Goal: Task Accomplishment & Management: Use online tool/utility

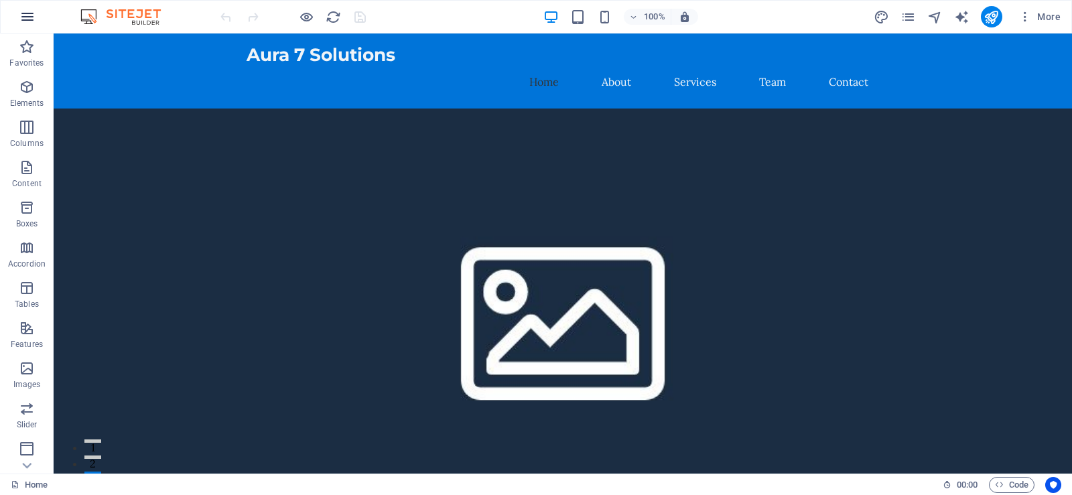
click at [37, 21] on button "button" at bounding box center [27, 17] width 32 height 32
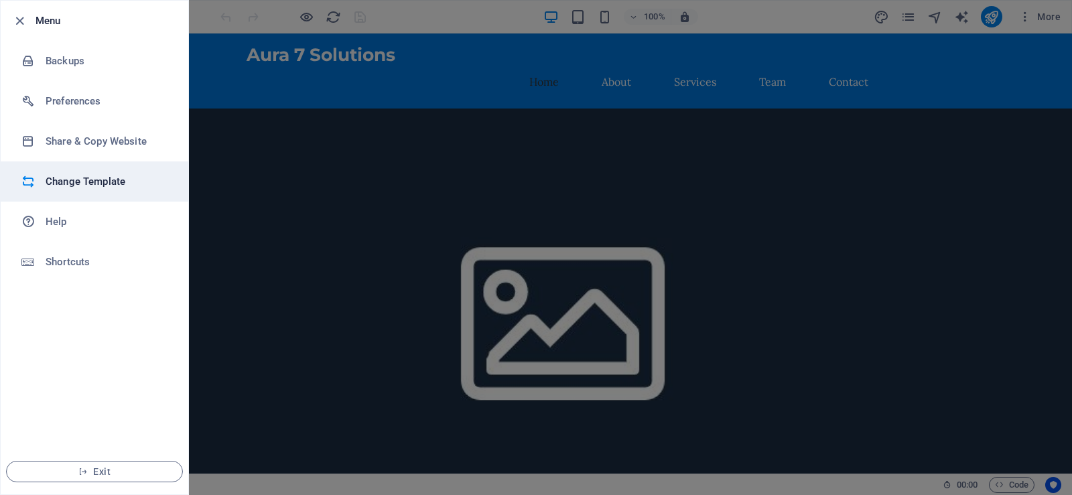
click at [99, 170] on li "Change Template" at bounding box center [95, 181] width 188 height 40
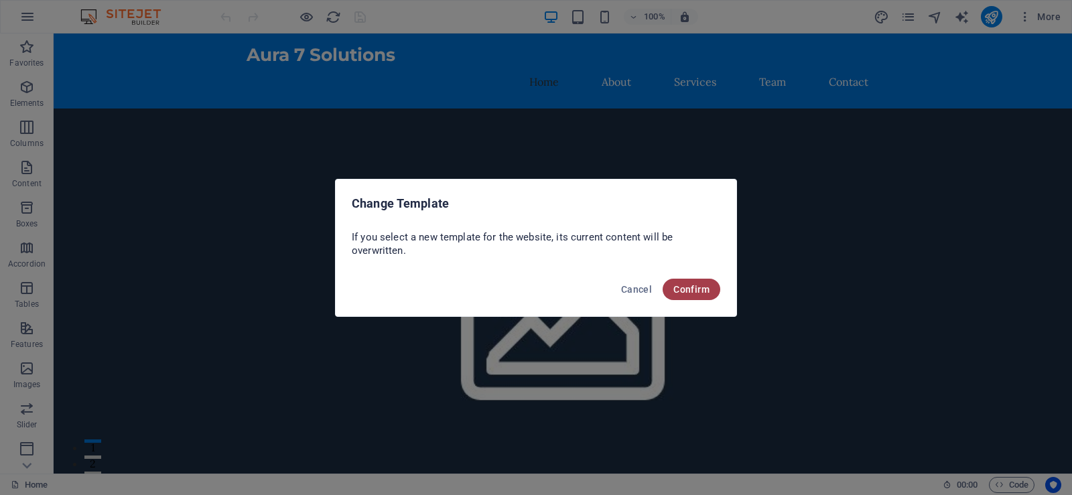
click at [706, 288] on span "Confirm" at bounding box center [691, 289] width 36 height 11
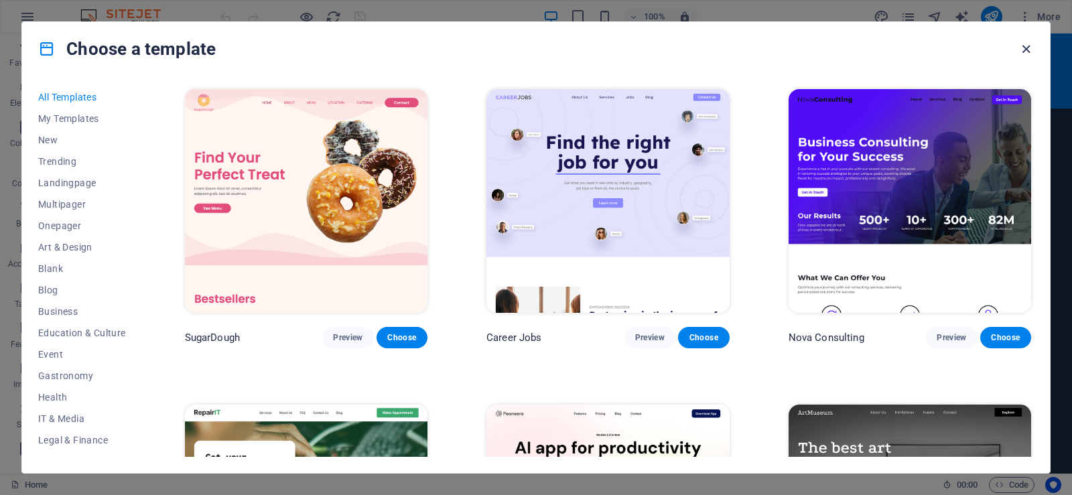
click at [1024, 48] on icon "button" at bounding box center [1026, 49] width 15 height 15
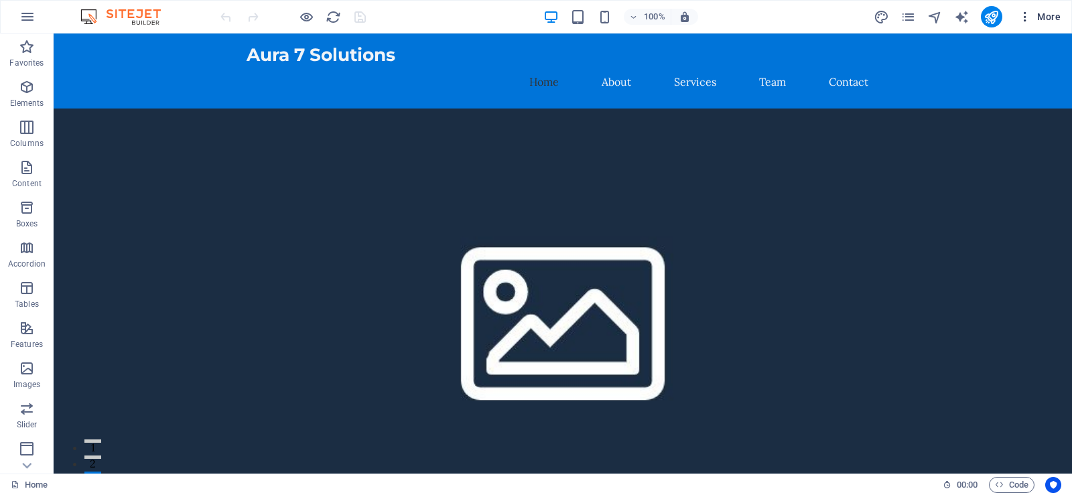
click at [1026, 16] on icon "button" at bounding box center [1025, 16] width 13 height 13
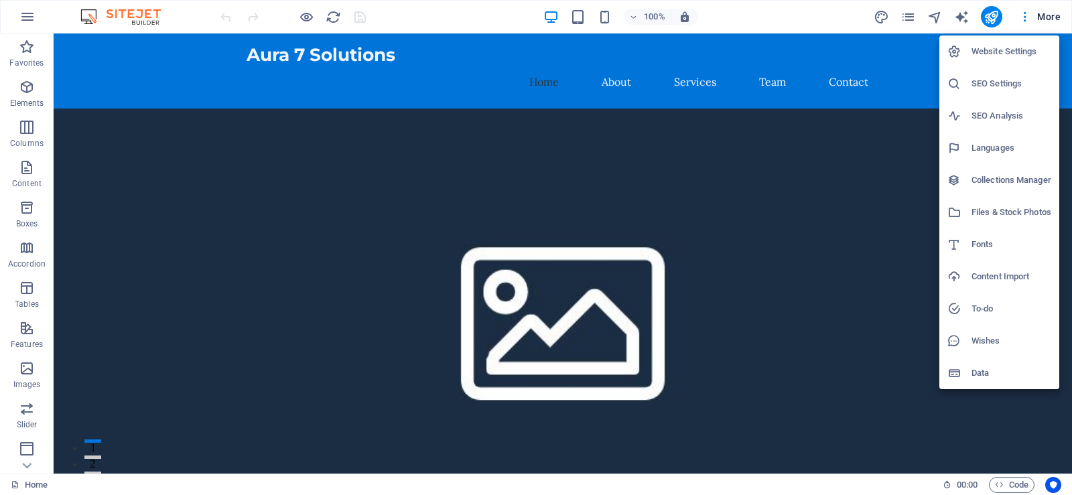
click at [800, 17] on div at bounding box center [536, 247] width 1072 height 495
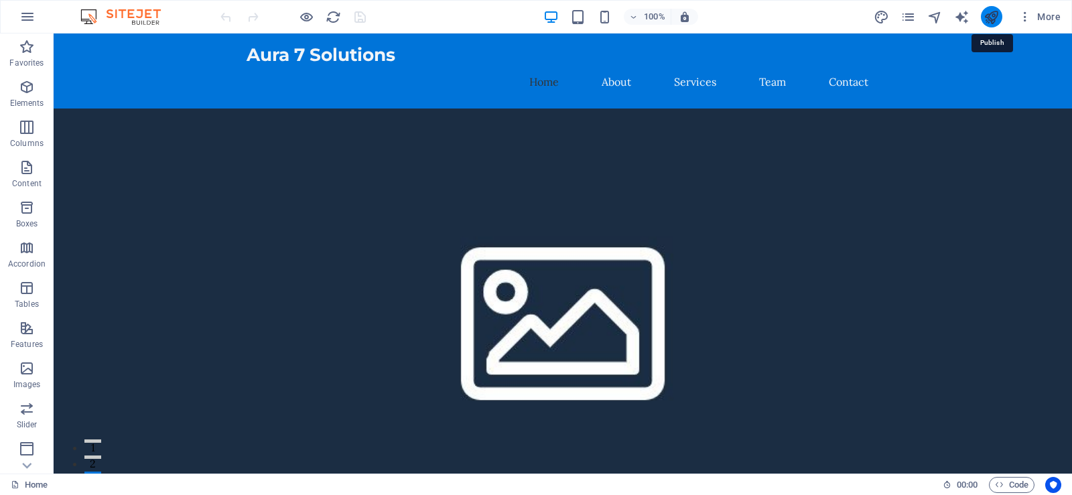
click at [990, 15] on icon "publish" at bounding box center [991, 16] width 15 height 15
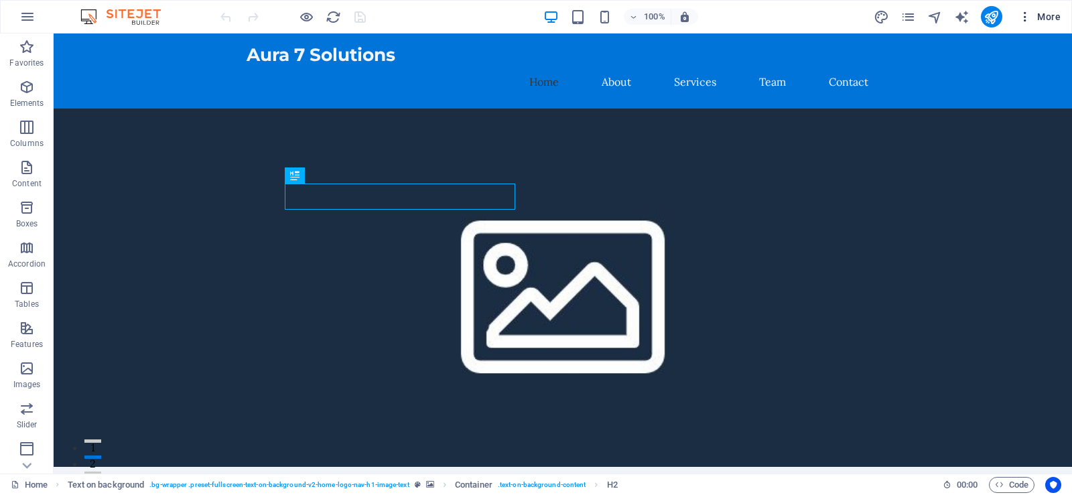
click at [1028, 15] on icon "button" at bounding box center [1025, 16] width 13 height 13
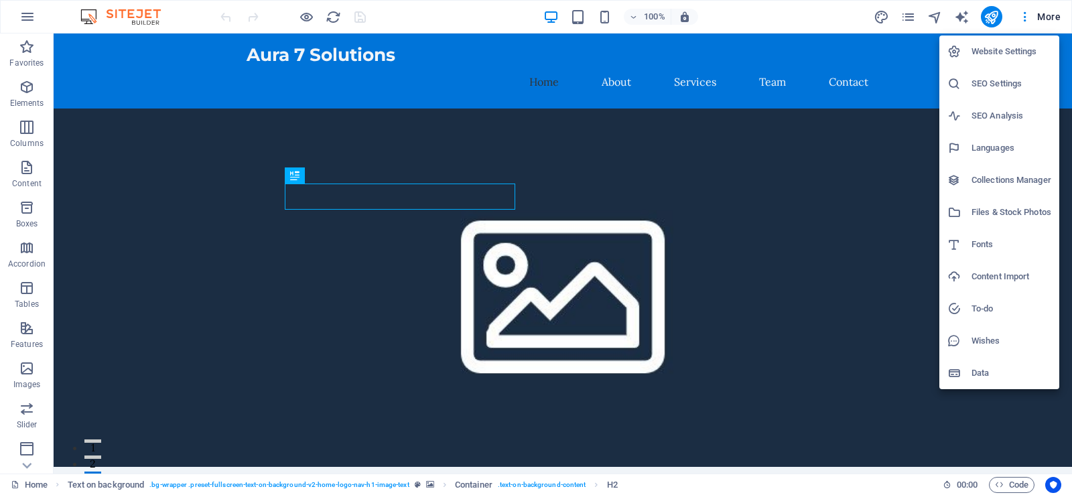
click at [773, 8] on div at bounding box center [536, 247] width 1072 height 495
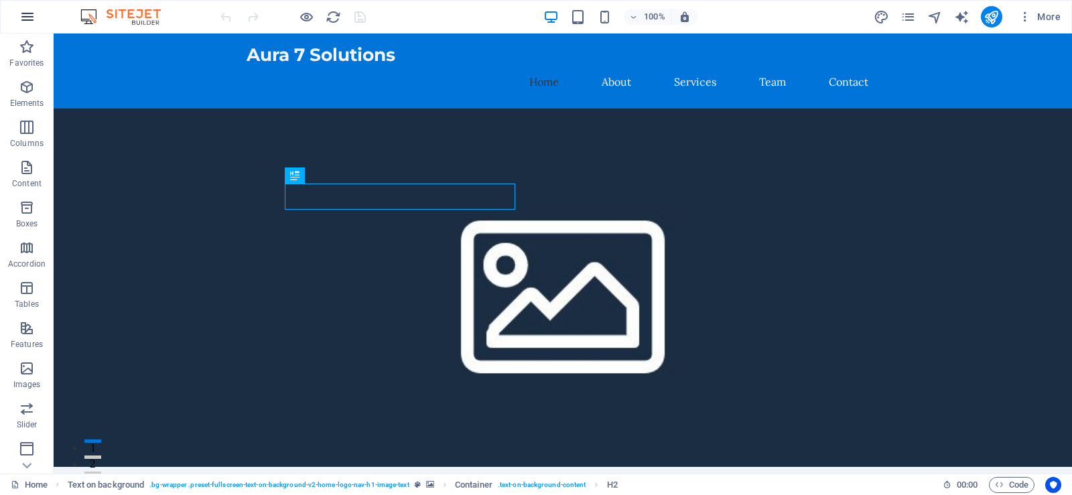
click at [30, 8] on button "button" at bounding box center [27, 17] width 32 height 32
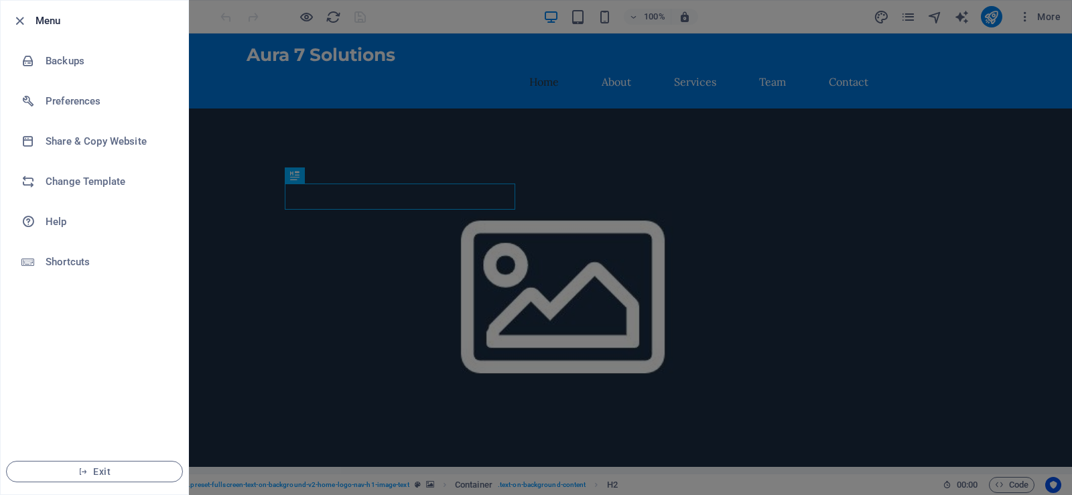
click at [769, 151] on div at bounding box center [536, 247] width 1072 height 495
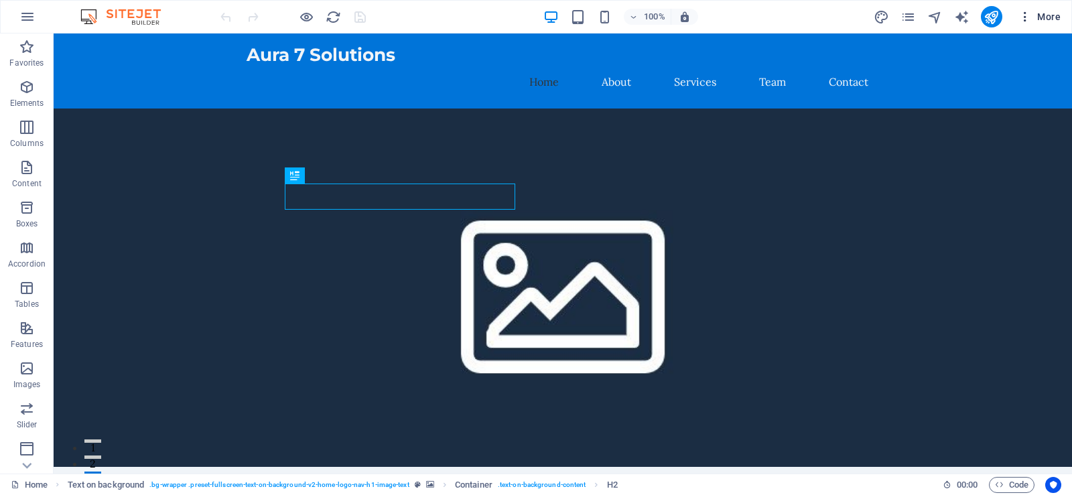
click at [1029, 13] on icon "button" at bounding box center [1025, 16] width 13 height 13
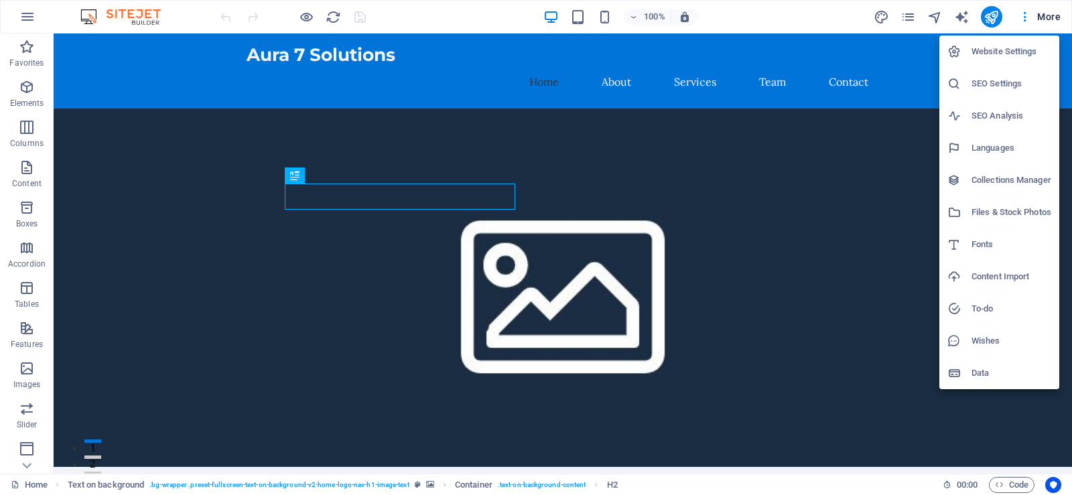
click at [991, 247] on h6 "Fonts" at bounding box center [1012, 245] width 80 height 16
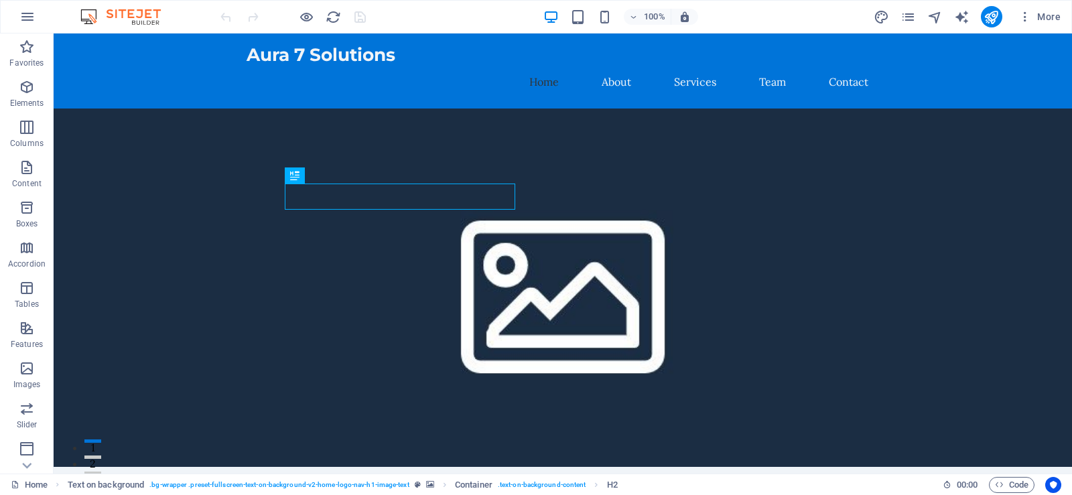
select select "popularity"
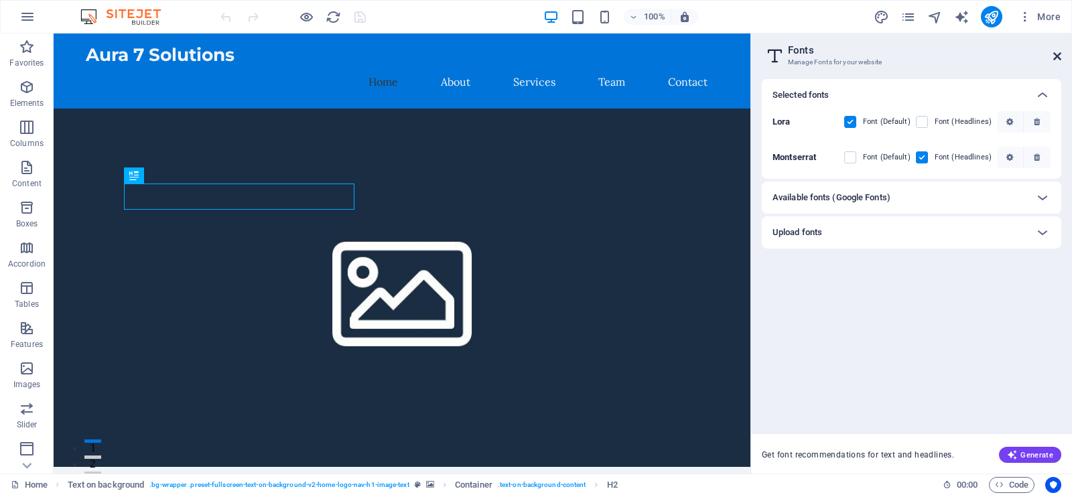
click at [1055, 56] on icon at bounding box center [1057, 56] width 8 height 11
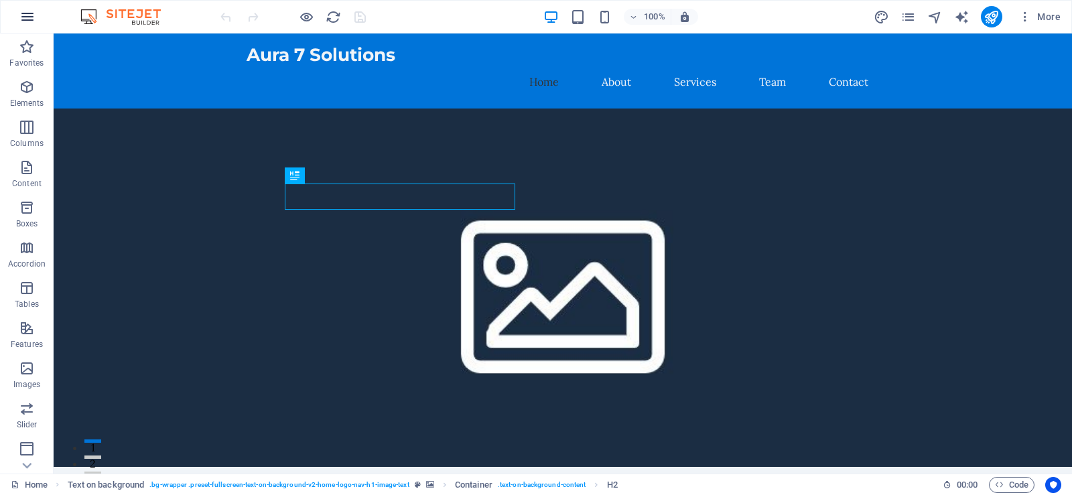
click at [23, 7] on button "button" at bounding box center [27, 17] width 32 height 32
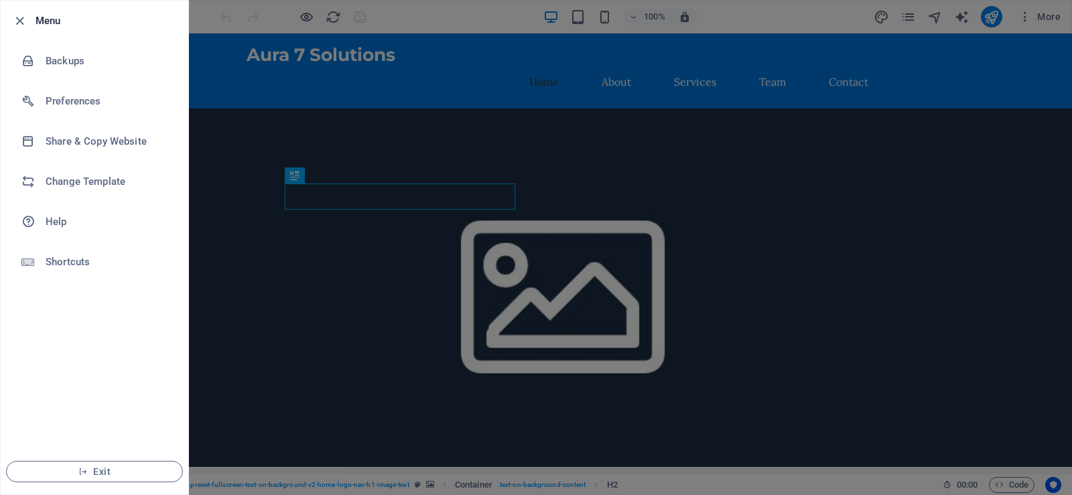
click at [312, 126] on div at bounding box center [536, 247] width 1072 height 495
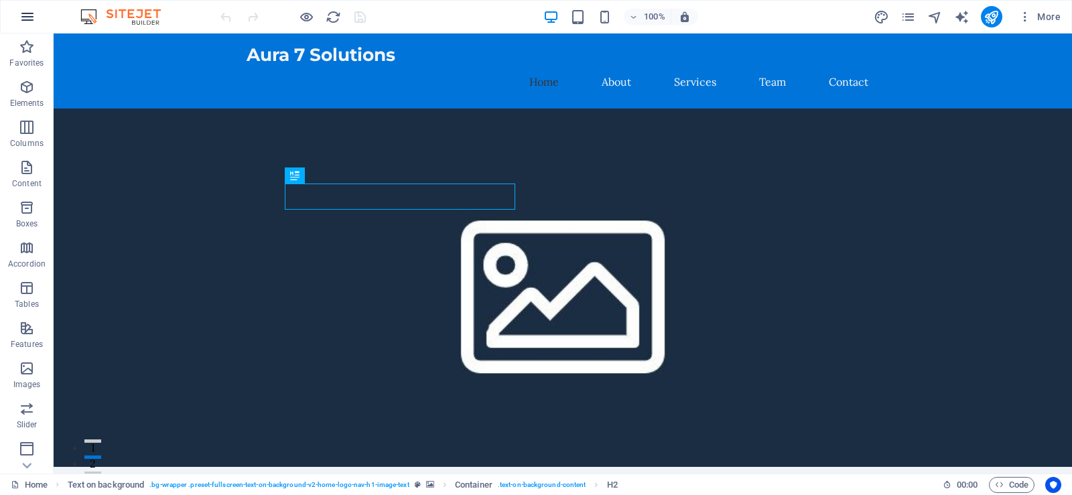
click at [35, 15] on icon "button" at bounding box center [27, 17] width 16 height 16
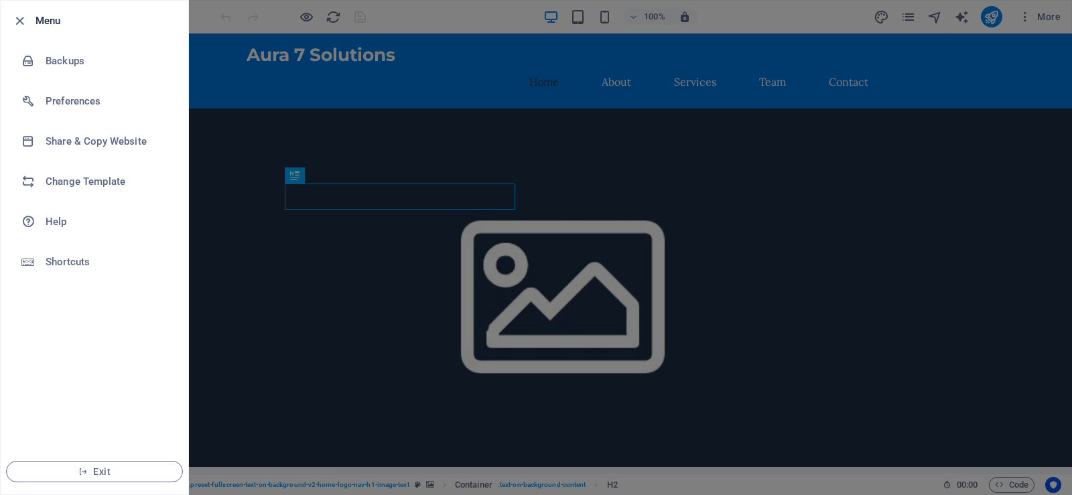
click at [740, 166] on div at bounding box center [536, 247] width 1072 height 495
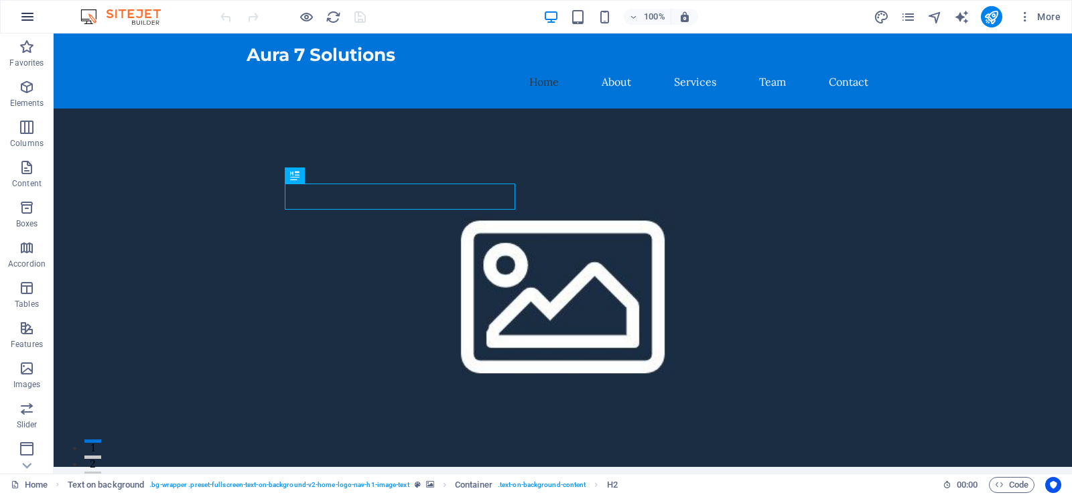
click at [20, 20] on icon "button" at bounding box center [27, 17] width 16 height 16
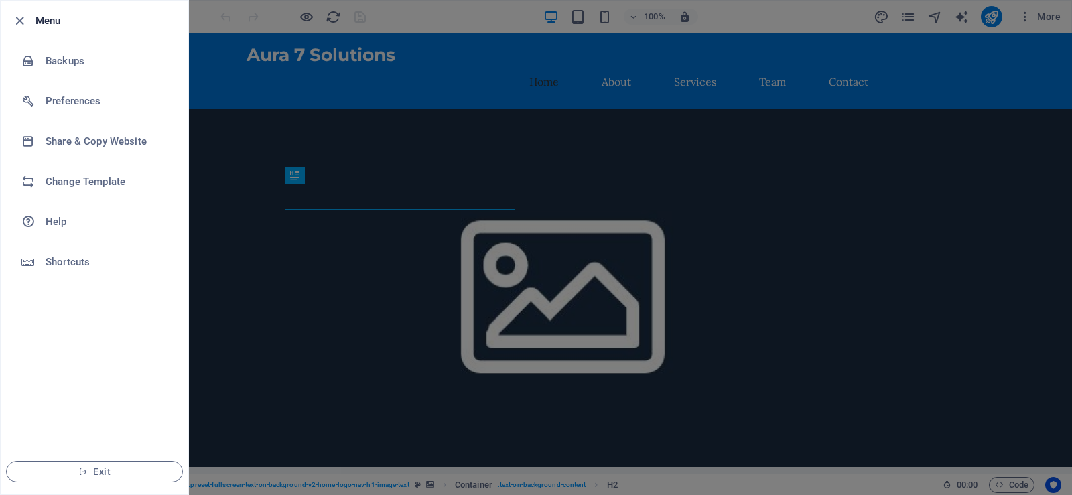
click at [56, 19] on h6 "Menu" at bounding box center [107, 21] width 142 height 16
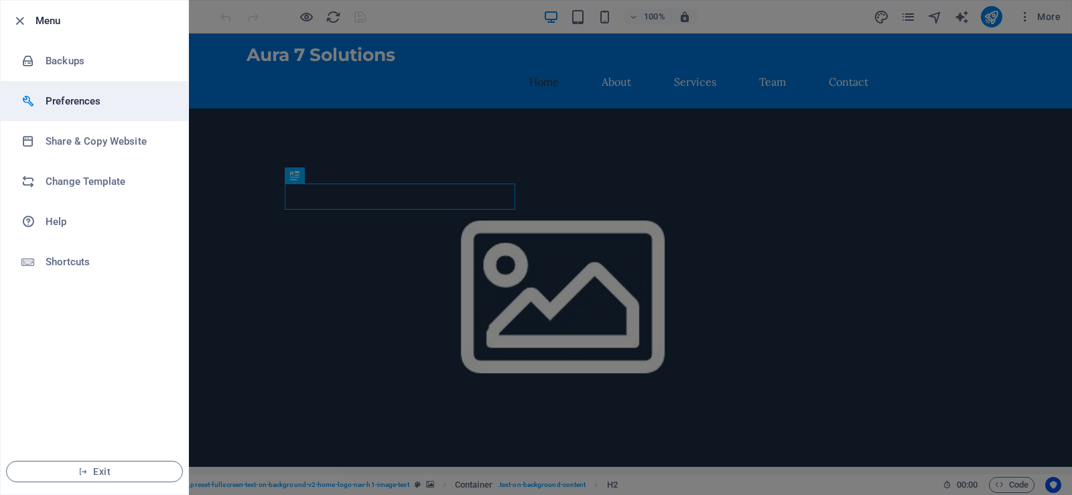
click at [71, 100] on h6 "Preferences" at bounding box center [108, 101] width 124 height 16
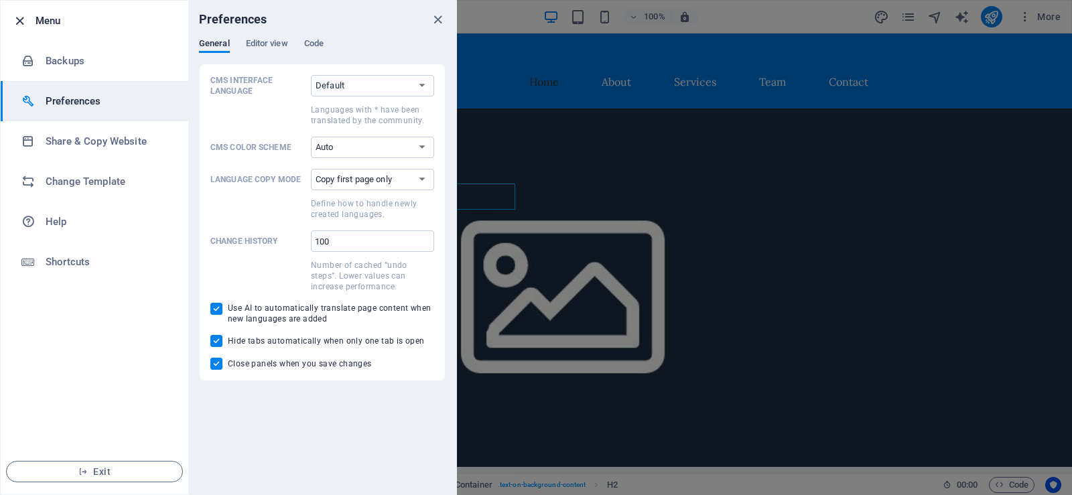
click at [19, 16] on icon "button" at bounding box center [19, 20] width 15 height 15
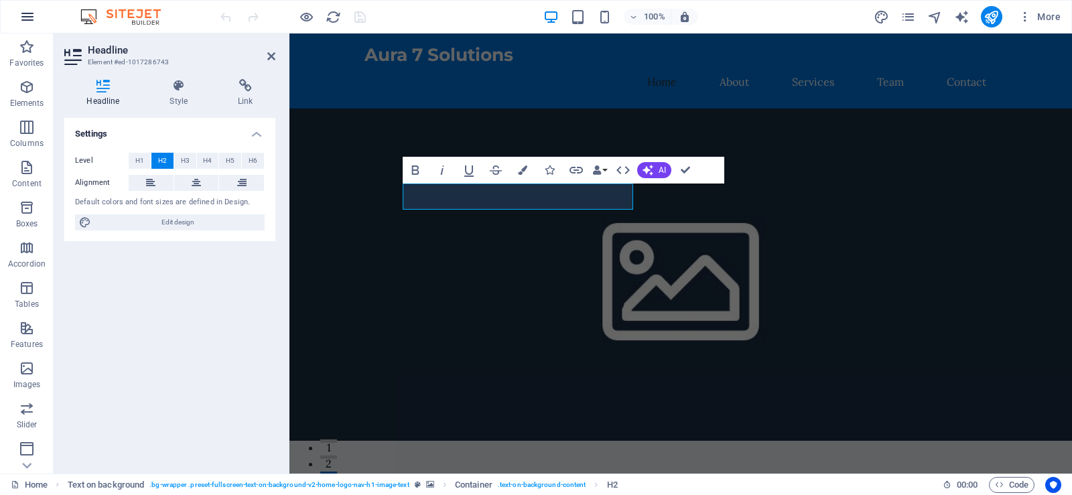
click at [23, 19] on icon "button" at bounding box center [27, 17] width 16 height 16
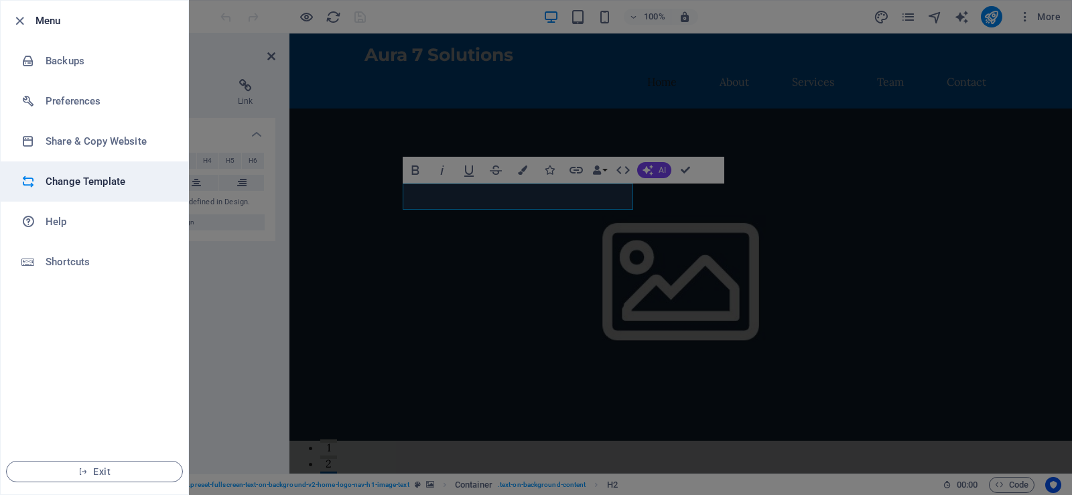
click at [94, 178] on h6 "Change Template" at bounding box center [108, 182] width 124 height 16
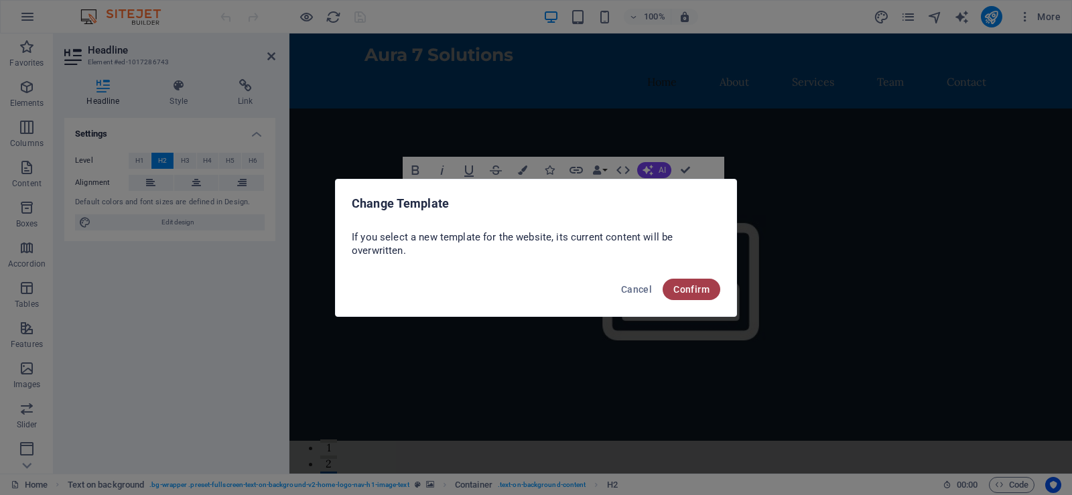
click at [692, 285] on span "Confirm" at bounding box center [691, 289] width 36 height 11
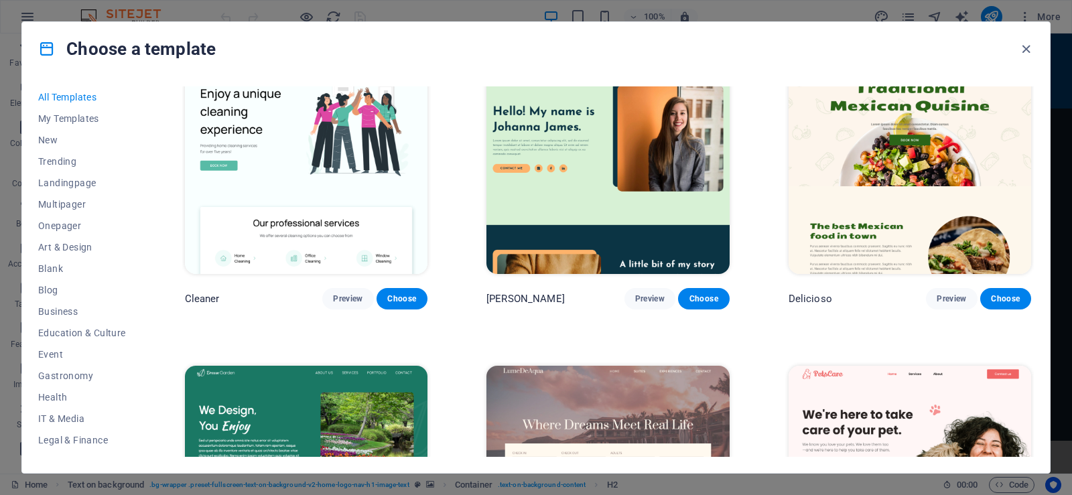
scroll to position [2211, 0]
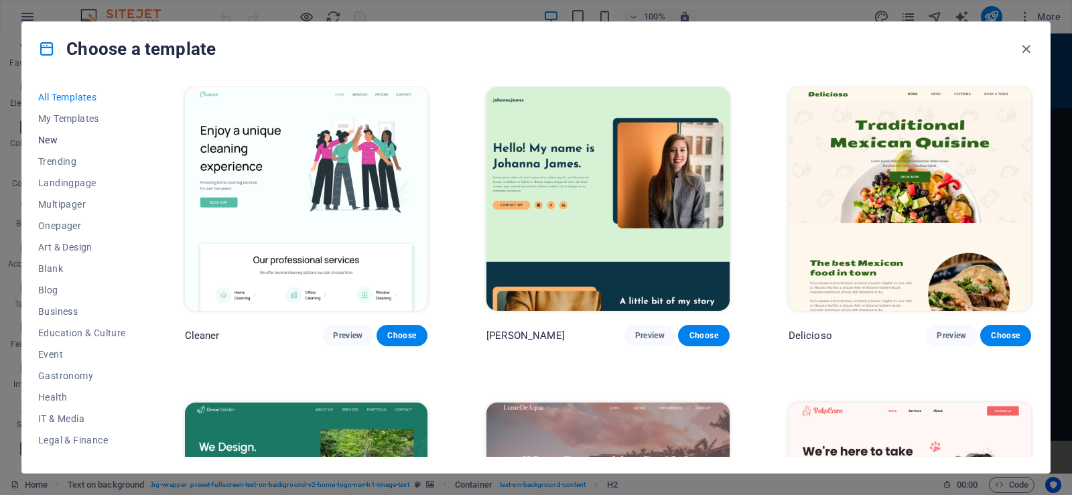
click at [50, 140] on span "New" at bounding box center [82, 140] width 88 height 11
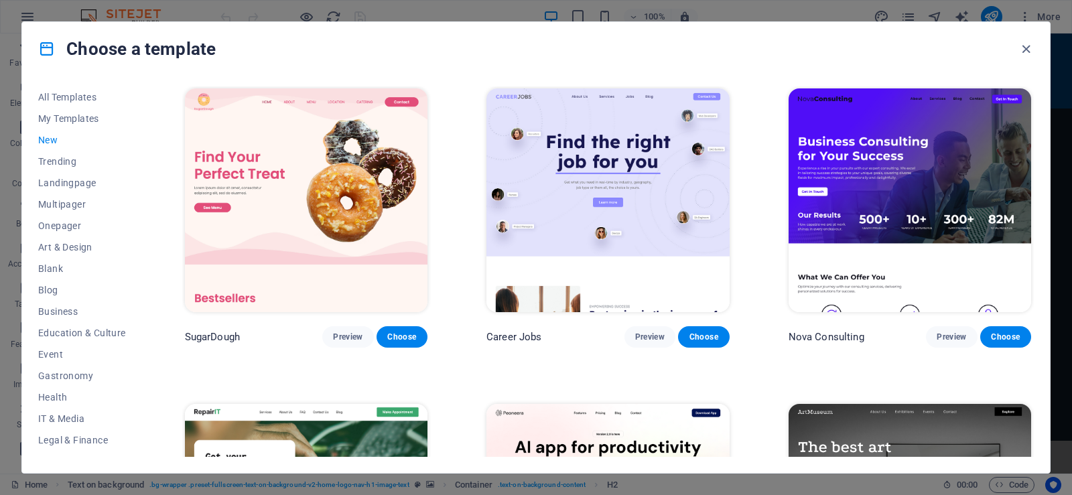
scroll to position [0, 0]
click at [1029, 47] on icon "button" at bounding box center [1026, 49] width 15 height 15
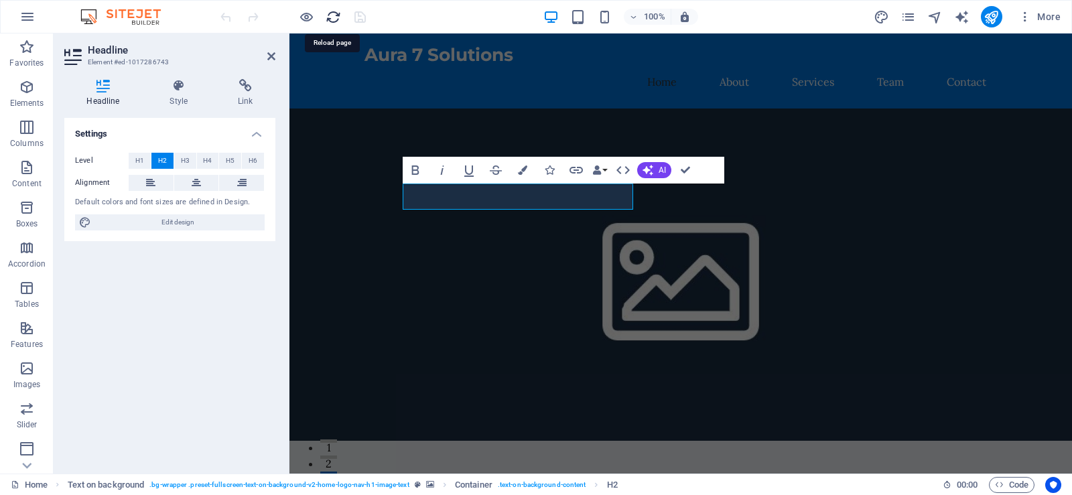
click at [327, 16] on icon "reload" at bounding box center [333, 16] width 15 height 15
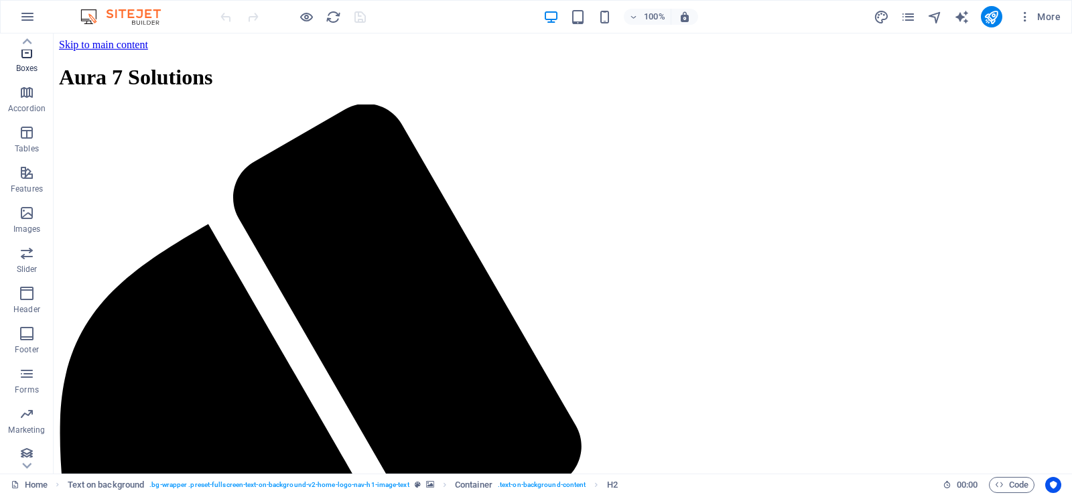
scroll to position [163, 0]
click at [21, 367] on icon "button" at bounding box center [27, 367] width 16 height 16
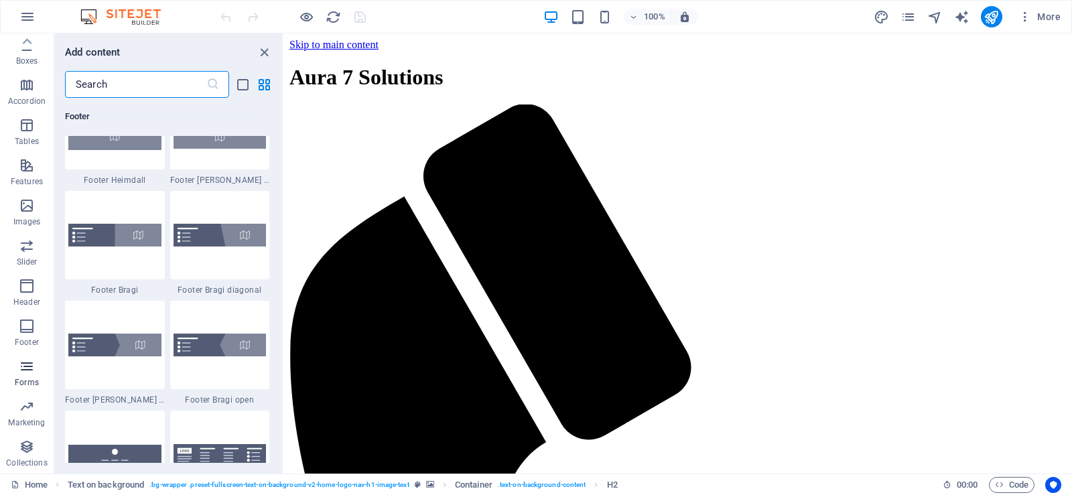
scroll to position [9784, 0]
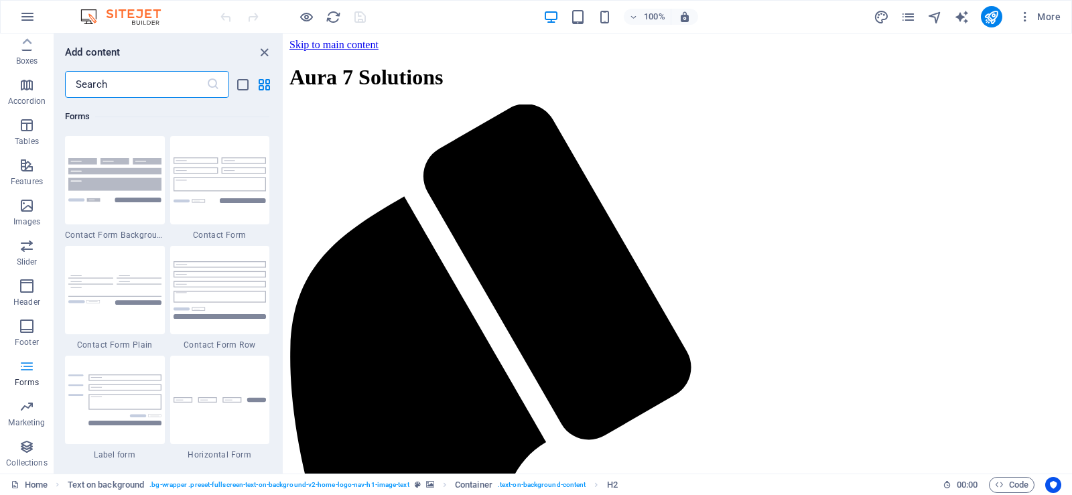
click at [21, 367] on icon "button" at bounding box center [27, 367] width 16 height 16
click at [962, 19] on icon "text_generator" at bounding box center [961, 16] width 15 height 15
select select "English"
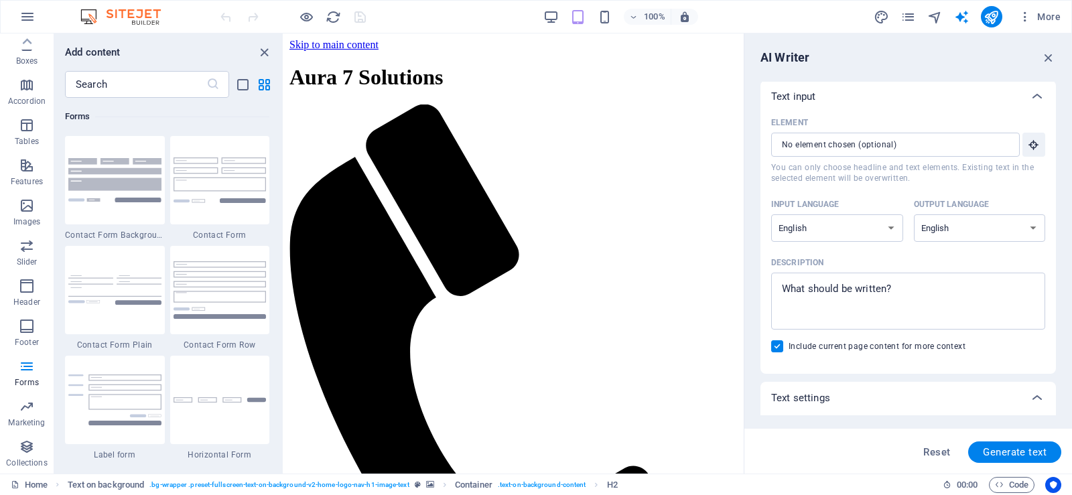
scroll to position [0, 0]
click at [896, 145] on input "Element ​ You can only choose headline and text elements. Existing text in the …" at bounding box center [890, 146] width 239 height 24
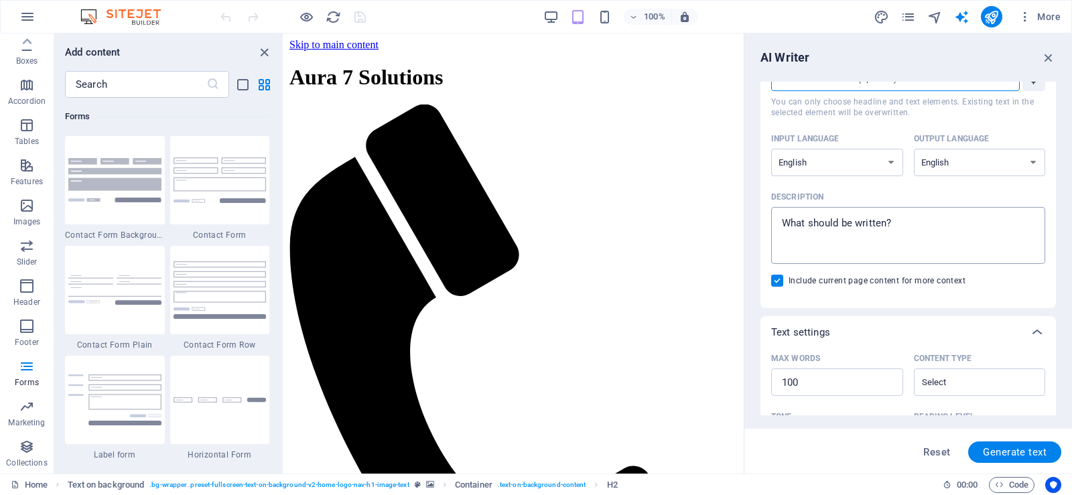
type textarea "x"
click at [848, 224] on textarea "Description x ​" at bounding box center [908, 236] width 261 height 44
type textarea "t"
type textarea "x"
type textarea "ta"
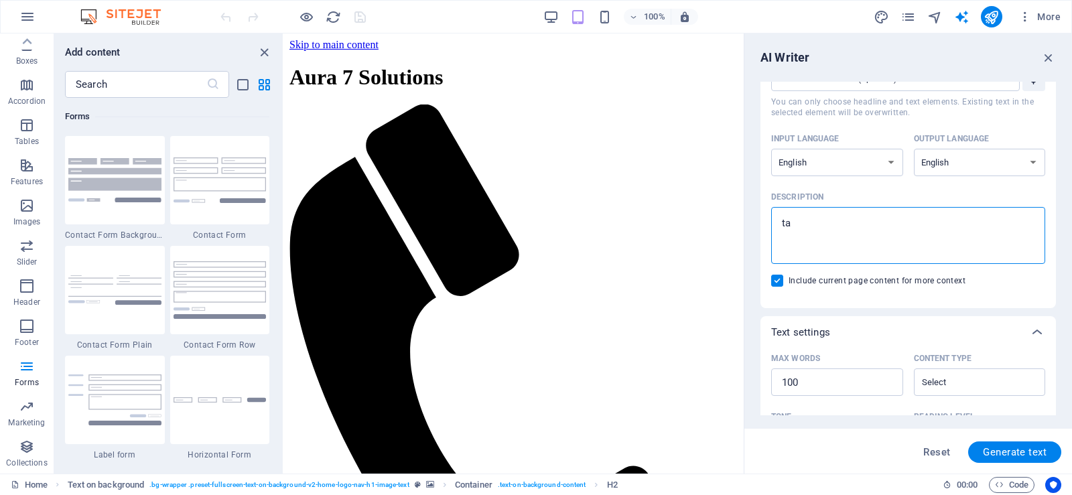
type textarea "x"
type textarea "tat"
type textarea "x"
type textarea "tata"
type textarea "x"
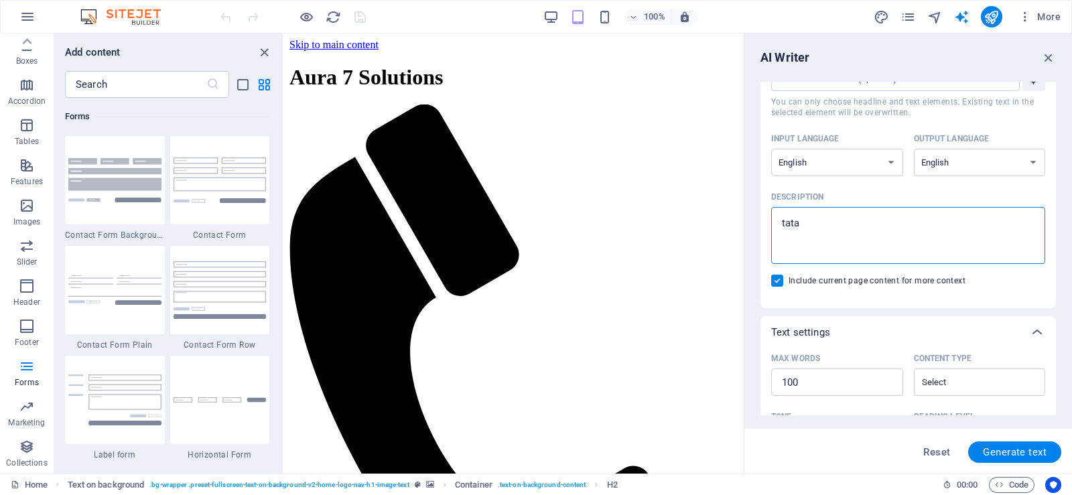
type textarea "tatau"
type textarea "x"
type textarea "tatau"
type textarea "x"
type textarea "tatau l"
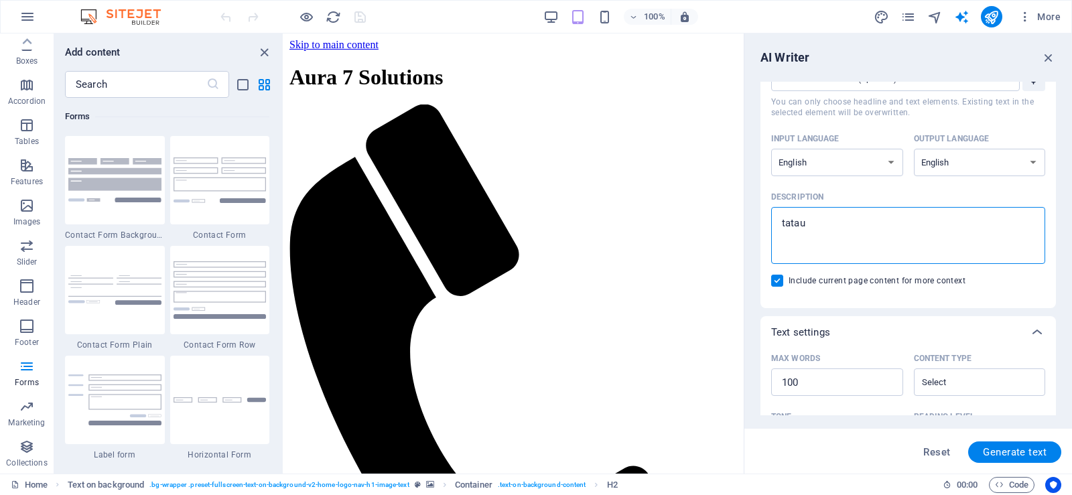
type textarea "x"
type textarea "tatau la"
type textarea "x"
type textarea "tatau la"
type textarea "x"
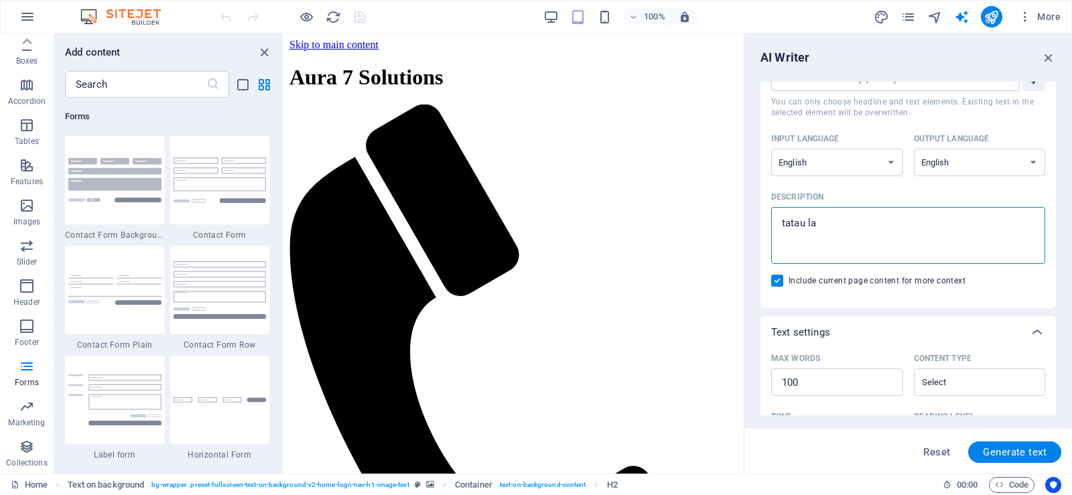
type textarea "tatau la n"
type textarea "x"
type textarea "tatau la na"
type textarea "x"
type textarea "tatau la nak"
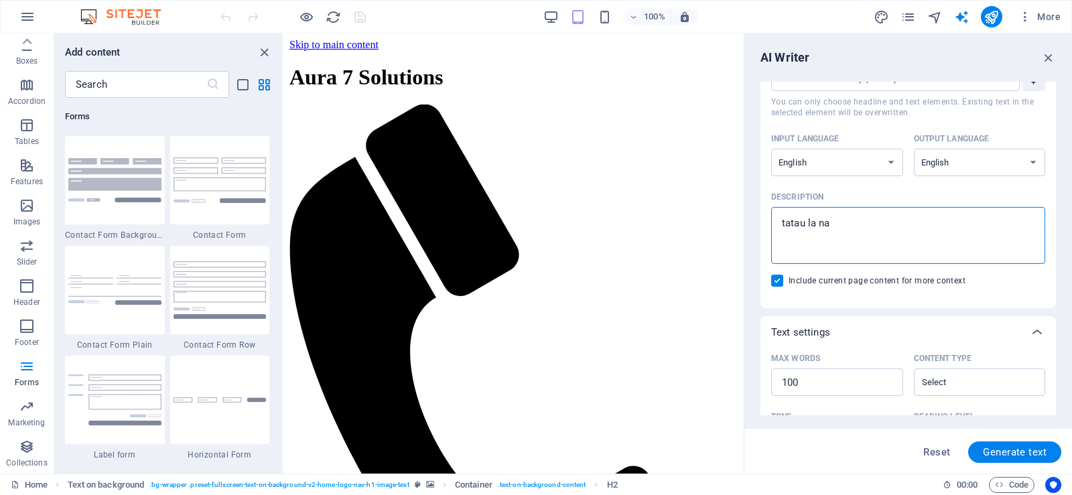
type textarea "x"
type textarea "tatau la nak"
type textarea "x"
type textarea "tatau la nak t"
type textarea "x"
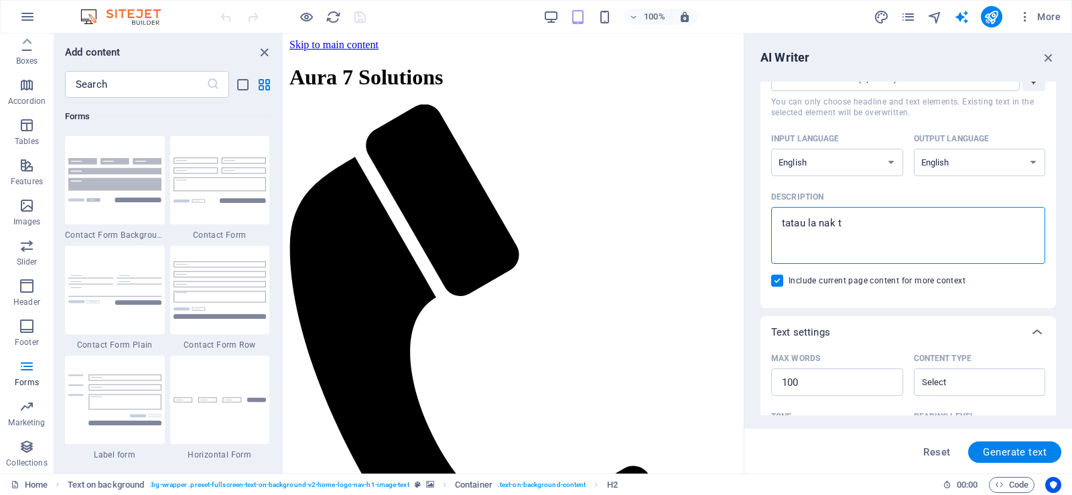
type textarea "tatau la nak ty"
type textarea "x"
type textarea "tatau la nak typ"
type textarea "x"
type textarea "tatau la nak type"
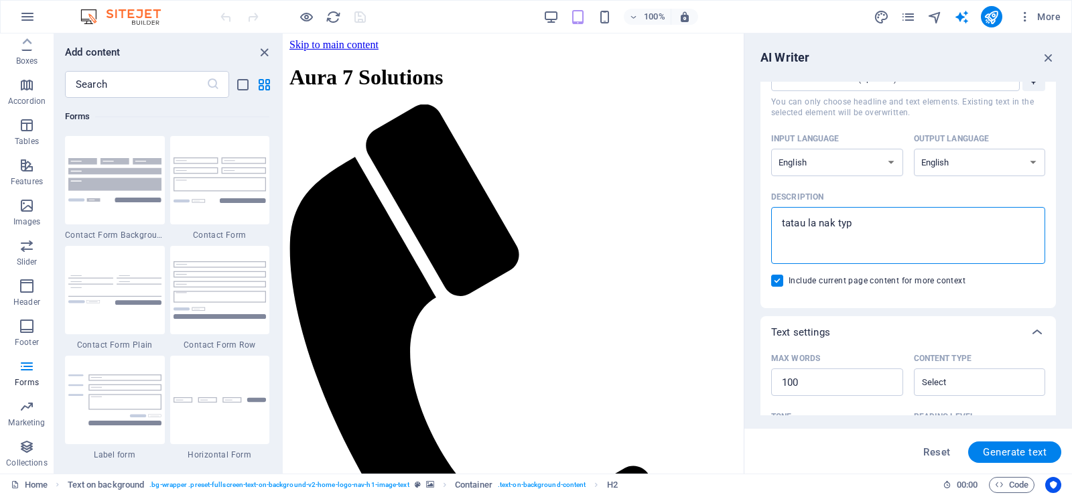
type textarea "x"
type textarea "tatau la nak type"
type textarea "x"
type textarea "tatau la nak type a"
type textarea "x"
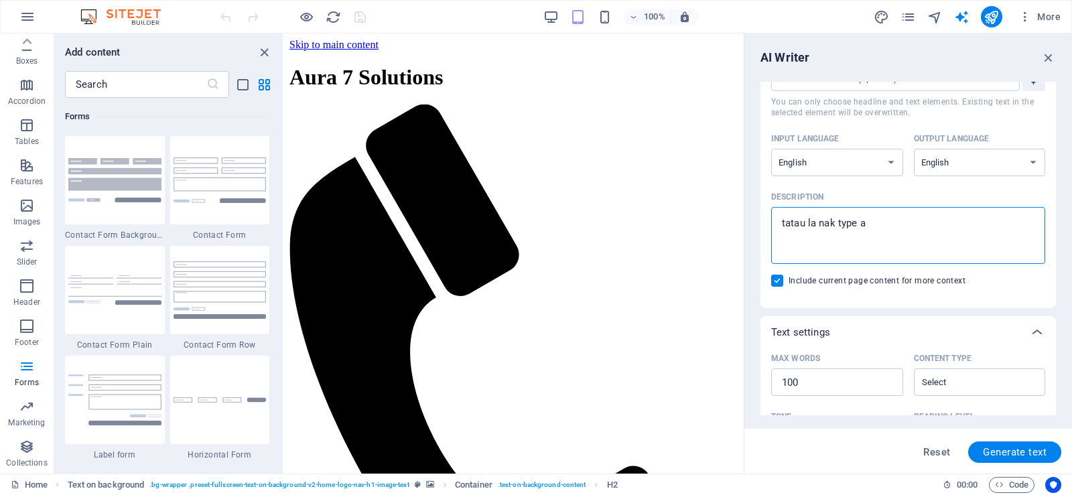
type textarea "tatau la nak type ap"
type textarea "x"
type textarea "tatau la nak type apa"
type textarea "x"
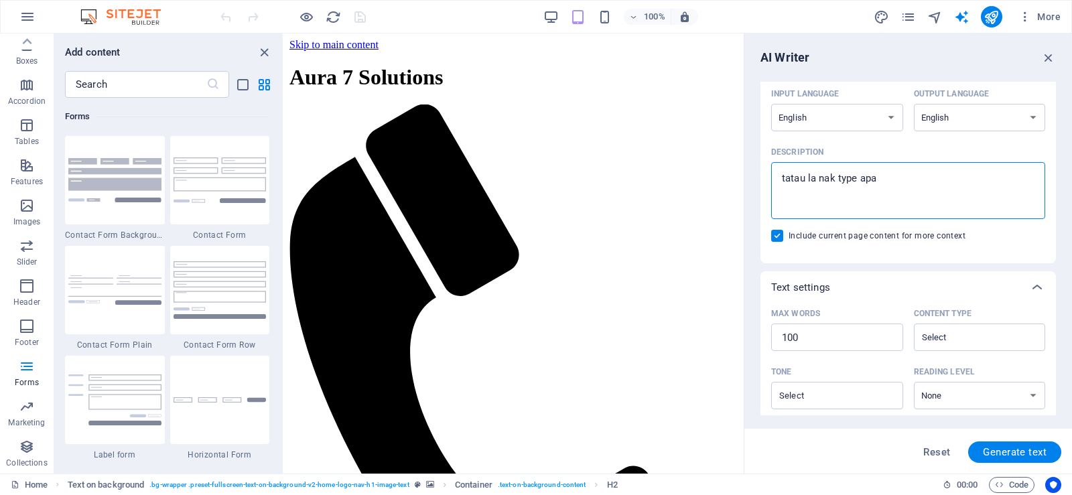
scroll to position [134, 0]
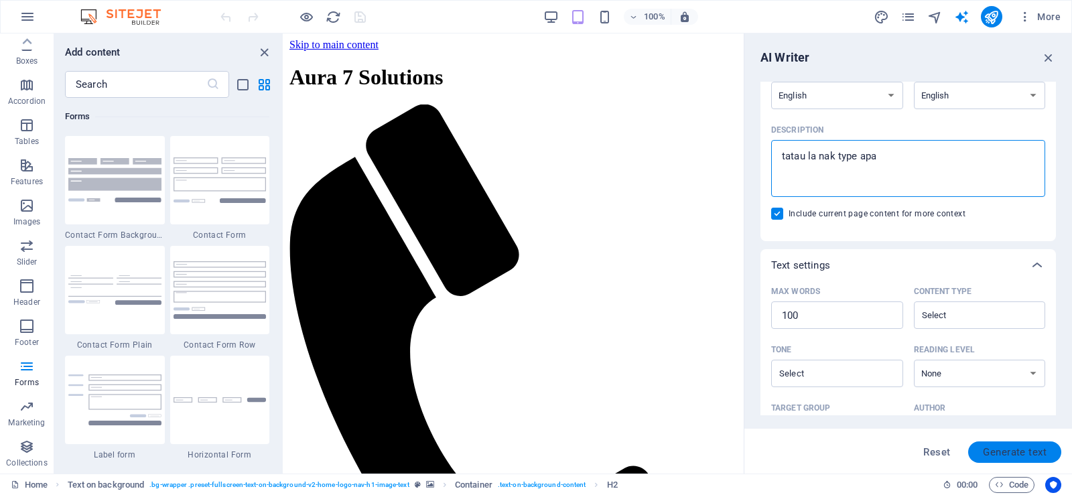
type textarea "tatau la nak type apa"
click at [993, 448] on span "Generate text" at bounding box center [1015, 452] width 64 height 11
type textarea "x"
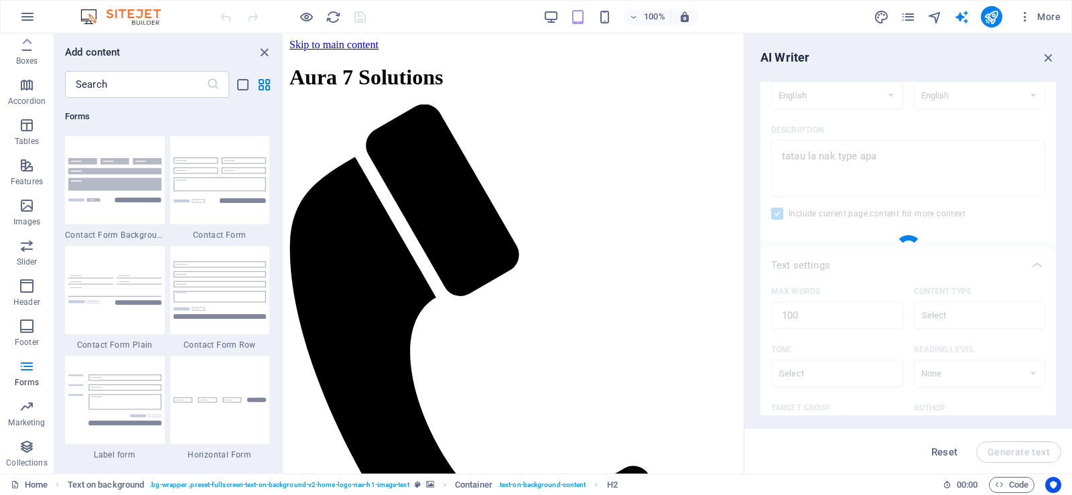
type textarea "x"
type textarea "Explore our diverse range of services tailored to meet your recruitment needs. …"
type textarea "x"
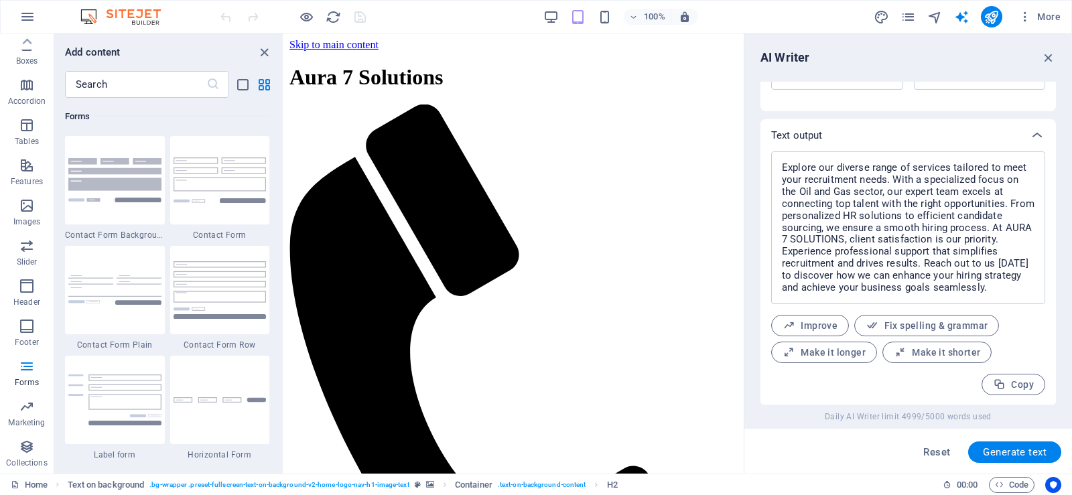
scroll to position [491, 0]
click at [942, 324] on span "Fix spelling & grammar" at bounding box center [927, 324] width 122 height 13
type textarea "x"
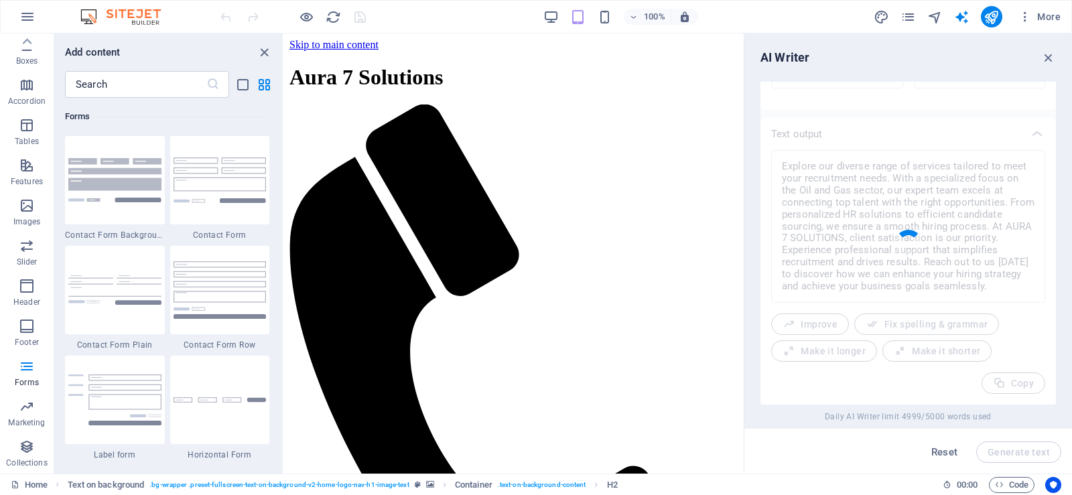
type textarea "x"
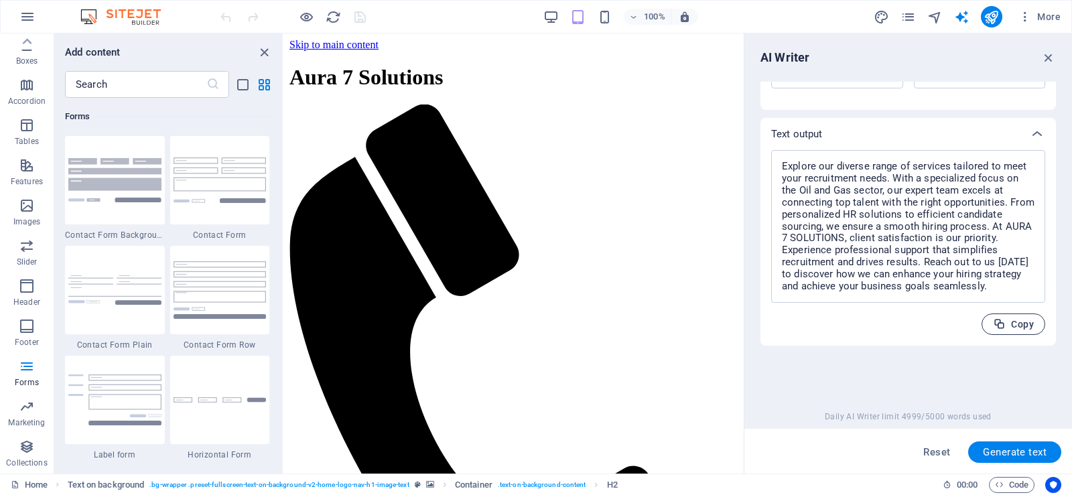
click at [1028, 319] on span "Copy" at bounding box center [1013, 324] width 41 height 13
type textarea "x"
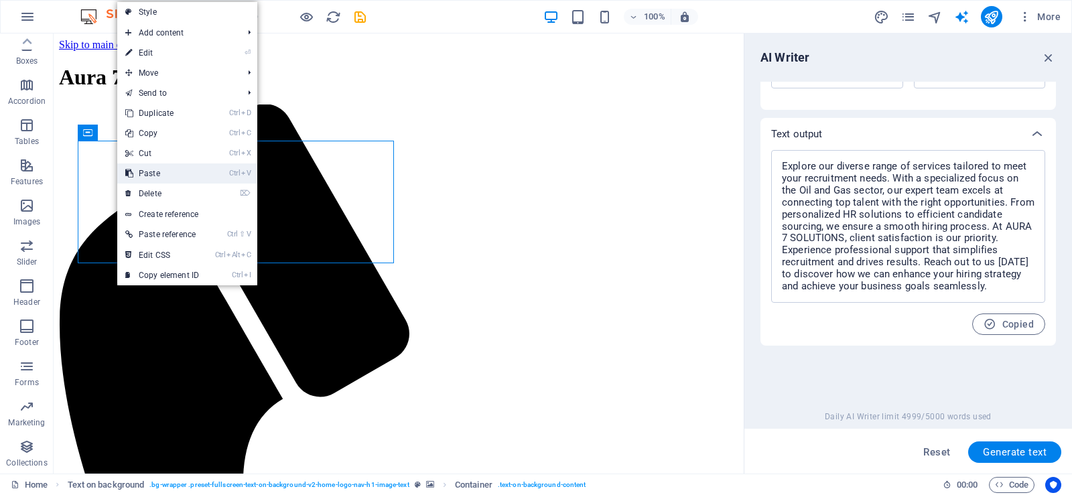
click at [161, 174] on link "Ctrl V Paste" at bounding box center [162, 174] width 90 height 20
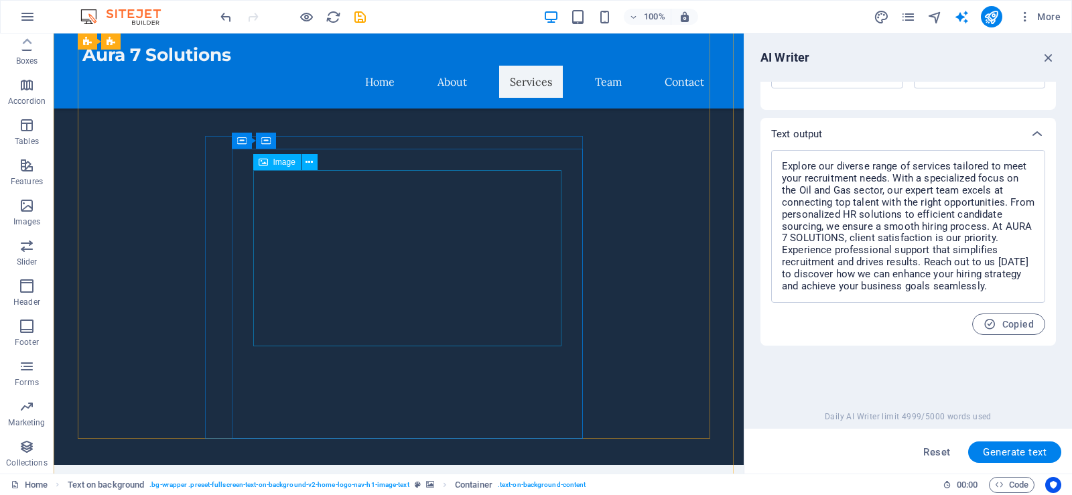
scroll to position [871, 0]
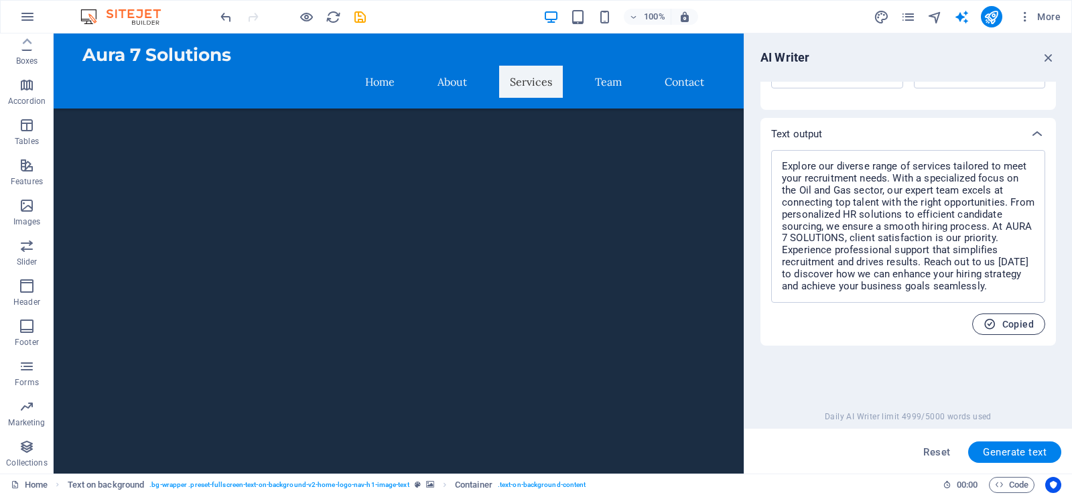
click at [1019, 323] on span "Copied" at bounding box center [1009, 324] width 50 height 13
click at [937, 452] on span "Reset" at bounding box center [936, 452] width 27 height 11
type textarea "x"
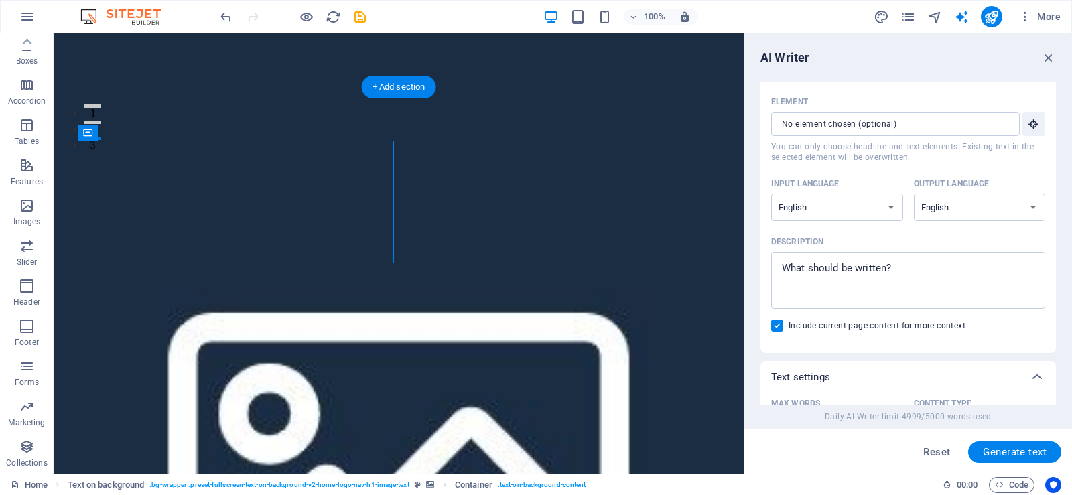
scroll to position [0, 0]
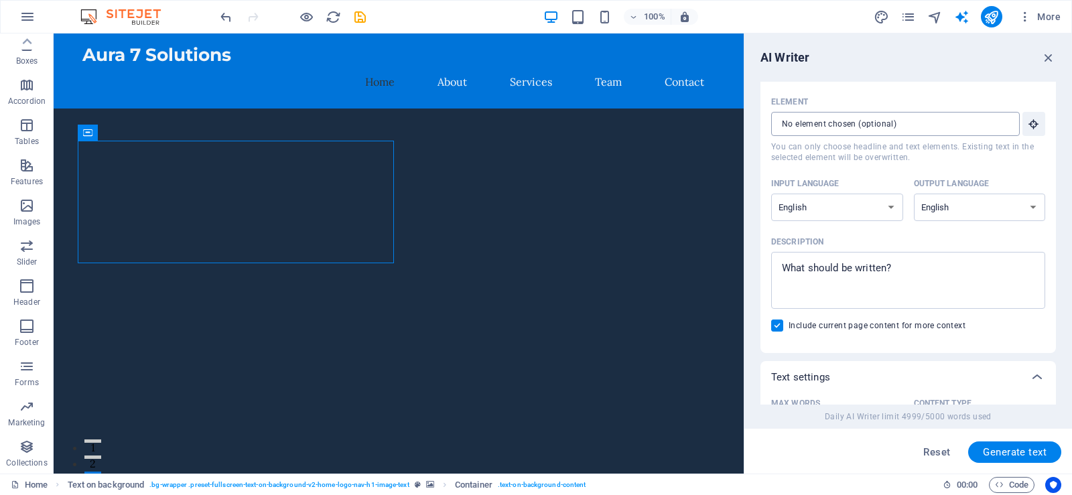
click at [856, 121] on input "Element ​ You can only choose headline and text elements. Existing text in the …" at bounding box center [890, 124] width 239 height 24
click at [1031, 125] on icon "button" at bounding box center [1034, 124] width 12 height 12
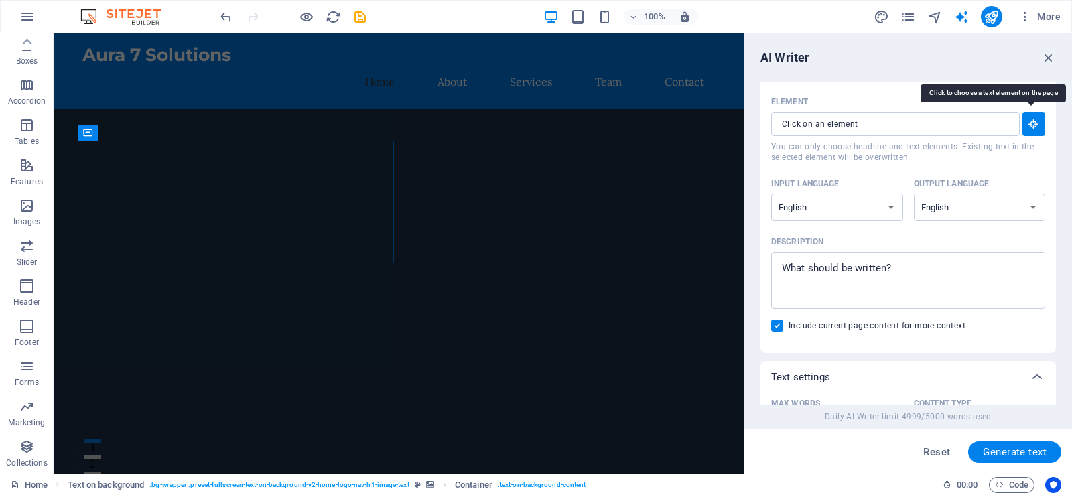
click at [1031, 125] on icon "button" at bounding box center [1034, 124] width 12 height 12
click at [1047, 52] on icon "button" at bounding box center [1048, 57] width 15 height 15
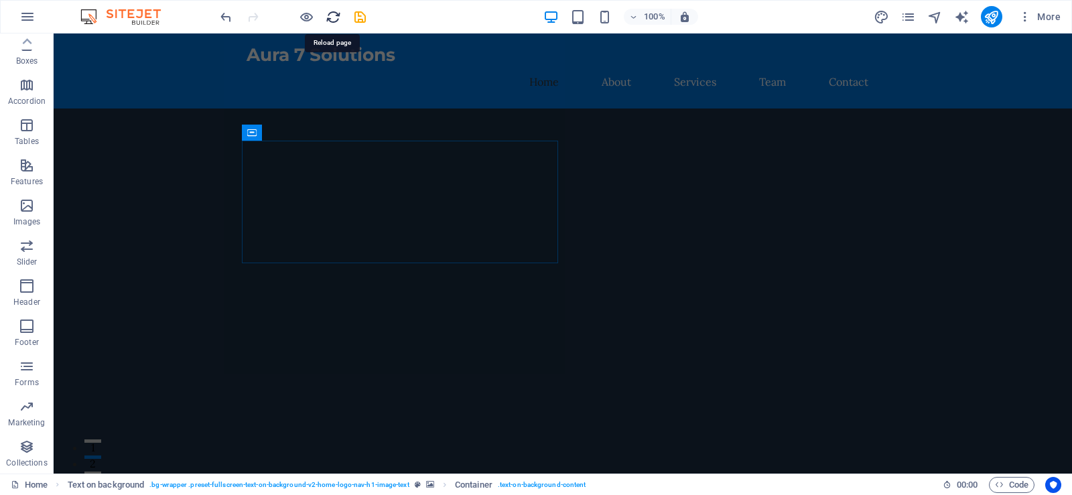
drag, startPoint x: 334, startPoint y: 17, endPoint x: 538, endPoint y: 13, distance: 204.4
click at [334, 17] on icon "reload" at bounding box center [333, 16] width 15 height 15
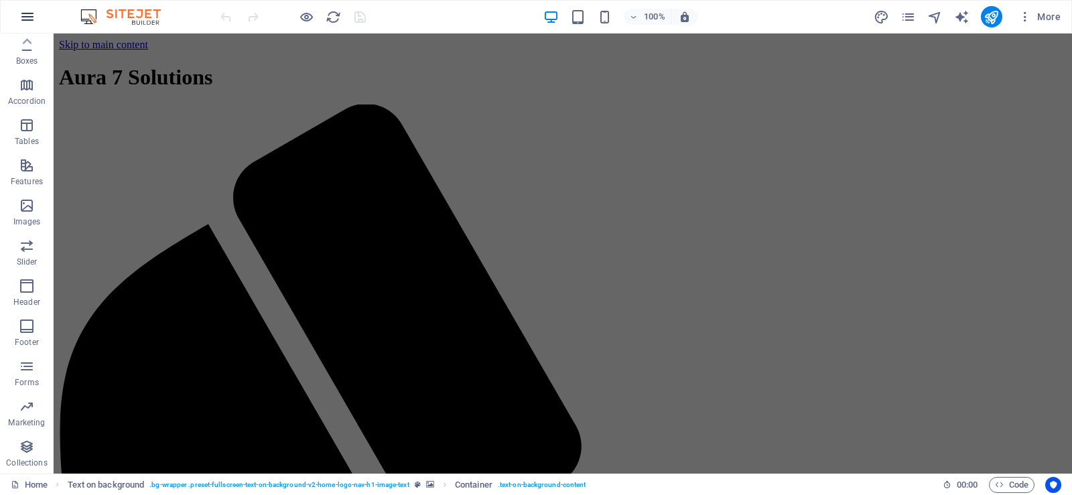
click at [22, 21] on icon "button" at bounding box center [27, 17] width 16 height 16
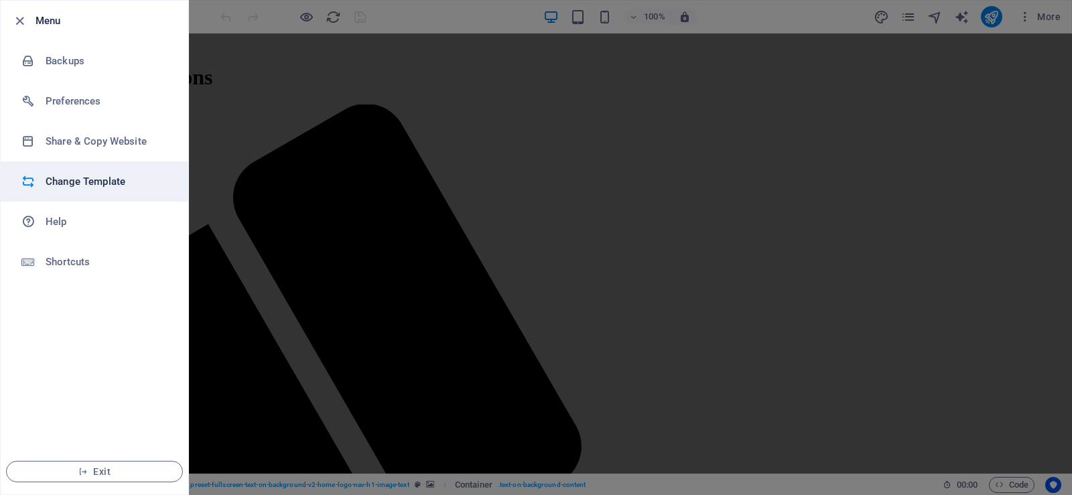
click at [89, 186] on h6 "Change Template" at bounding box center [108, 182] width 124 height 16
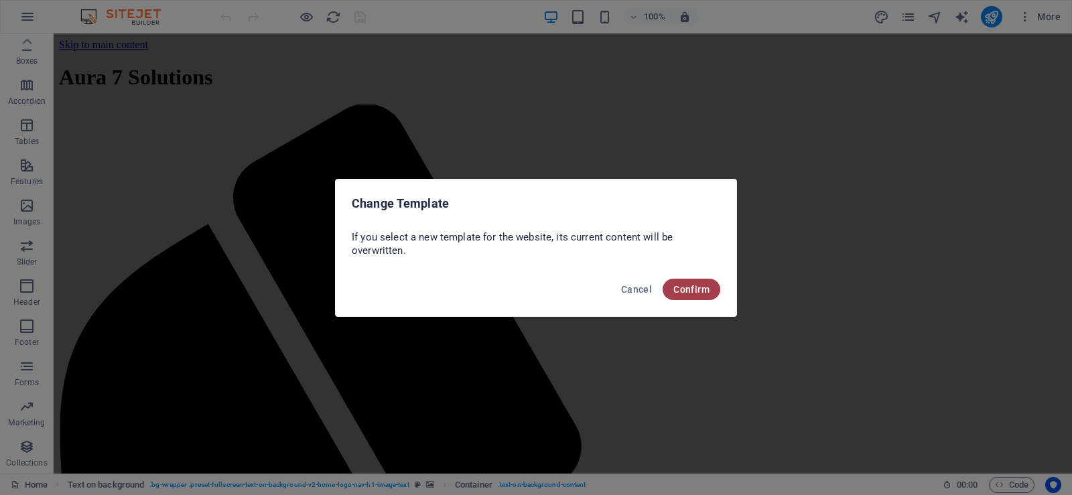
click at [688, 285] on span "Confirm" at bounding box center [691, 289] width 36 height 11
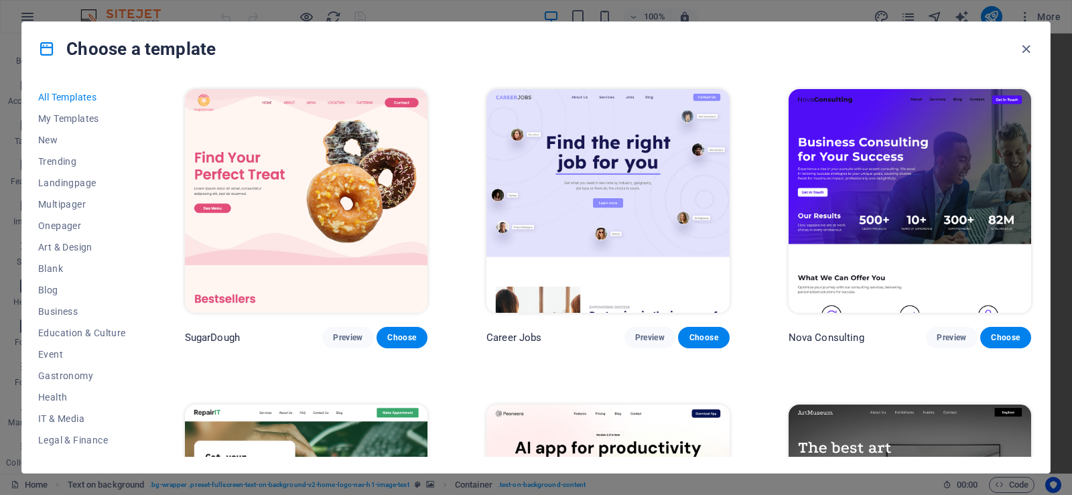
click at [608, 172] on img at bounding box center [608, 201] width 243 height 224
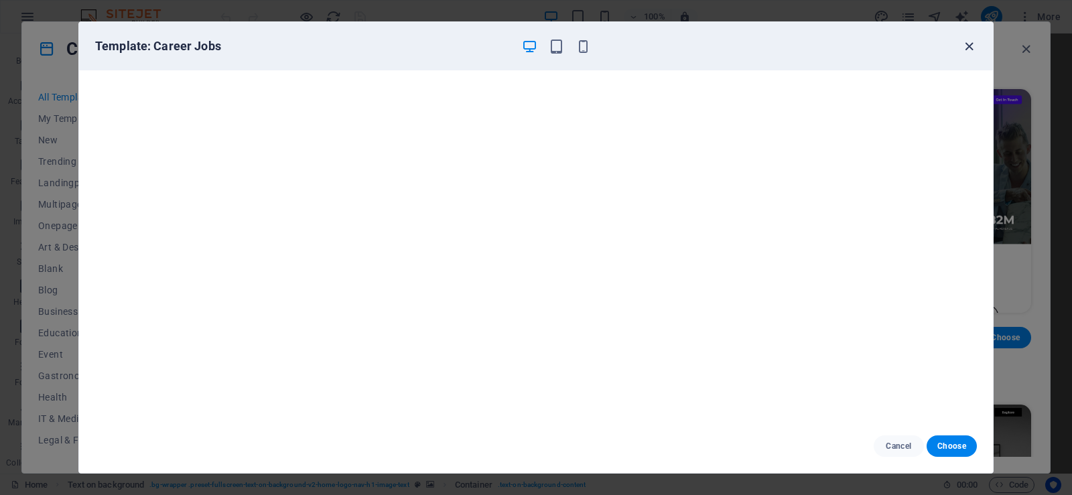
click at [972, 42] on icon "button" at bounding box center [969, 46] width 15 height 15
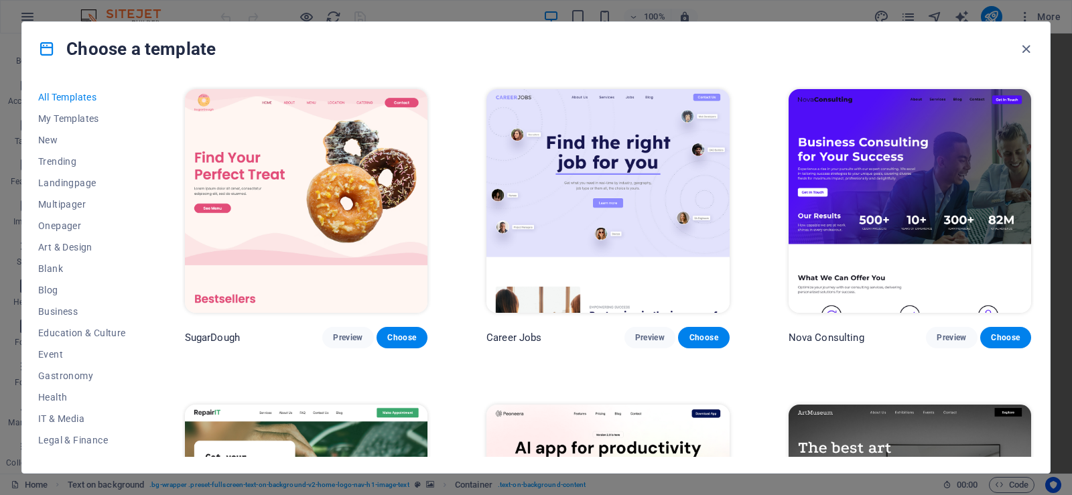
click at [295, 155] on img at bounding box center [306, 201] width 243 height 224
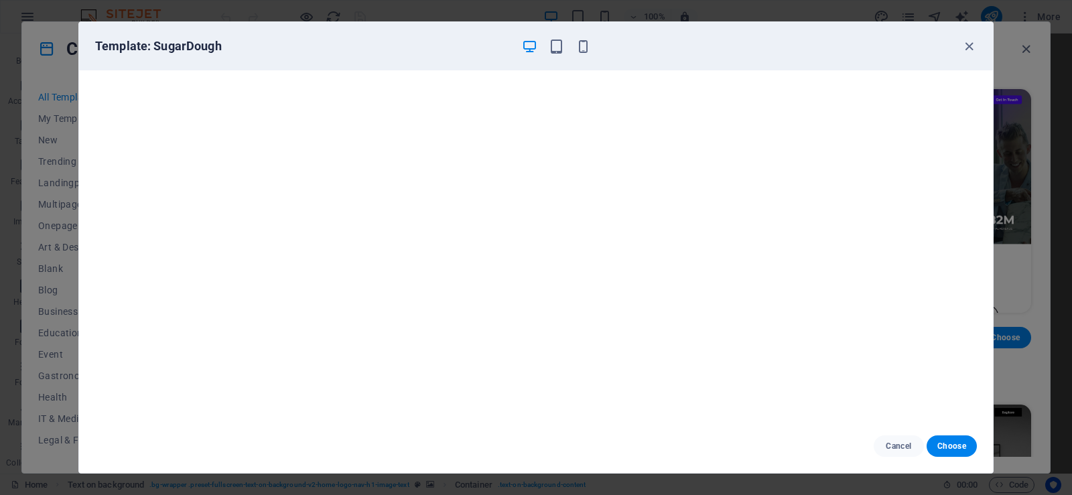
scroll to position [3, 0]
click at [964, 46] on icon "button" at bounding box center [969, 46] width 15 height 15
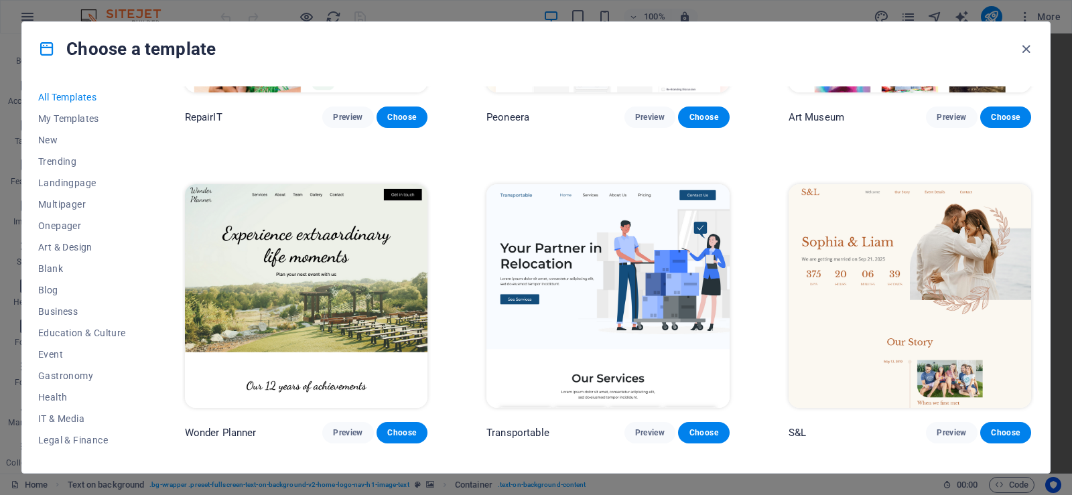
scroll to position [201, 0]
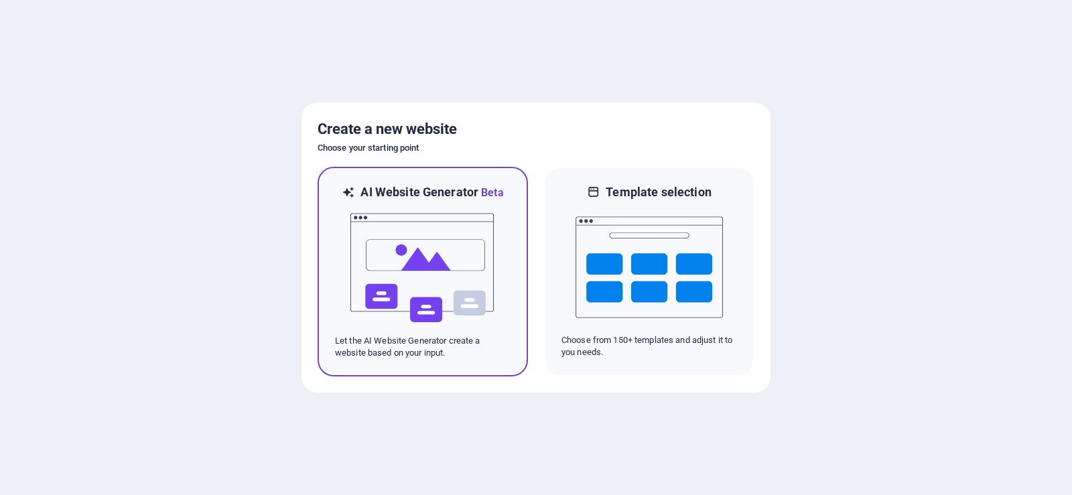
click at [417, 251] on img at bounding box center [422, 268] width 147 height 134
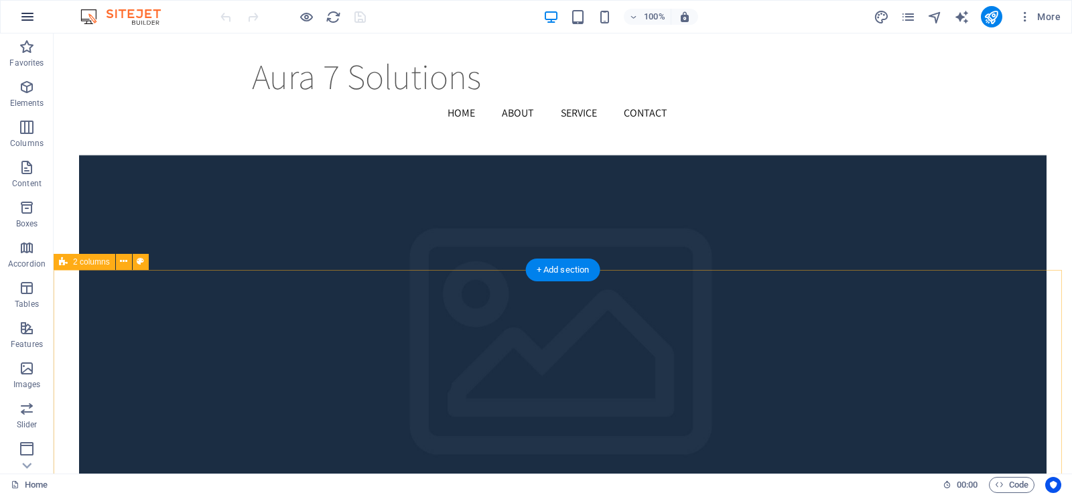
scroll to position [1770, 0]
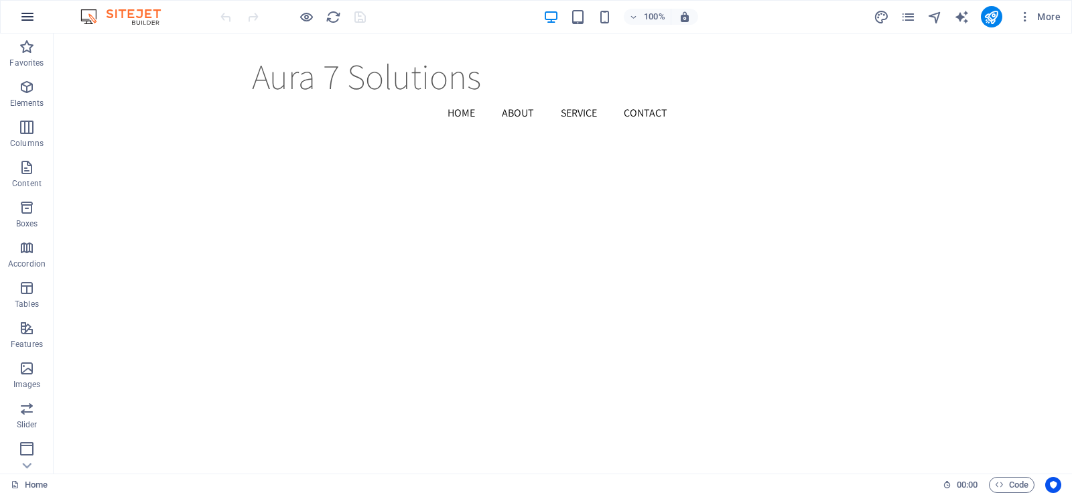
click at [32, 19] on icon "button" at bounding box center [27, 17] width 16 height 16
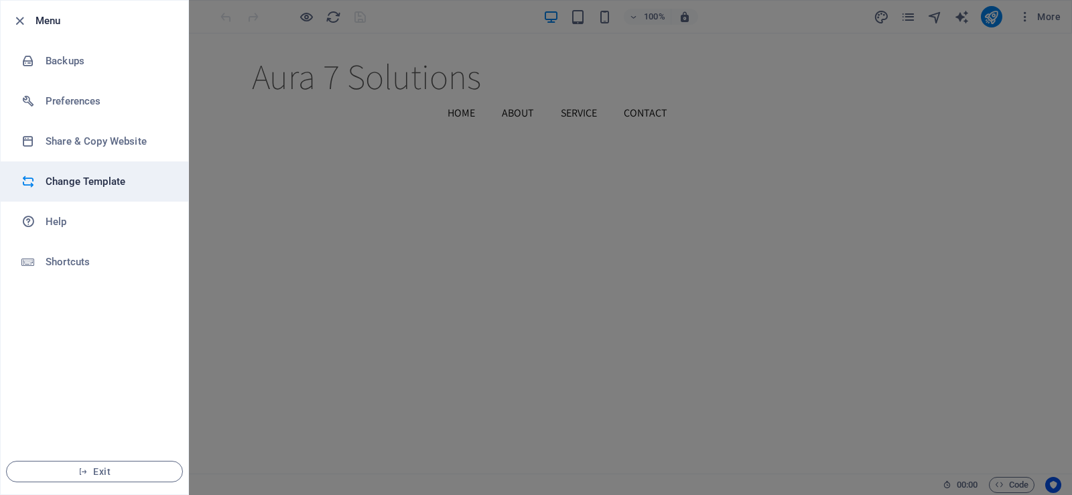
click at [105, 186] on h6 "Change Template" at bounding box center [108, 182] width 124 height 16
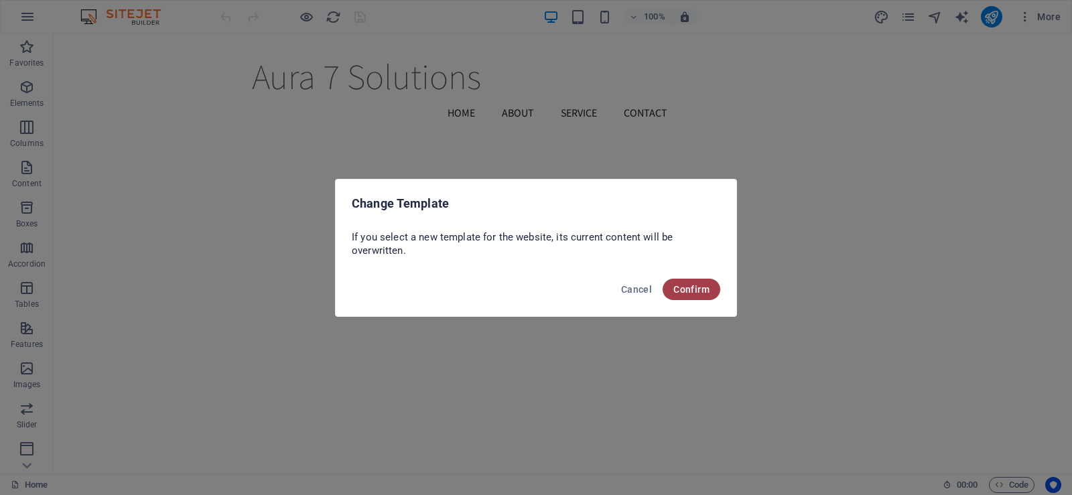
click at [675, 285] on span "Confirm" at bounding box center [691, 289] width 36 height 11
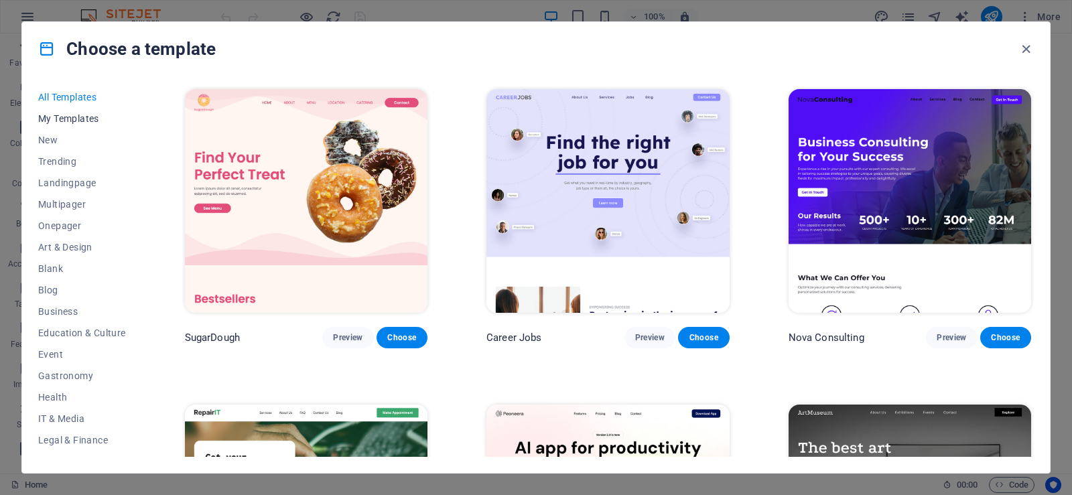
click at [76, 125] on button "My Templates" at bounding box center [82, 118] width 88 height 21
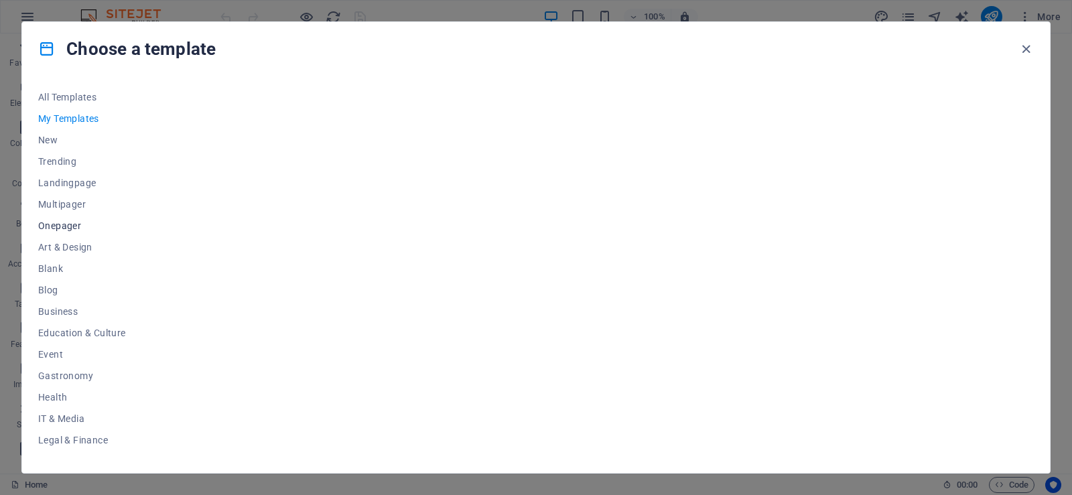
click at [59, 232] on button "Onepager" at bounding box center [82, 225] width 88 height 21
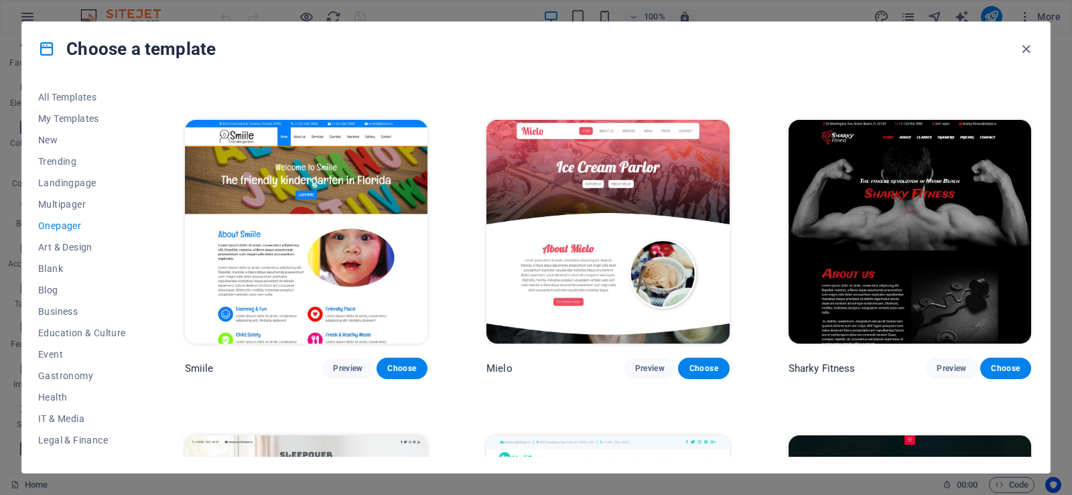
scroll to position [4088, 0]
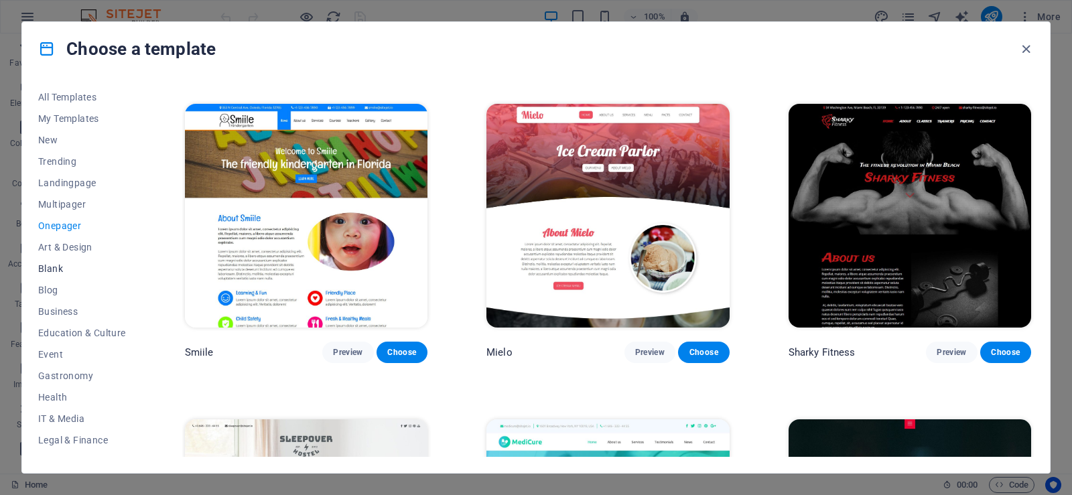
click at [53, 269] on span "Blank" at bounding box center [82, 268] width 88 height 11
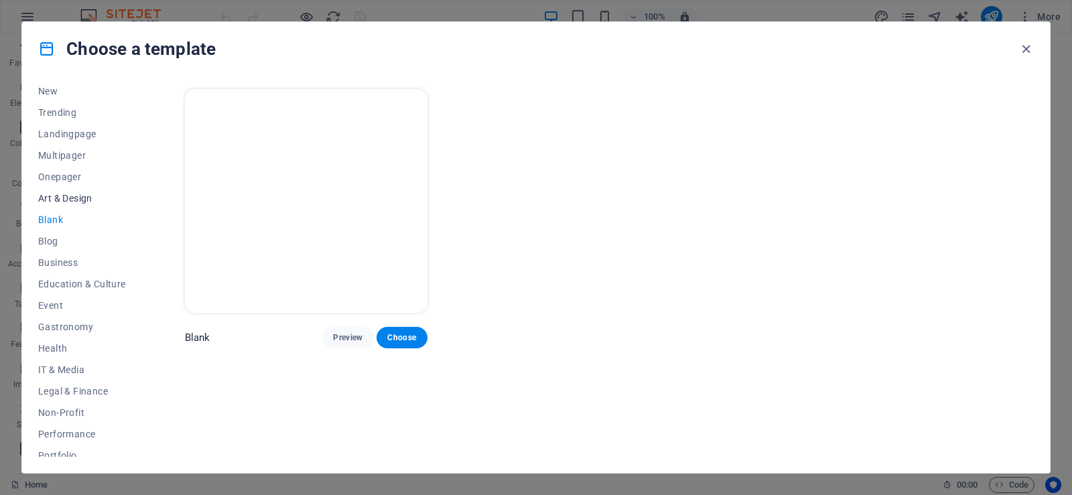
scroll to position [67, 0]
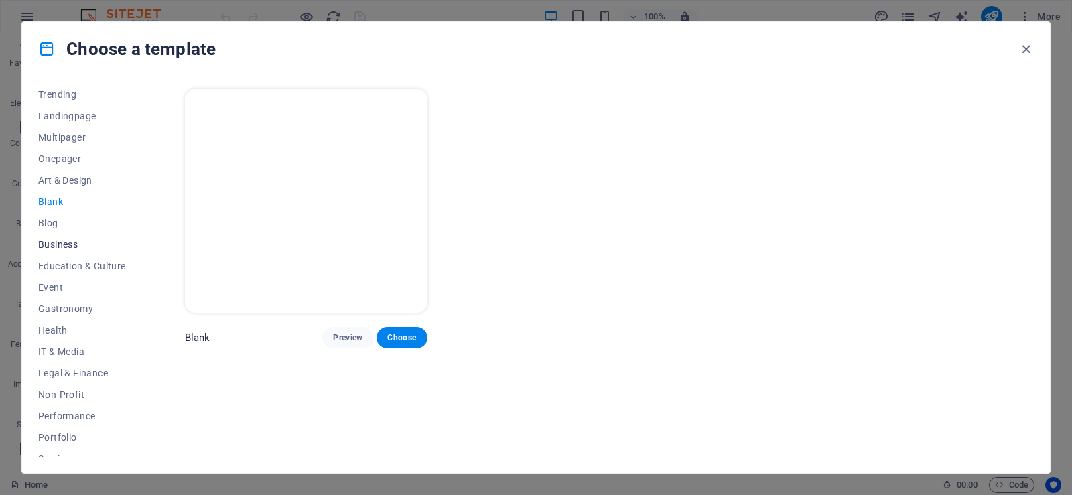
click at [60, 246] on span "Business" at bounding box center [82, 244] width 88 height 11
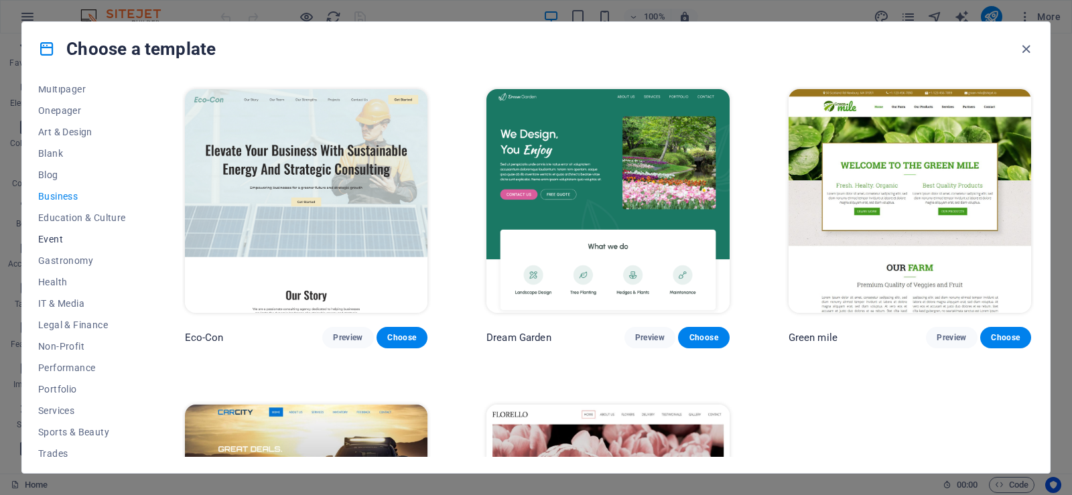
scroll to position [166, 0]
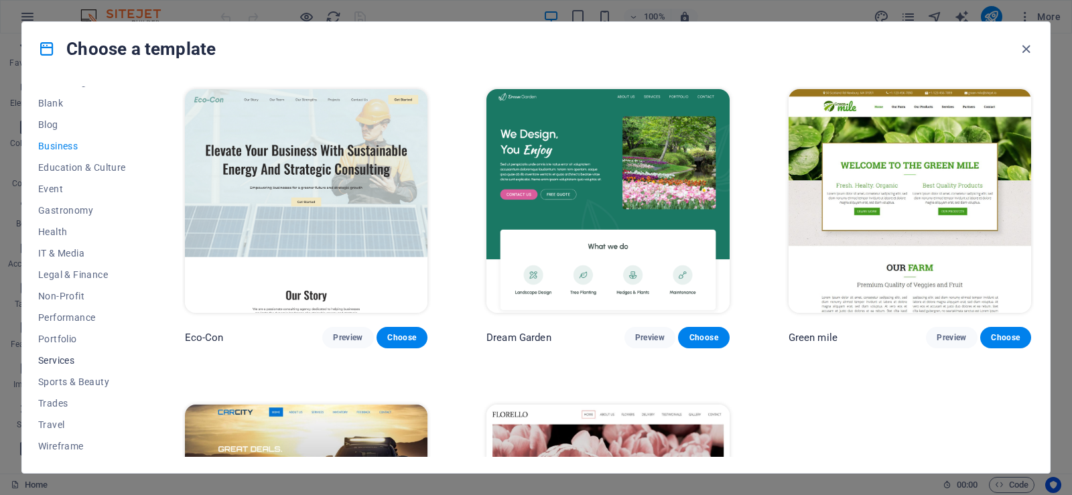
click at [52, 359] on span "Services" at bounding box center [82, 360] width 88 height 11
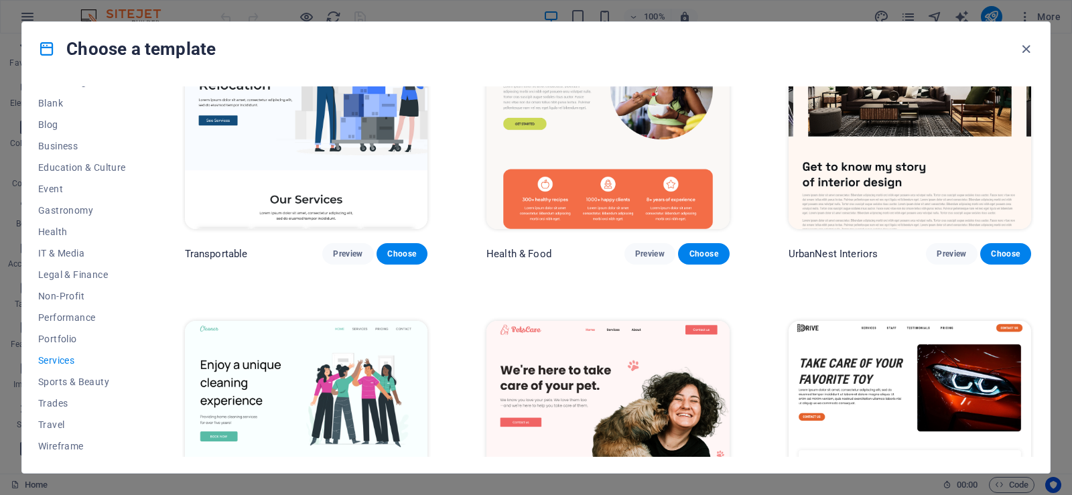
scroll to position [402, 0]
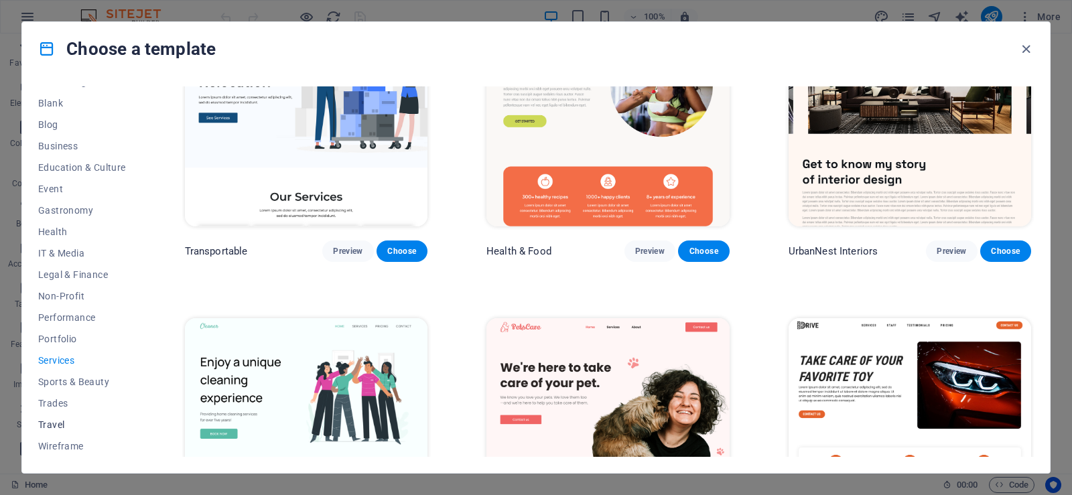
click at [62, 423] on span "Travel" at bounding box center [82, 424] width 88 height 11
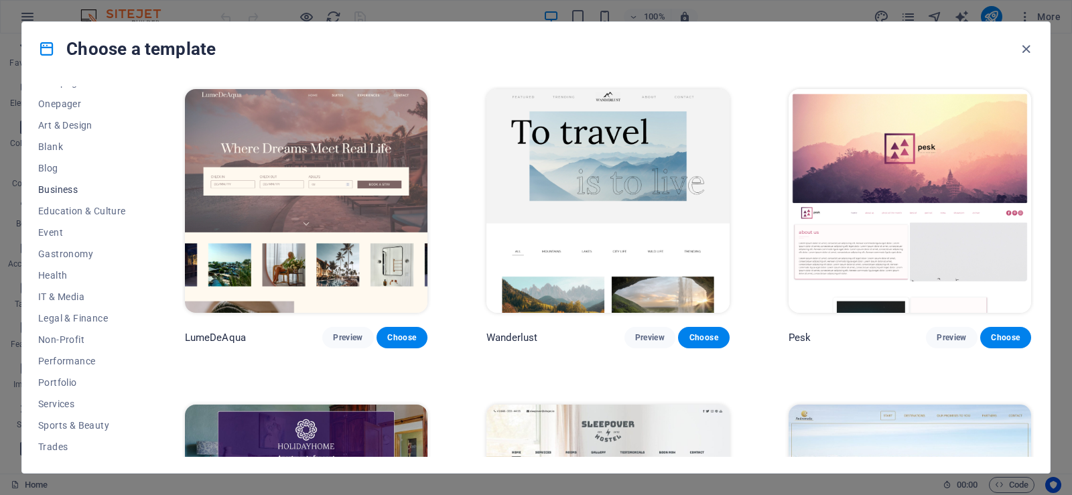
scroll to position [99, 0]
click at [49, 251] on span "Event" at bounding box center [82, 256] width 88 height 11
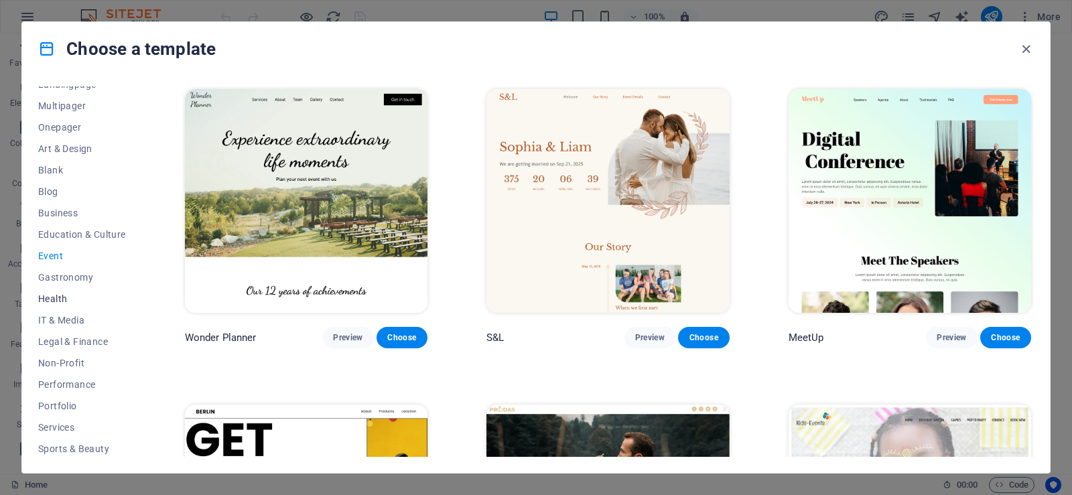
scroll to position [0, 0]
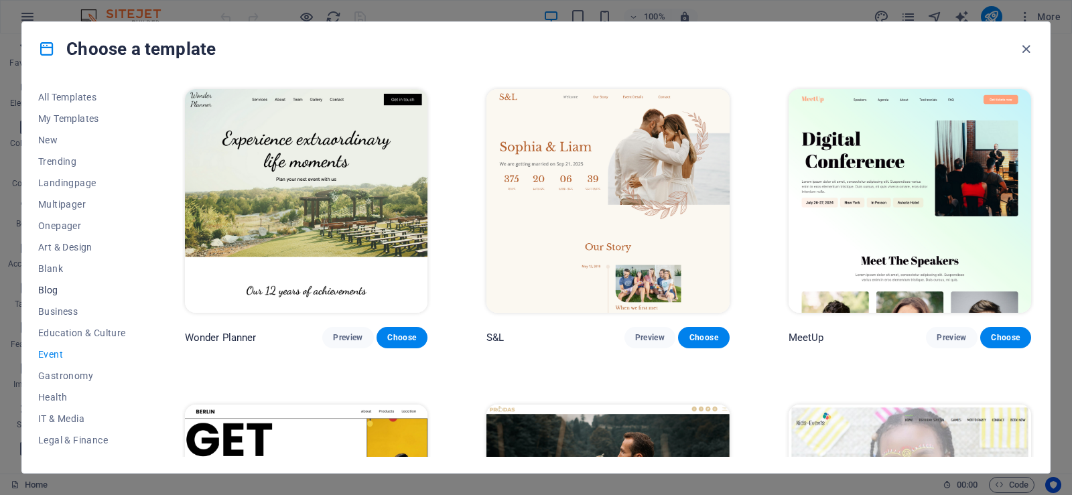
click at [52, 292] on span "Blog" at bounding box center [82, 290] width 88 height 11
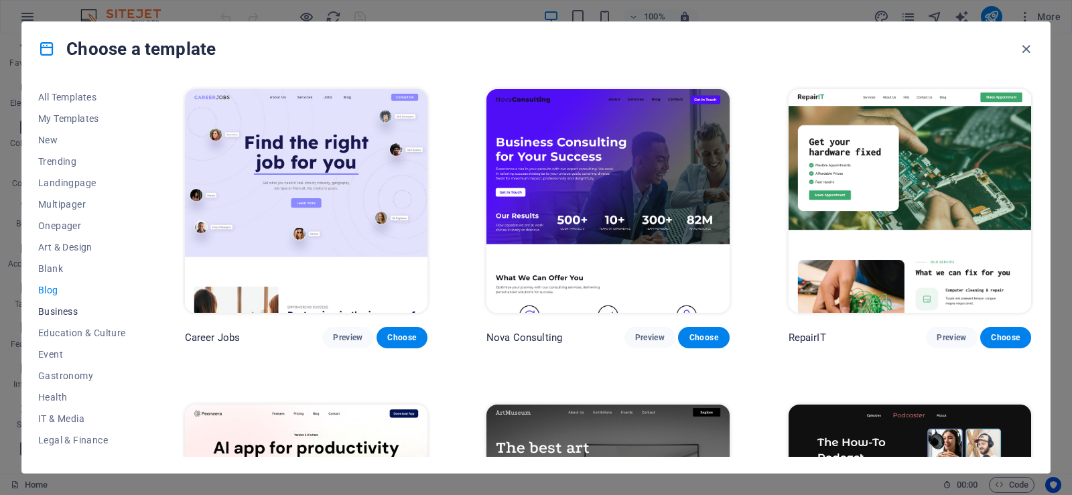
click at [59, 310] on span "Business" at bounding box center [82, 311] width 88 height 11
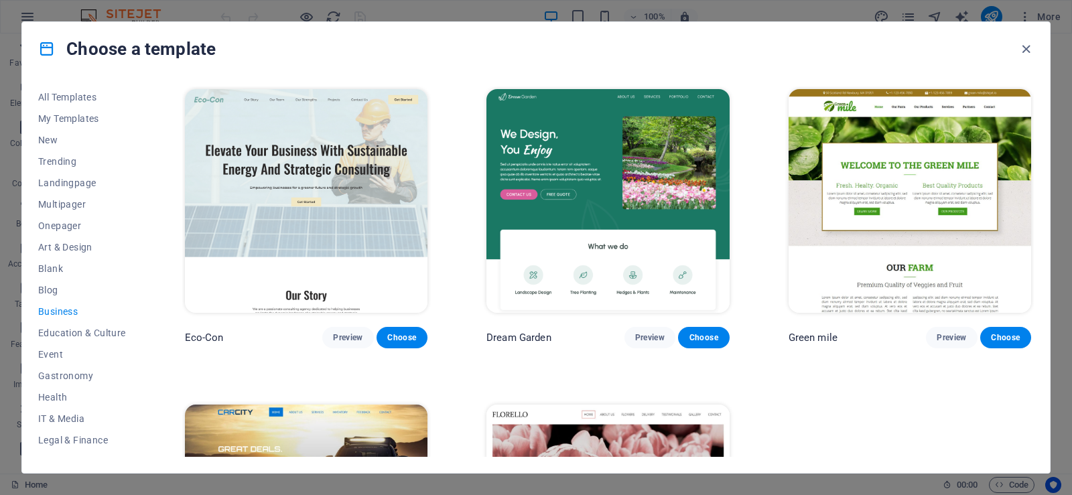
drag, startPoint x: 403, startPoint y: 336, endPoint x: 262, endPoint y: 220, distance: 183.3
click at [262, 220] on div "Eco-Con Preview Choose" at bounding box center [306, 217] width 248 height 262
click at [333, 336] on span "Preview" at bounding box center [347, 337] width 29 height 11
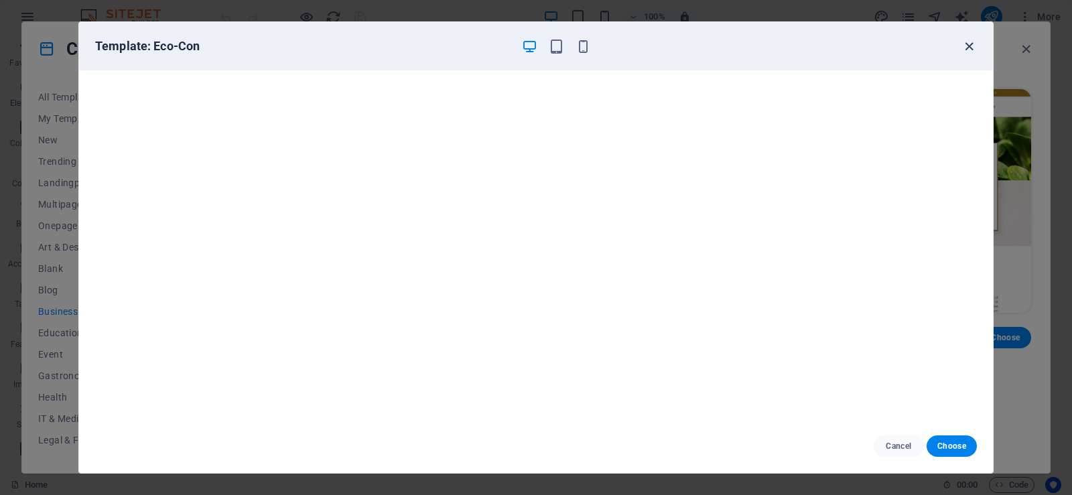
click at [970, 43] on icon "button" at bounding box center [969, 46] width 15 height 15
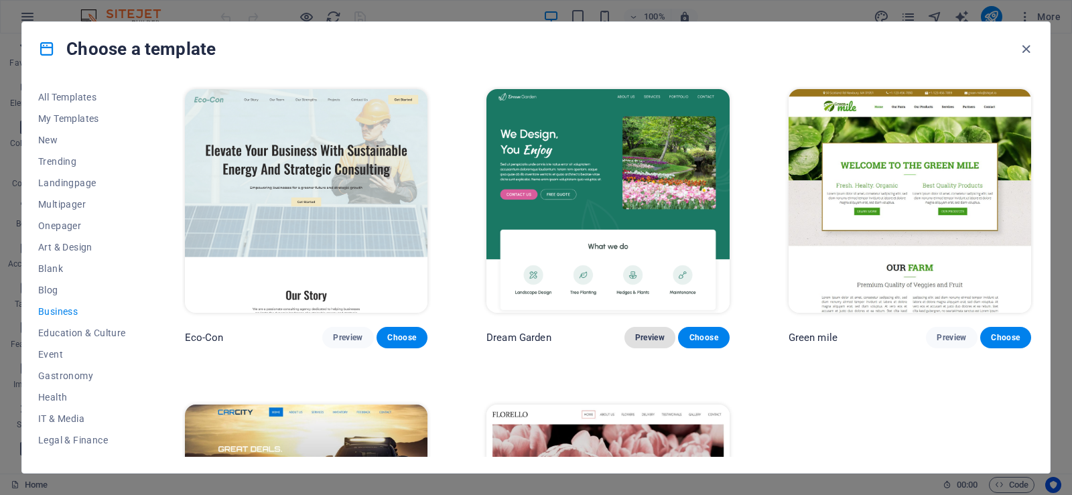
click at [645, 336] on span "Preview" at bounding box center [649, 337] width 29 height 11
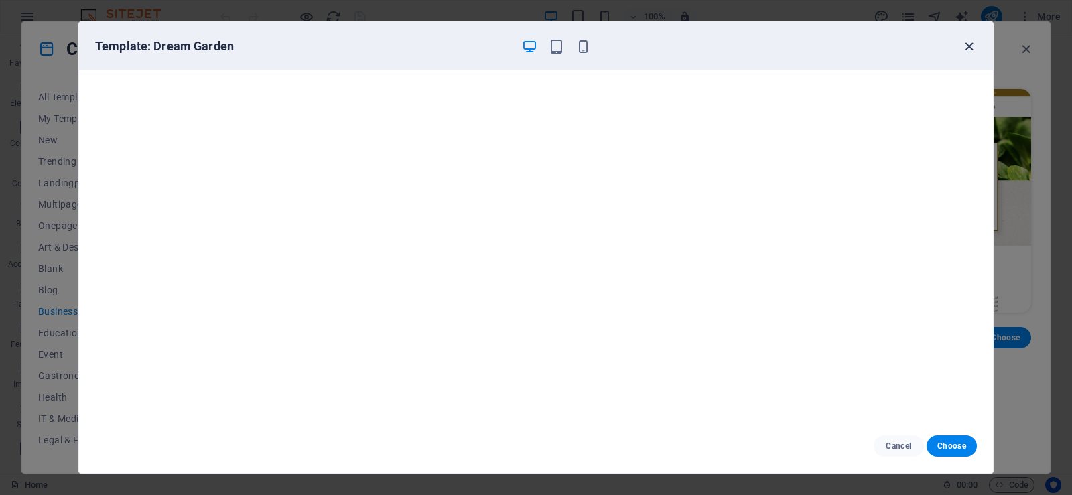
click at [968, 43] on icon "button" at bounding box center [969, 46] width 15 height 15
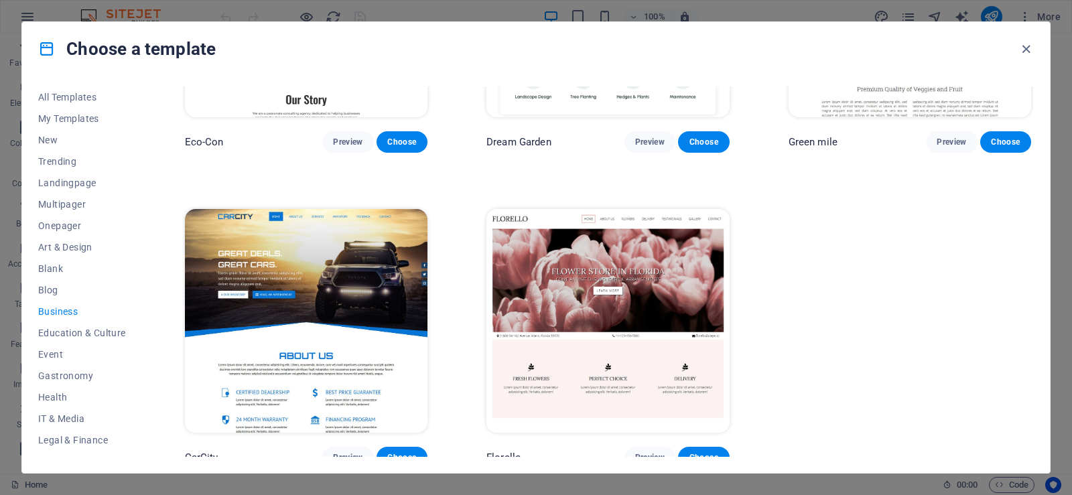
scroll to position [201, 0]
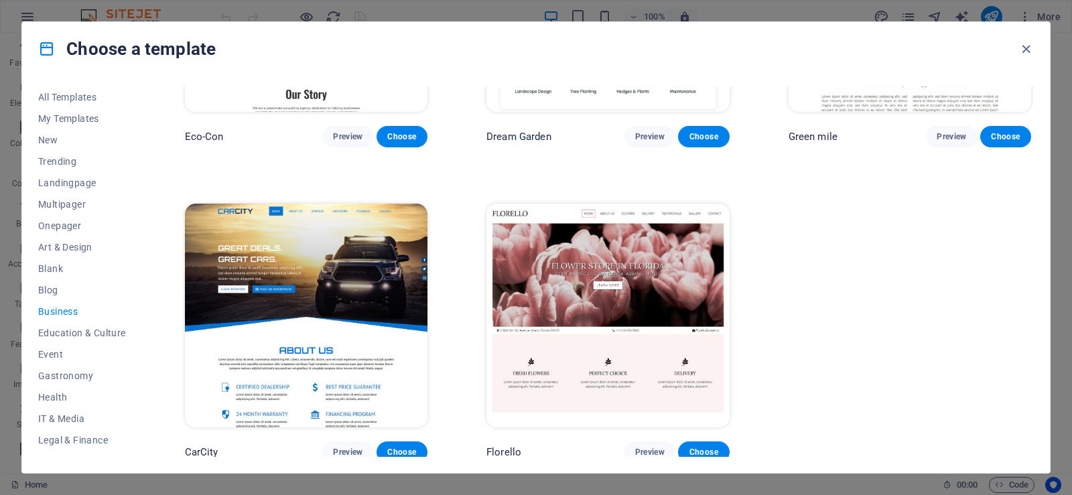
click at [306, 257] on img at bounding box center [306, 316] width 243 height 224
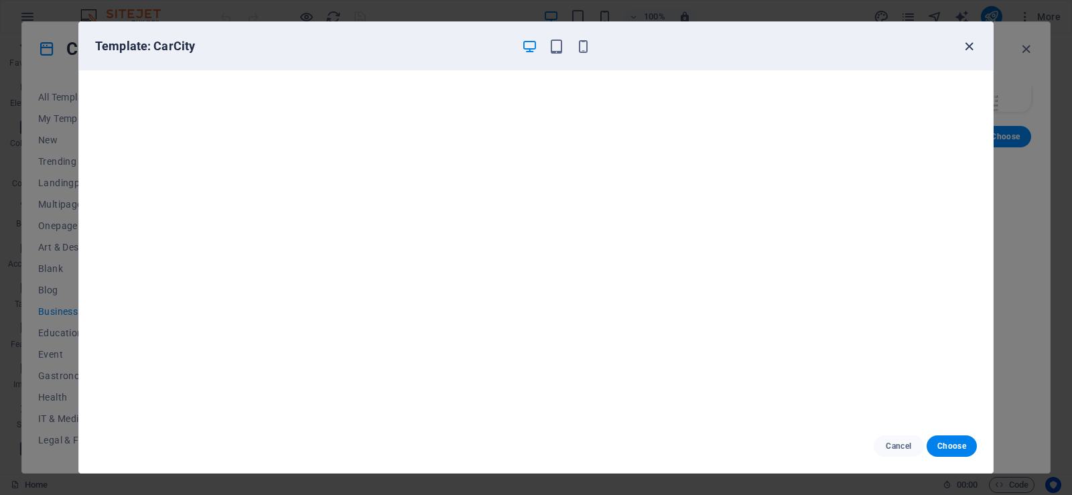
click at [964, 50] on icon "button" at bounding box center [969, 46] width 15 height 15
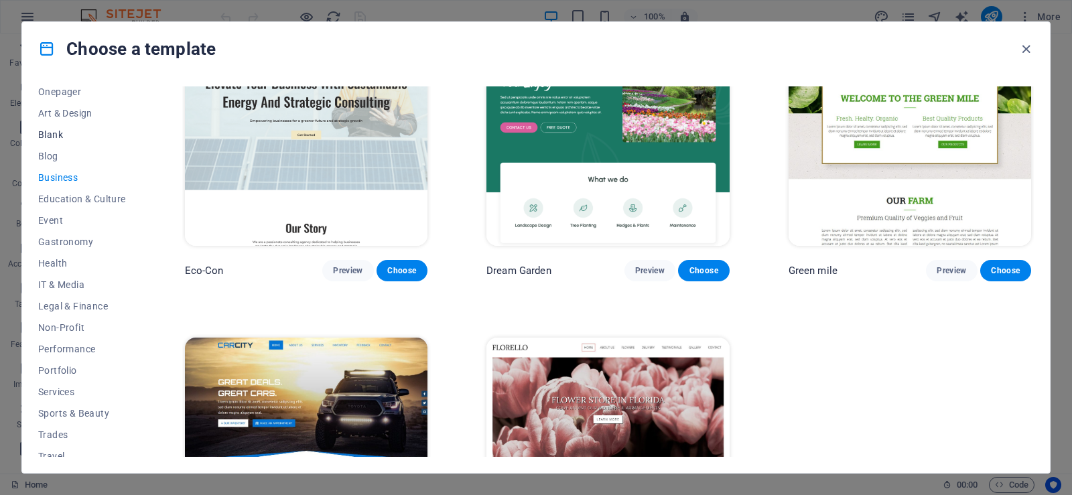
scroll to position [166, 0]
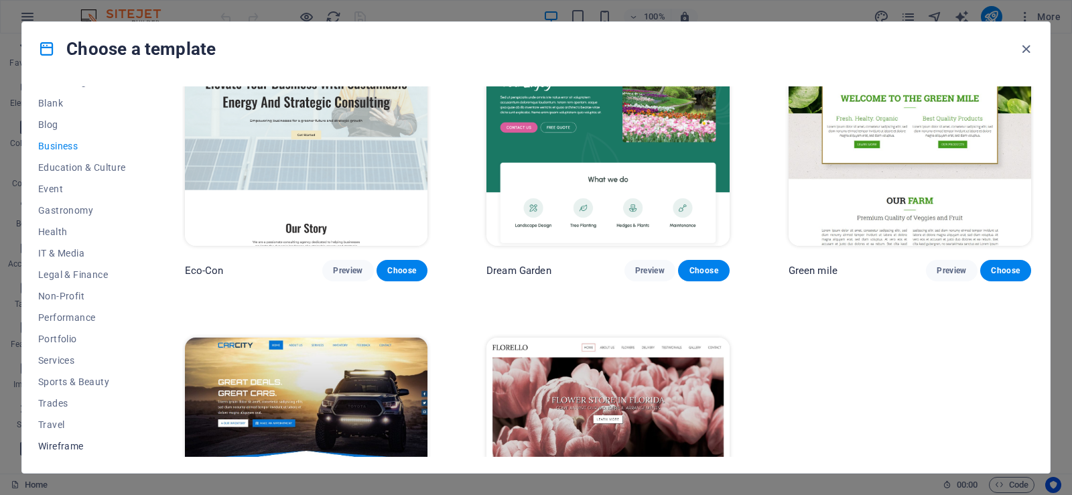
click at [47, 450] on span "Wireframe" at bounding box center [82, 446] width 88 height 11
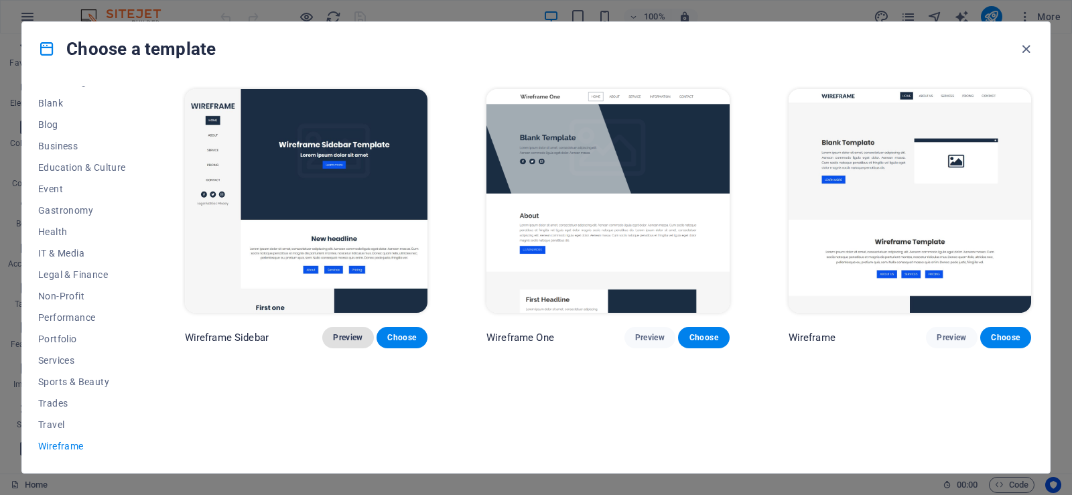
click at [336, 334] on span "Preview" at bounding box center [347, 337] width 29 height 11
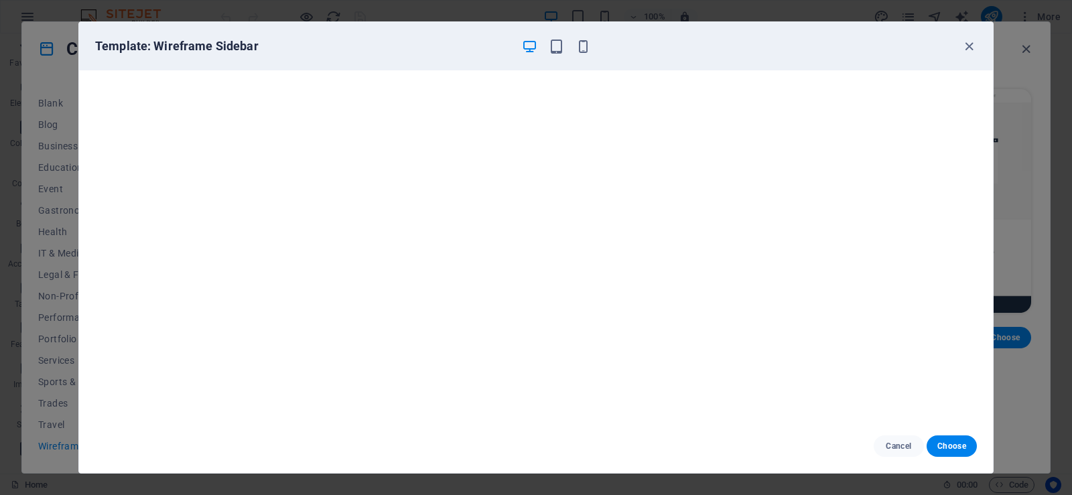
scroll to position [3, 0]
click at [960, 43] on div "Template: Wireframe Sidebar" at bounding box center [528, 46] width 866 height 16
click at [970, 49] on icon "button" at bounding box center [969, 46] width 15 height 15
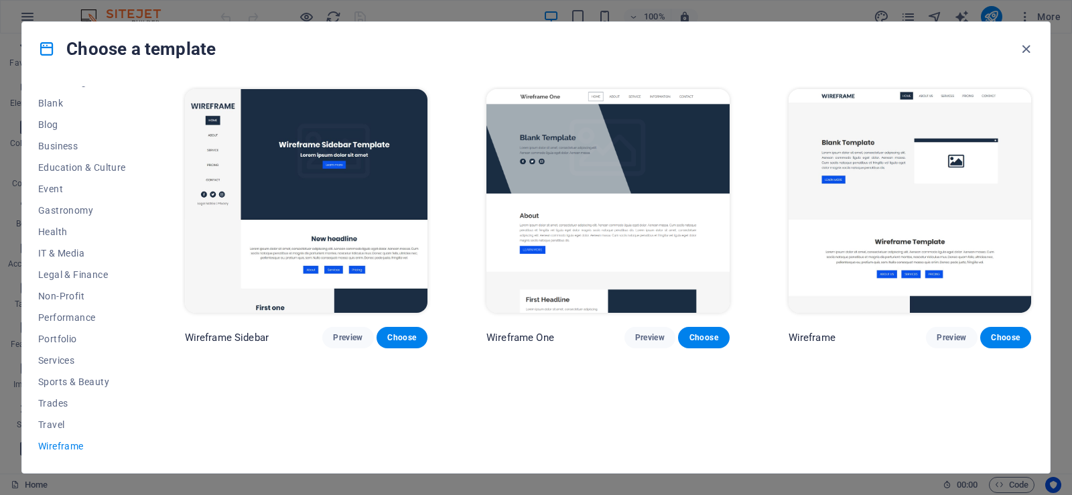
click at [622, 141] on img at bounding box center [608, 201] width 243 height 224
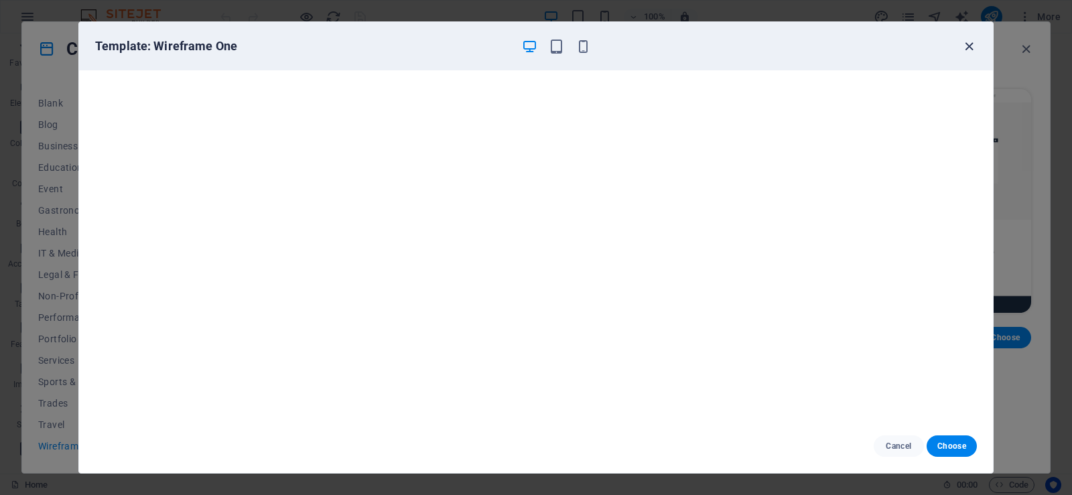
click at [967, 50] on icon "button" at bounding box center [969, 46] width 15 height 15
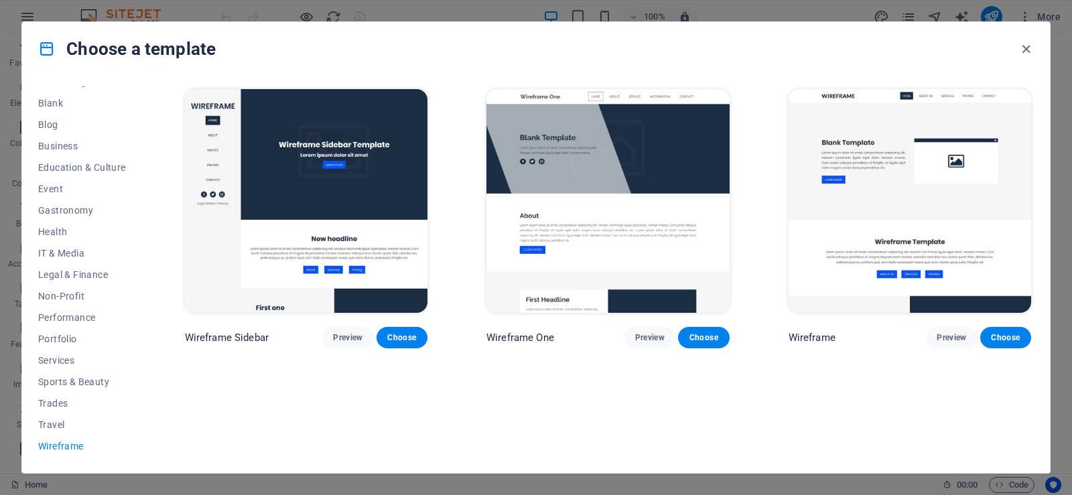
click at [877, 182] on img at bounding box center [910, 201] width 243 height 224
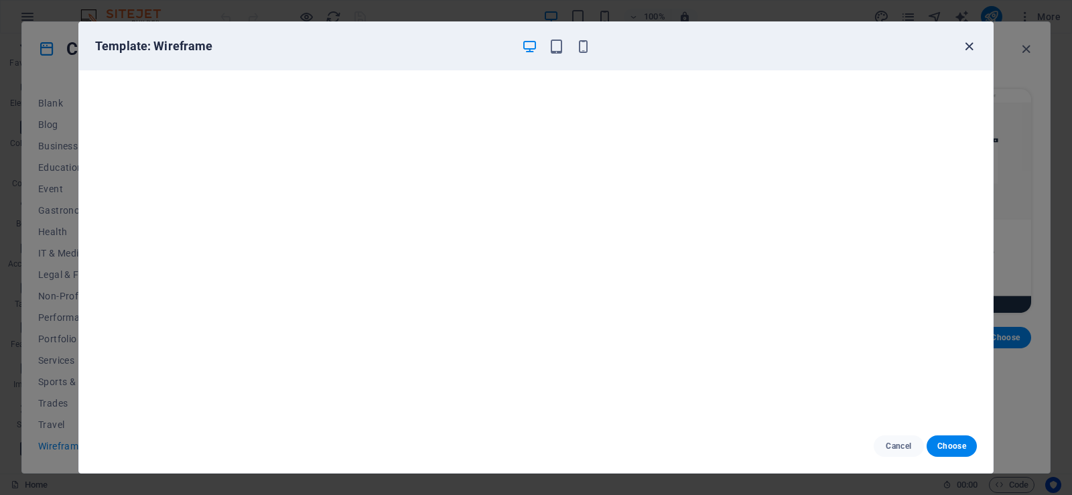
click at [971, 39] on icon "button" at bounding box center [969, 46] width 15 height 15
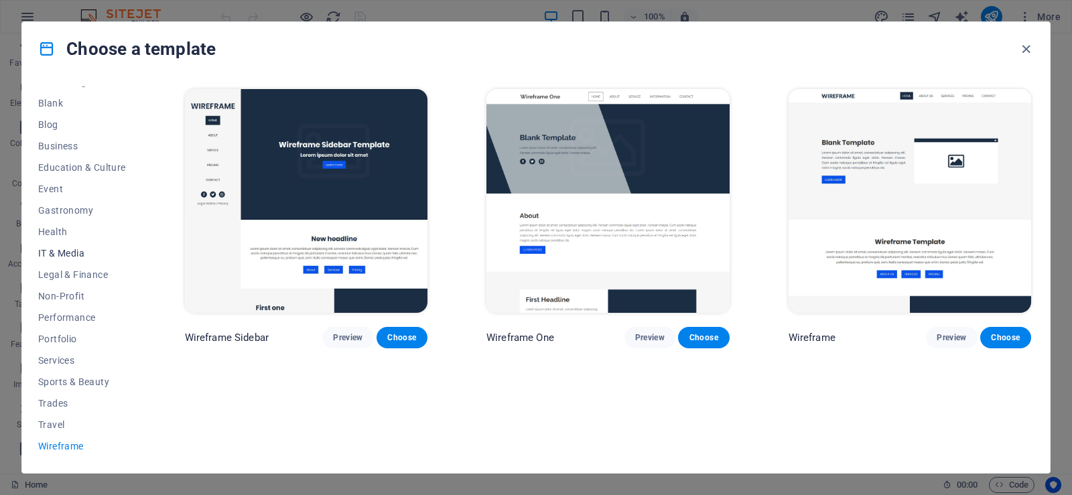
scroll to position [31, 0]
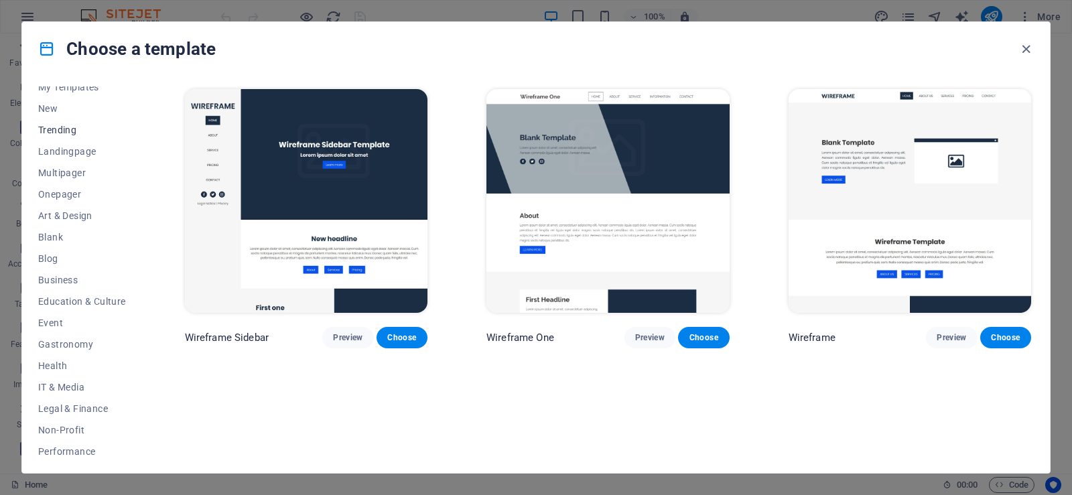
click at [75, 132] on span "Trending" at bounding box center [82, 130] width 88 height 11
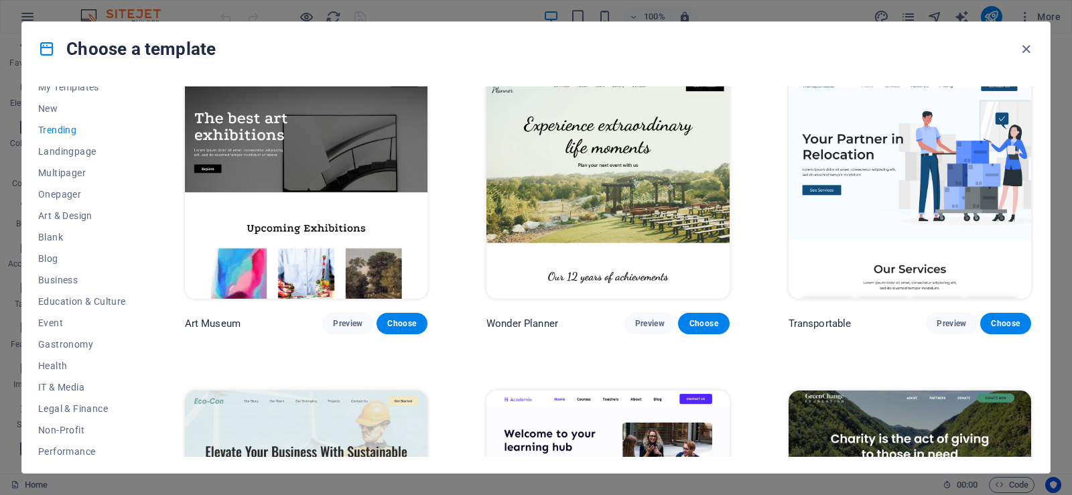
scroll to position [335, 0]
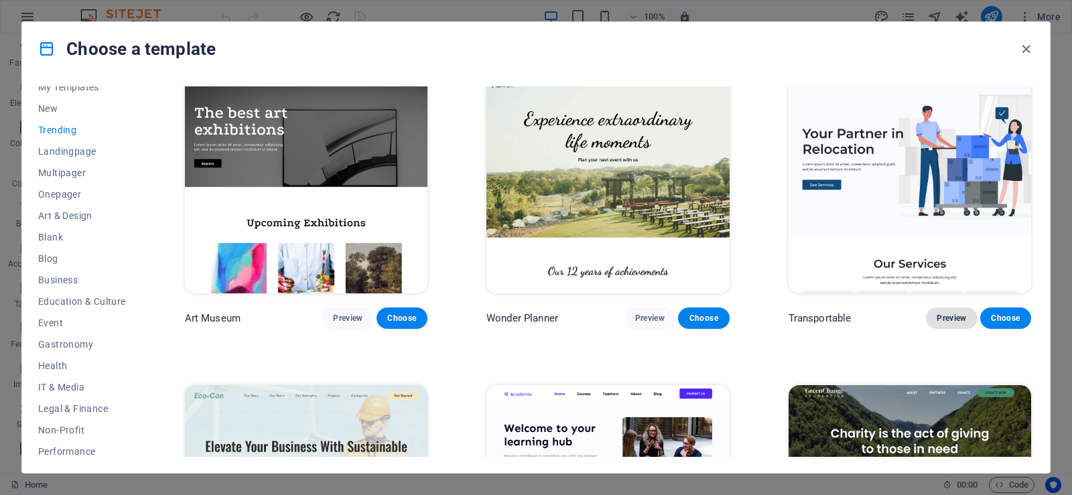
click at [943, 316] on span "Preview" at bounding box center [951, 318] width 29 height 11
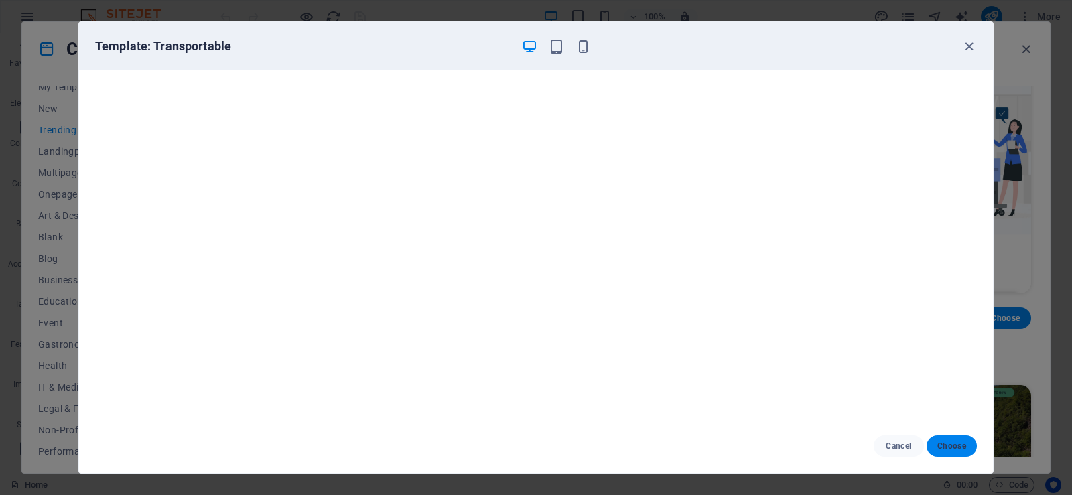
click at [948, 440] on button "Choose" at bounding box center [952, 446] width 50 height 21
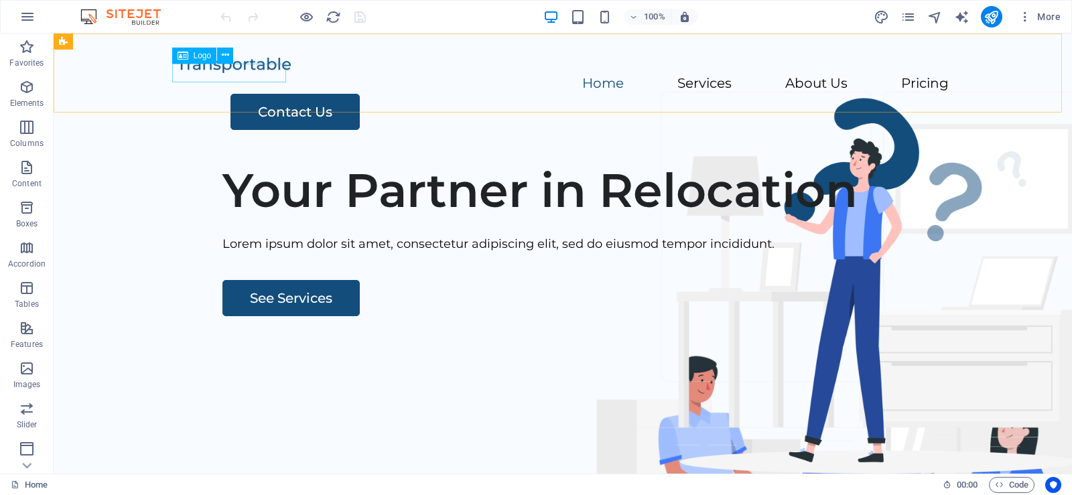
click at [200, 57] on span "Logo" at bounding box center [203, 56] width 18 height 8
click at [204, 54] on span "Logo" at bounding box center [203, 56] width 18 height 8
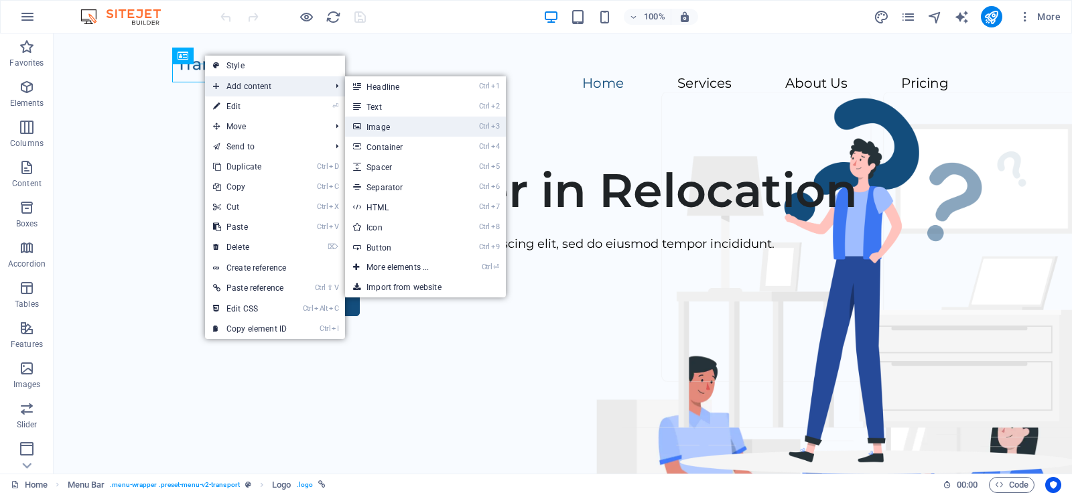
click at [431, 129] on link "Ctrl 3 Image" at bounding box center [400, 127] width 111 height 20
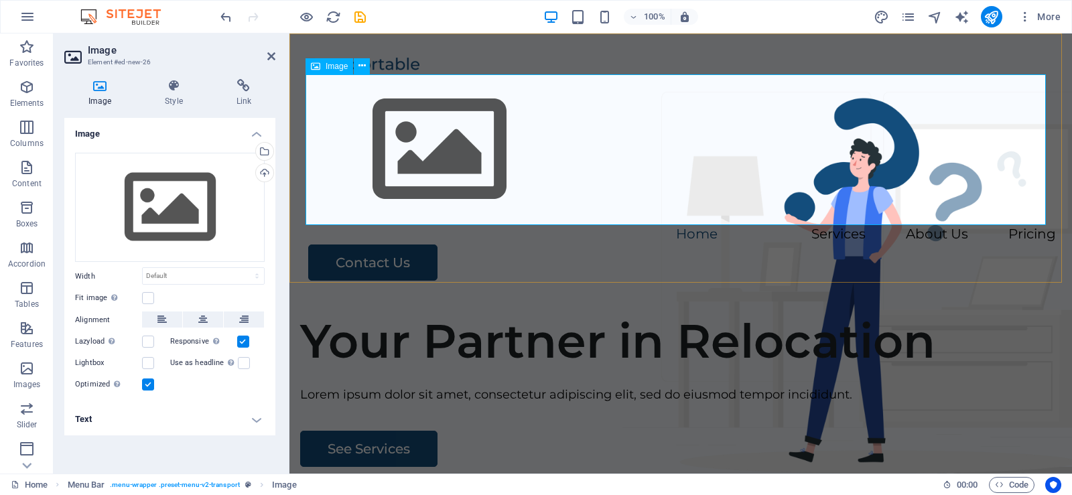
click at [442, 161] on figure at bounding box center [681, 149] width 751 height 151
click at [162, 208] on div "Drag files here, click to choose files or select files from Files or our free s…" at bounding box center [170, 208] width 190 height 110
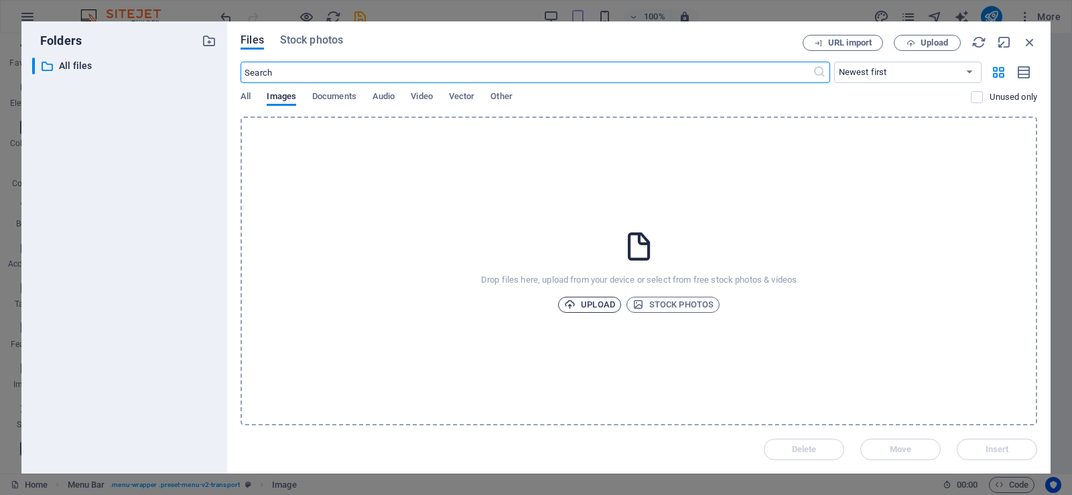
click at [594, 307] on span "Upload" at bounding box center [589, 305] width 51 height 16
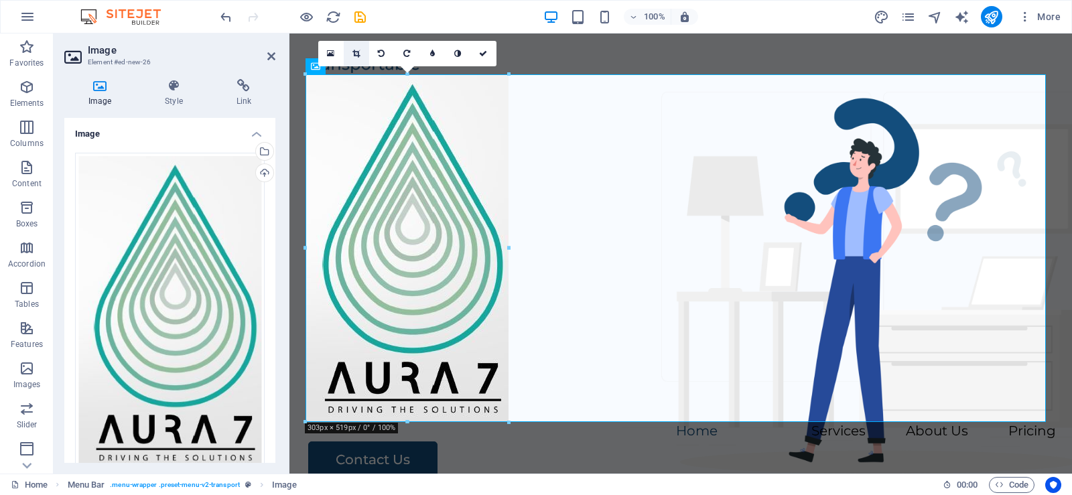
click at [352, 58] on link at bounding box center [356, 53] width 25 height 25
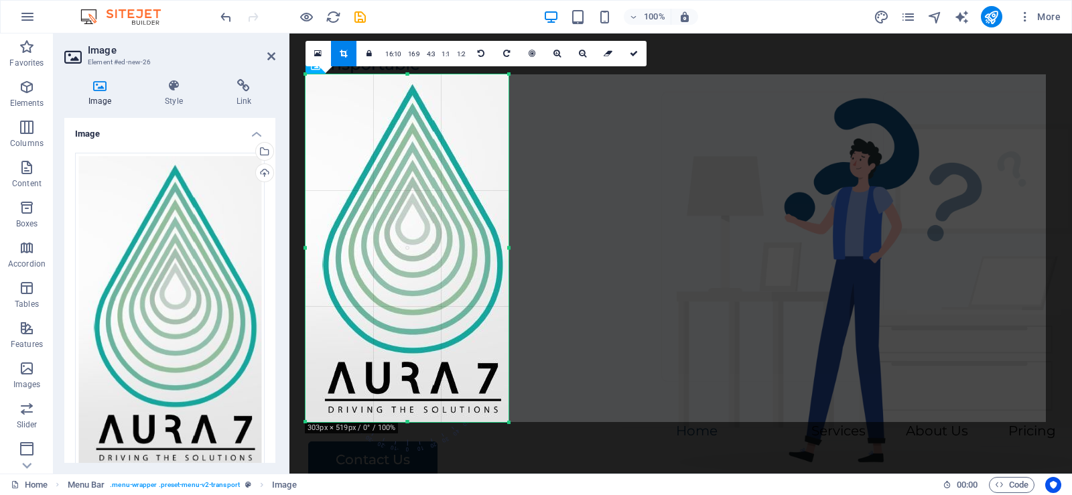
click at [511, 426] on div at bounding box center [509, 423] width 8 height 8
click at [635, 51] on icon at bounding box center [634, 54] width 8 height 8
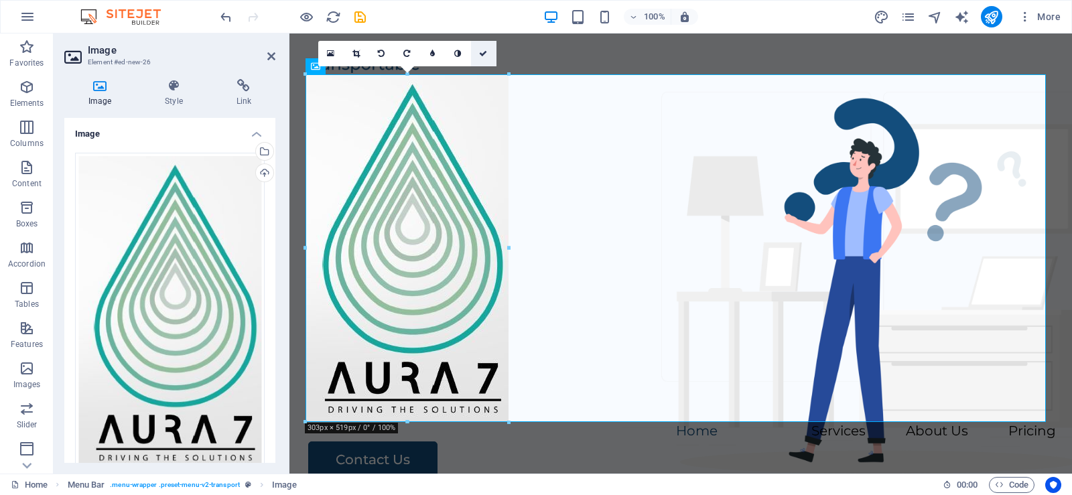
click at [484, 54] on icon at bounding box center [483, 54] width 8 height 8
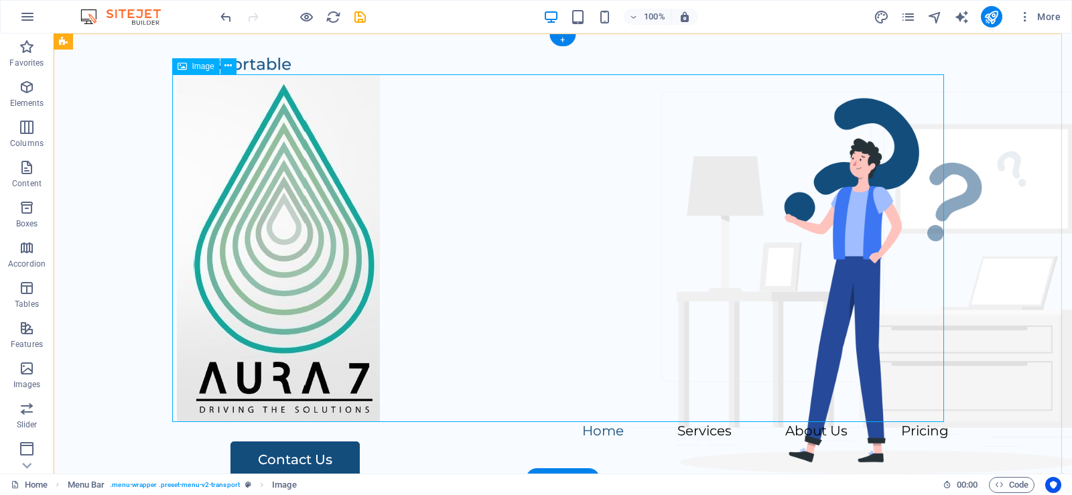
click at [279, 242] on figure at bounding box center [563, 248] width 772 height 348
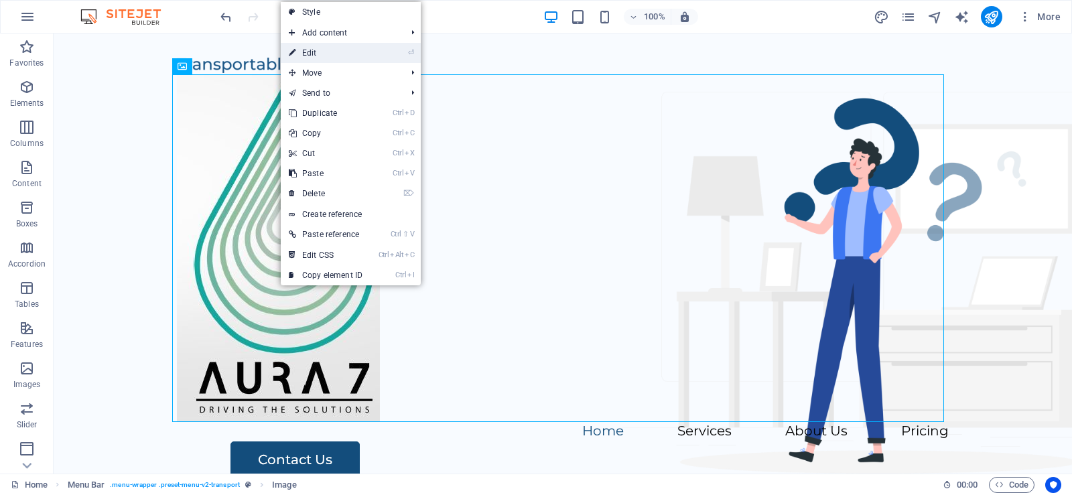
click at [331, 57] on link "⏎ Edit" at bounding box center [326, 53] width 90 height 20
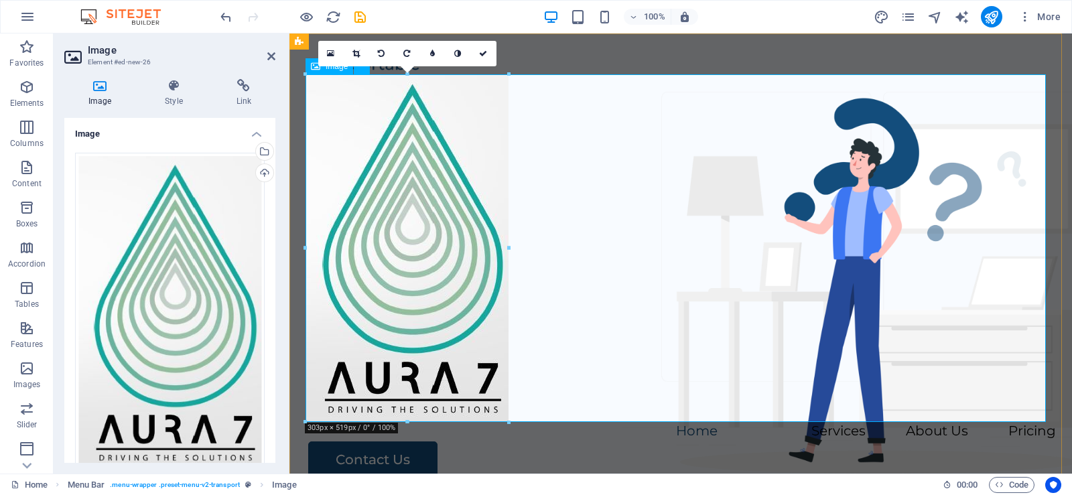
drag, startPoint x: 795, startPoint y: 452, endPoint x: 444, endPoint y: 278, distance: 392.6
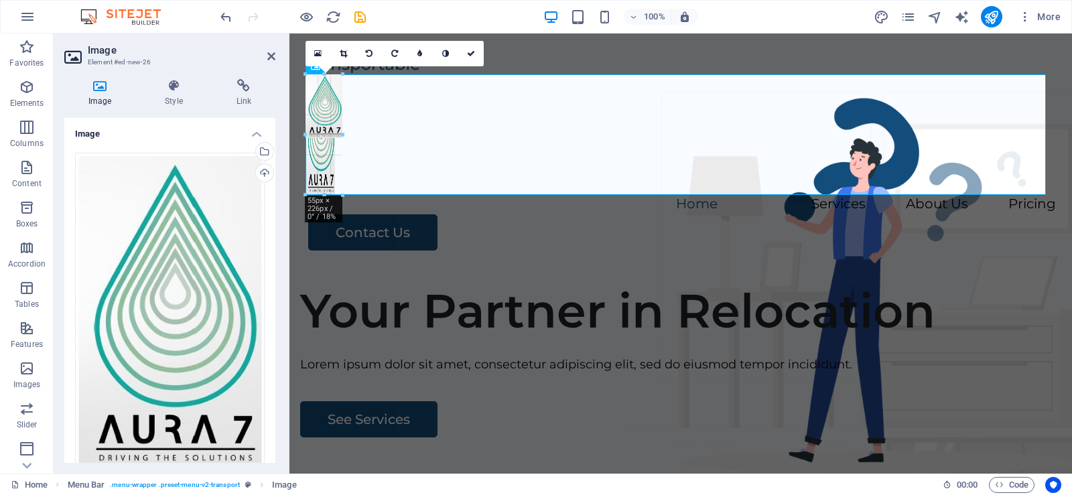
drag, startPoint x: 506, startPoint y: 419, endPoint x: 43, endPoint y: 84, distance: 571.6
type input "44"
select select "px"
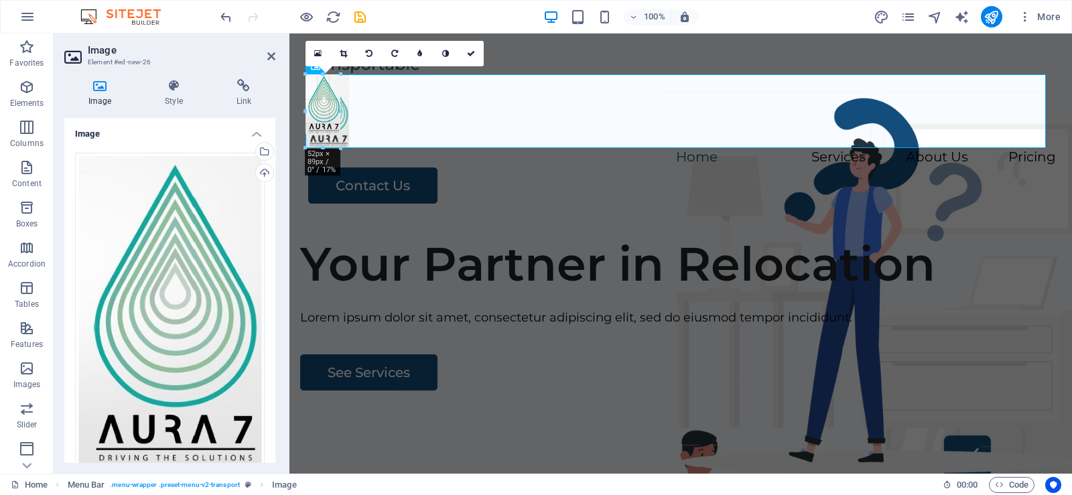
drag, startPoint x: 335, startPoint y: 123, endPoint x: 349, endPoint y: 128, distance: 14.8
type input "65"
click at [545, 54] on div "Menu Home Services About Us Pricing Contact Us" at bounding box center [680, 130] width 783 height 192
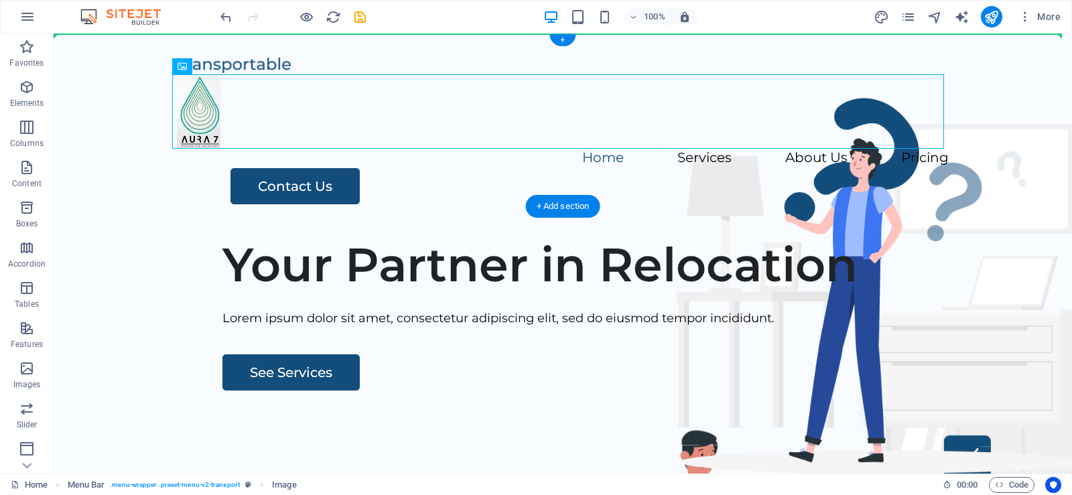
drag, startPoint x: 196, startPoint y: 105, endPoint x: 195, endPoint y: 47, distance: 57.6
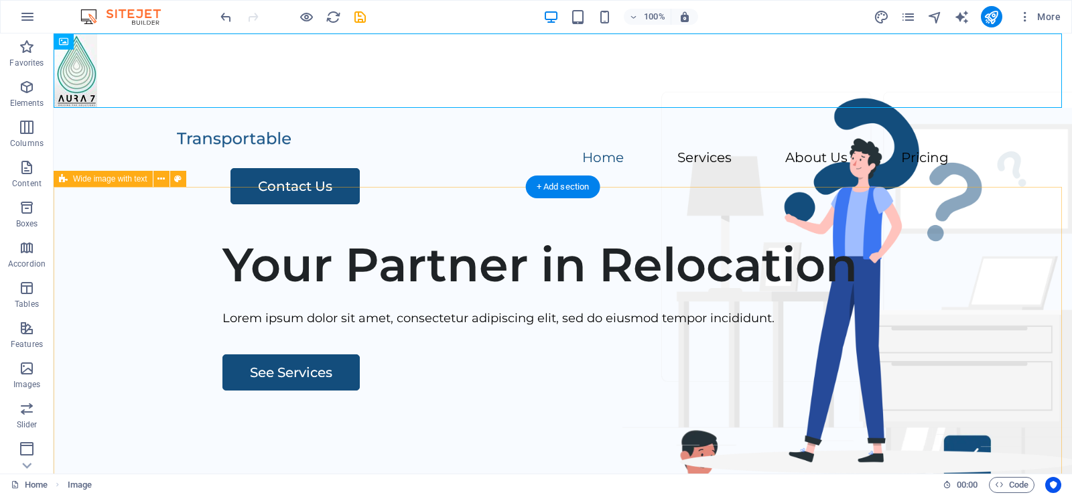
click at [207, 261] on div "Your Partner in Relocation Lorem ipsum dolor sit amet, consectetur adipiscing e…" at bounding box center [563, 482] width 1019 height 513
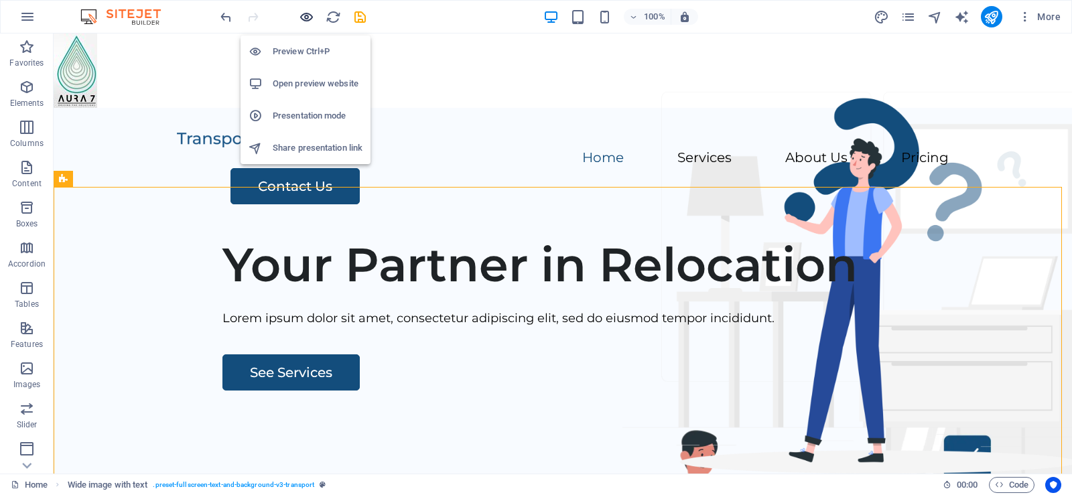
click at [306, 17] on icon "button" at bounding box center [306, 16] width 15 height 15
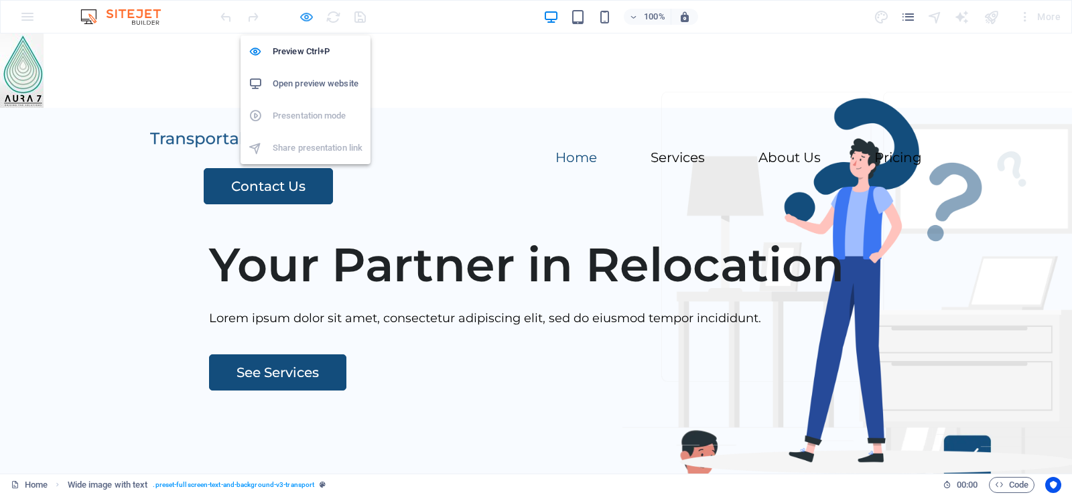
click at [306, 16] on icon "button" at bounding box center [306, 16] width 15 height 15
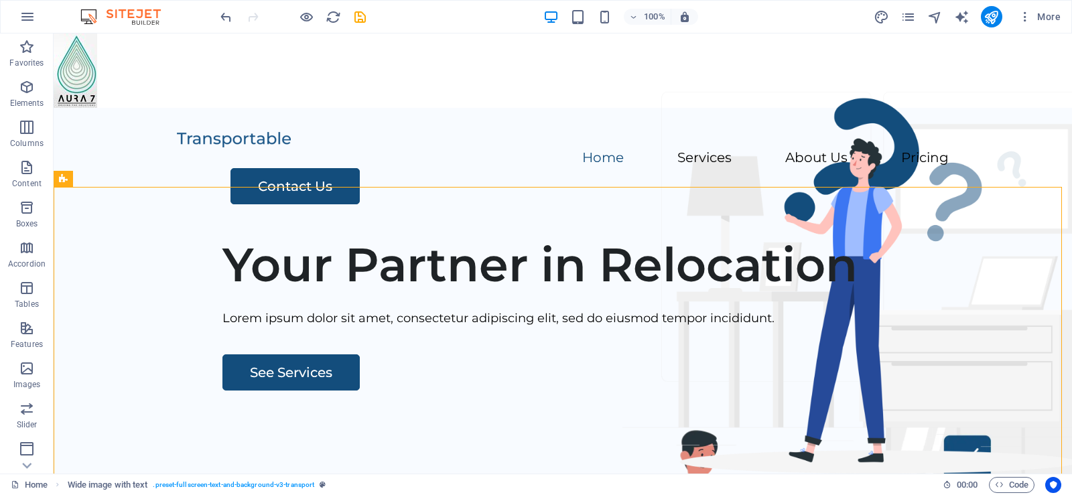
click at [216, 15] on div "100% More" at bounding box center [536, 17] width 1071 height 32
click at [224, 17] on icon "undo" at bounding box center [225, 16] width 15 height 15
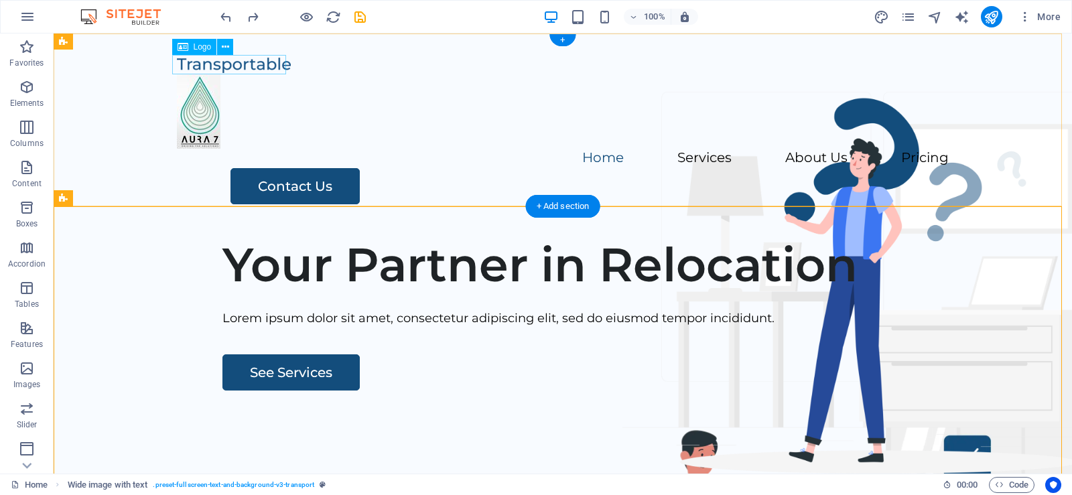
click at [253, 63] on div at bounding box center [563, 64] width 772 height 19
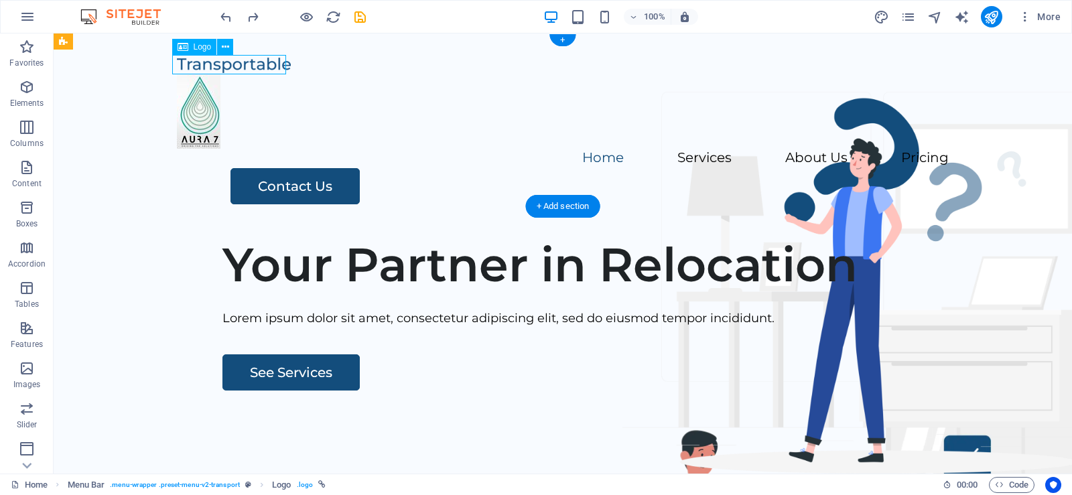
click at [241, 64] on div at bounding box center [563, 64] width 772 height 19
select select "px"
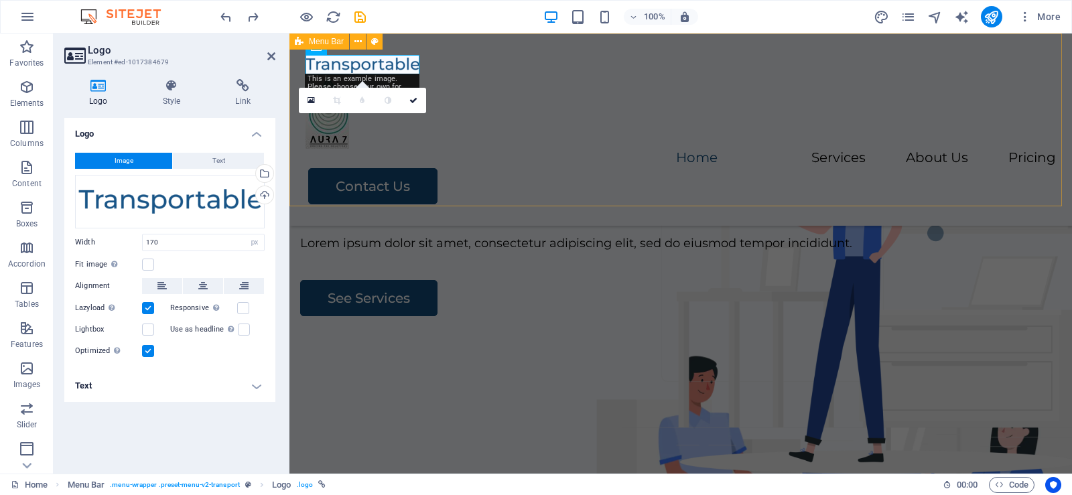
scroll to position [357, 0]
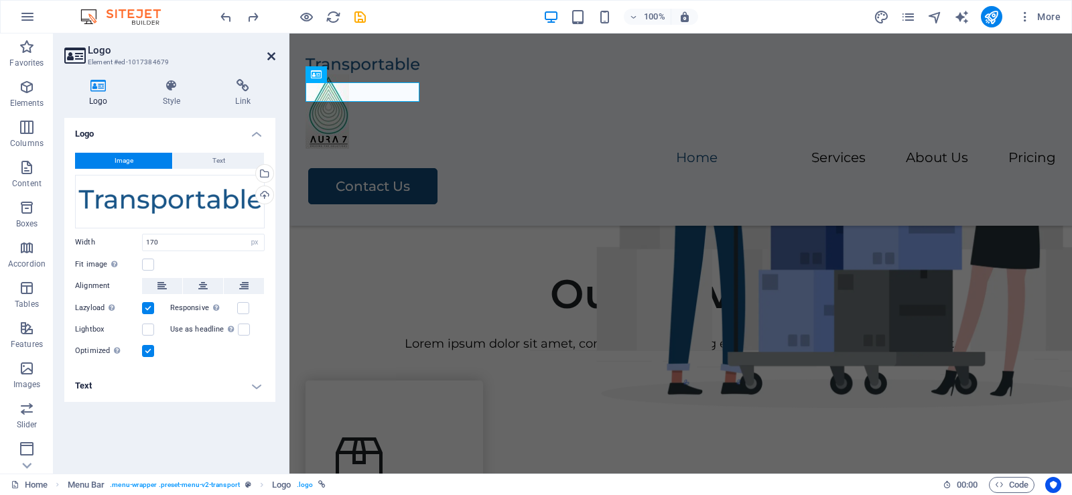
drag, startPoint x: 272, startPoint y: 57, endPoint x: 218, endPoint y: 23, distance: 63.8
click at [272, 57] on icon at bounding box center [271, 56] width 8 height 11
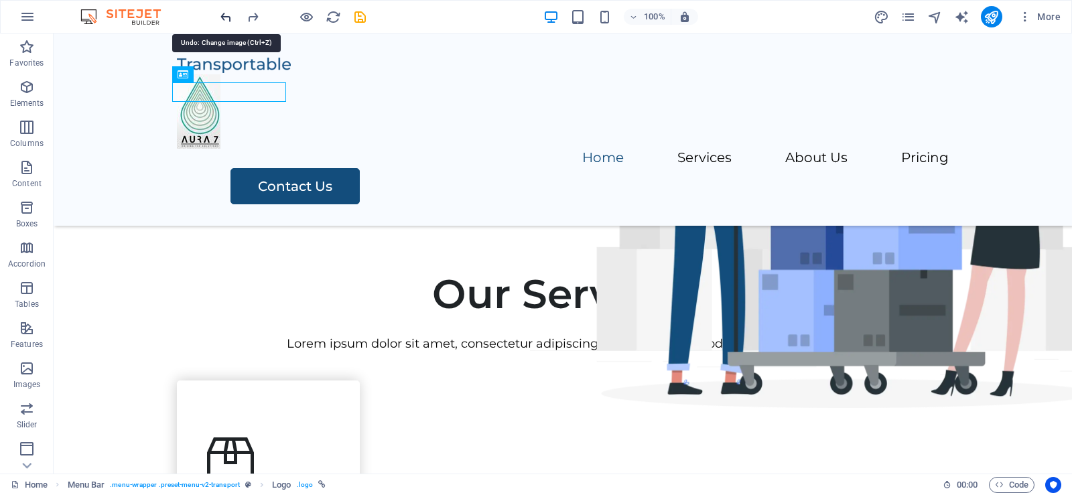
click at [225, 20] on icon "undo" at bounding box center [225, 16] width 15 height 15
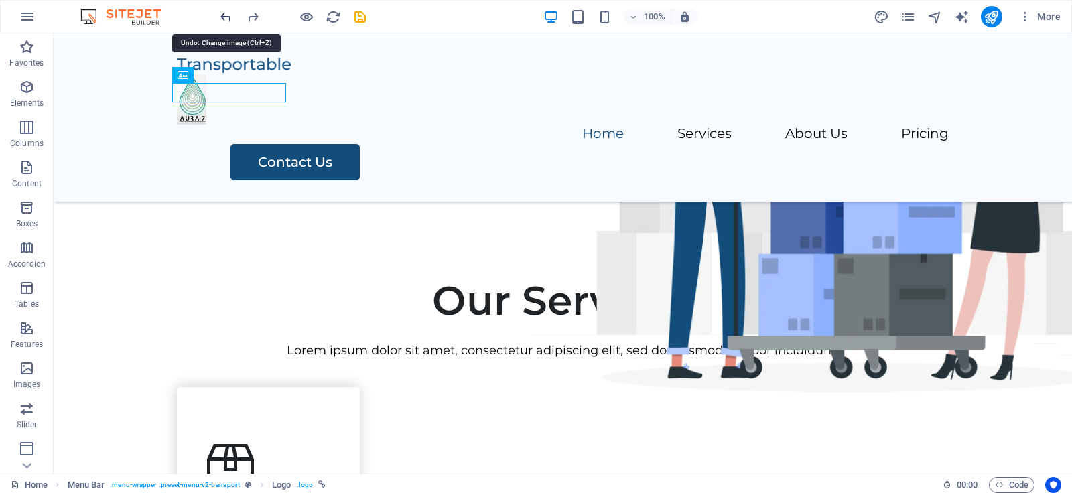
scroll to position [345, 0]
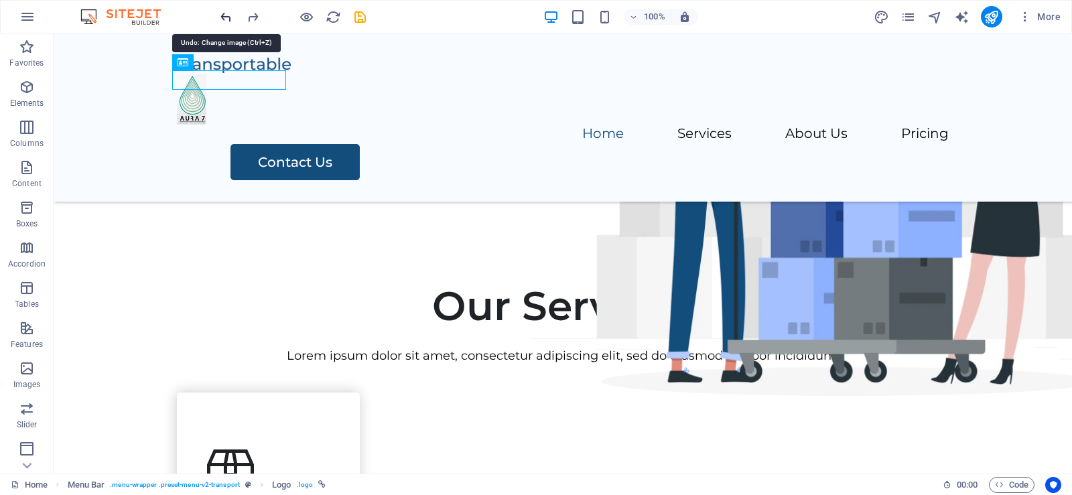
click at [225, 20] on icon "undo" at bounding box center [225, 16] width 15 height 15
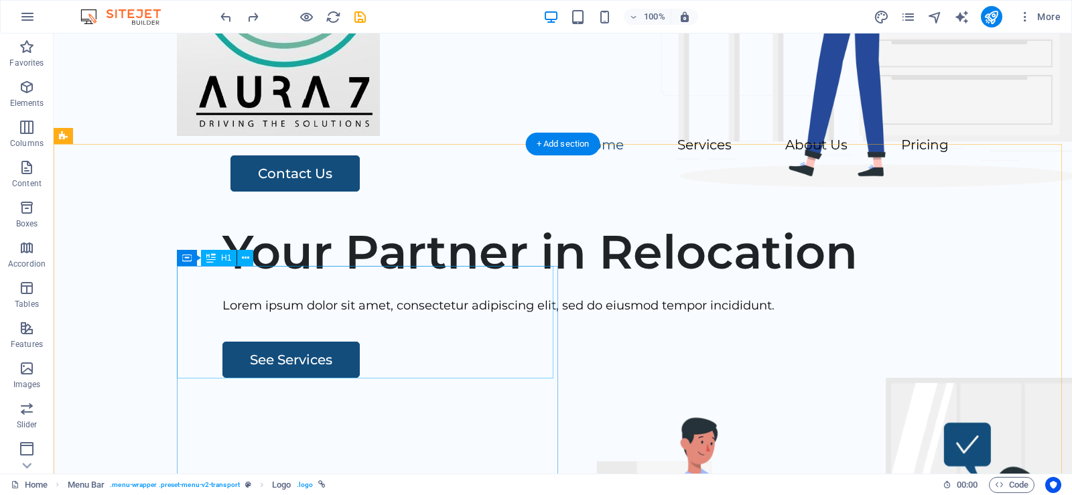
scroll to position [211, 0]
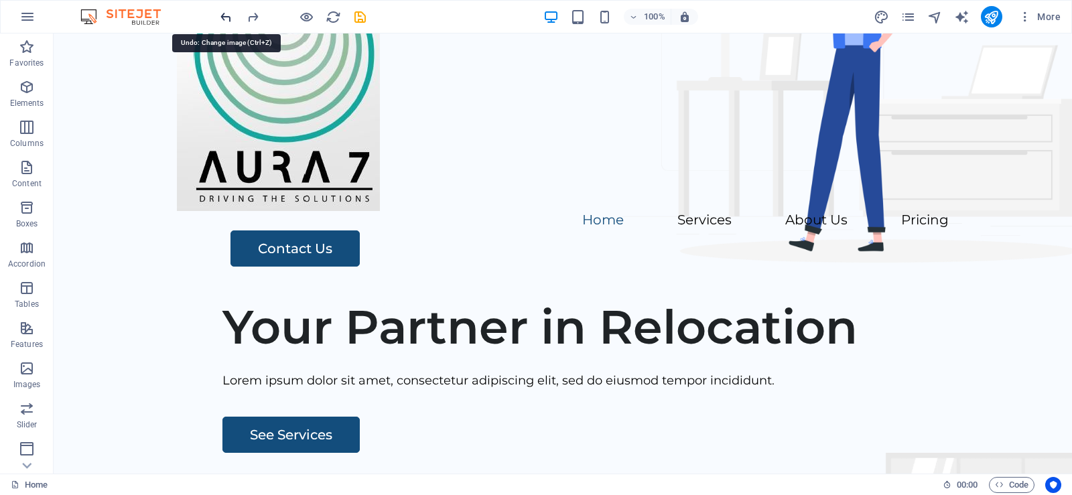
click at [222, 19] on icon "undo" at bounding box center [225, 16] width 15 height 15
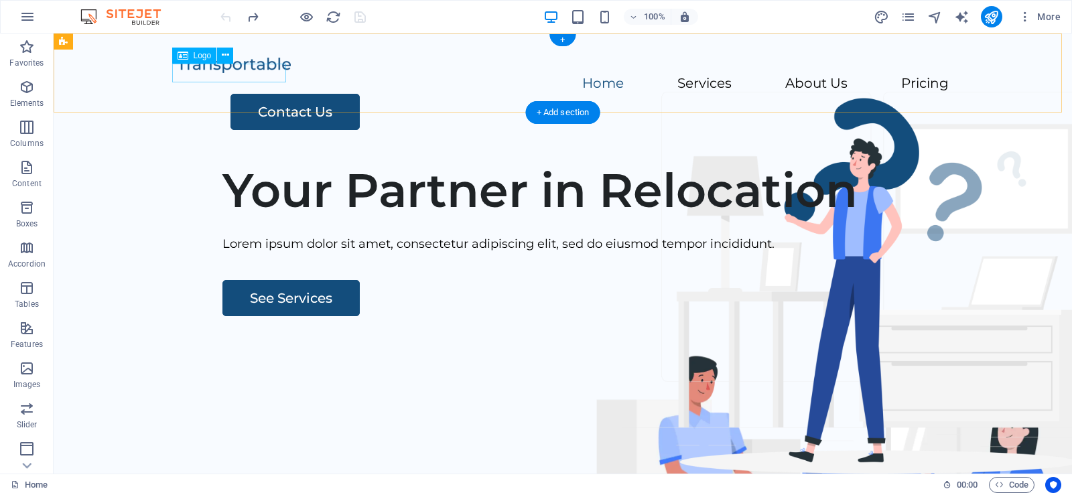
click at [203, 74] on div at bounding box center [563, 64] width 772 height 19
select select "px"
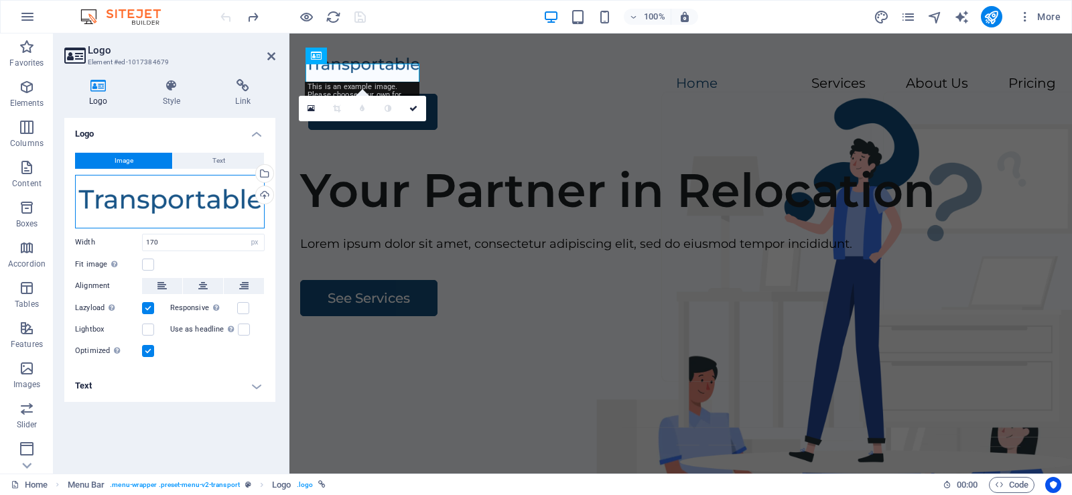
click at [86, 200] on div "Drag files here, click to choose files or select files from Files or our free s…" at bounding box center [170, 202] width 190 height 54
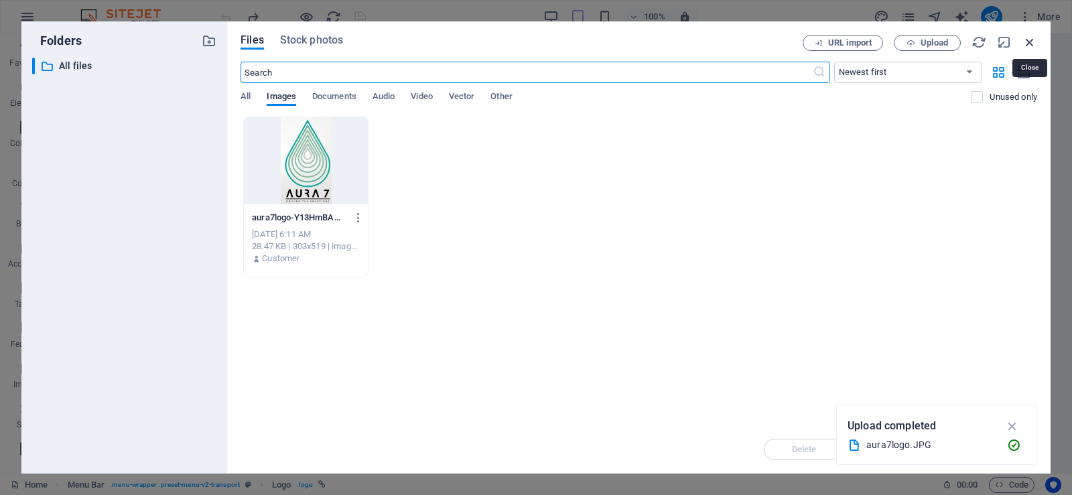
click at [1033, 45] on icon "button" at bounding box center [1030, 42] width 15 height 15
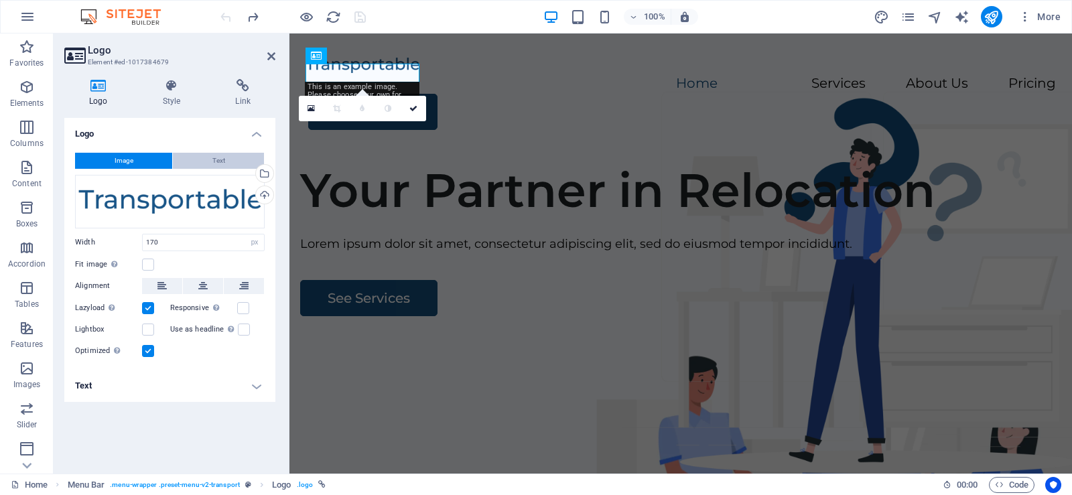
click at [212, 164] on span "Text" at bounding box center [218, 161] width 13 height 16
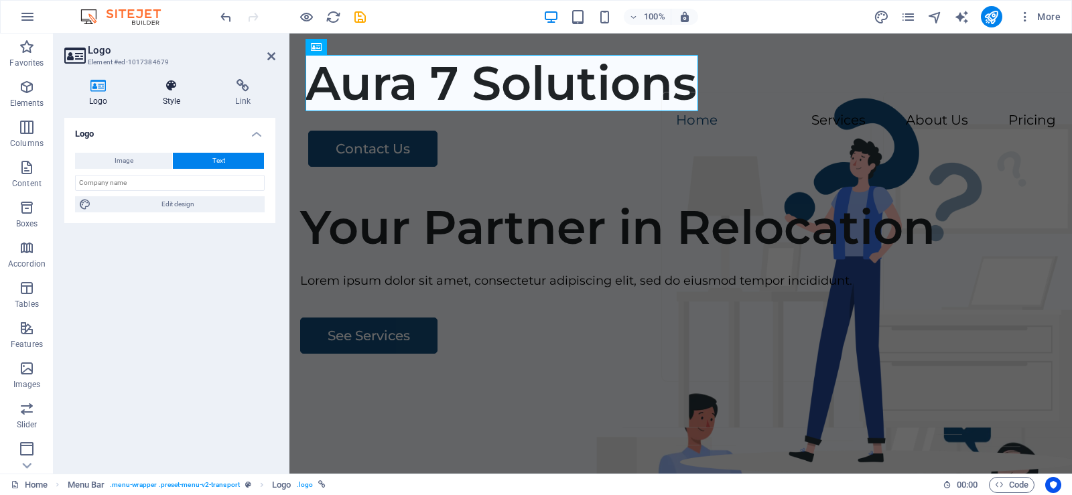
click at [176, 96] on h4 "Style" at bounding box center [174, 93] width 73 height 28
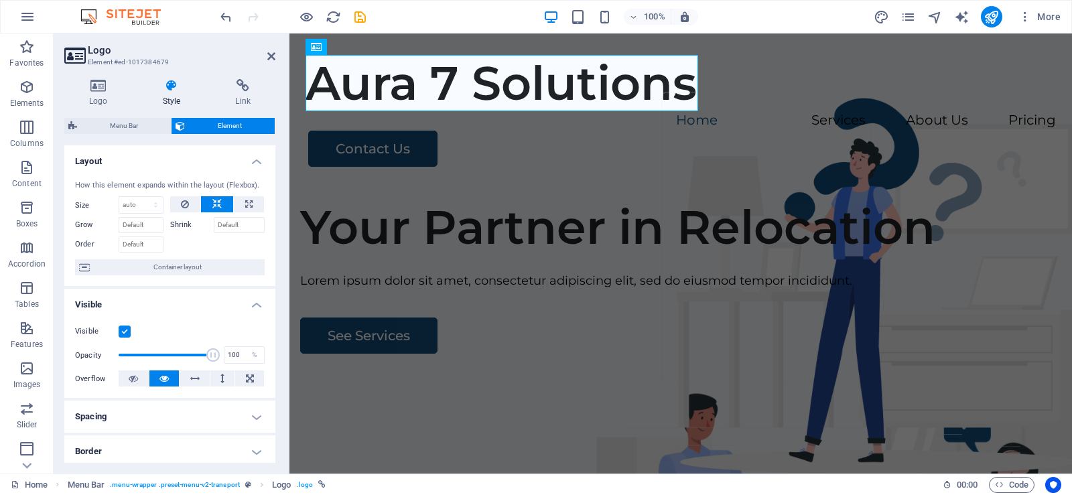
click at [275, 54] on aside "Logo Element #ed-1017384679 Logo Style Link Logo Image Text Drag files here, cl…" at bounding box center [172, 254] width 236 height 440
click at [266, 56] on h2 "Logo" at bounding box center [182, 50] width 188 height 12
click at [272, 57] on icon at bounding box center [271, 56] width 8 height 11
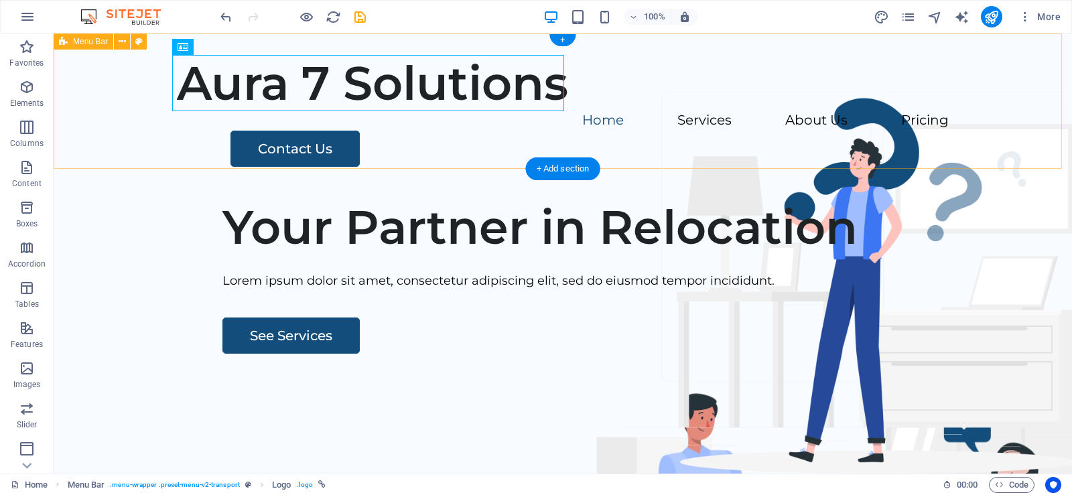
click at [301, 163] on div "Aura 7 Solutions Menu Home Services About Us Pricing Contact Us" at bounding box center [563, 111] width 1019 height 155
click at [320, 76] on div "Aura 7 Solutions" at bounding box center [563, 83] width 772 height 56
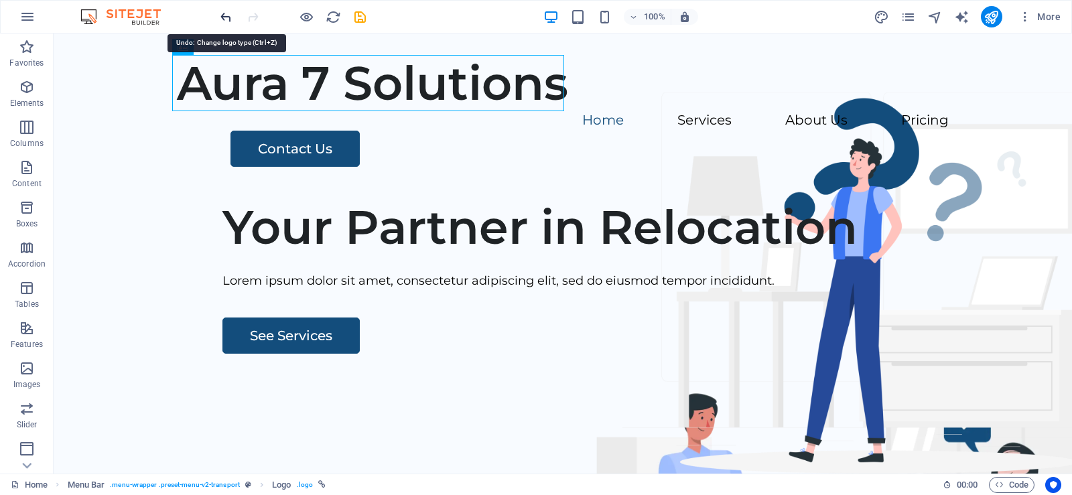
click at [225, 16] on icon "undo" at bounding box center [225, 16] width 15 height 15
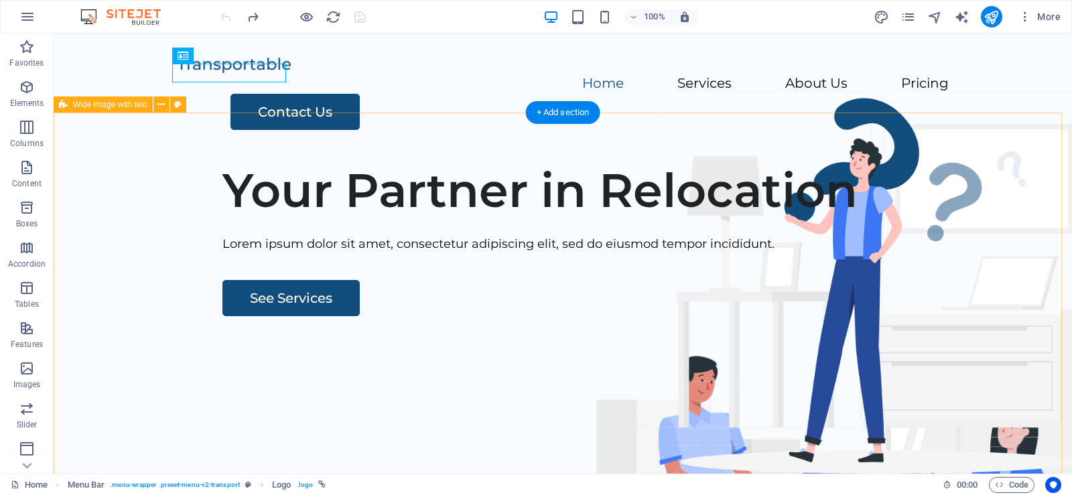
click at [267, 202] on div "Your Partner in Relocation Lorem ipsum dolor sit amet, consectetur adipiscing e…" at bounding box center [563, 407] width 1019 height 513
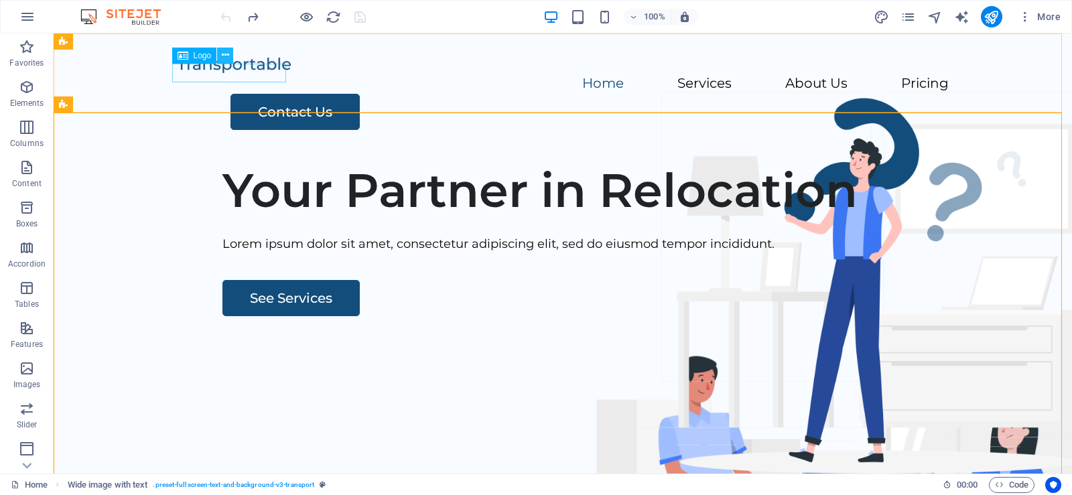
click at [224, 52] on icon at bounding box center [225, 55] width 7 height 14
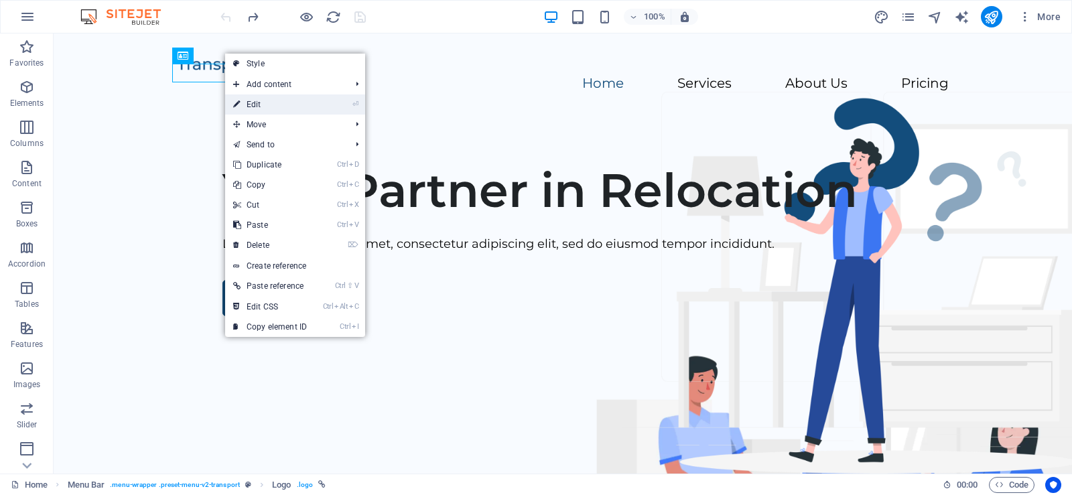
click at [248, 99] on link "⏎ Edit" at bounding box center [270, 104] width 90 height 20
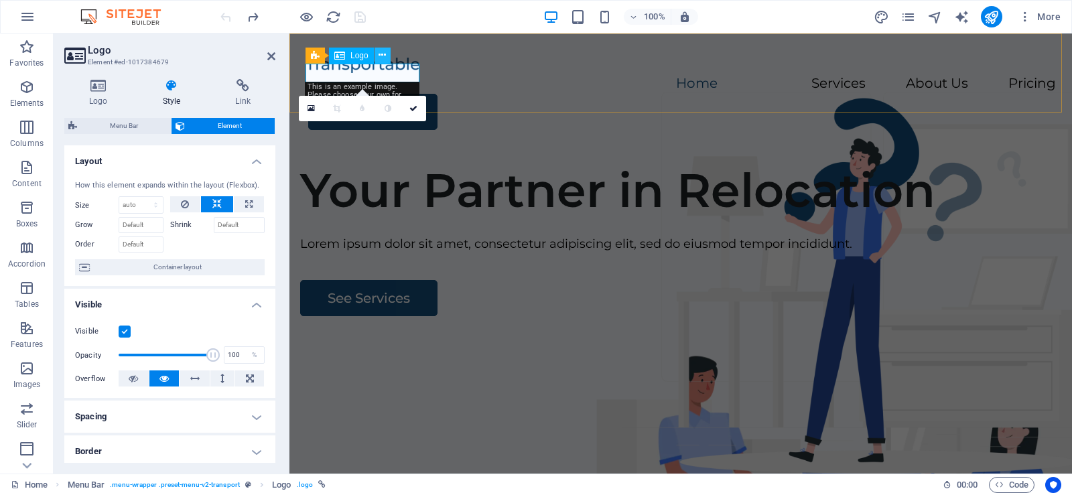
click at [381, 53] on icon at bounding box center [382, 55] width 7 height 14
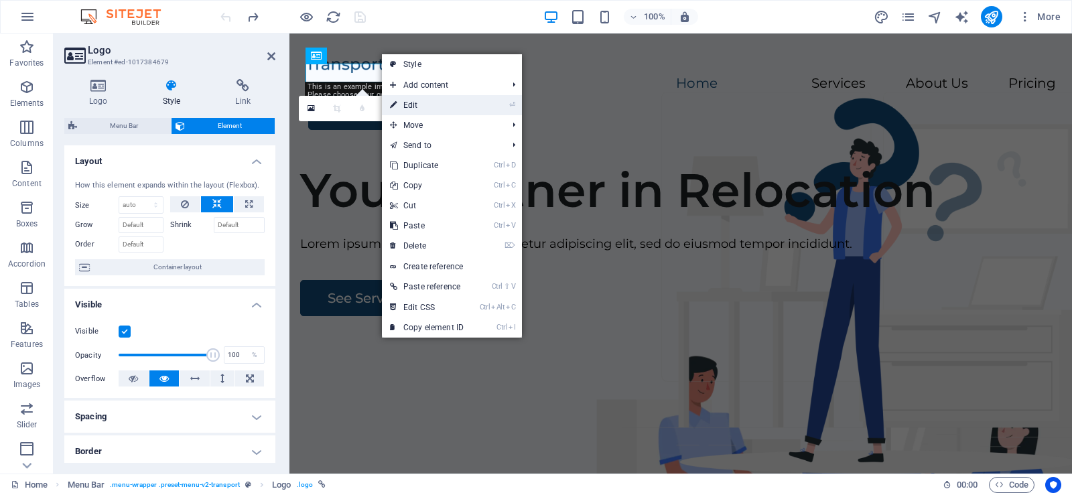
click at [413, 105] on link "⏎ Edit" at bounding box center [427, 105] width 90 height 20
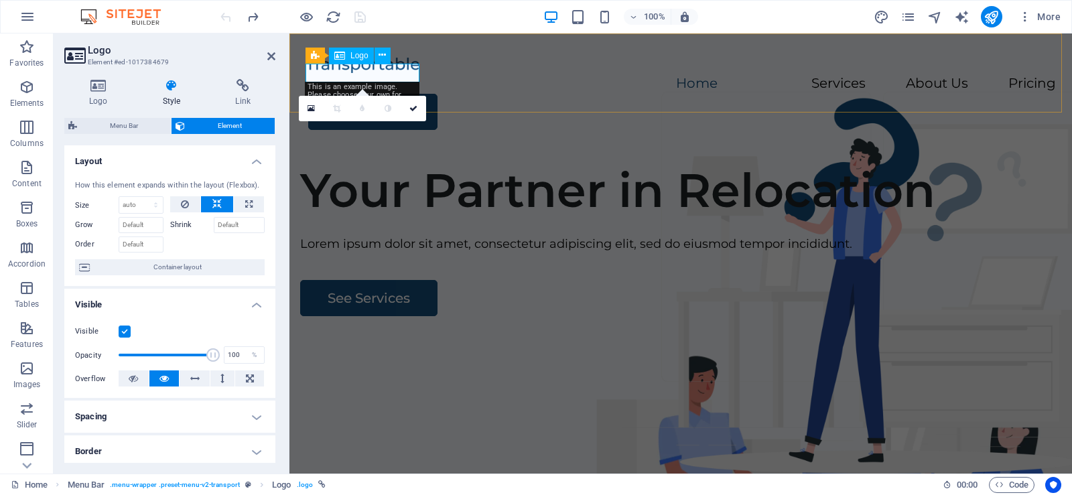
click at [384, 70] on div at bounding box center [681, 64] width 751 height 19
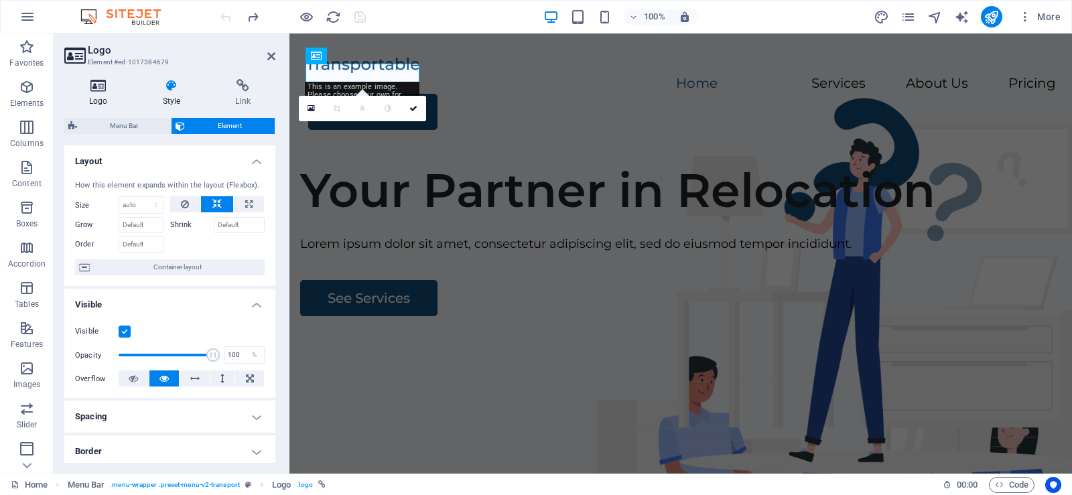
click at [98, 90] on icon at bounding box center [98, 85] width 68 height 13
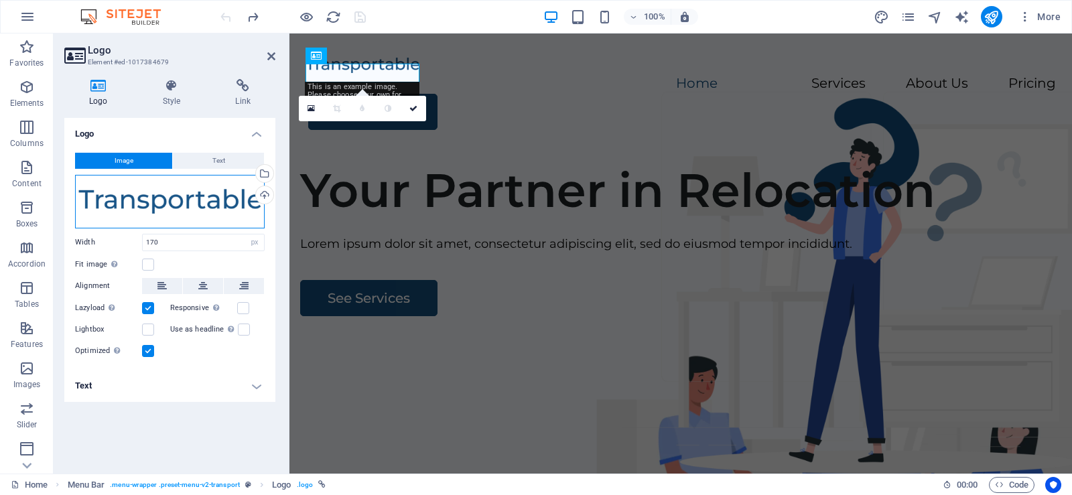
click at [135, 198] on div "Drag files here, click to choose files or select files from Files or our free s…" at bounding box center [170, 202] width 190 height 54
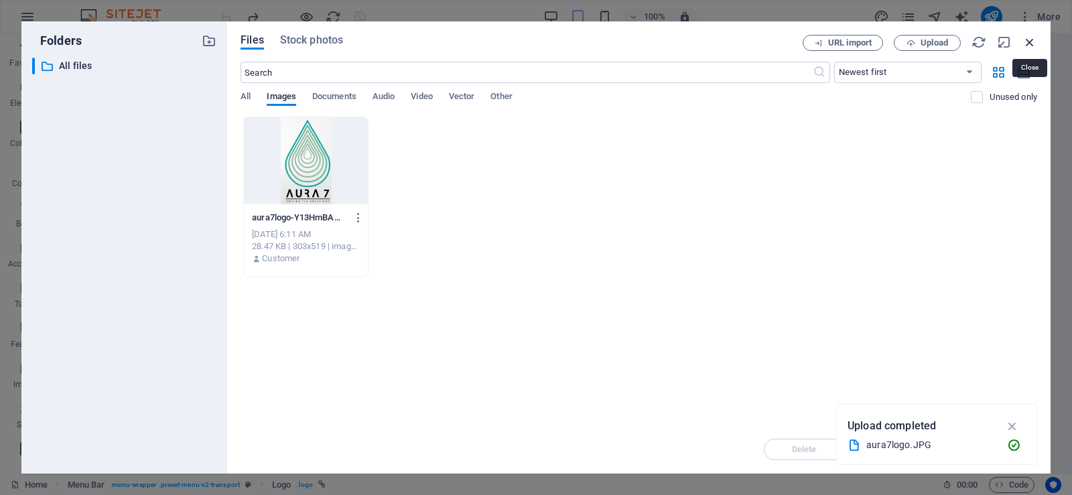
click at [1025, 42] on icon "button" at bounding box center [1030, 42] width 15 height 15
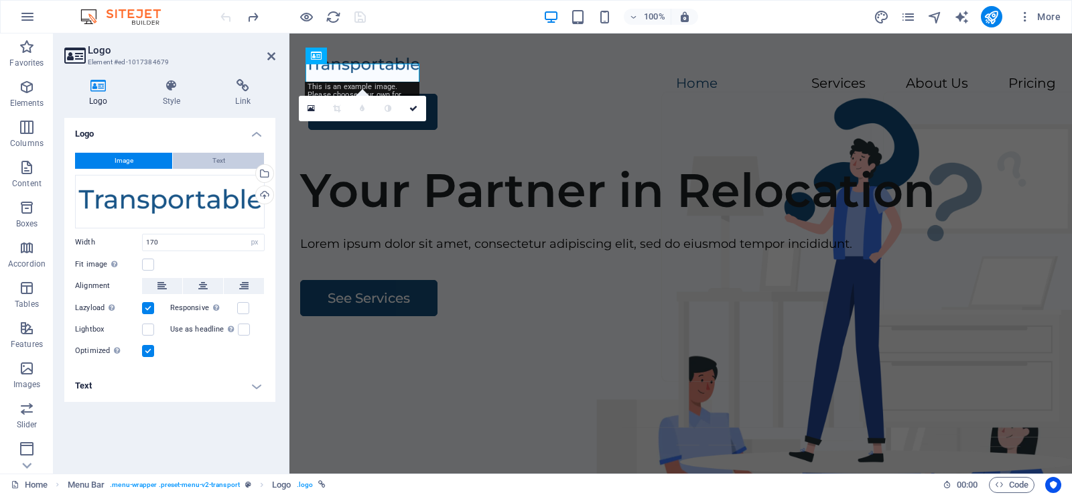
click at [196, 163] on button "Text" at bounding box center [218, 161] width 91 height 16
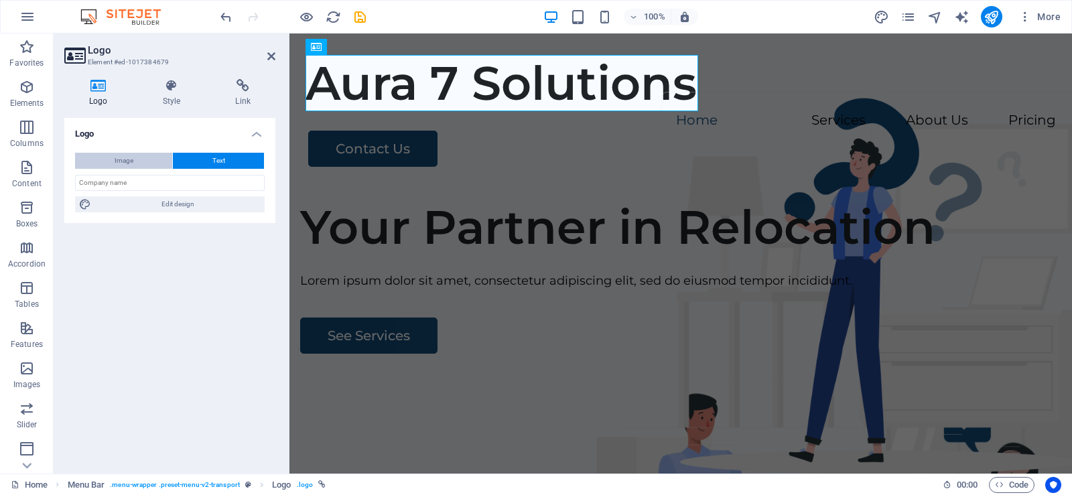
click at [135, 161] on button "Image" at bounding box center [123, 161] width 97 height 16
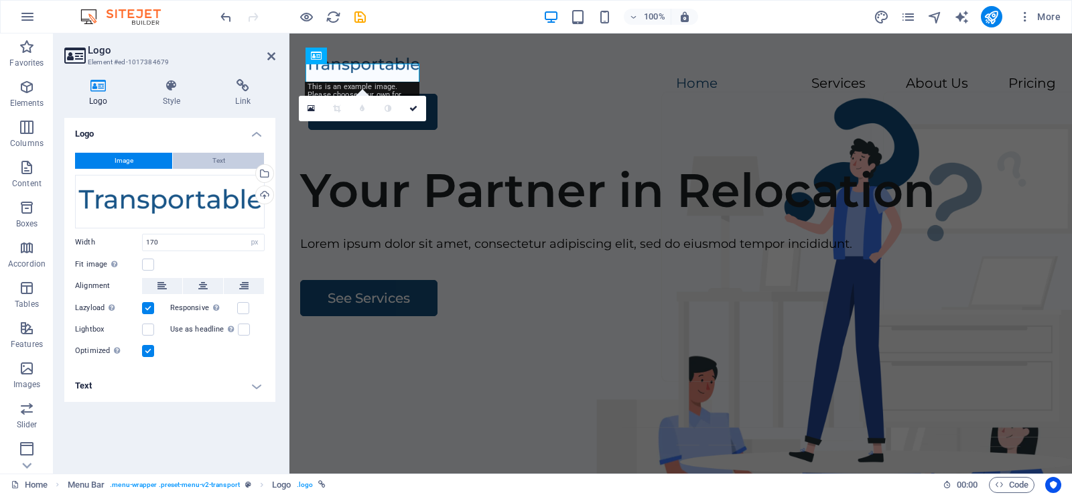
click at [206, 162] on button "Text" at bounding box center [218, 161] width 91 height 16
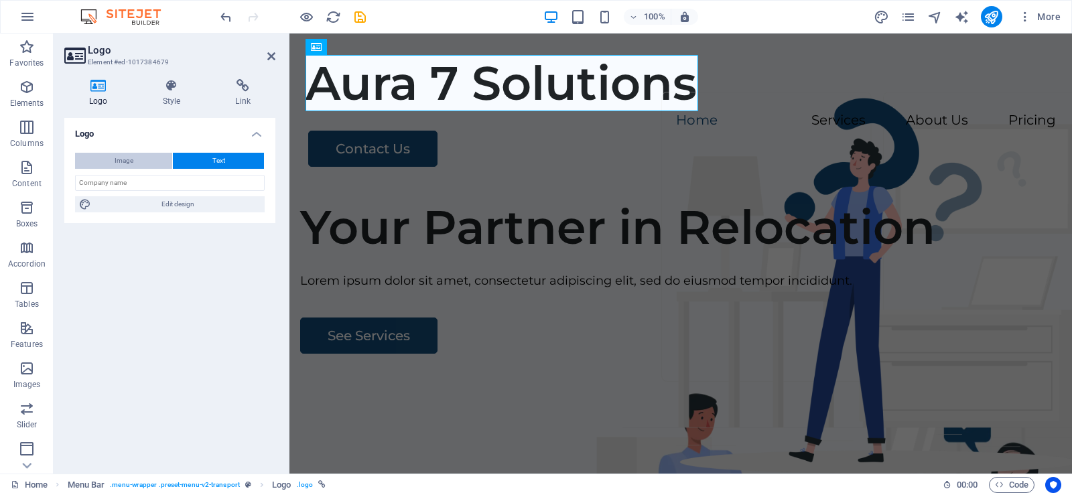
click at [133, 162] on button "Image" at bounding box center [123, 161] width 97 height 16
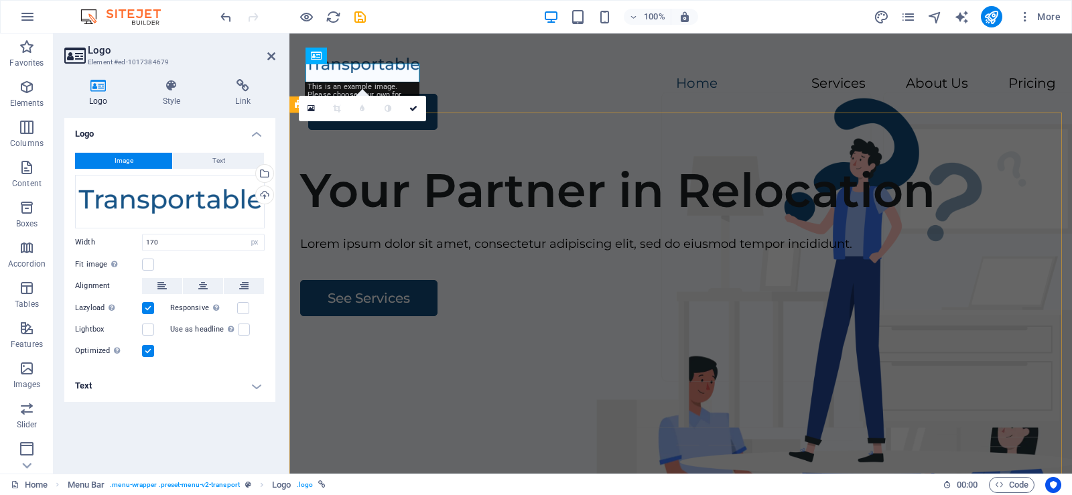
click at [442, 192] on div "Your Partner in Relocation Lorem ipsum dolor sit amet, consectetur adipiscing e…" at bounding box center [680, 407] width 783 height 513
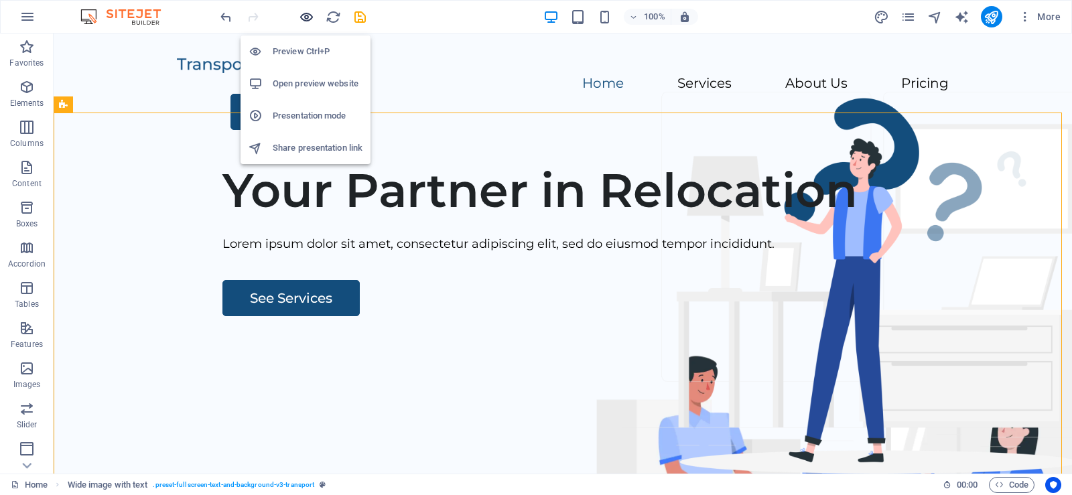
click at [305, 18] on icon "button" at bounding box center [306, 16] width 15 height 15
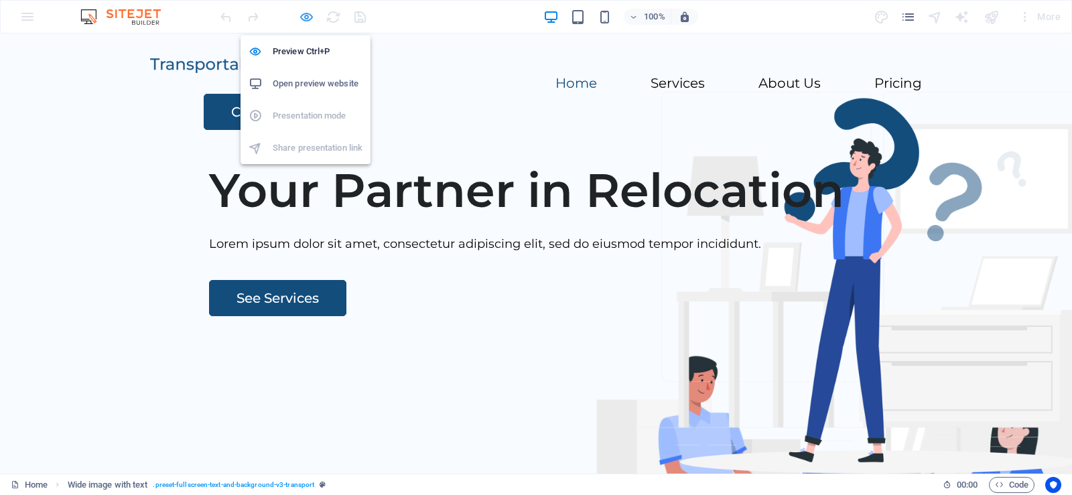
click at [304, 19] on icon "button" at bounding box center [306, 16] width 15 height 15
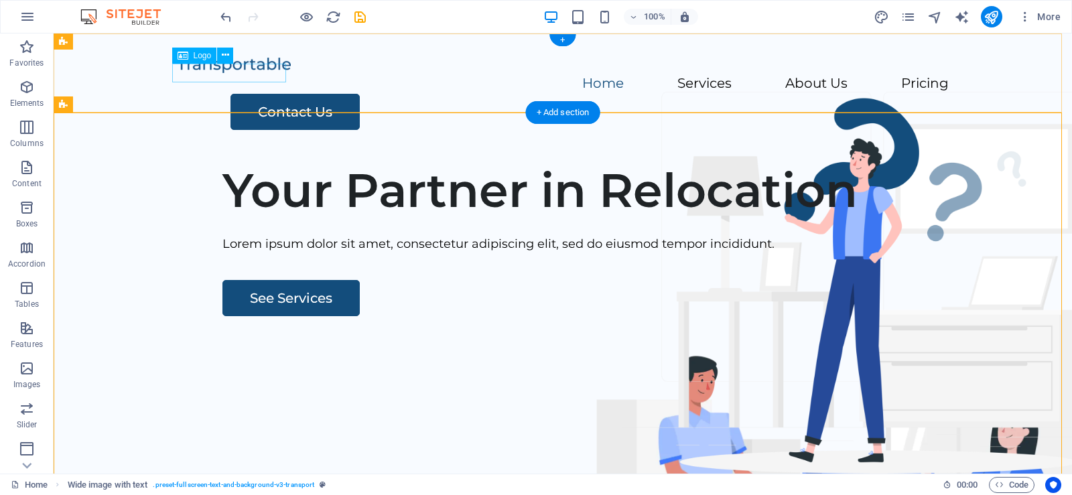
click at [235, 74] on div at bounding box center [563, 64] width 772 height 19
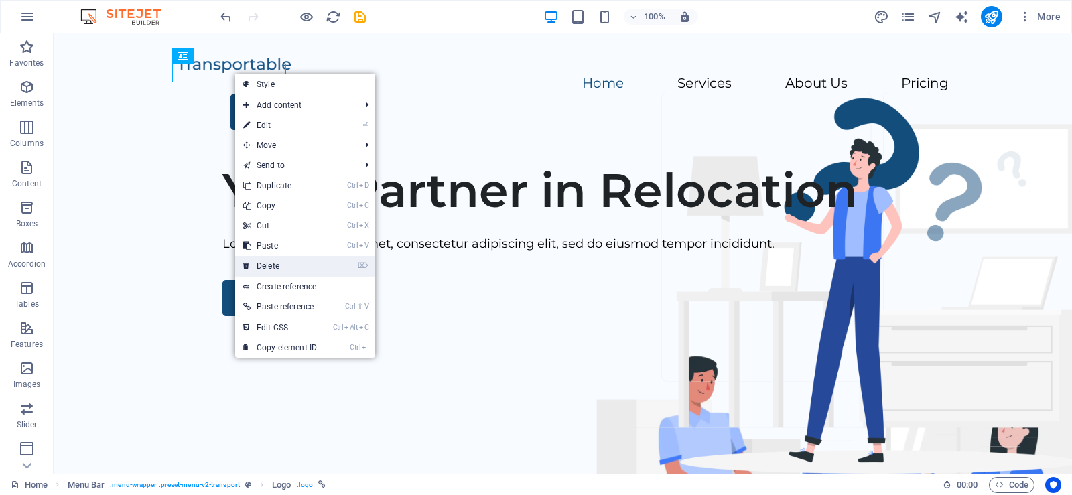
click at [302, 265] on link "⌦ Delete" at bounding box center [280, 266] width 90 height 20
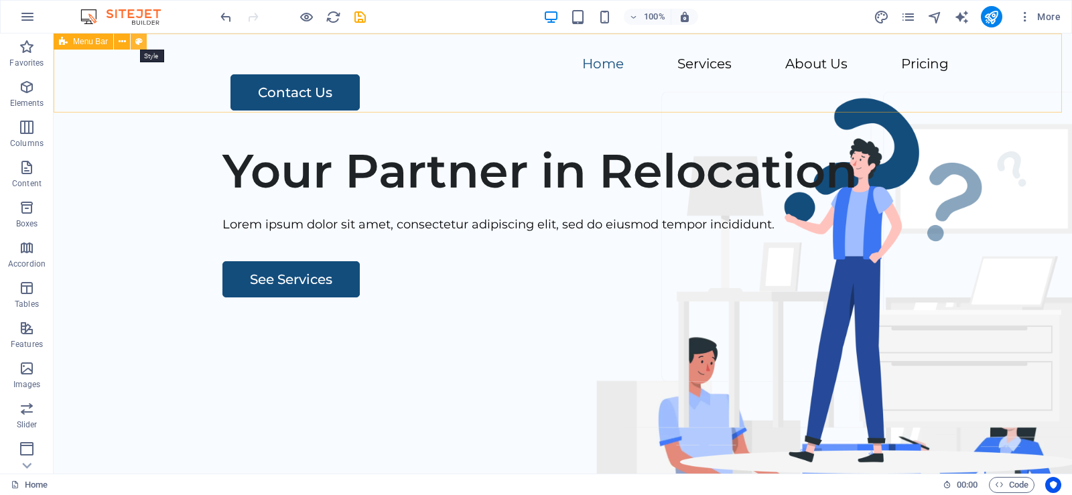
click at [138, 42] on icon at bounding box center [138, 42] width 7 height 14
select select "rem"
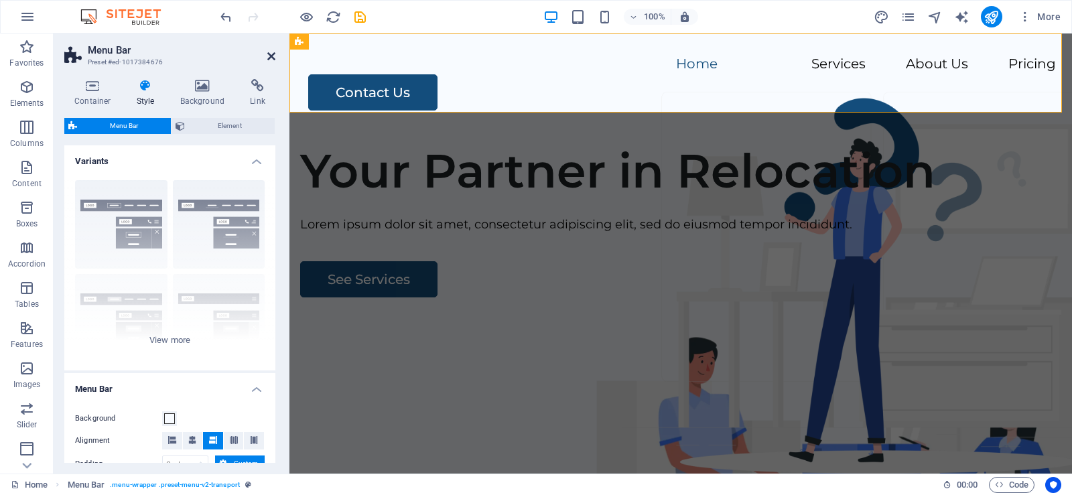
click at [267, 60] on icon at bounding box center [271, 56] width 8 height 11
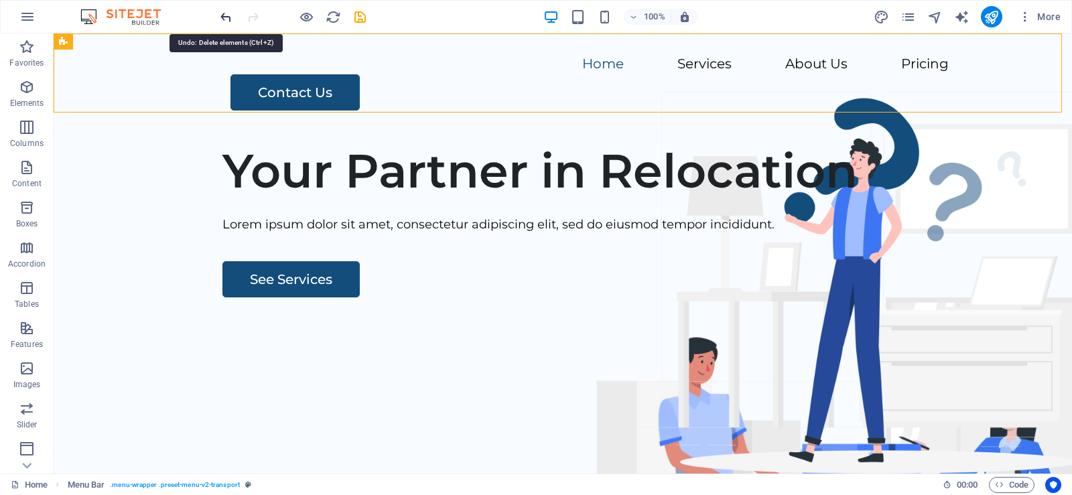
click at [223, 19] on icon "undo" at bounding box center [225, 16] width 15 height 15
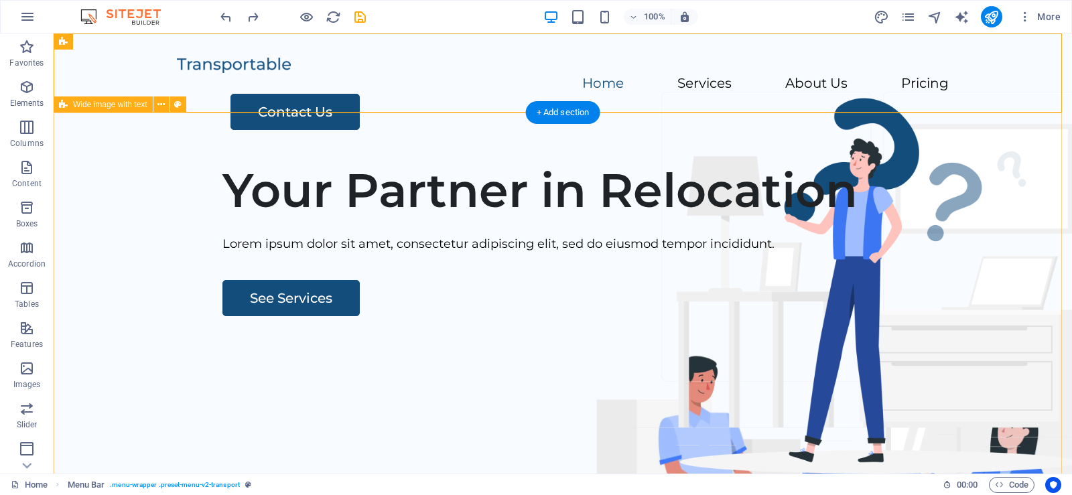
click at [389, 156] on div "Your Partner in Relocation Lorem ipsum dolor sit amet, consectetur adipiscing e…" at bounding box center [563, 407] width 1019 height 513
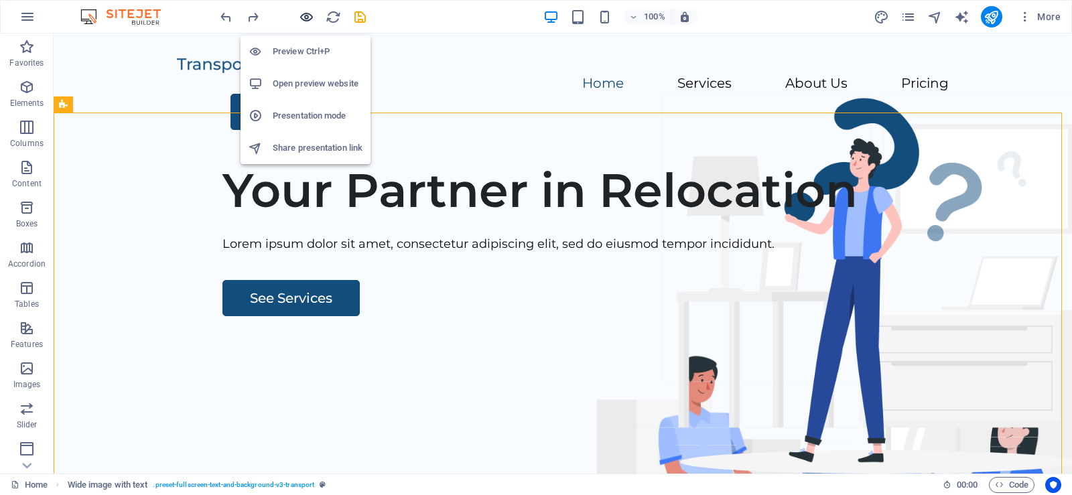
click at [306, 19] on icon "button" at bounding box center [306, 16] width 15 height 15
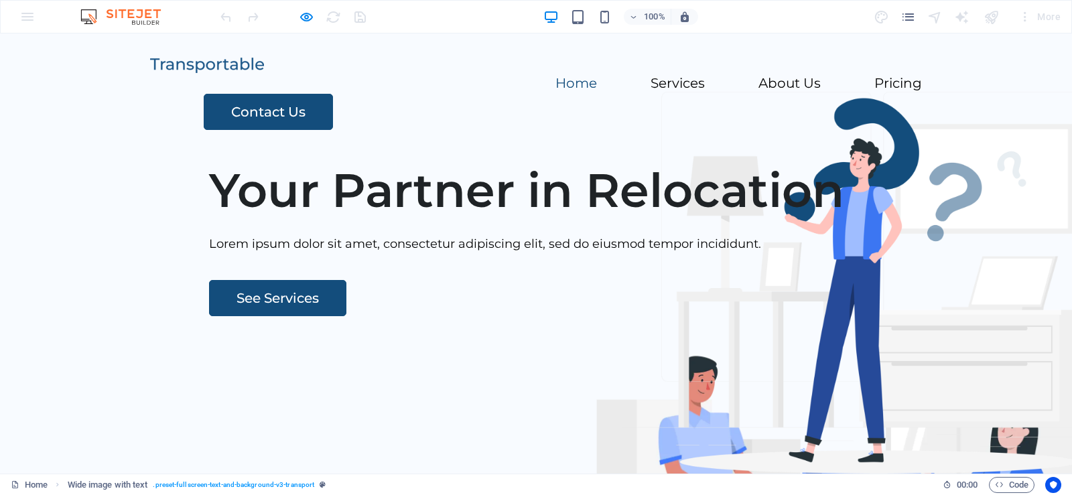
click at [182, 73] on img at bounding box center [207, 65] width 114 height 15
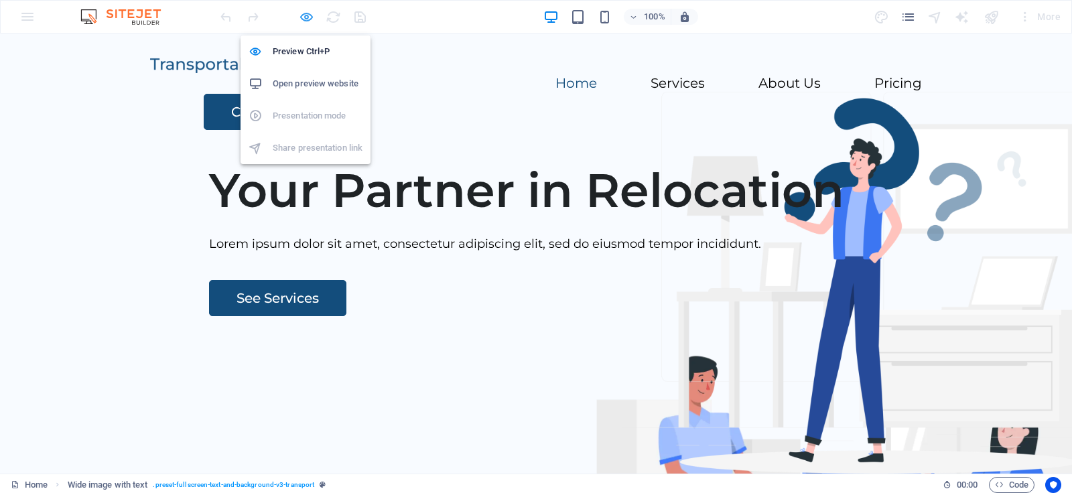
click at [304, 15] on icon "button" at bounding box center [306, 16] width 15 height 15
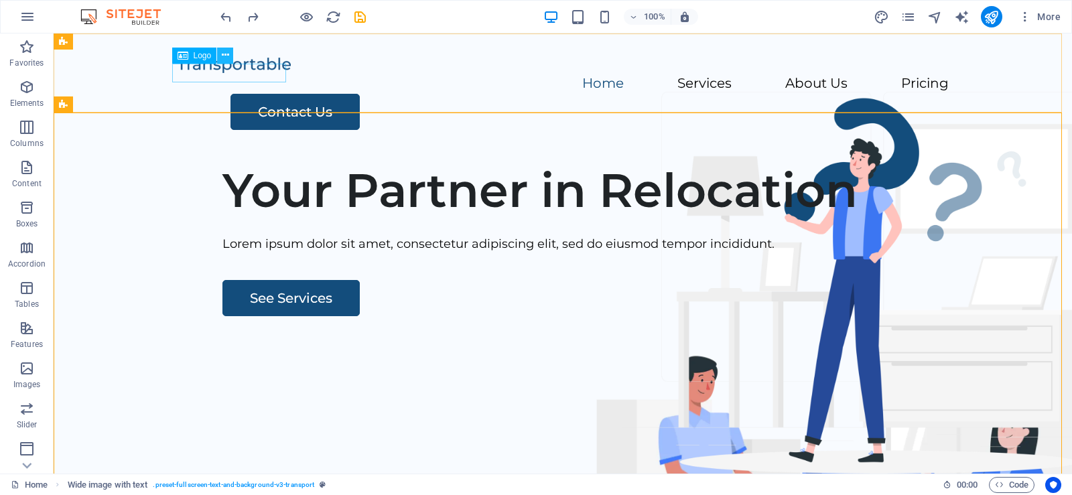
click at [225, 54] on icon at bounding box center [225, 55] width 7 height 14
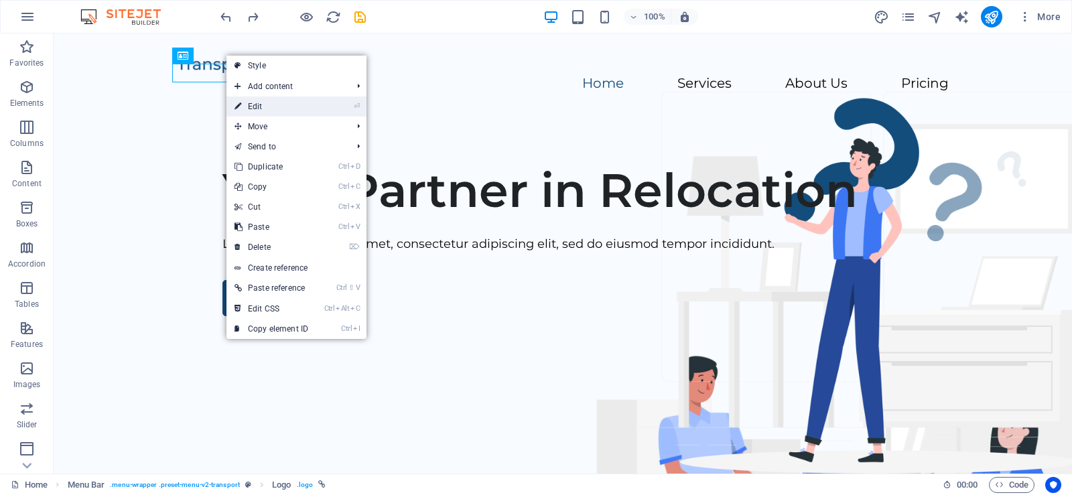
click at [249, 101] on link "⏎ Edit" at bounding box center [271, 106] width 90 height 20
select select "px"
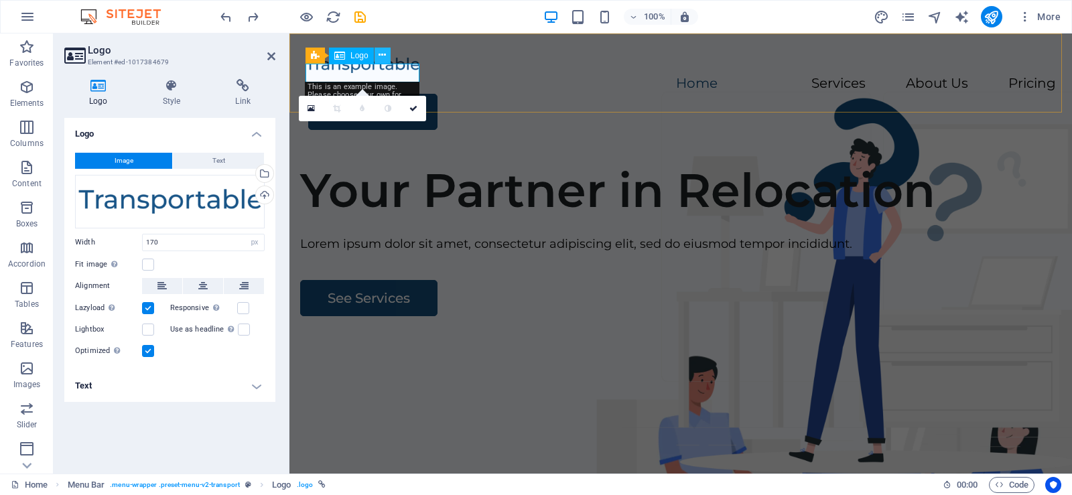
click at [378, 54] on button at bounding box center [383, 56] width 16 height 16
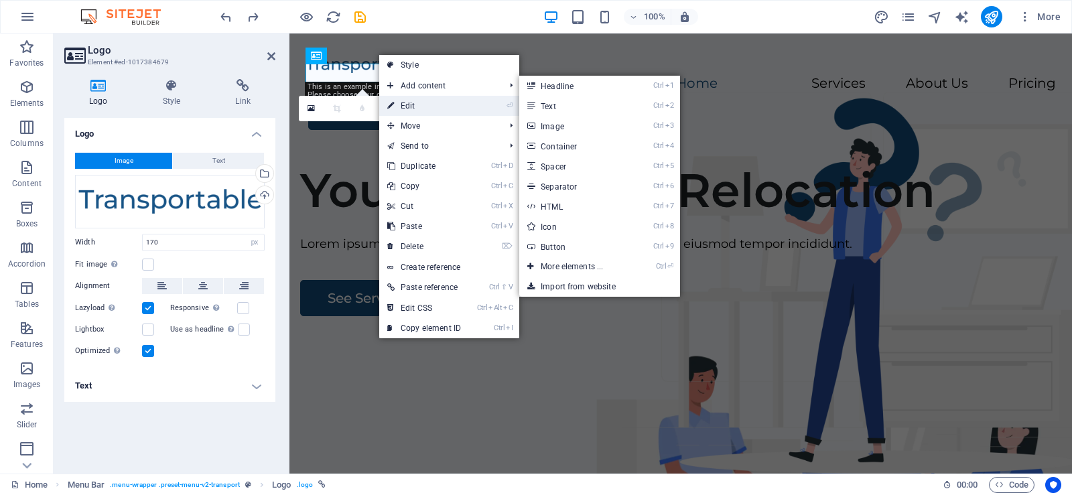
click at [411, 105] on link "⏎ Edit" at bounding box center [424, 106] width 90 height 20
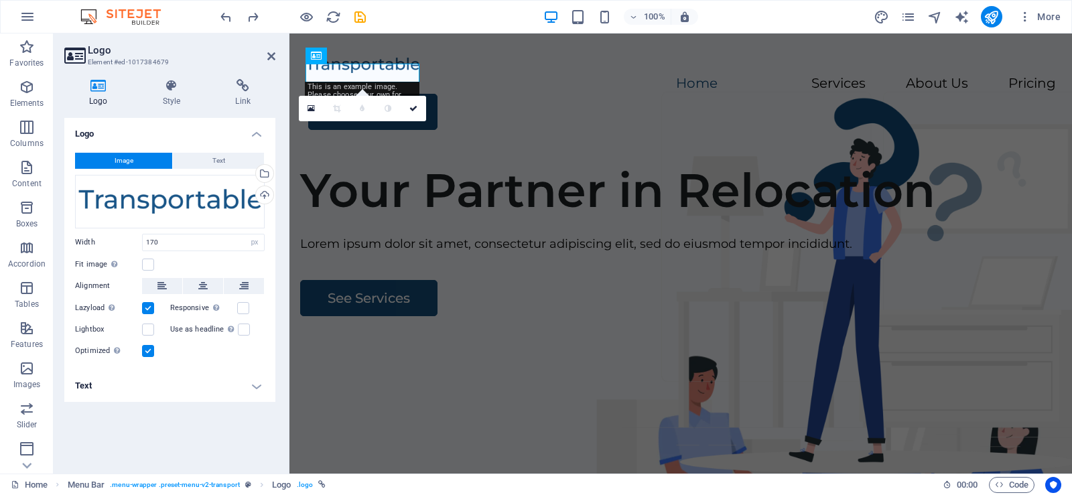
click at [769, 16] on div "100% More" at bounding box center [642, 16] width 848 height 21
click at [273, 58] on icon at bounding box center [271, 56] width 8 height 11
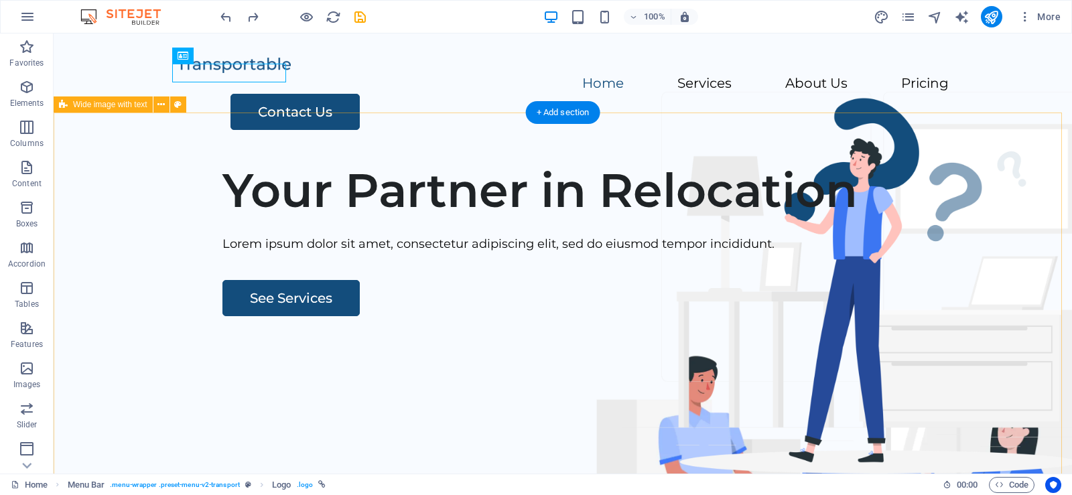
click at [357, 163] on div "Your Partner in Relocation Lorem ipsum dolor sit amet, consectetur adipiscing e…" at bounding box center [563, 407] width 1019 height 513
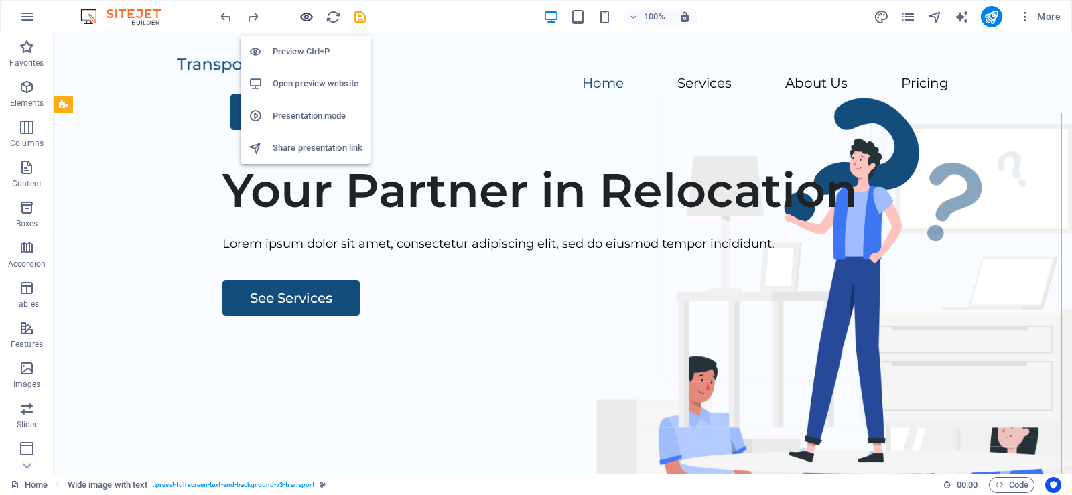
click at [300, 17] on icon "button" at bounding box center [306, 16] width 15 height 15
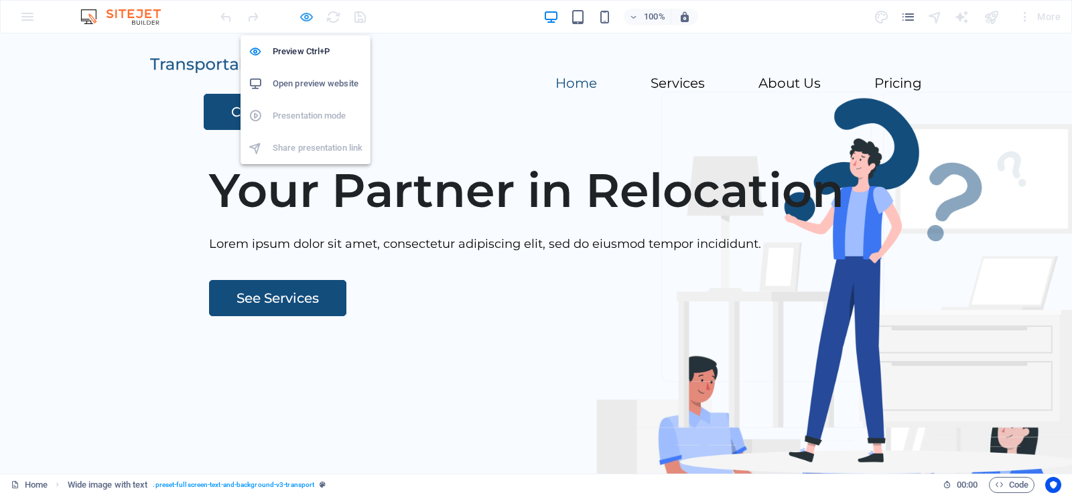
click at [305, 15] on icon "button" at bounding box center [306, 16] width 15 height 15
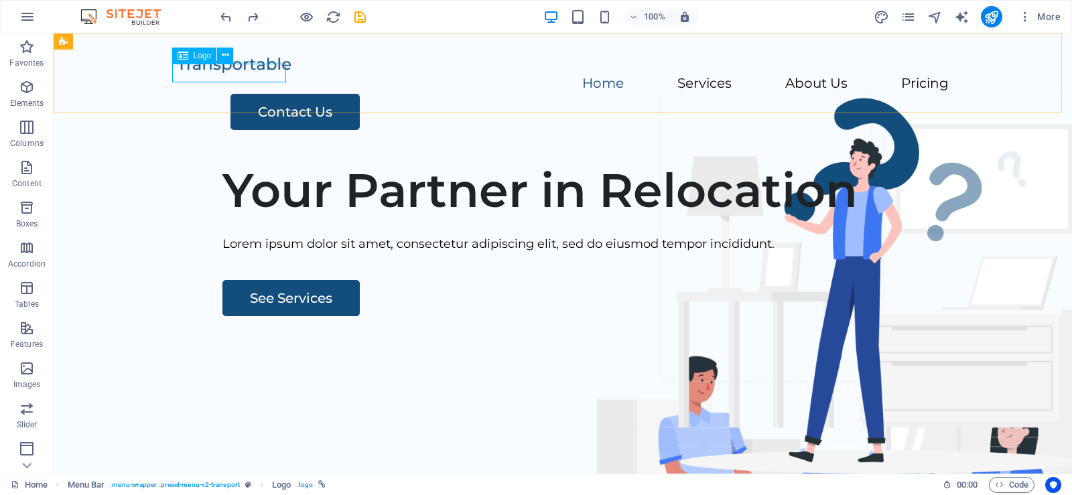
click at [200, 56] on span "Logo" at bounding box center [203, 56] width 18 height 8
click at [228, 54] on icon at bounding box center [225, 55] width 7 height 14
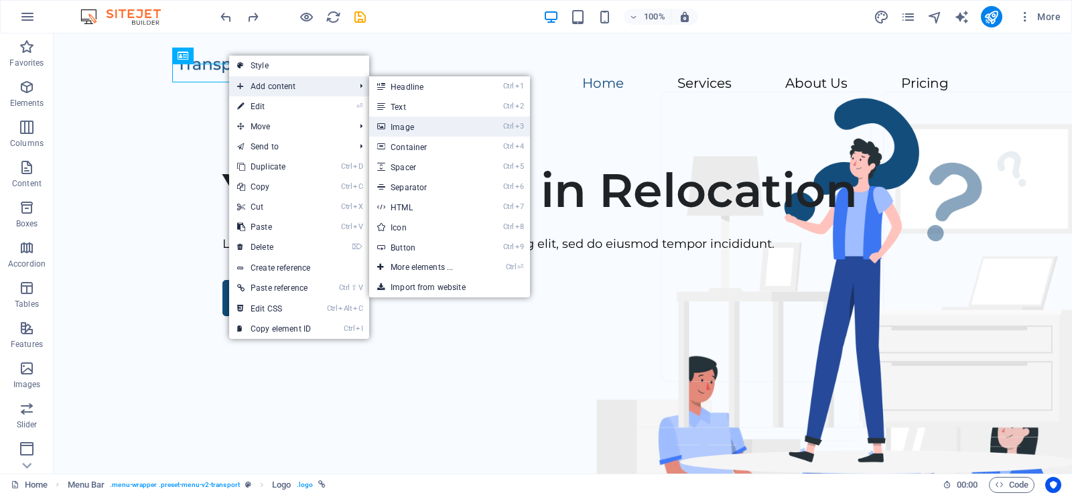
click at [418, 130] on link "Ctrl 3 Image" at bounding box center [424, 127] width 111 height 20
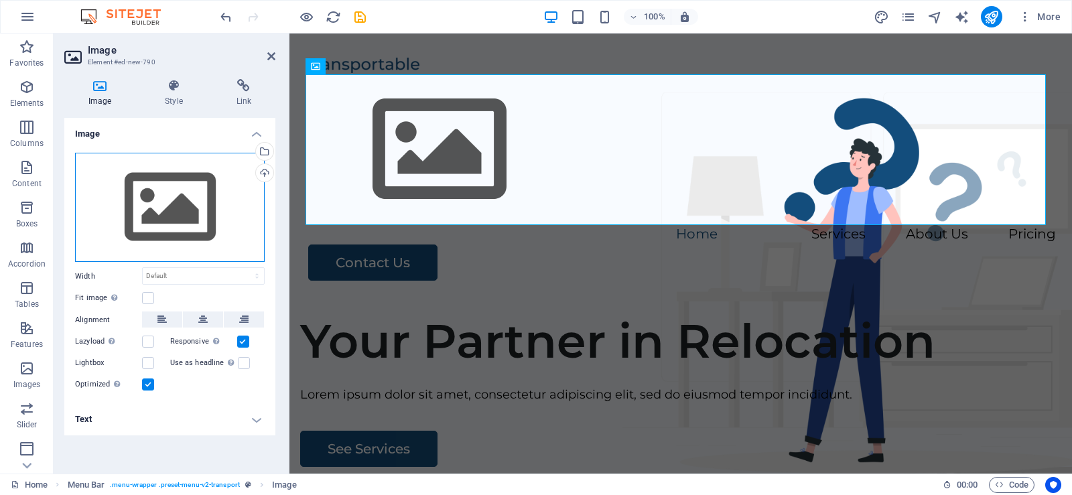
click at [163, 211] on div "Drag files here, click to choose files or select files from Files or our free s…" at bounding box center [170, 208] width 190 height 110
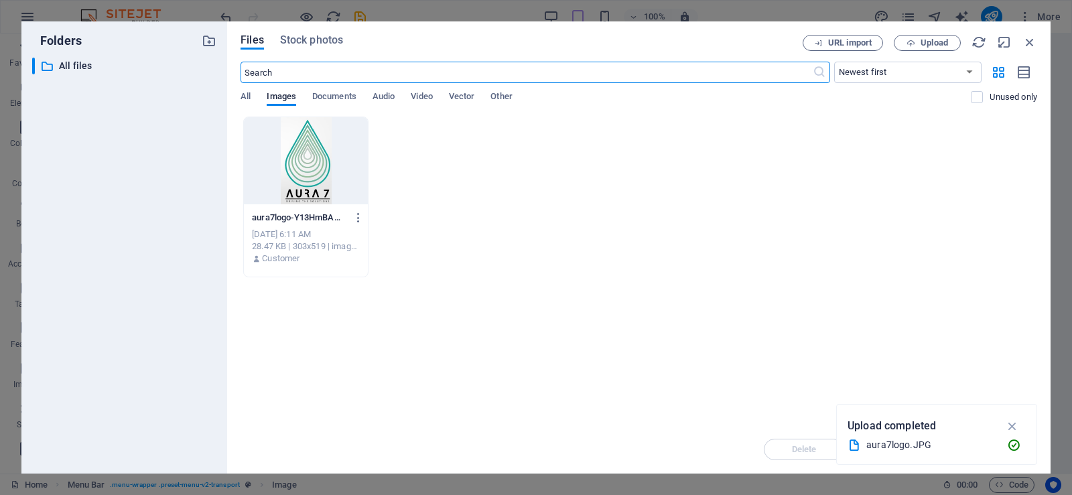
click at [302, 172] on div at bounding box center [306, 160] width 124 height 87
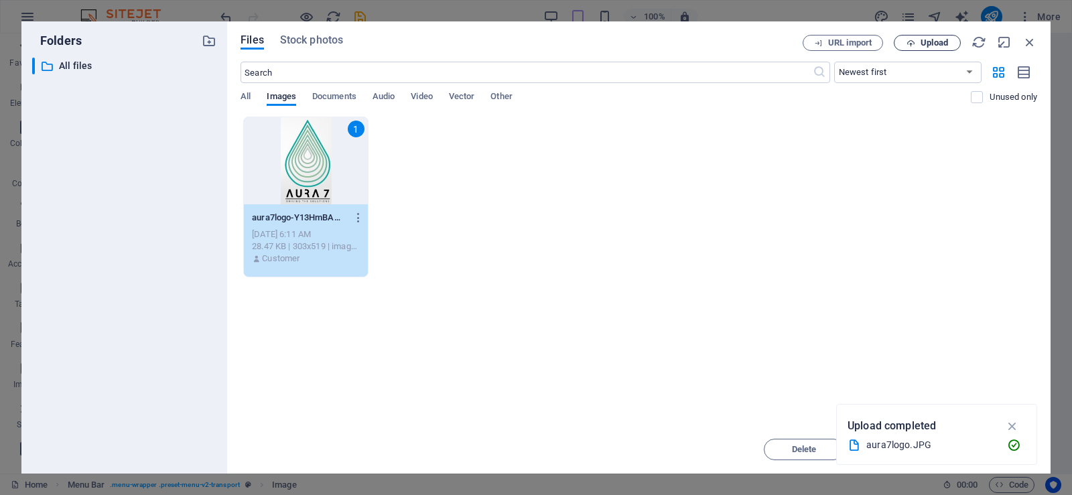
click at [942, 36] on button "Upload" at bounding box center [927, 43] width 67 height 16
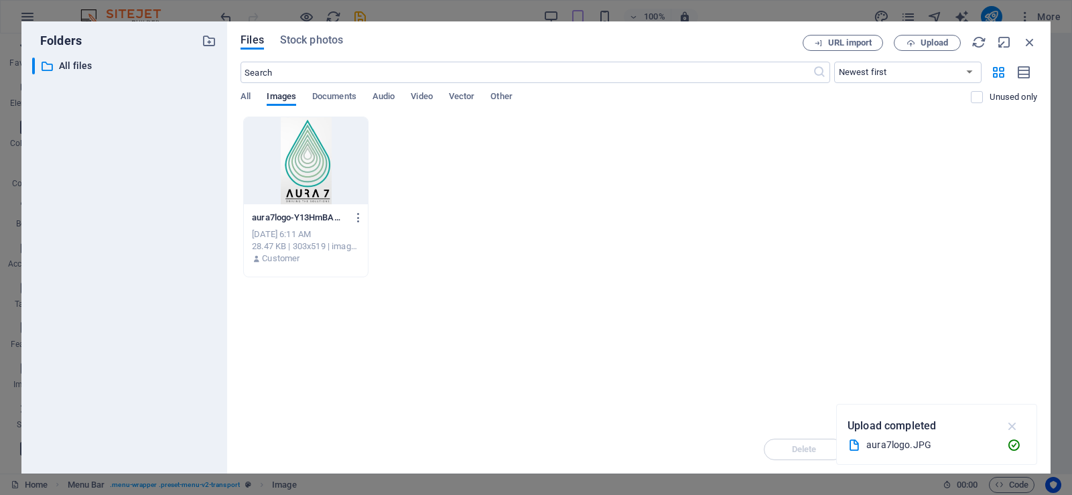
click at [1012, 428] on icon "button" at bounding box center [1012, 426] width 15 height 15
click at [300, 161] on div at bounding box center [306, 160] width 124 height 87
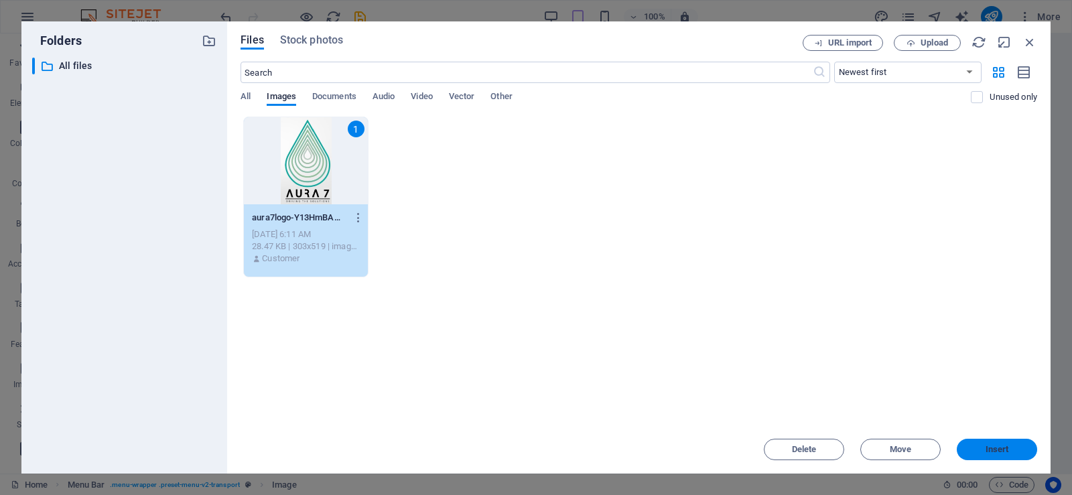
drag, startPoint x: 1011, startPoint y: 447, endPoint x: 517, endPoint y: 275, distance: 522.4
click at [1011, 447] on span "Insert" at bounding box center [997, 450] width 70 height 8
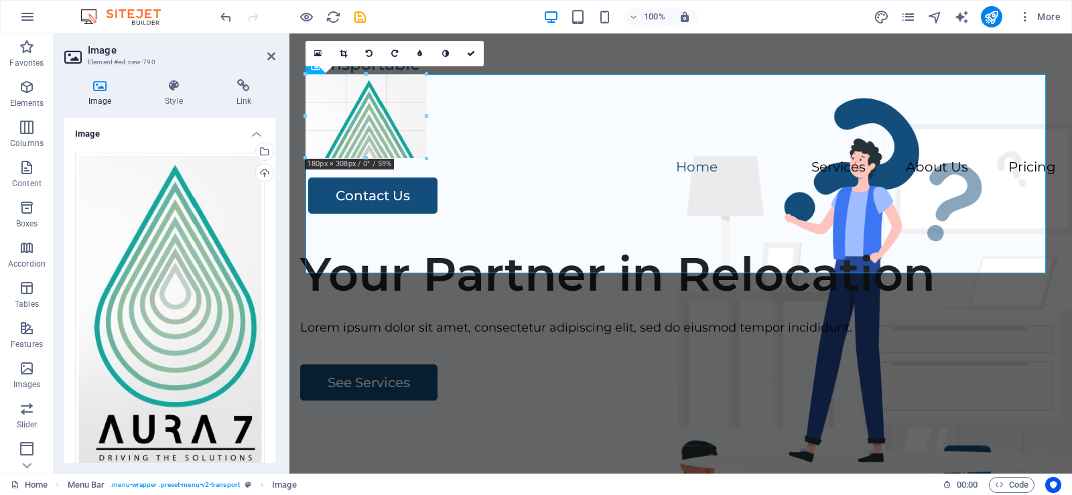
drag, startPoint x: 507, startPoint y: 419, endPoint x: 94, endPoint y: 133, distance: 503.2
type input "106"
select select "px"
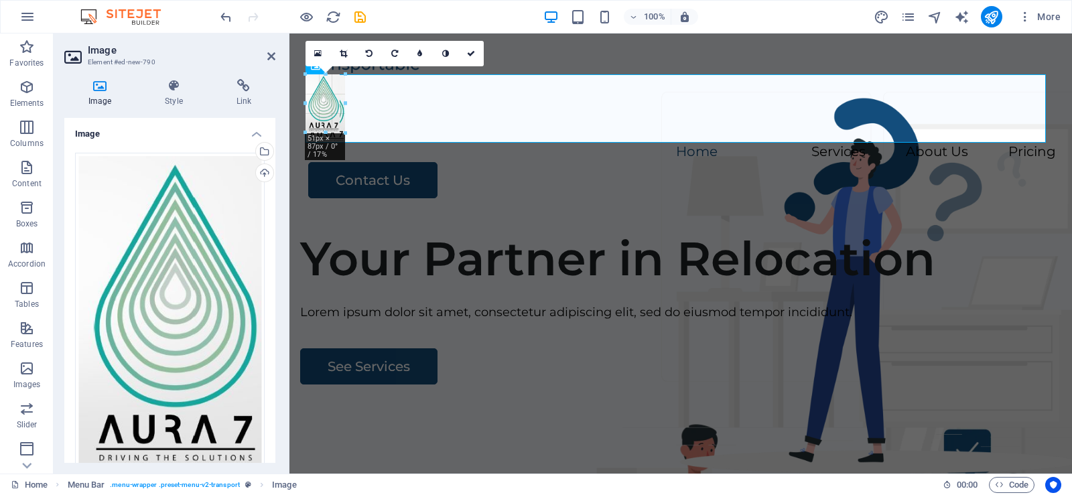
drag, startPoint x: 373, startPoint y: 193, endPoint x: 382, endPoint y: 139, distance: 54.3
type input "59"
click at [547, 54] on div "Menu Home Services About Us Pricing Contact Us" at bounding box center [680, 127] width 783 height 186
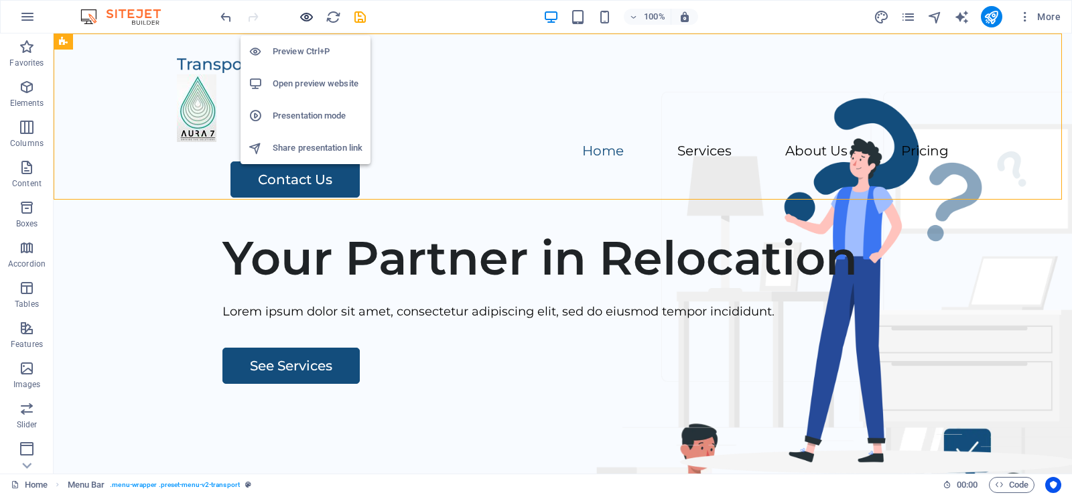
click at [306, 11] on icon "button" at bounding box center [306, 16] width 15 height 15
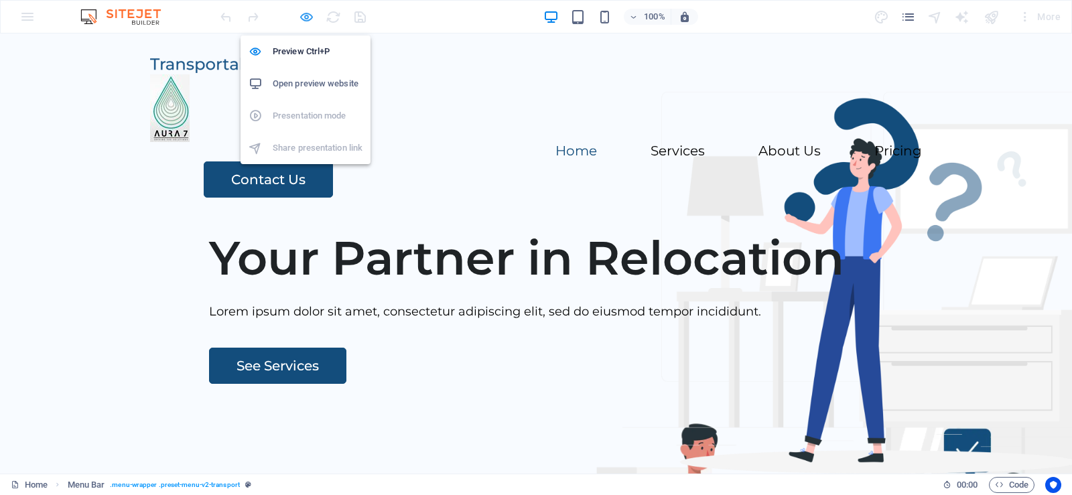
click at [299, 14] on icon "button" at bounding box center [306, 16] width 15 height 15
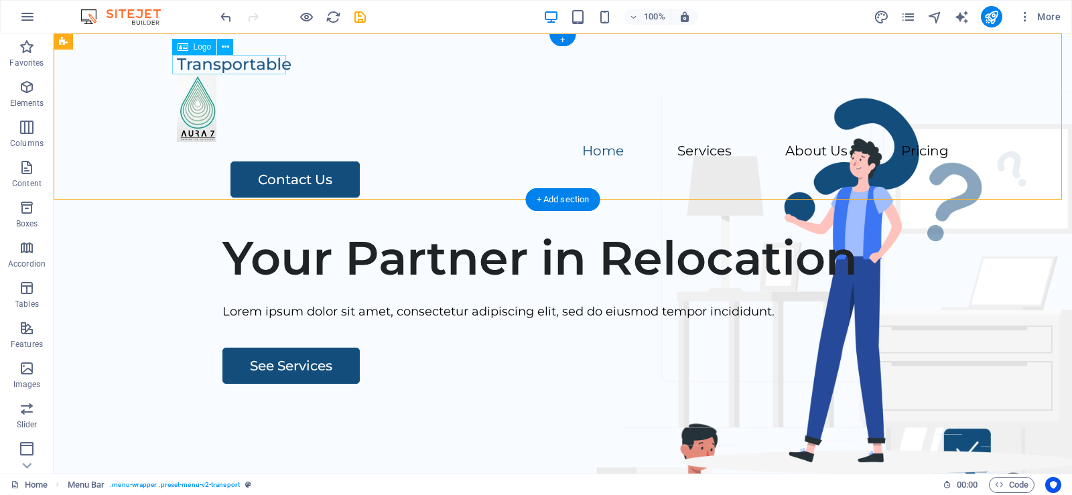
click at [253, 60] on div at bounding box center [563, 64] width 772 height 19
click at [251, 55] on div at bounding box center [563, 64] width 772 height 19
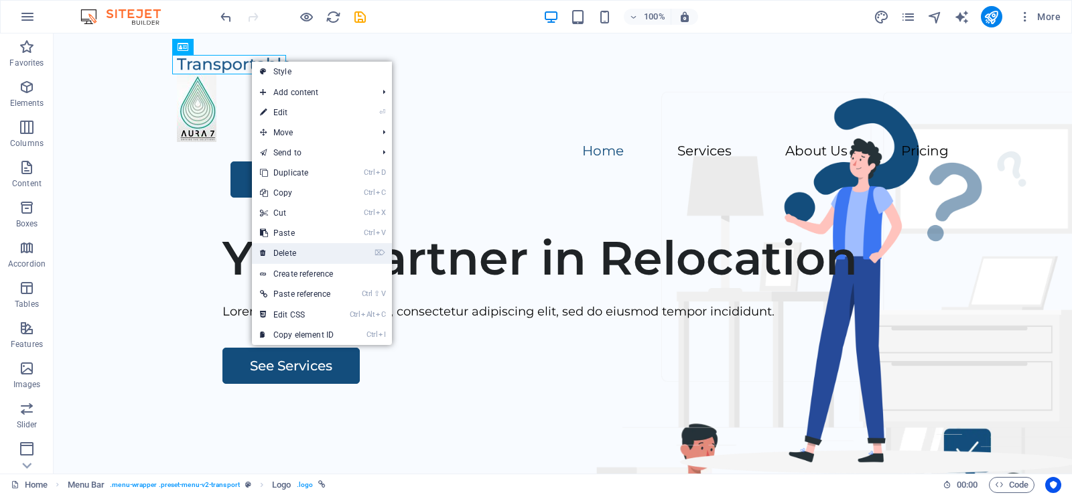
click at [305, 249] on link "⌦ Delete" at bounding box center [297, 253] width 90 height 20
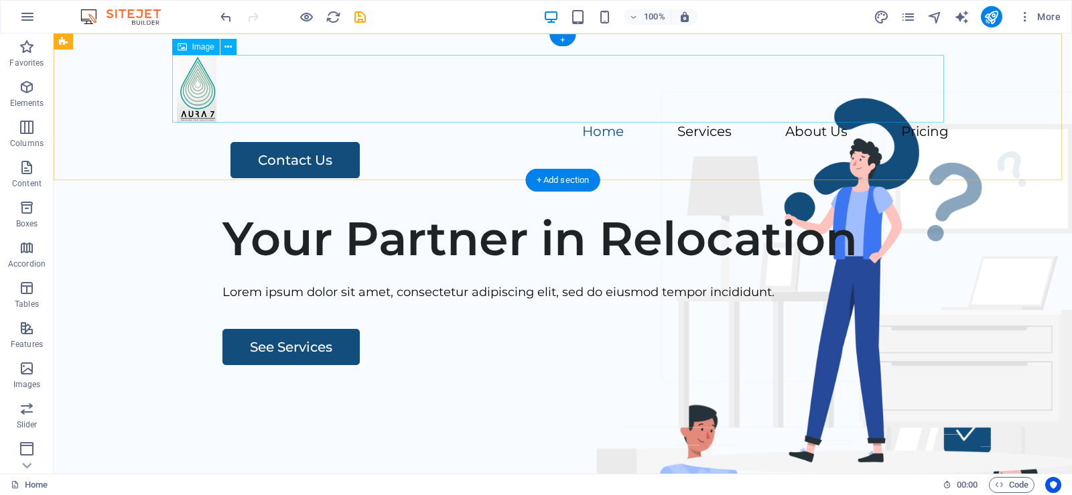
click at [192, 98] on figure at bounding box center [563, 89] width 772 height 68
click at [202, 86] on figure at bounding box center [563, 89] width 772 height 68
click at [185, 80] on figure at bounding box center [563, 89] width 772 height 68
select select "px"
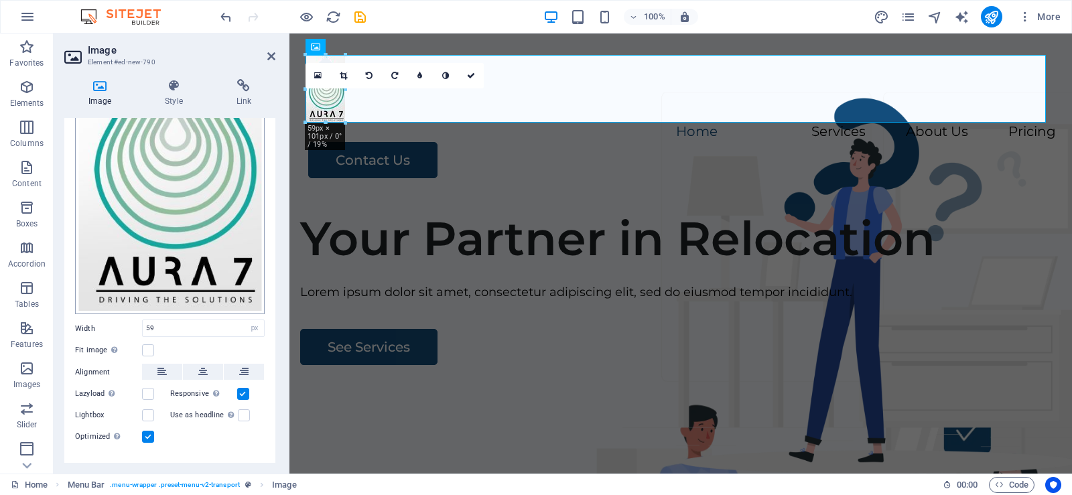
scroll to position [178, 0]
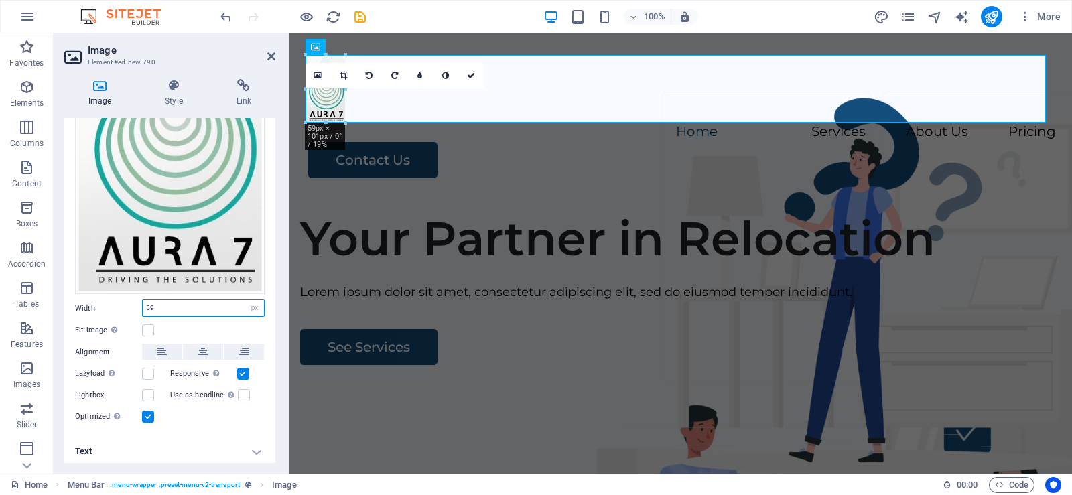
drag, startPoint x: 174, startPoint y: 304, endPoint x: 122, endPoint y: 302, distance: 52.3
click at [122, 302] on div "Width 59 Default auto px rem % em vh vw" at bounding box center [170, 308] width 190 height 17
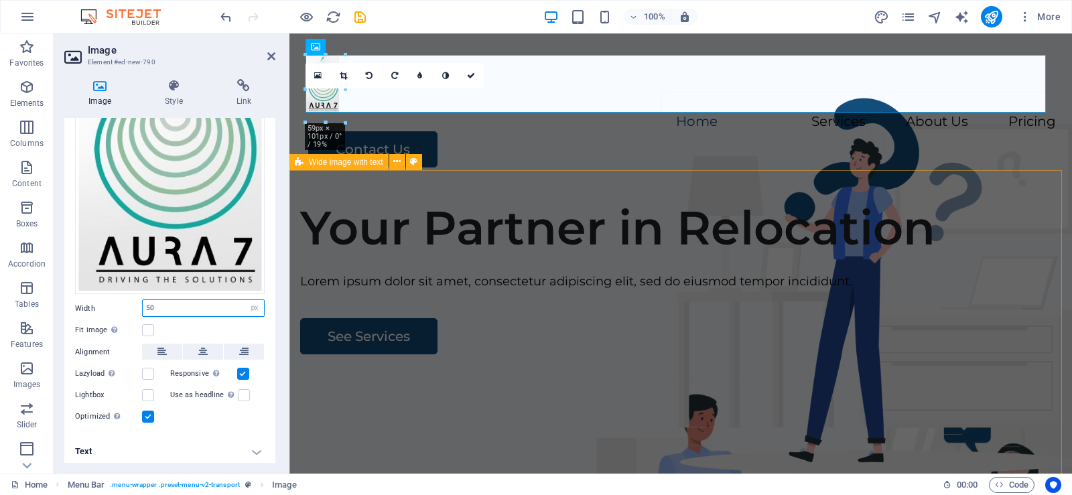
type input "50"
click at [424, 235] on div "Your Partner in Relocation Lorem ipsum dolor sit amet, consectetur adipiscing e…" at bounding box center [680, 445] width 783 height 513
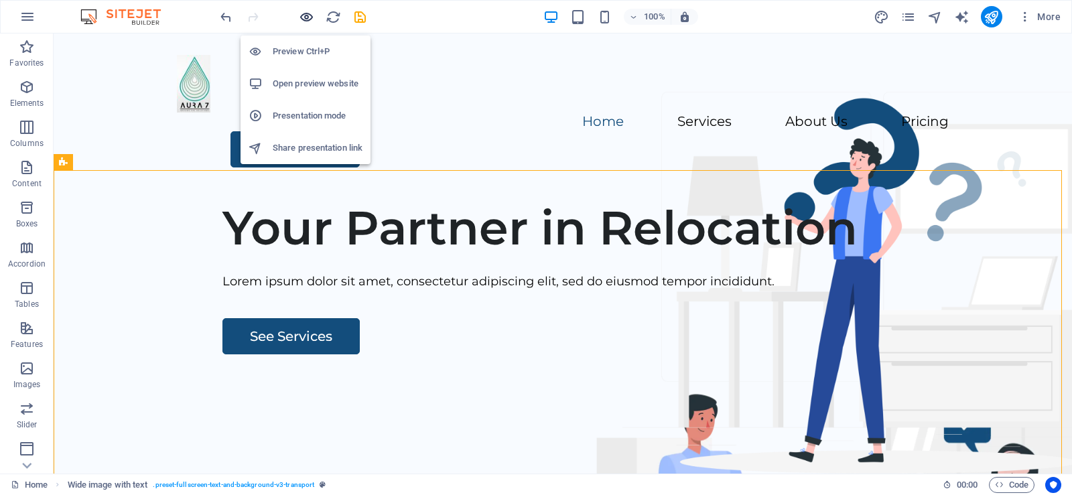
click at [304, 14] on icon "button" at bounding box center [306, 16] width 15 height 15
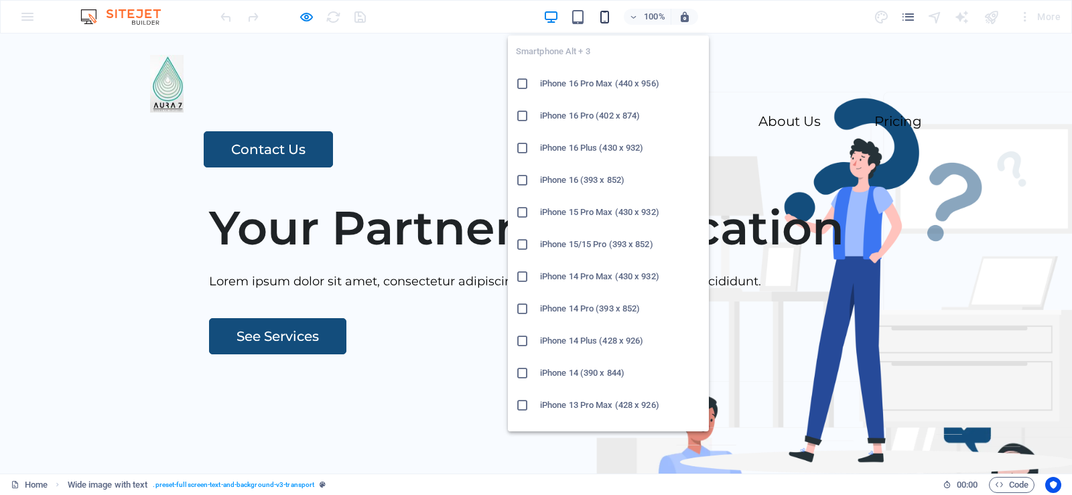
click at [602, 20] on icon "button" at bounding box center [604, 16] width 15 height 15
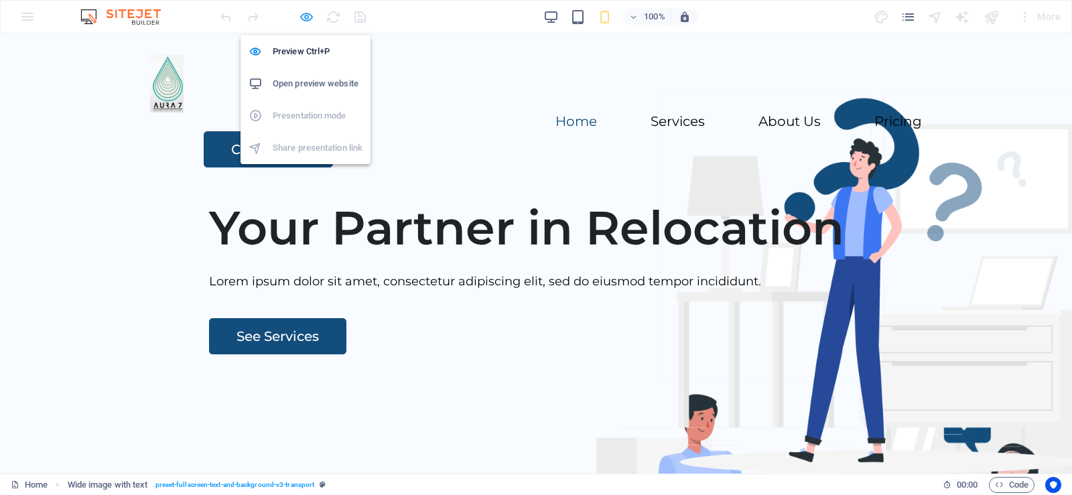
click at [310, 19] on icon "button" at bounding box center [306, 16] width 15 height 15
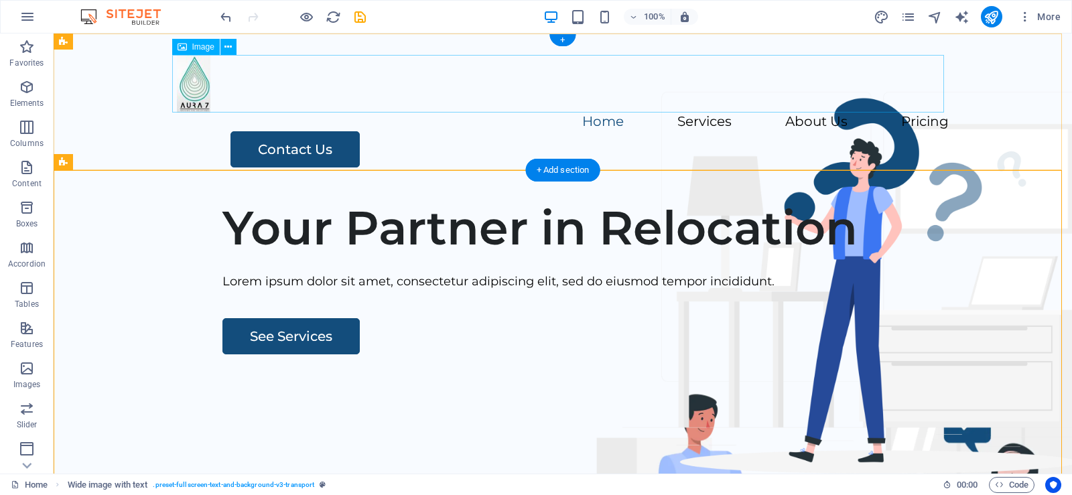
click at [194, 90] on figure at bounding box center [563, 84] width 772 height 58
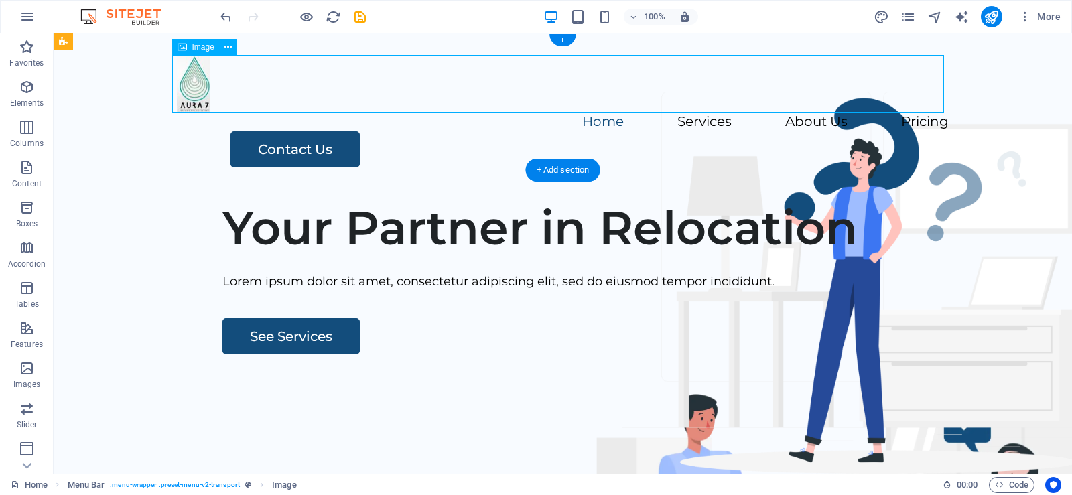
click at [192, 84] on figure at bounding box center [563, 84] width 772 height 58
click at [199, 46] on span "Image" at bounding box center [203, 47] width 22 height 8
click at [192, 90] on figure at bounding box center [563, 84] width 772 height 58
click at [191, 90] on figure at bounding box center [563, 84] width 772 height 58
select select "px"
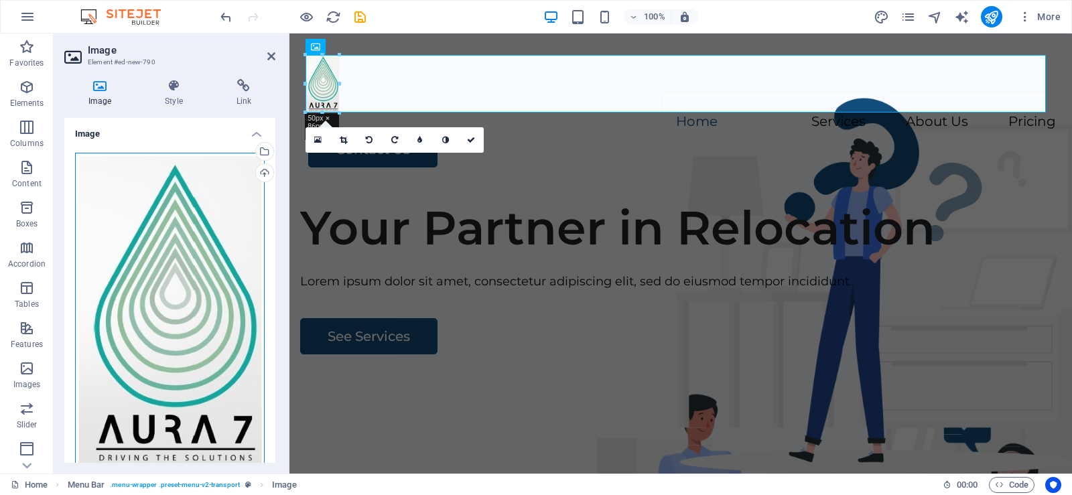
click at [212, 279] on div "Drag files here, click to choose files or select files from Files or our free s…" at bounding box center [170, 313] width 190 height 320
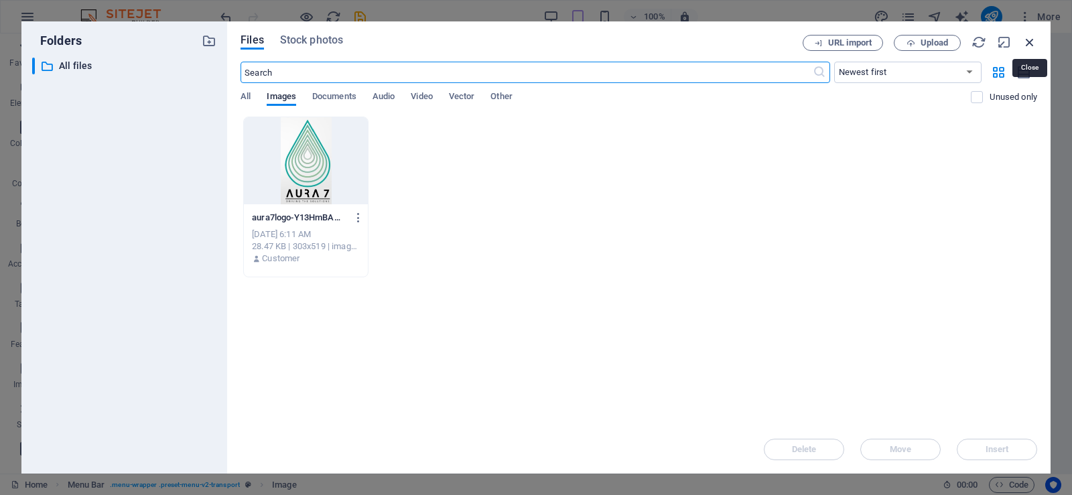
click at [1031, 39] on icon "button" at bounding box center [1030, 42] width 15 height 15
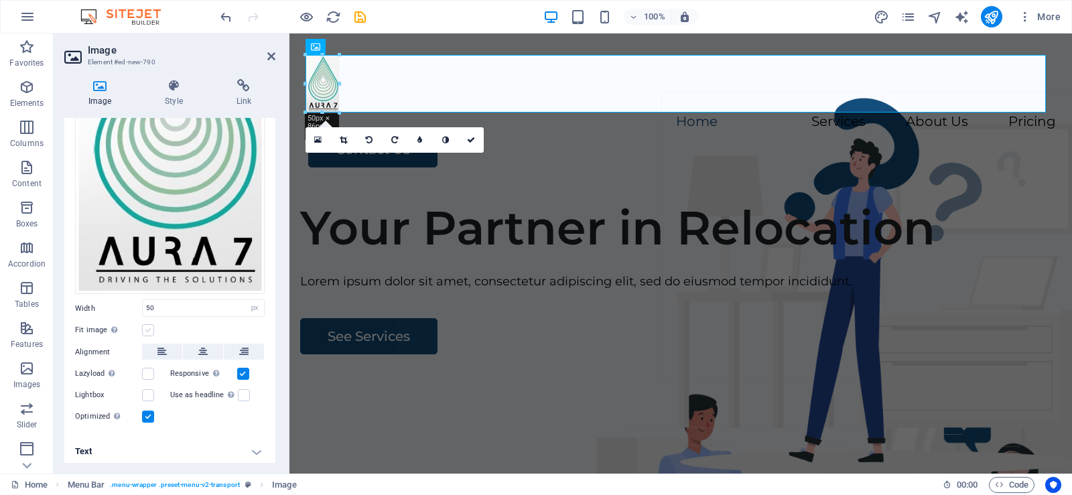
click at [149, 326] on label at bounding box center [148, 330] width 12 height 12
click at [0, 0] on input "Fit image Automatically fit image to a fixed width and height" at bounding box center [0, 0] width 0 height 0
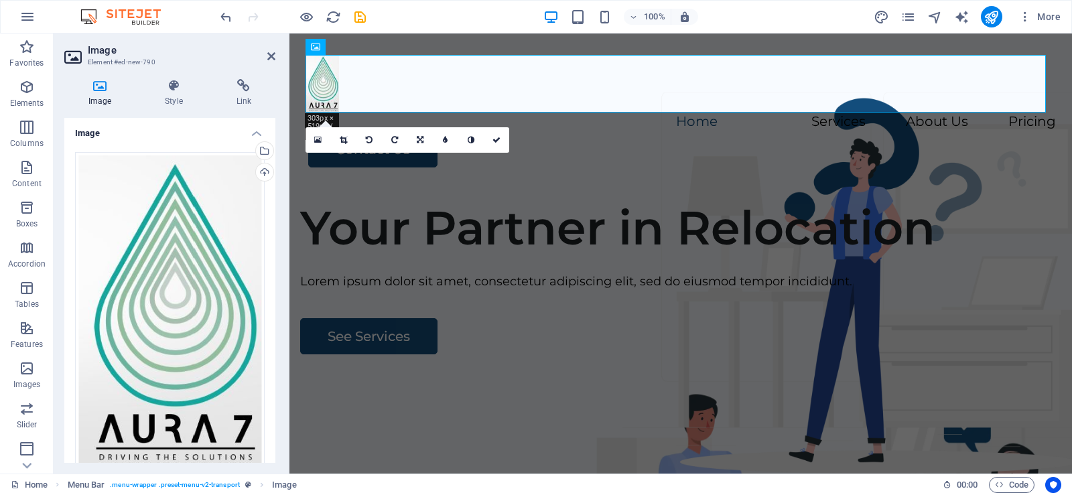
scroll to position [0, 0]
click at [493, 139] on icon at bounding box center [497, 140] width 8 height 8
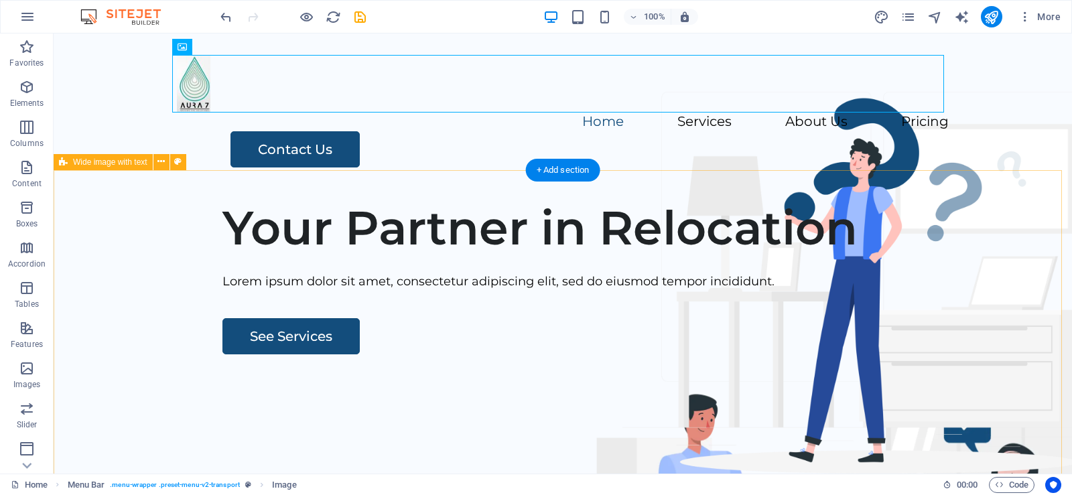
click at [333, 205] on div "Your Partner in Relocation Lorem ipsum dolor sit amet, consectetur adipiscing e…" at bounding box center [563, 445] width 1019 height 513
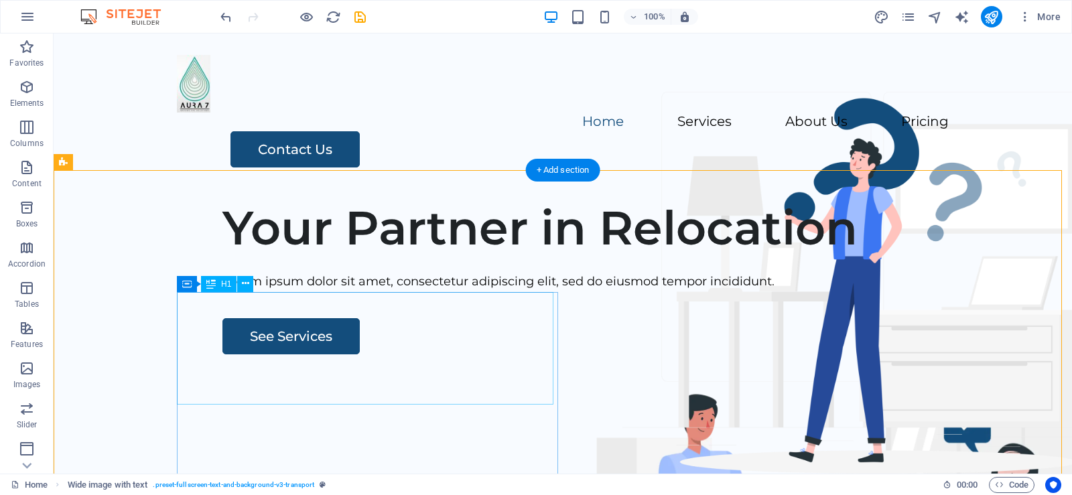
click at [428, 256] on div "Your Partner in Relocation" at bounding box center [618, 228] width 793 height 56
click at [246, 281] on icon at bounding box center [245, 284] width 7 height 14
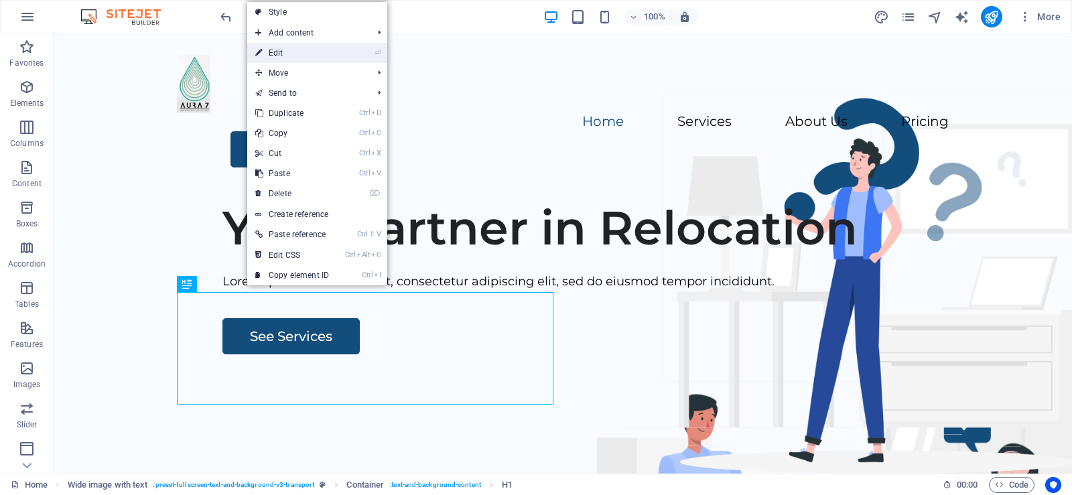
click at [289, 52] on link "⏎ Edit" at bounding box center [292, 53] width 90 height 20
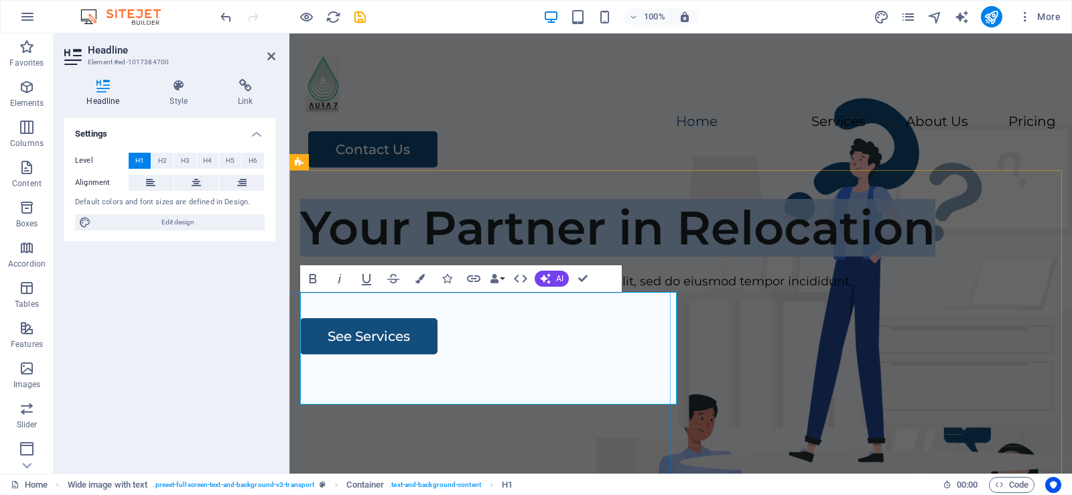
click at [571, 256] on h1 "Your Partner in Relocation" at bounding box center [680, 228] width 761 height 56
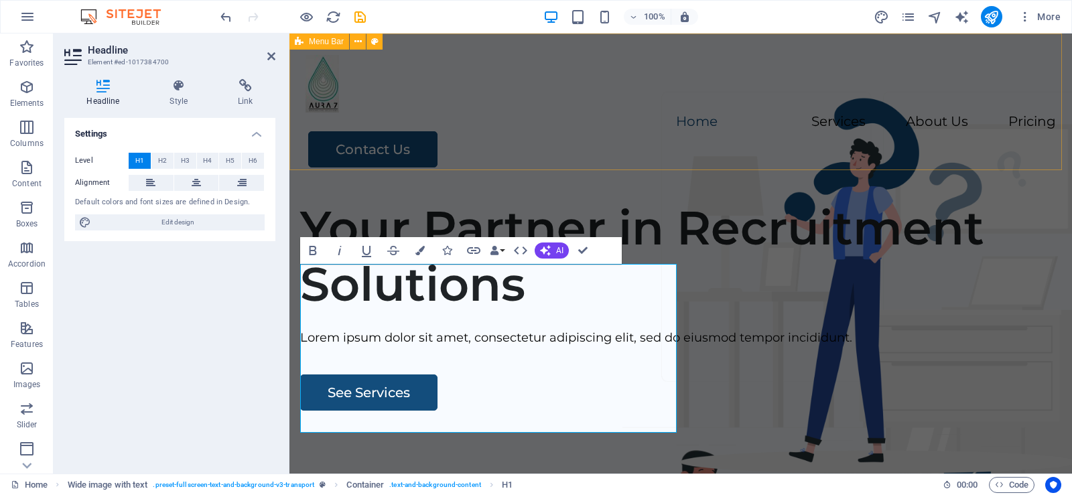
click at [740, 149] on div "Menu Home Services About Us Pricing Contact Us" at bounding box center [680, 111] width 783 height 155
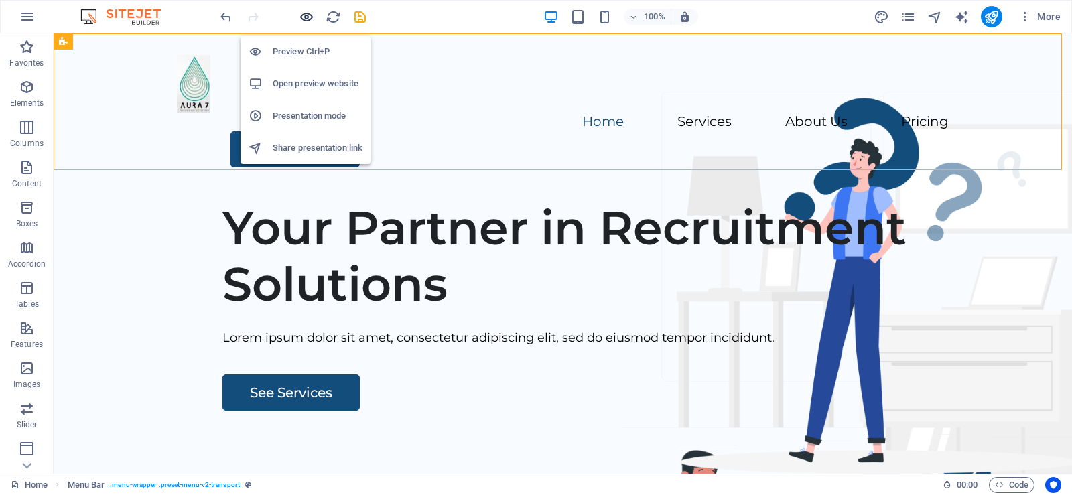
click at [304, 16] on icon "button" at bounding box center [306, 16] width 15 height 15
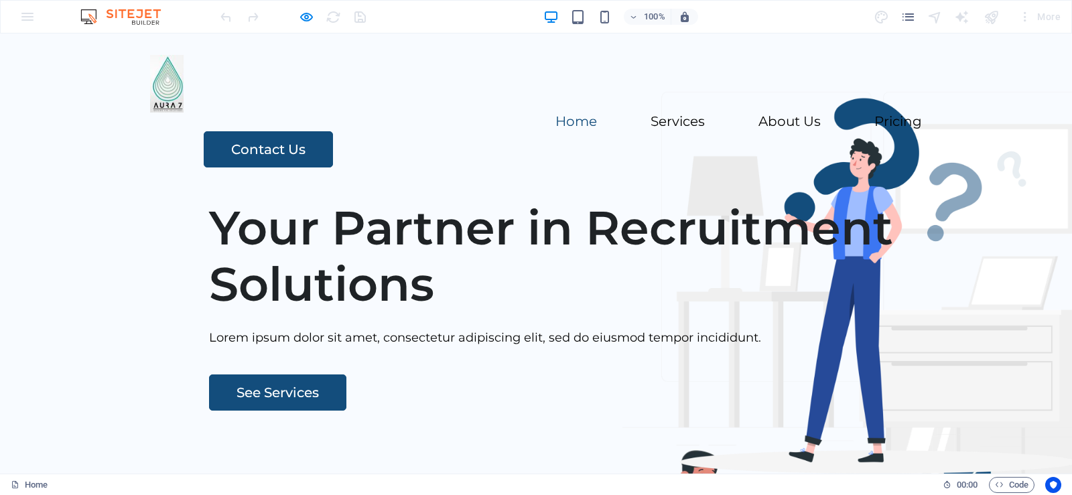
click at [556, 128] on link "Home" at bounding box center [577, 121] width 42 height 13
click at [651, 128] on link "Services" at bounding box center [678, 121] width 54 height 13
click at [308, 25] on div at bounding box center [293, 16] width 150 height 21
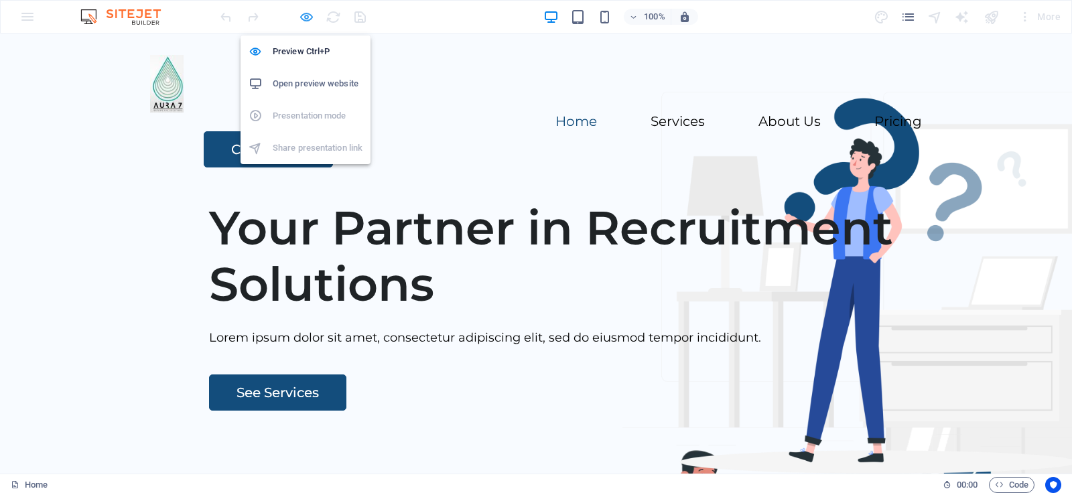
click at [308, 19] on icon "button" at bounding box center [306, 16] width 15 height 15
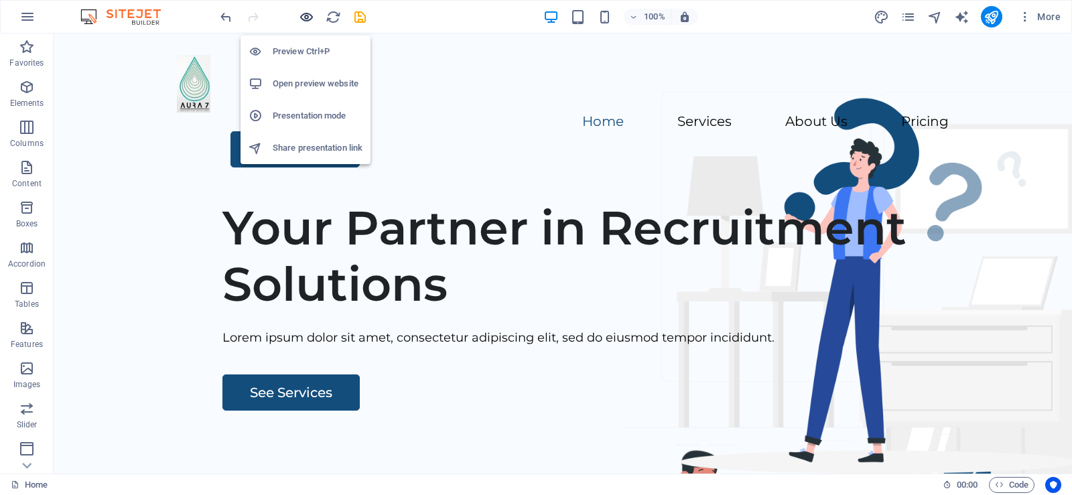
click at [304, 15] on icon "button" at bounding box center [306, 16] width 15 height 15
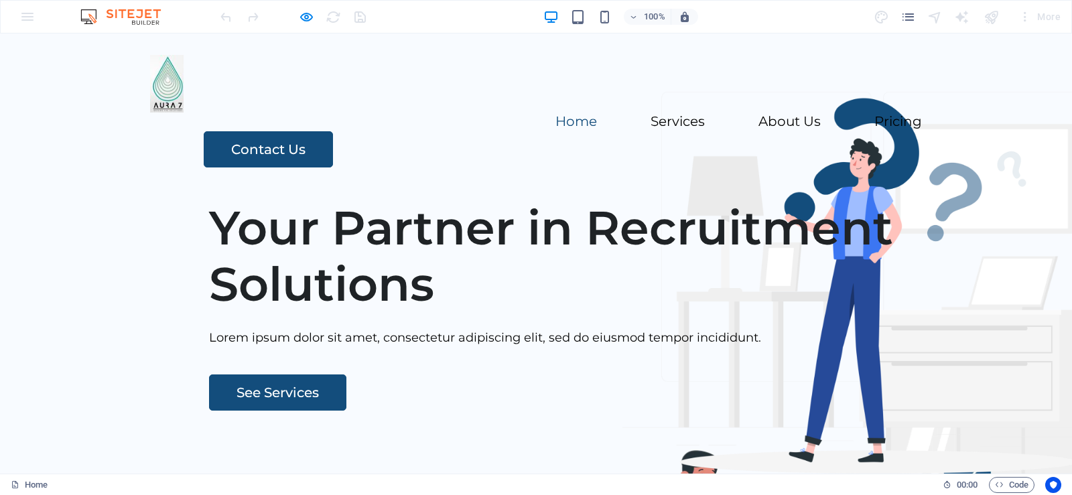
click at [510, 120] on header "Menu Home Services About Us Pricing Contact Us" at bounding box center [536, 111] width 804 height 155
click at [651, 125] on link "Services" at bounding box center [678, 121] width 54 height 13
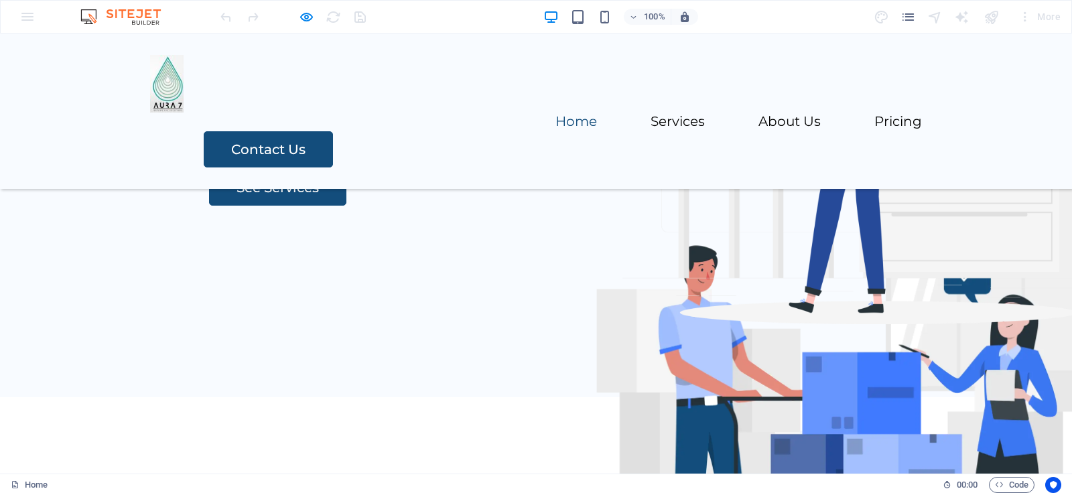
scroll to position [145, 0]
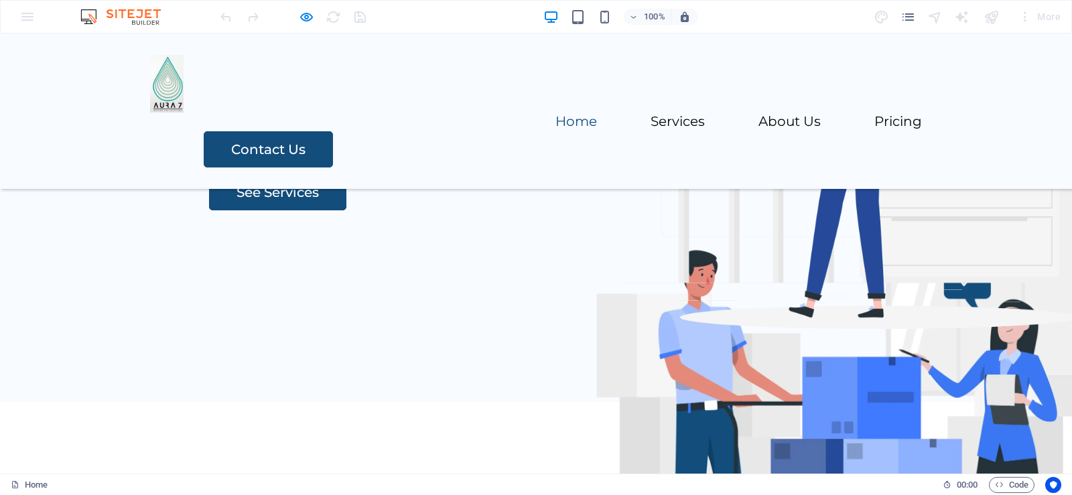
click at [556, 113] on li "Home" at bounding box center [577, 122] width 42 height 19
click at [556, 115] on link "Home" at bounding box center [577, 121] width 42 height 13
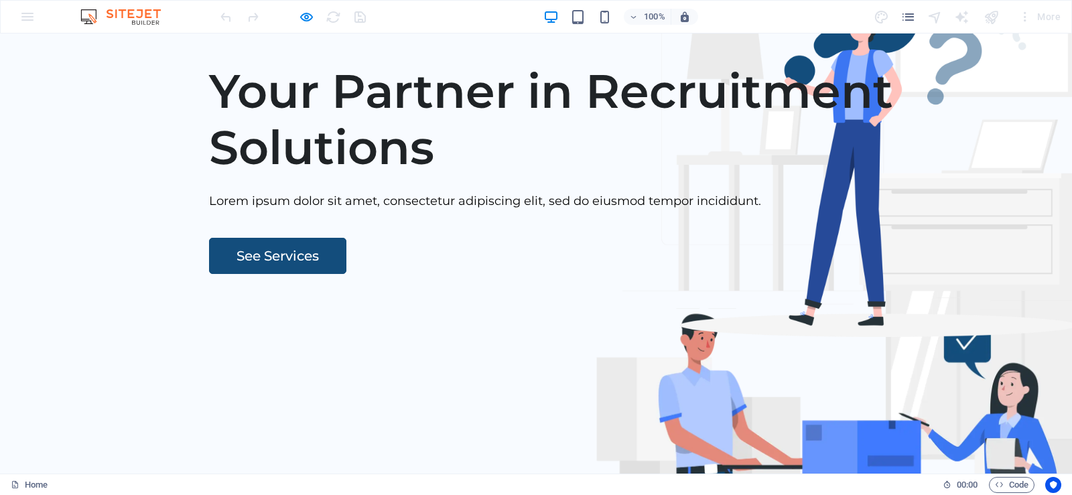
scroll to position [119, 0]
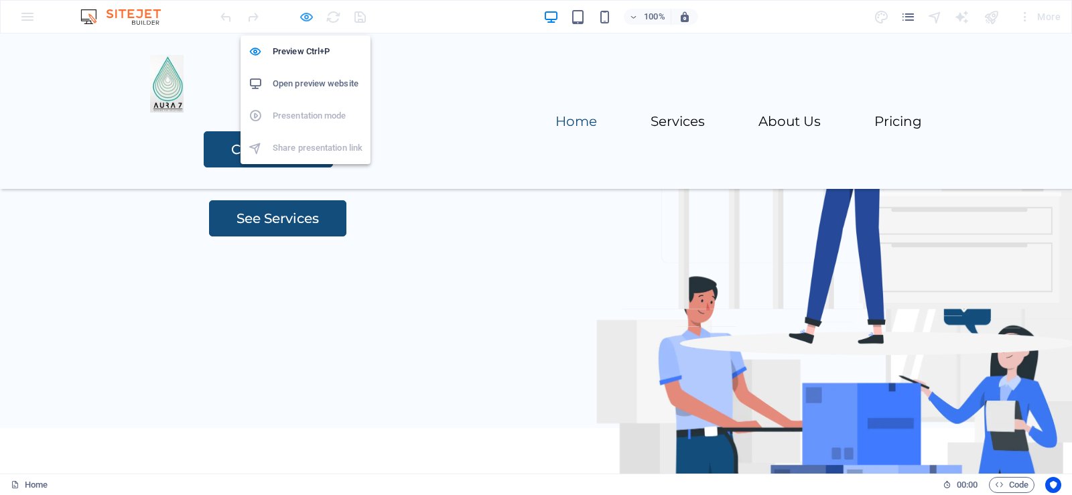
click at [307, 18] on icon "button" at bounding box center [306, 16] width 15 height 15
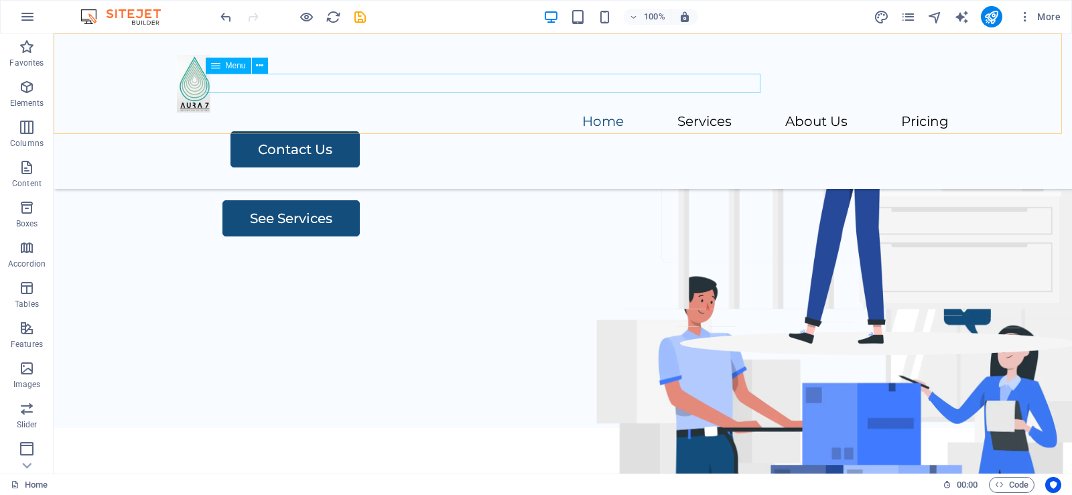
click at [516, 113] on nav "Home Services About Us Pricing" at bounding box center [563, 122] width 772 height 19
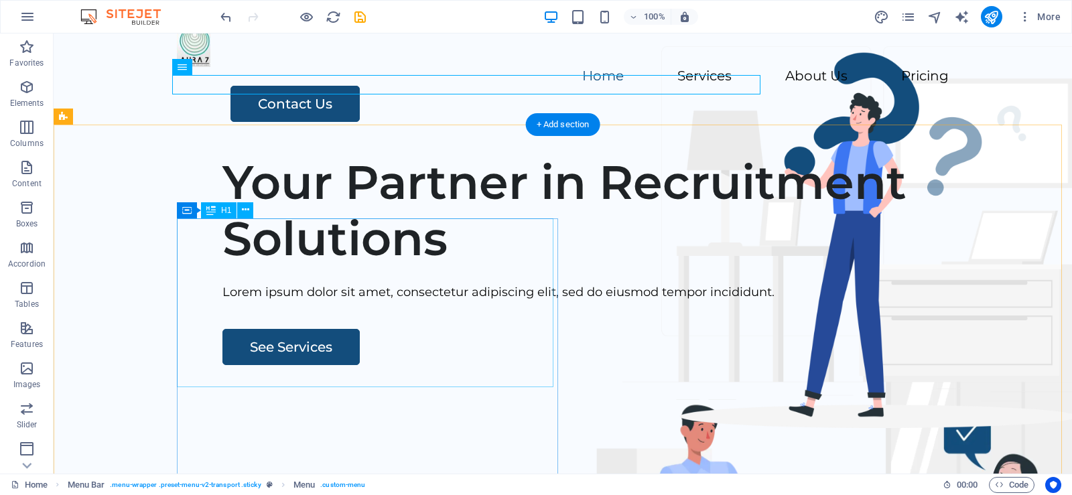
scroll to position [134, 0]
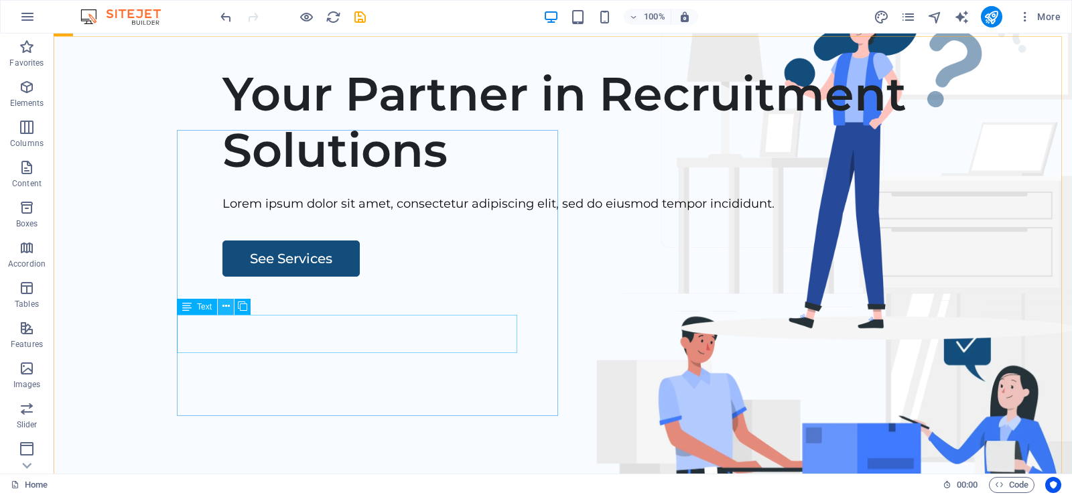
click at [226, 305] on icon at bounding box center [225, 307] width 7 height 14
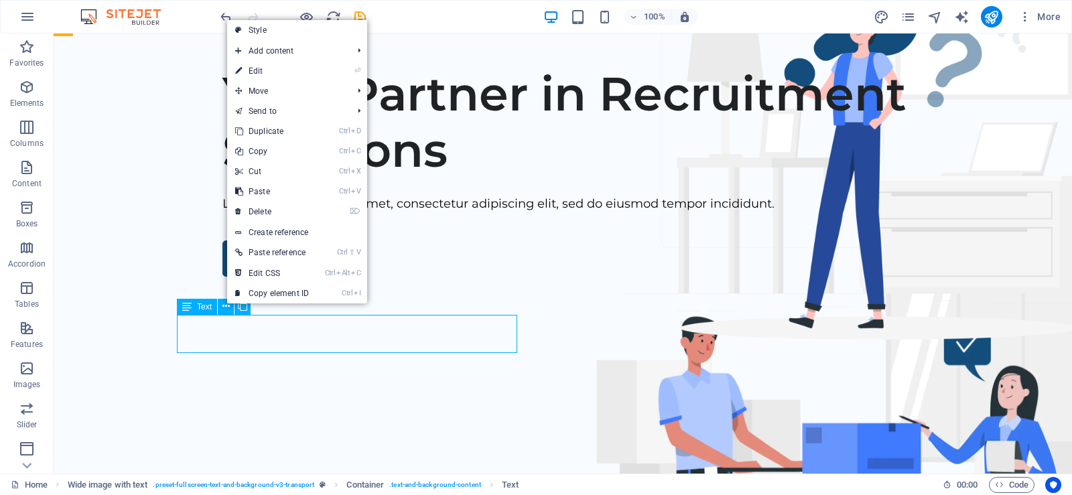
click at [203, 308] on span "Text" at bounding box center [204, 307] width 15 height 8
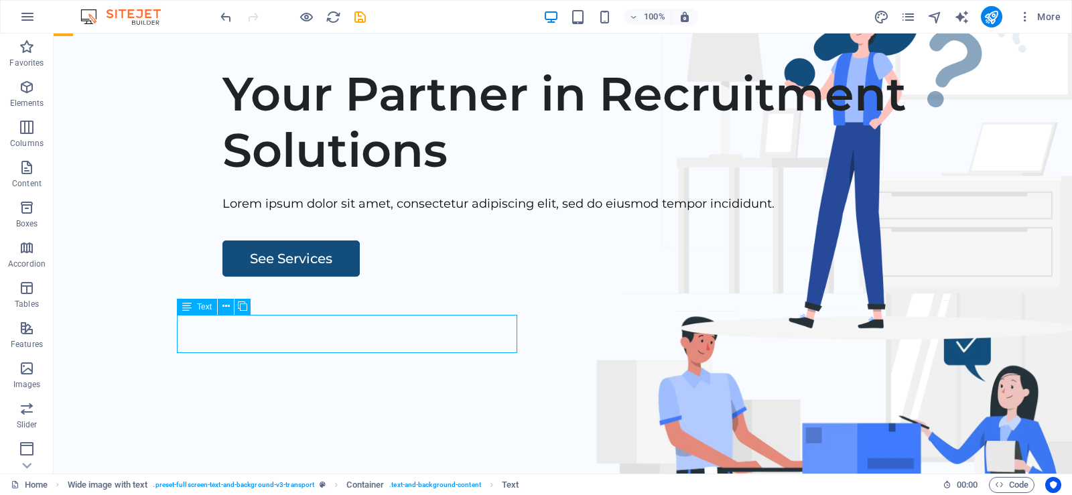
click at [203, 308] on span "Text" at bounding box center [204, 307] width 15 height 8
click at [186, 308] on icon at bounding box center [186, 307] width 9 height 16
click at [245, 308] on icon at bounding box center [242, 307] width 9 height 14
click at [387, 214] on div "Lorem ipsum dolor sit amet, consectetur adipiscing elit, sed do eiusmod tempor …" at bounding box center [618, 203] width 793 height 19
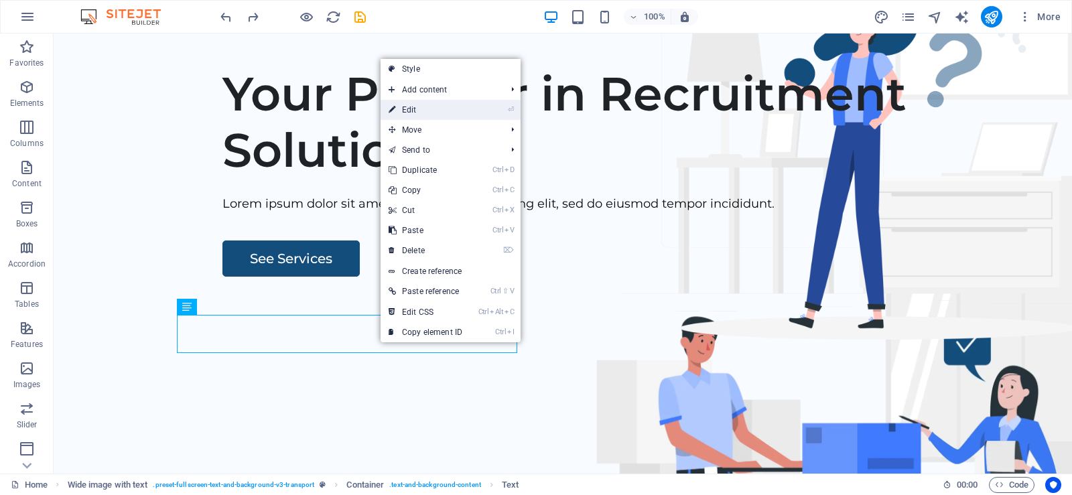
click at [403, 107] on link "⏎ Edit" at bounding box center [426, 110] width 90 height 20
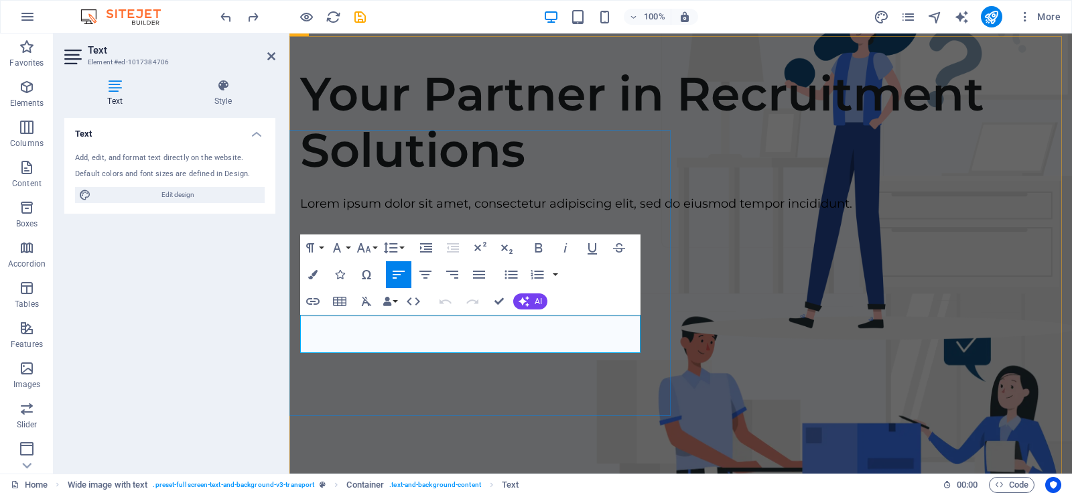
drag, startPoint x: 516, startPoint y: 346, endPoint x: 302, endPoint y: 330, distance: 215.0
click at [302, 214] on p "Lorem ipsum dolor sit amet, consectetur adipiscing elit, sed do eiusmod tempor …" at bounding box center [680, 203] width 761 height 19
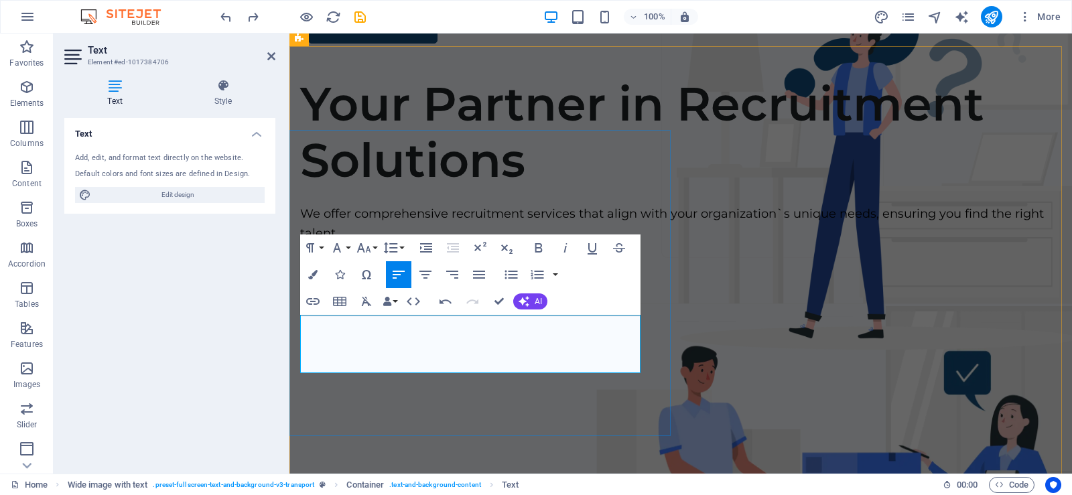
scroll to position [1433, 4]
click at [533, 298] on button "AI" at bounding box center [530, 302] width 34 height 16
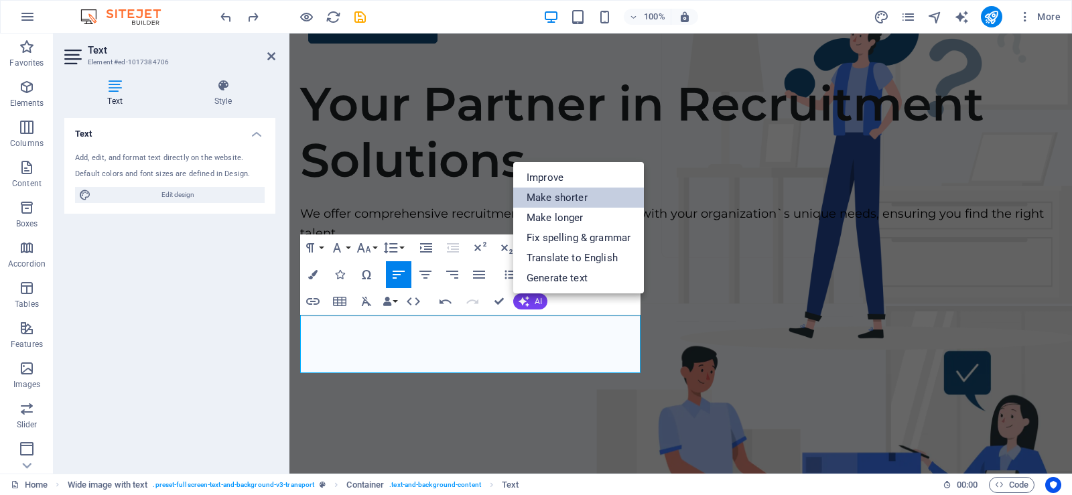
click at [571, 193] on link "Make shorter" at bounding box center [578, 198] width 131 height 20
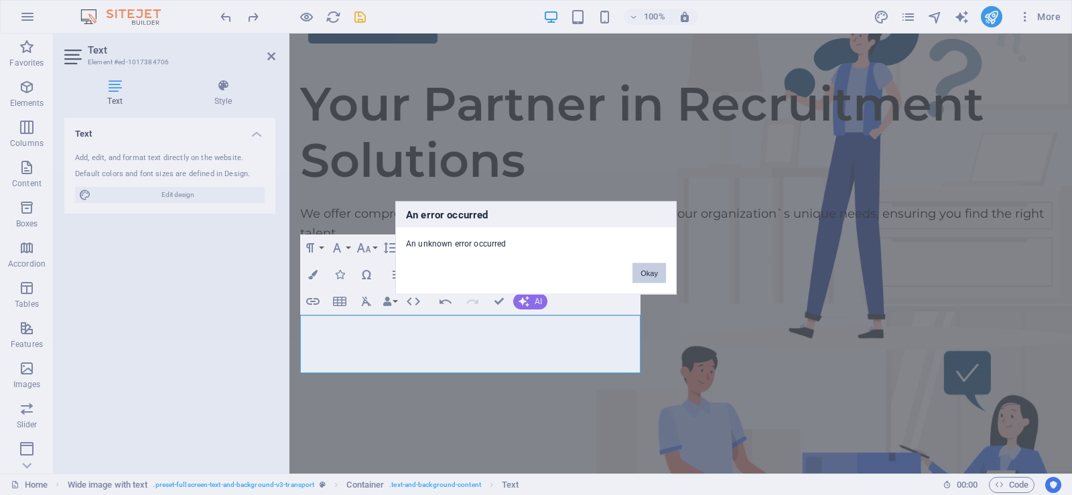
click at [654, 279] on button "Okay" at bounding box center [650, 273] width 34 height 20
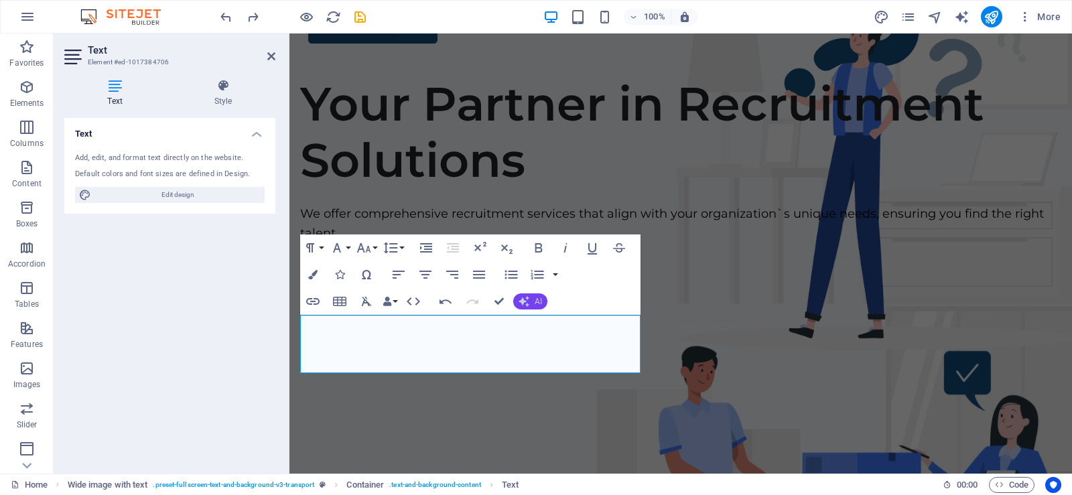
click at [531, 303] on button "AI" at bounding box center [530, 302] width 34 height 16
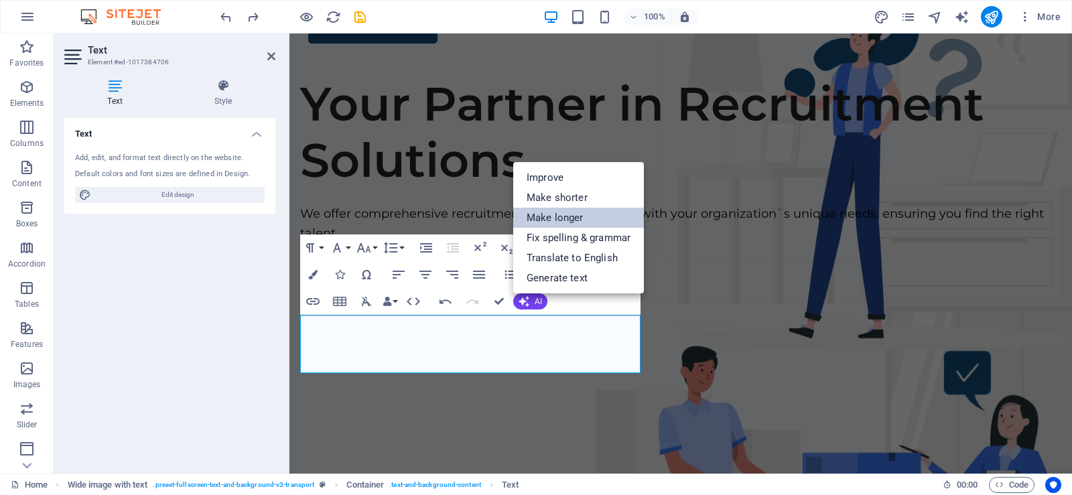
click at [549, 220] on link "Make longer" at bounding box center [578, 218] width 131 height 20
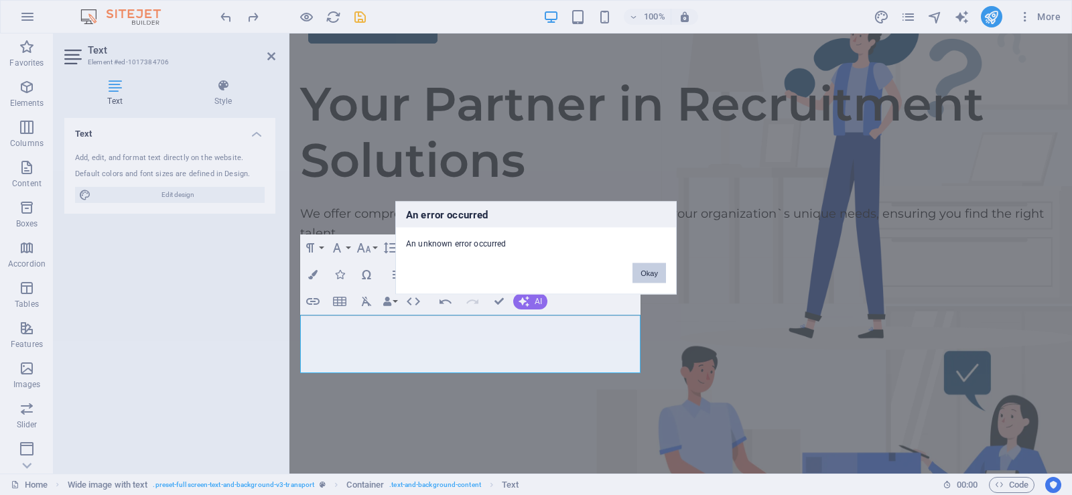
click at [651, 273] on button "Okay" at bounding box center [650, 273] width 34 height 20
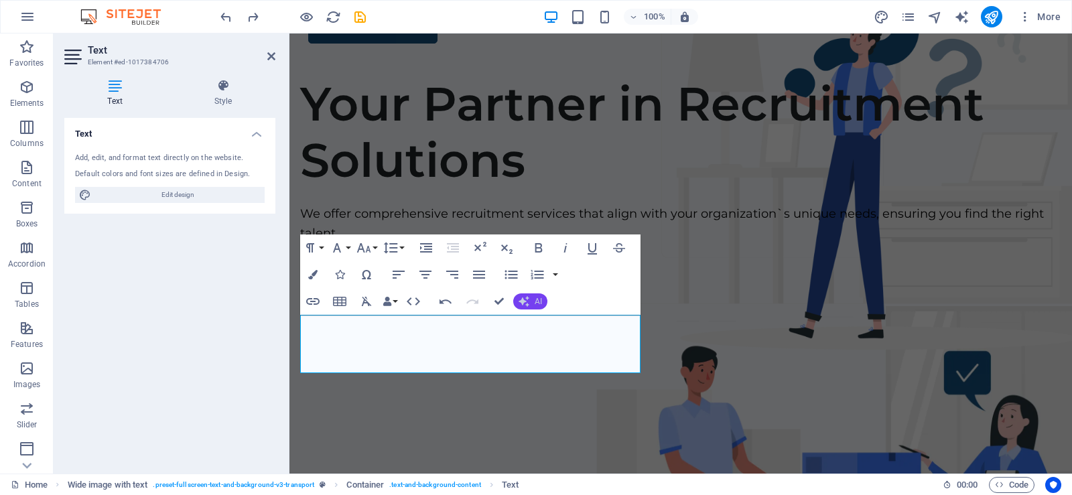
click at [527, 300] on icon "button" at bounding box center [524, 301] width 11 height 11
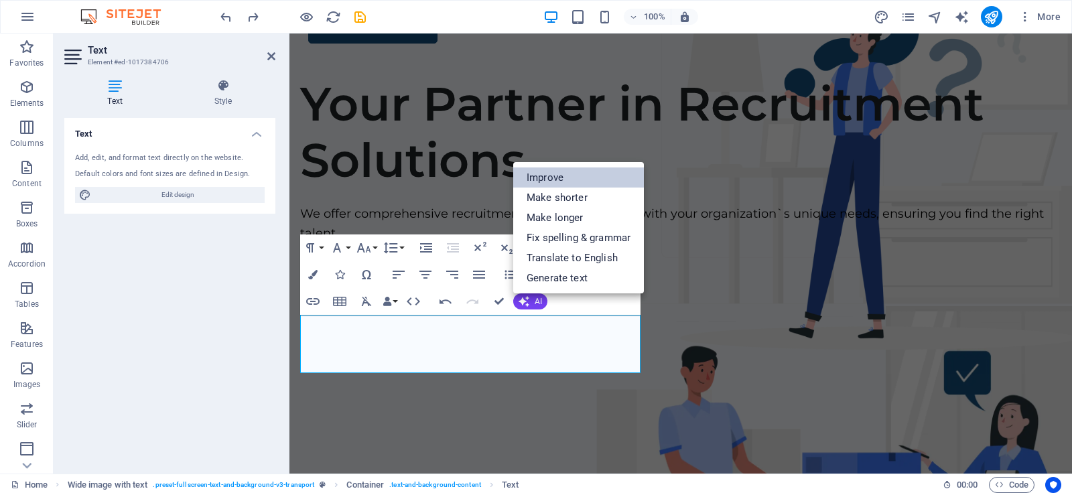
drag, startPoint x: 552, startPoint y: 181, endPoint x: 261, endPoint y: 176, distance: 290.9
click at [552, 181] on link "Improve" at bounding box center [578, 178] width 131 height 20
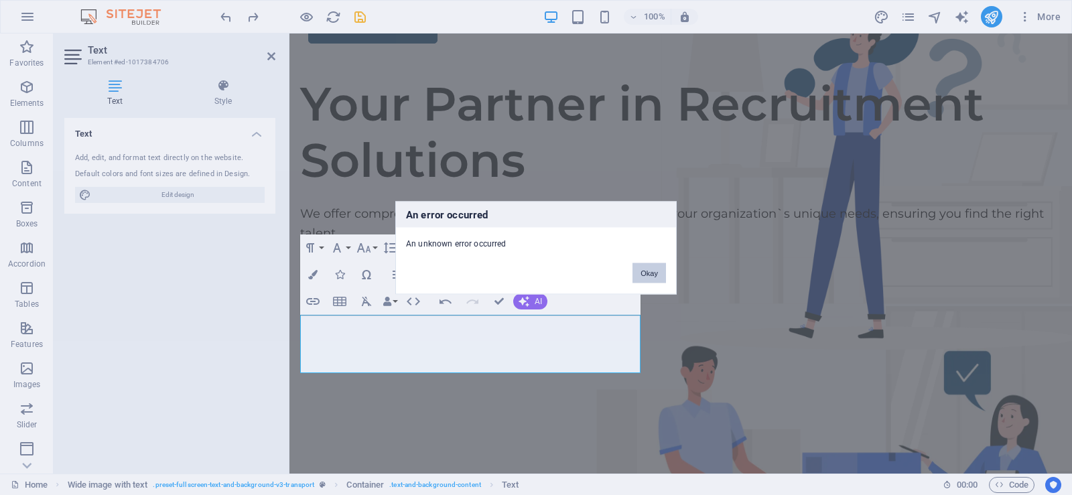
click at [645, 273] on button "Okay" at bounding box center [650, 273] width 34 height 20
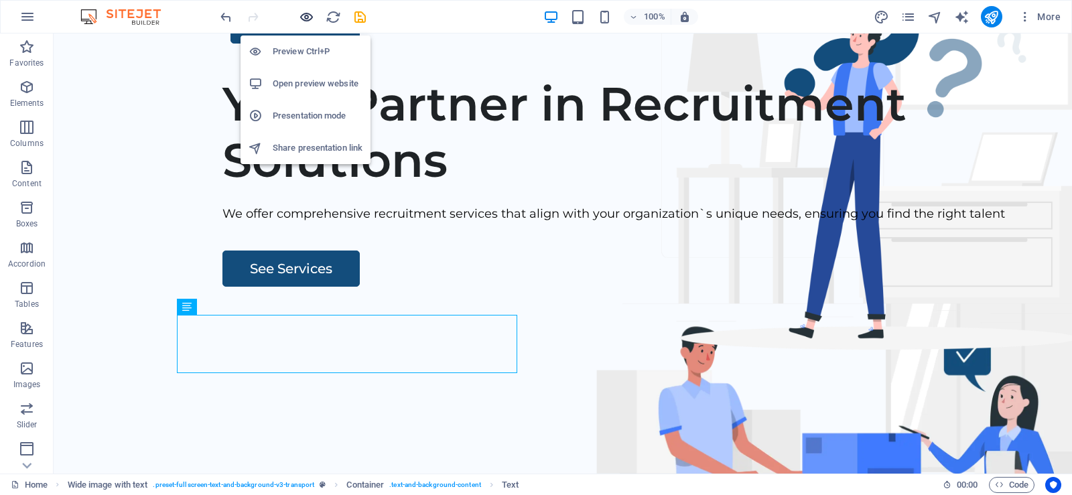
click at [309, 17] on icon "button" at bounding box center [306, 16] width 15 height 15
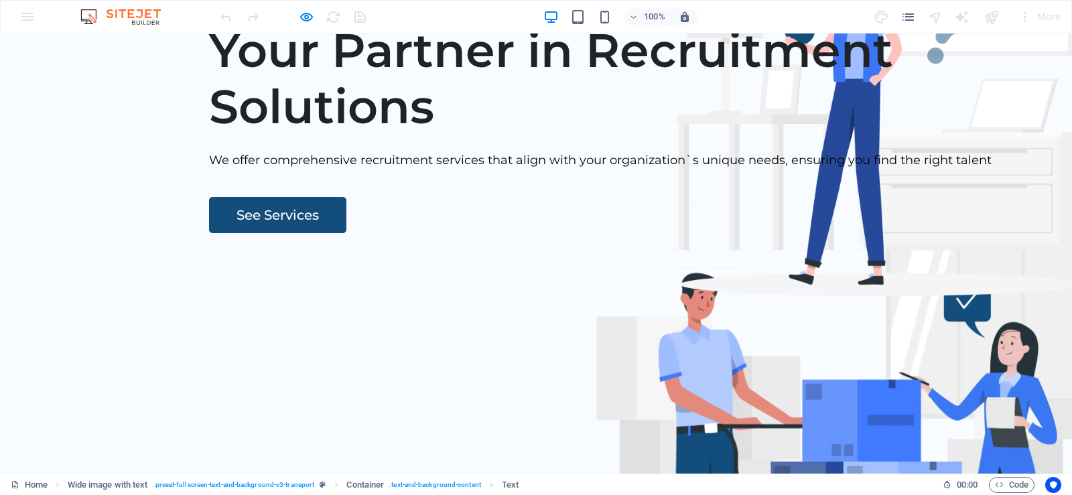
scroll to position [183, 0]
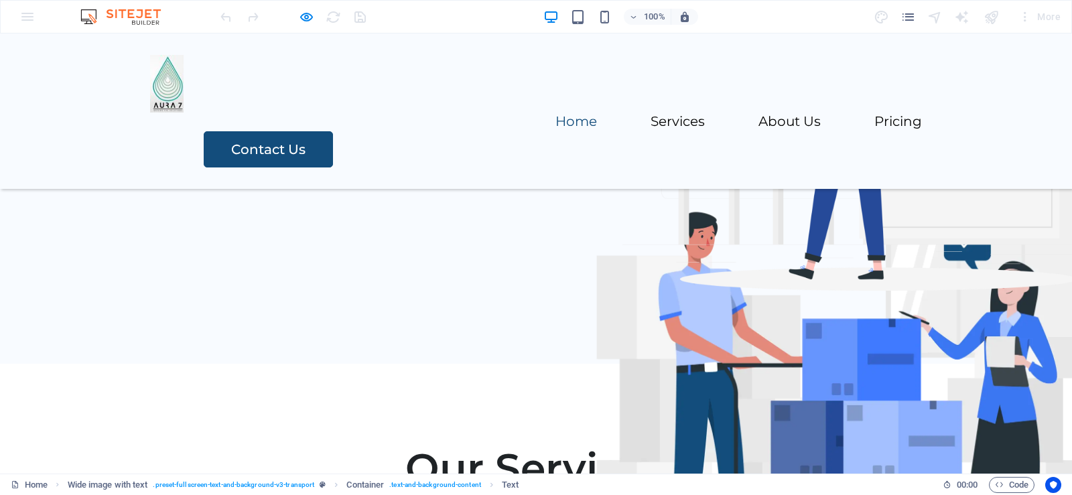
click at [212, 172] on link "See Services" at bounding box center [277, 154] width 137 height 36
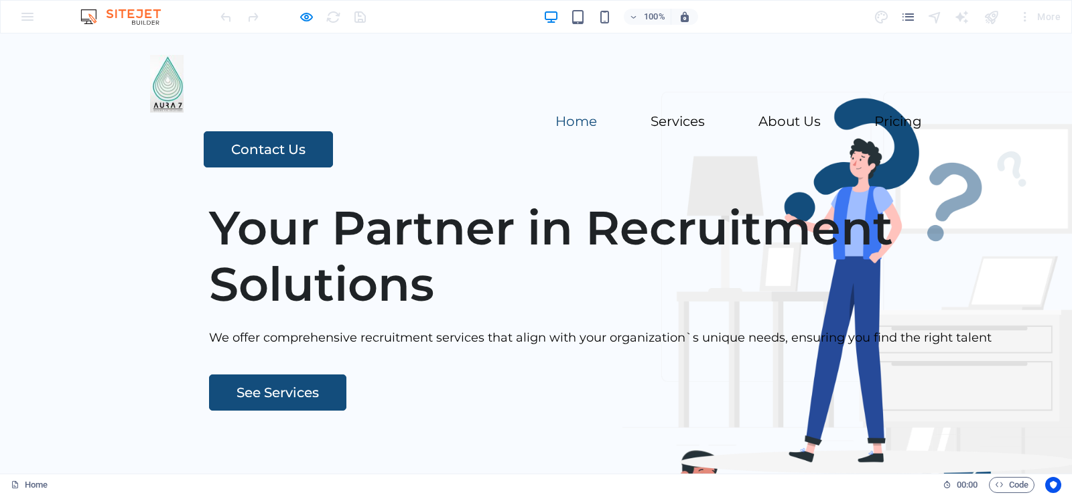
scroll to position [134, 0]
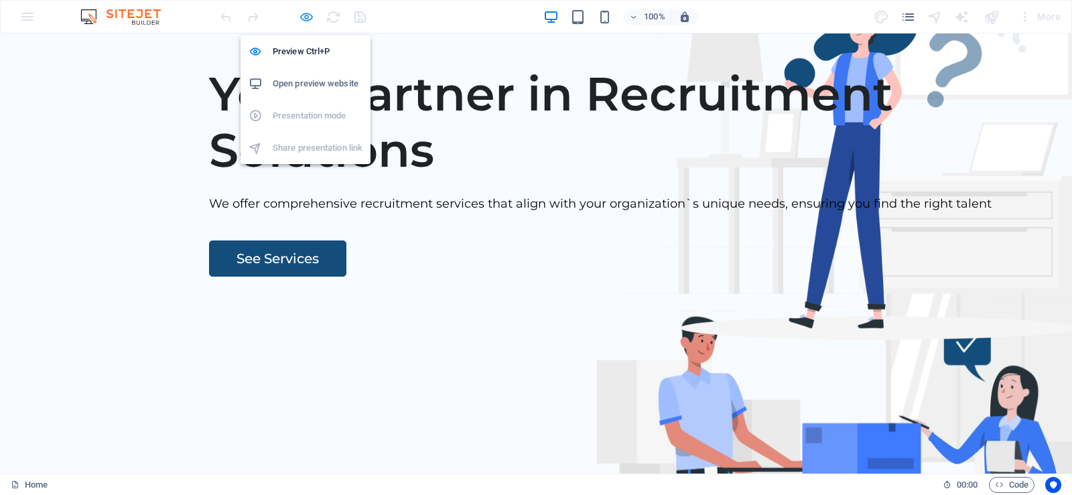
click at [303, 13] on icon "button" at bounding box center [306, 16] width 15 height 15
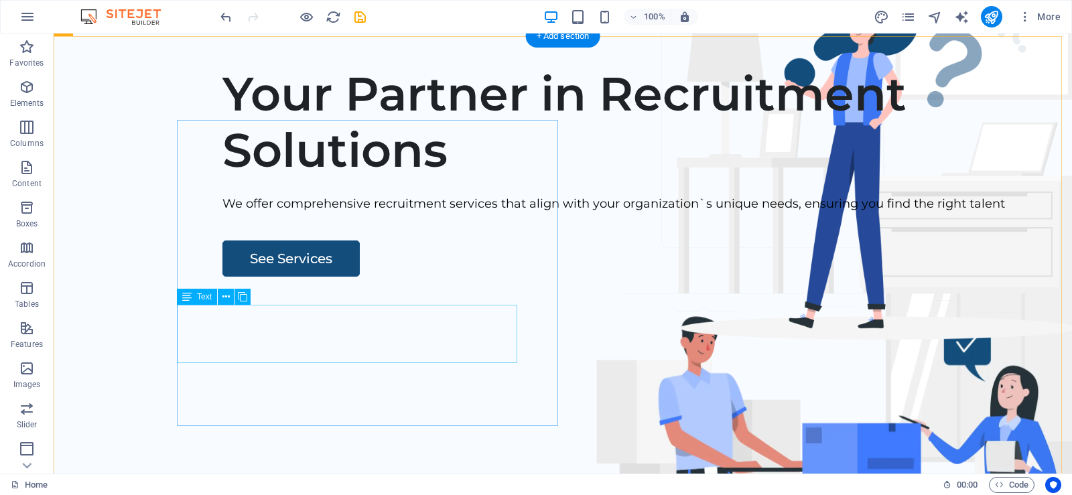
click at [296, 214] on div "We offer comprehensive recruitment services that align with your organization`s…" at bounding box center [618, 203] width 793 height 19
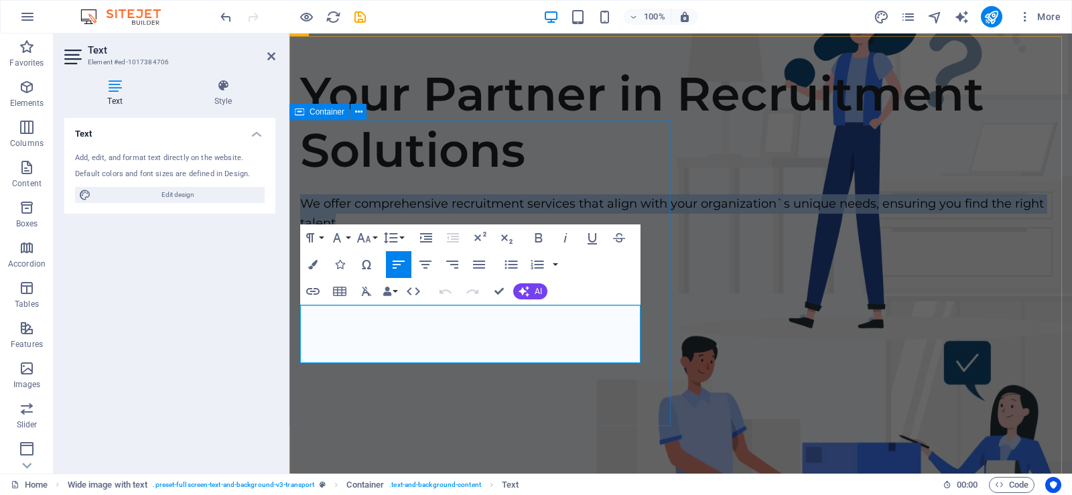
drag, startPoint x: 426, startPoint y: 354, endPoint x: 293, endPoint y: 316, distance: 138.3
click at [293, 296] on div "Your Partner in Recruitment Solutions We offer comprehensive recruitment servic…" at bounding box center [680, 181] width 783 height 231
copy p "We offer comprehensive recruitment services that align with your organization`s…"
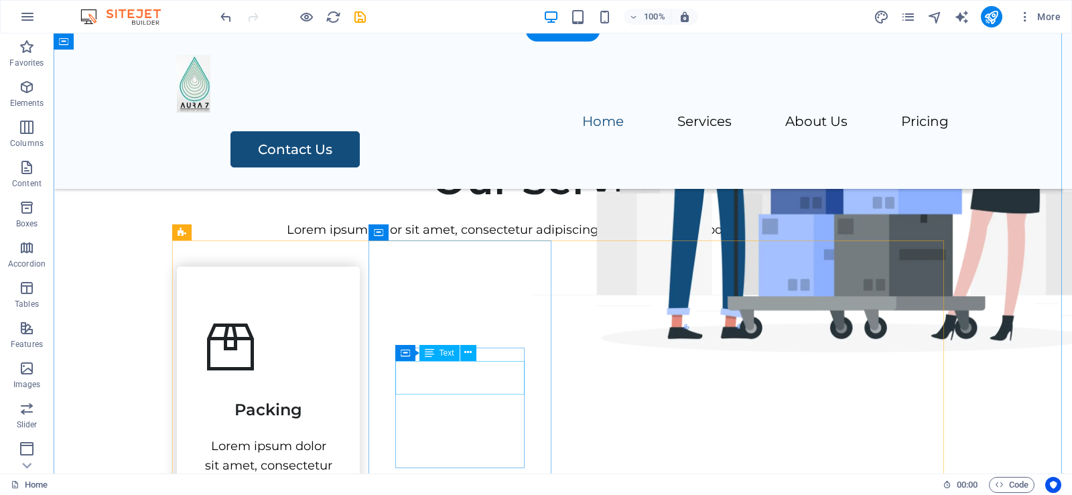
scroll to position [451, 0]
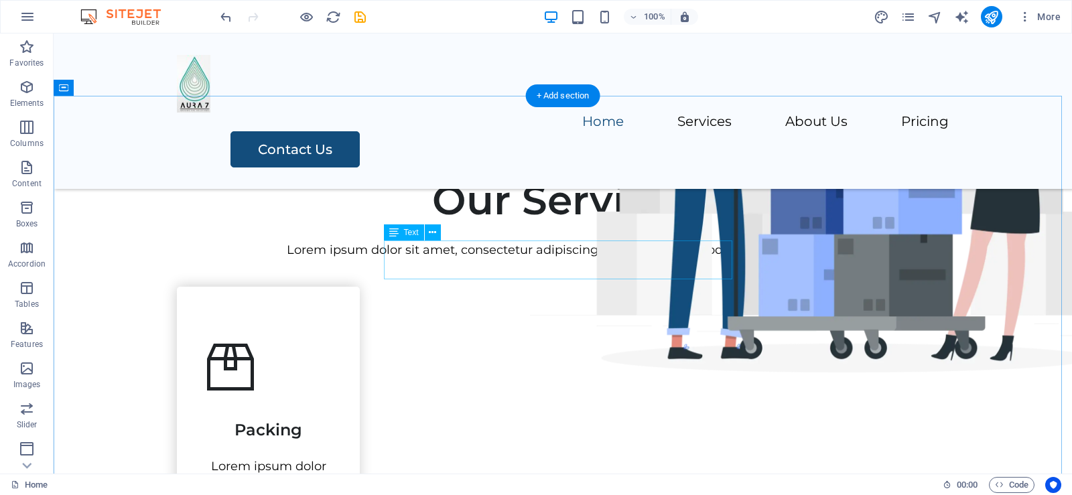
click at [659, 260] on div "Lorem ipsum dolor sit amet, consectetur adipiscing elit, sed do eiusmod tempor …" at bounding box center [563, 250] width 772 height 19
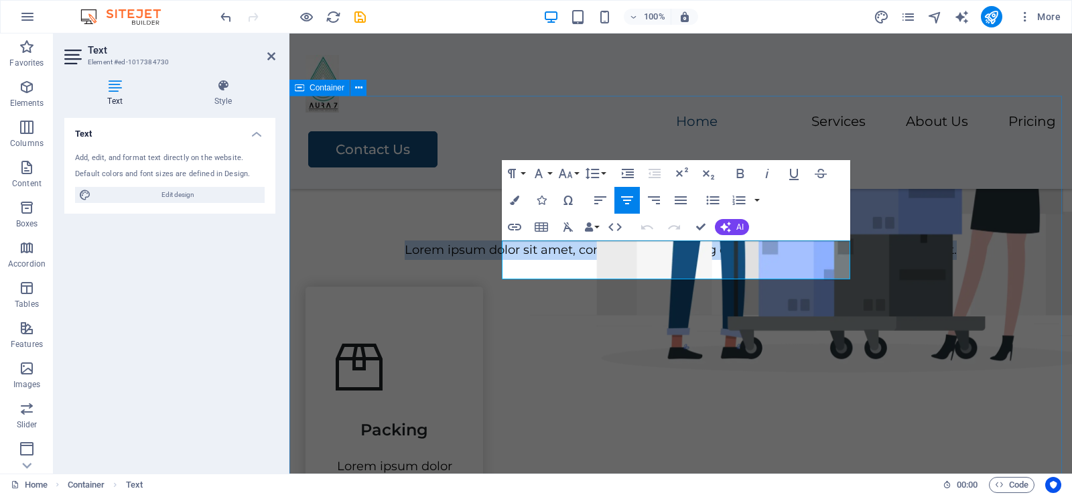
drag, startPoint x: 763, startPoint y: 269, endPoint x: 501, endPoint y: 253, distance: 262.5
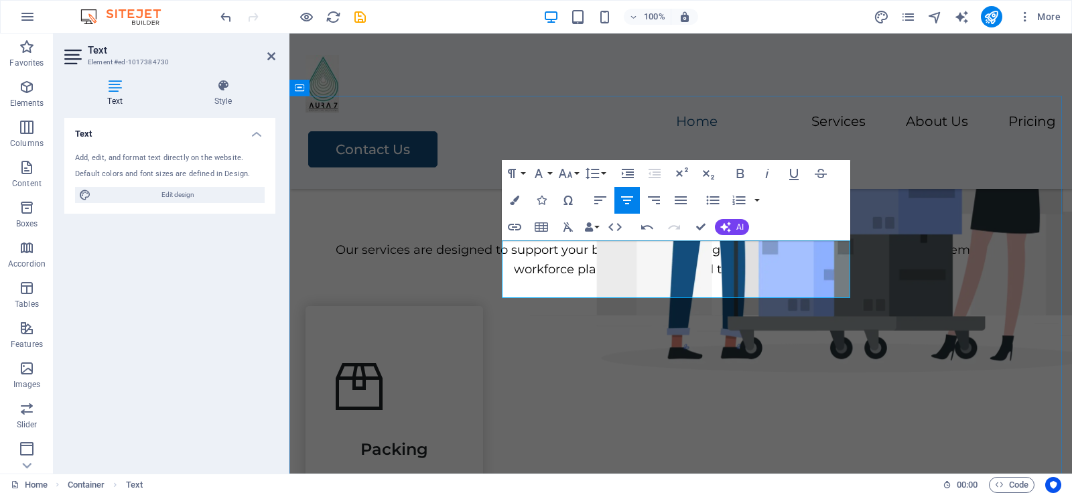
click at [509, 279] on p "Our services are designed to support your business with strategic talent acquis…" at bounding box center [681, 260] width 751 height 39
drag, startPoint x: 713, startPoint y: 267, endPoint x: 617, endPoint y: 269, distance: 95.8
click at [617, 269] on p "Our services are designed to support your business with strategic talent acquis…" at bounding box center [681, 260] width 751 height 39
click at [730, 230] on icon "button" at bounding box center [725, 227] width 11 height 11
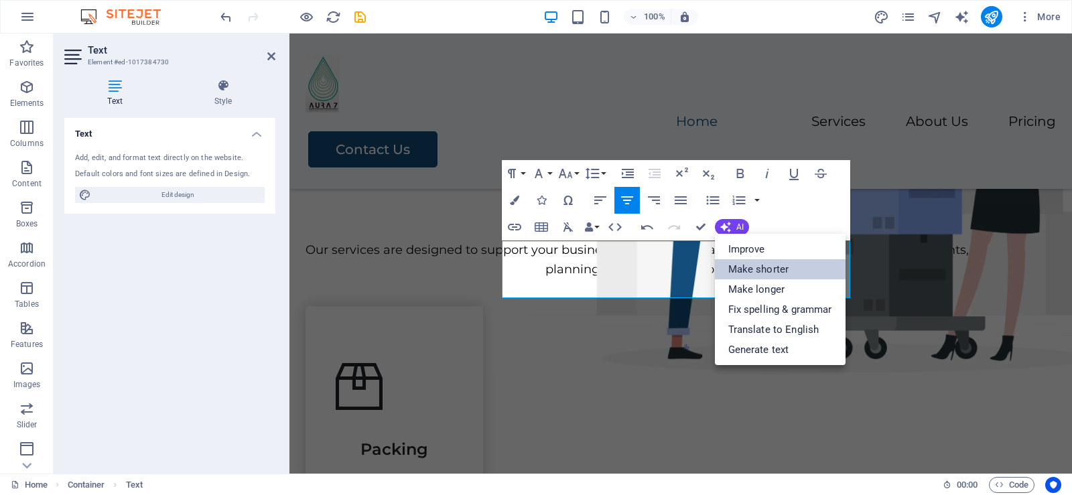
click at [748, 269] on link "Make shorter" at bounding box center [780, 269] width 131 height 20
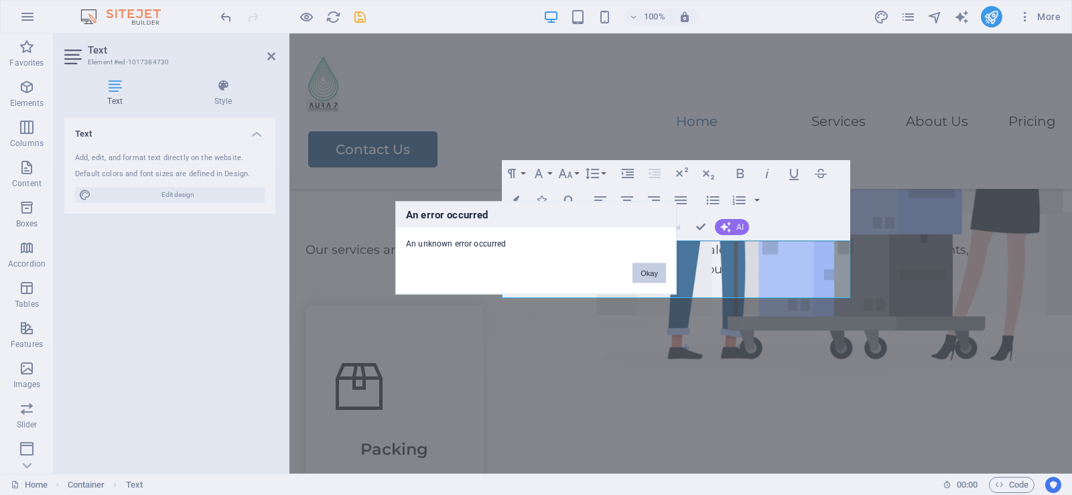
click at [639, 273] on button "Okay" at bounding box center [650, 273] width 34 height 20
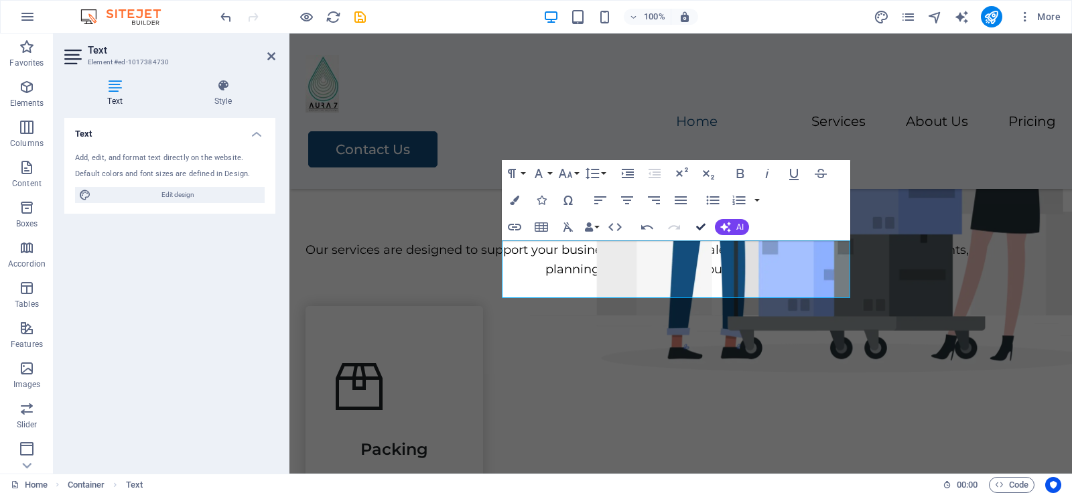
drag, startPoint x: 699, startPoint y: 227, endPoint x: 639, endPoint y: 225, distance: 60.3
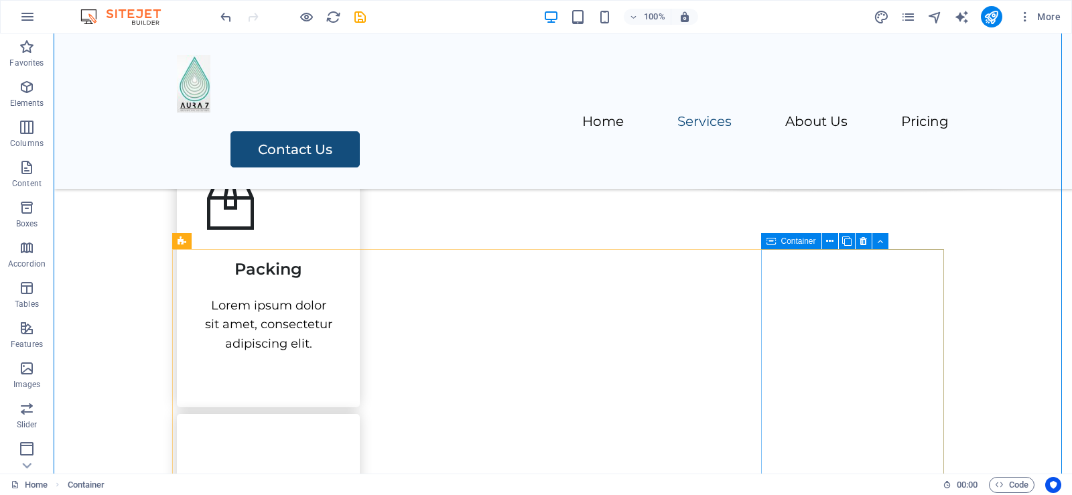
scroll to position [652, 0]
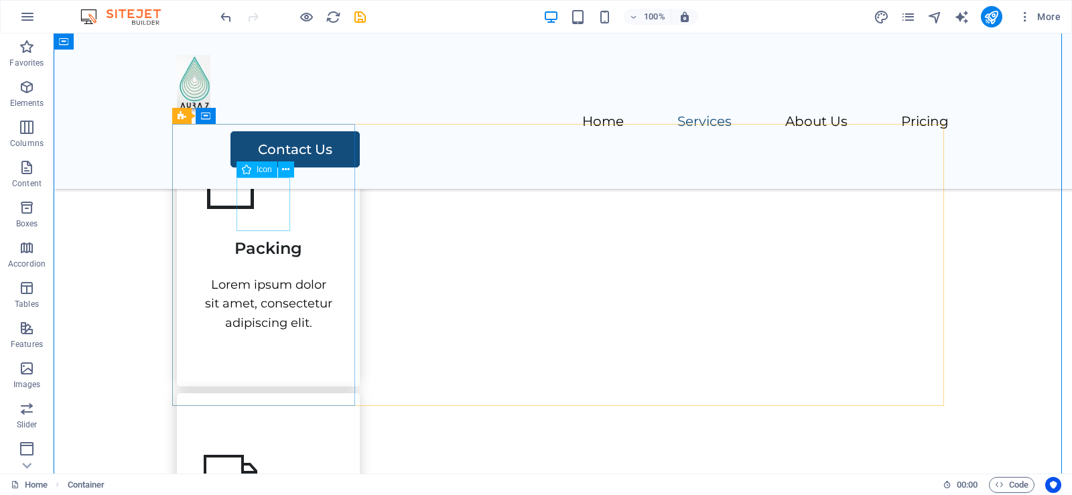
click at [261, 202] on figure at bounding box center [268, 186] width 129 height 54
click at [285, 164] on icon at bounding box center [285, 170] width 7 height 14
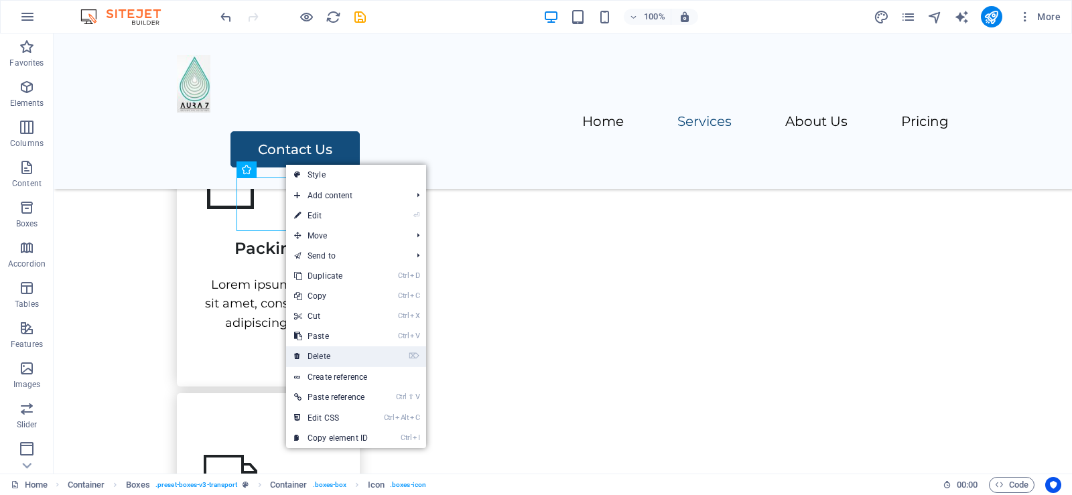
click at [354, 354] on link "⌦ Delete" at bounding box center [331, 356] width 90 height 20
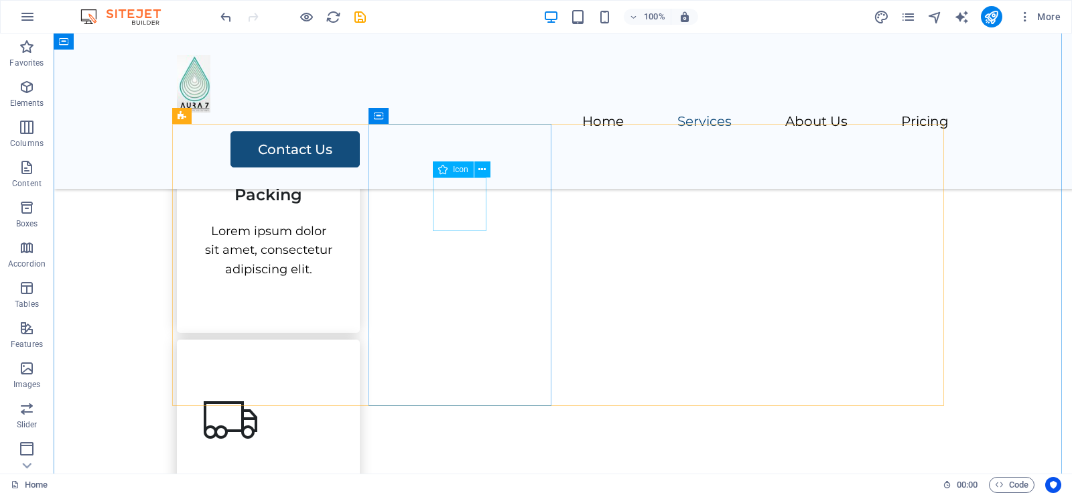
click at [333, 393] on figure at bounding box center [268, 420] width 129 height 54
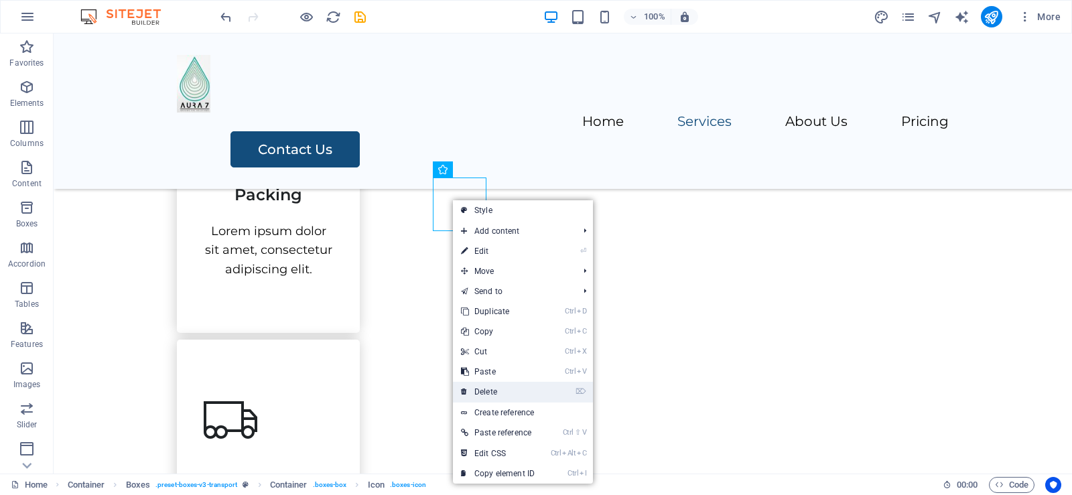
click at [526, 394] on link "⌦ Delete" at bounding box center [498, 392] width 90 height 20
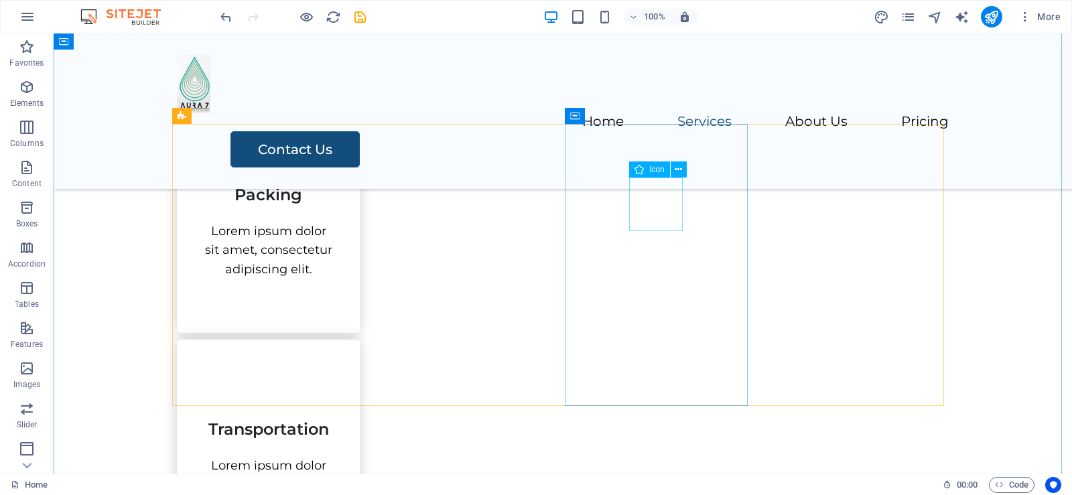
click at [654, 168] on span "Icon" at bounding box center [656, 170] width 15 height 8
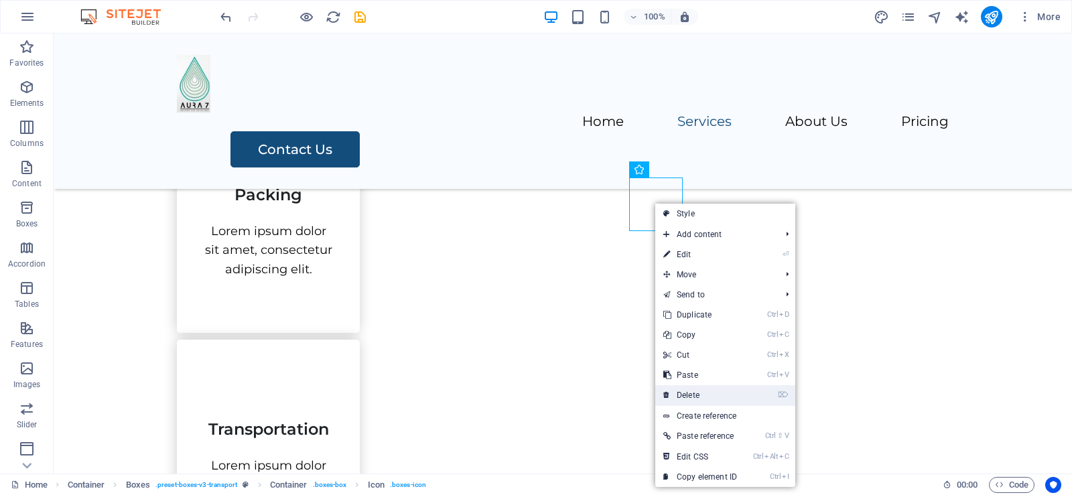
click at [704, 395] on link "⌦ Delete" at bounding box center [700, 395] width 90 height 20
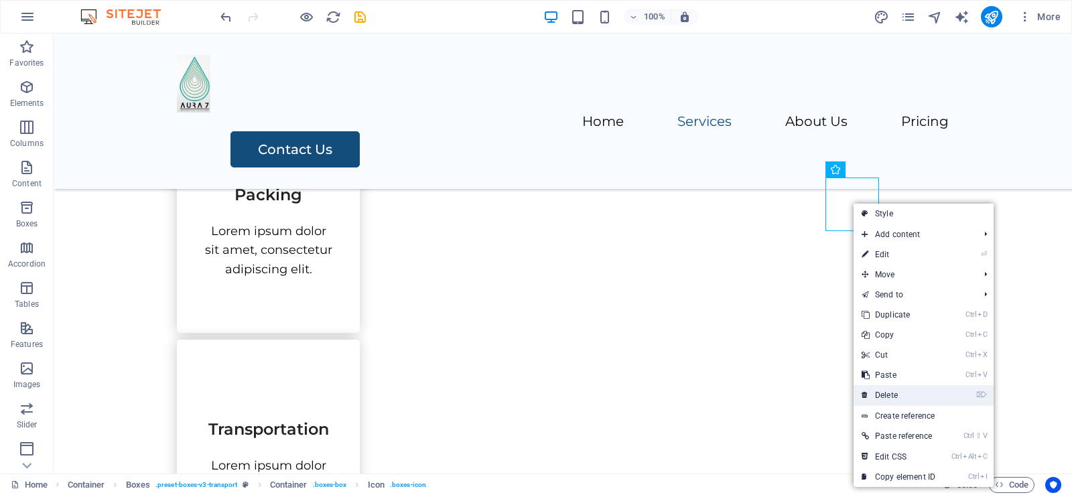
click at [915, 399] on link "⌦ Delete" at bounding box center [899, 395] width 90 height 20
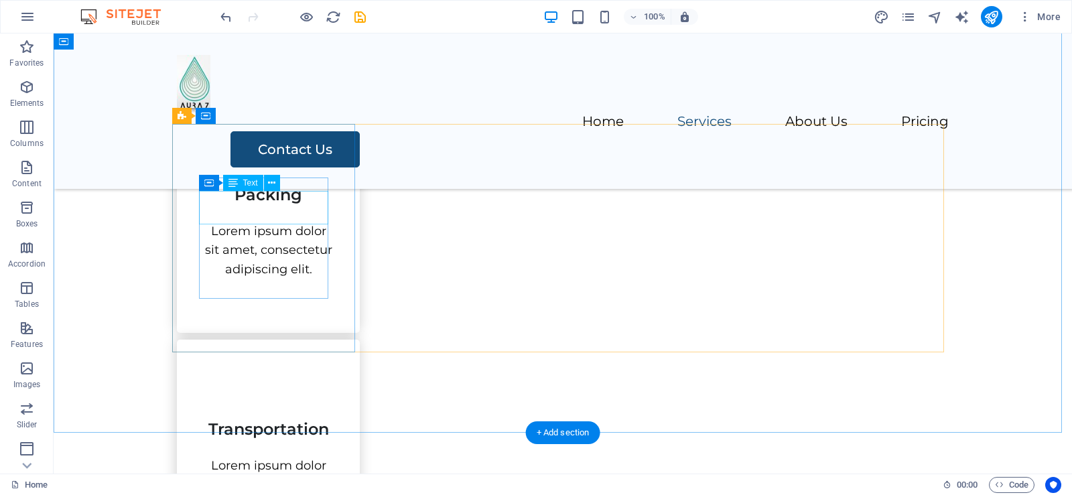
click at [295, 206] on div "Packing" at bounding box center [268, 189] width 129 height 34
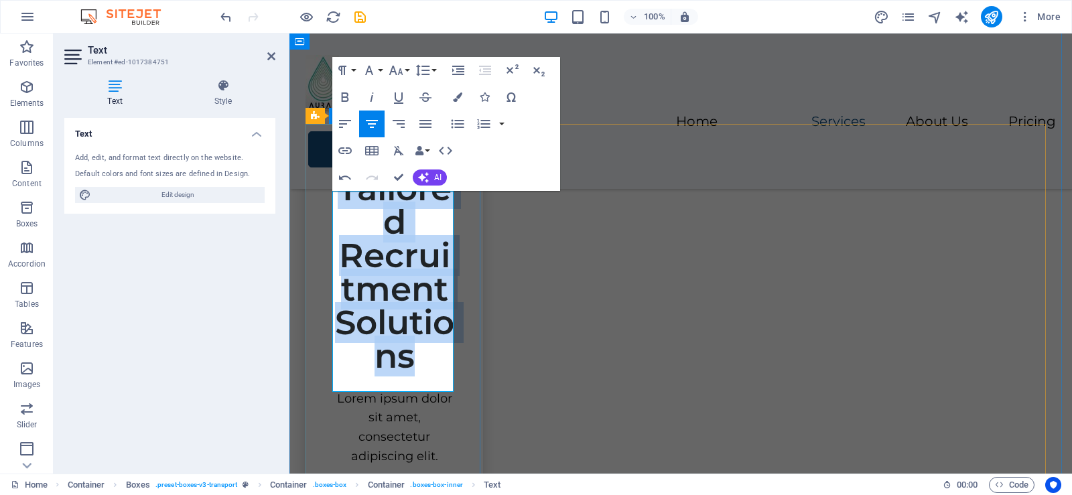
drag, startPoint x: 374, startPoint y: 331, endPoint x: 322, endPoint y: 204, distance: 137.0
click at [322, 204] on div "Tailored Recruitment Solutions Lorem ipsum dolor sit amet, consectetur adipisci…" at bounding box center [395, 312] width 178 height 415
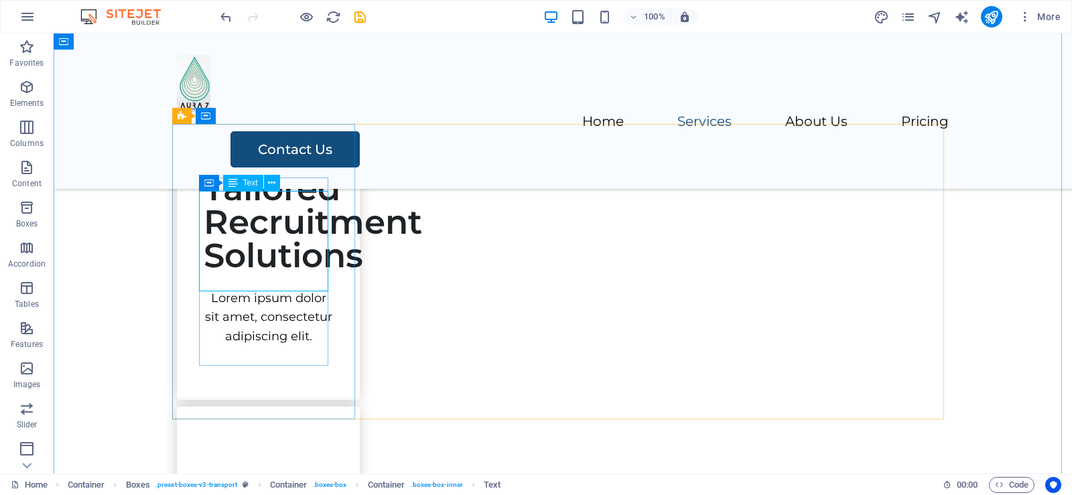
click at [267, 221] on div "Tailored Recruitment Solutions" at bounding box center [268, 222] width 129 height 101
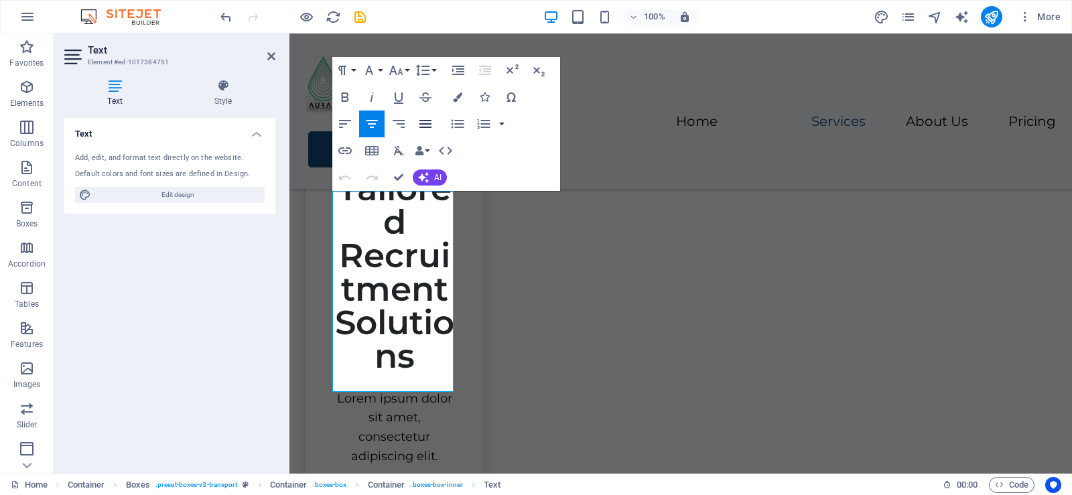
click at [426, 120] on icon "button" at bounding box center [425, 124] width 16 height 16
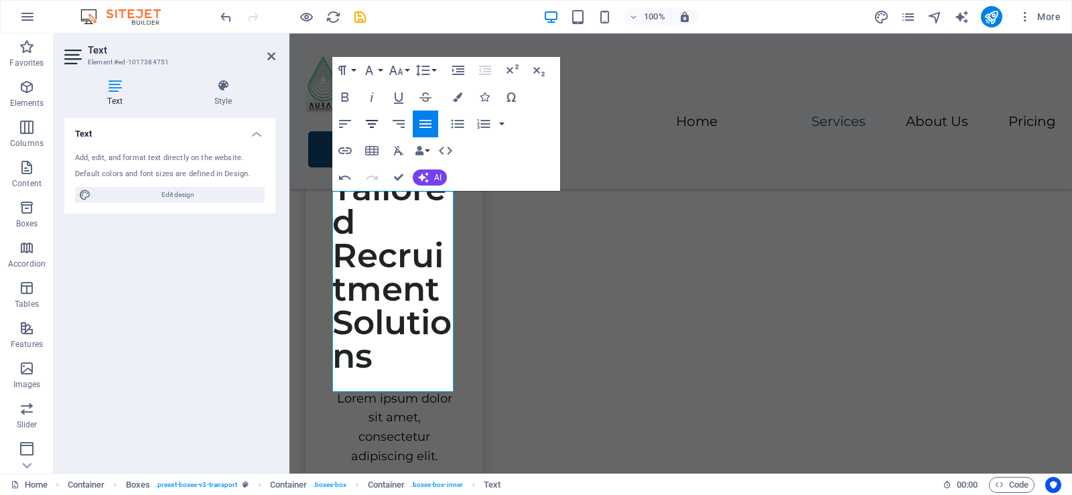
click at [375, 123] on icon "button" at bounding box center [372, 124] width 16 height 16
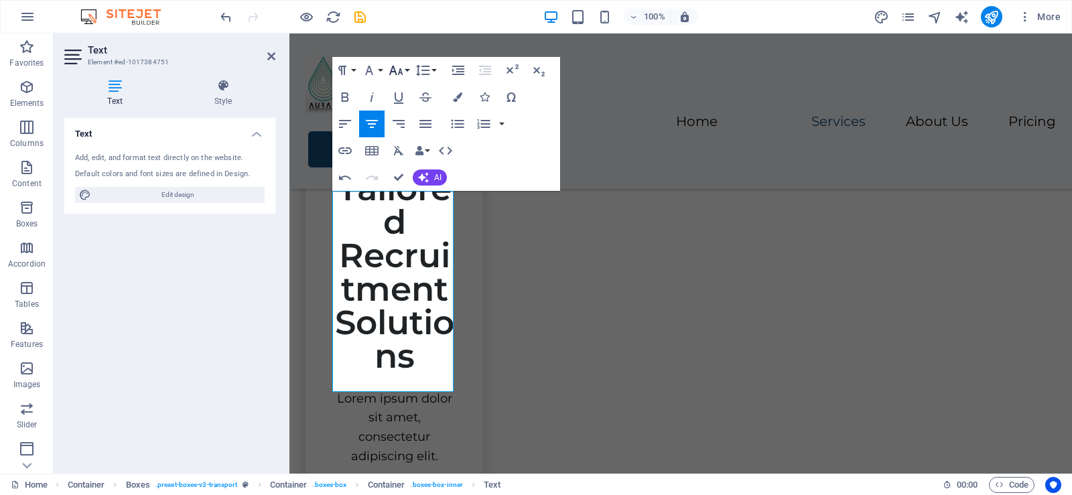
click at [398, 72] on icon "button" at bounding box center [396, 70] width 16 height 16
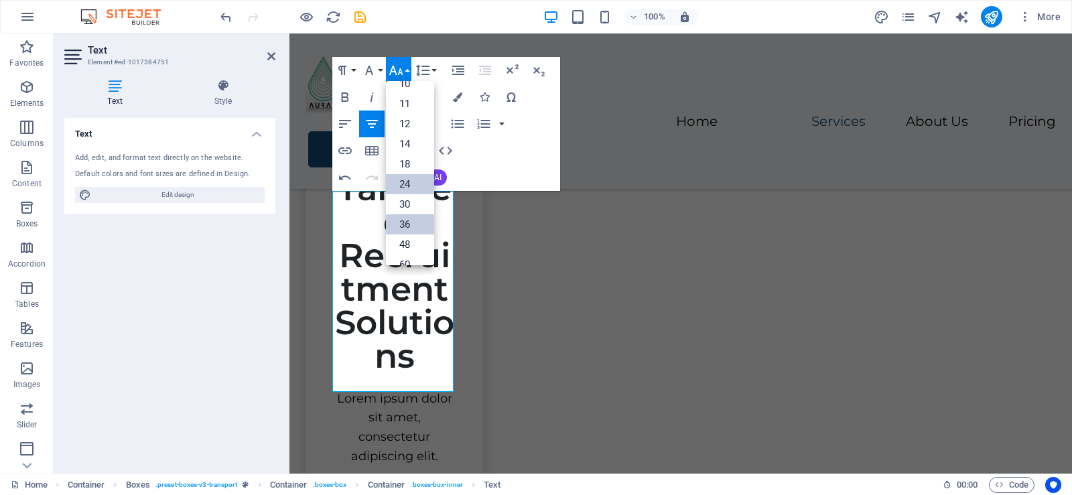
scroll to position [0, 0]
click at [402, 141] on link "10" at bounding box center [410, 137] width 48 height 20
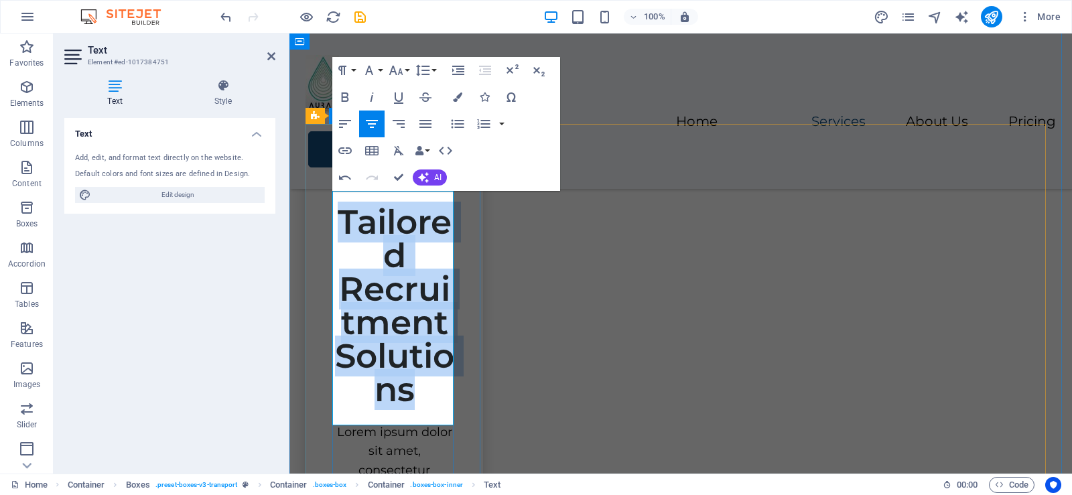
drag, startPoint x: 346, startPoint y: 241, endPoint x: 448, endPoint y: 405, distance: 192.3
click at [448, 405] on h3 "​ Tailored Recruitment Solutions" at bounding box center [394, 289] width 124 height 235
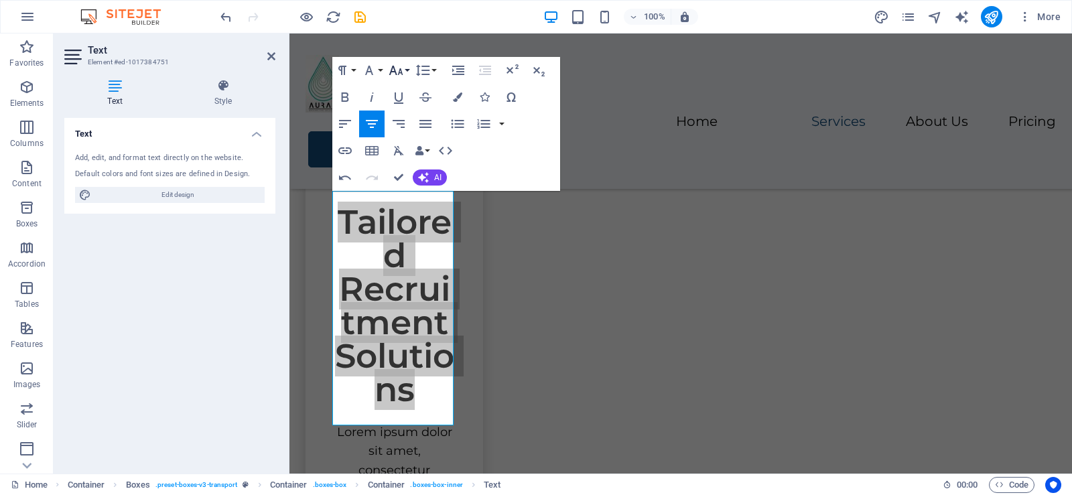
click at [403, 74] on icon "button" at bounding box center [396, 70] width 16 height 16
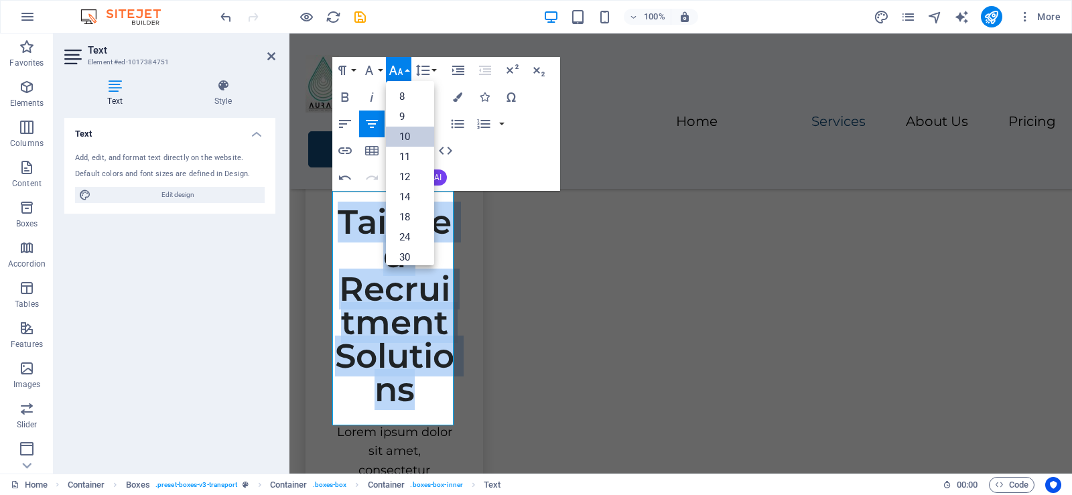
click at [403, 135] on link "10" at bounding box center [410, 137] width 48 height 20
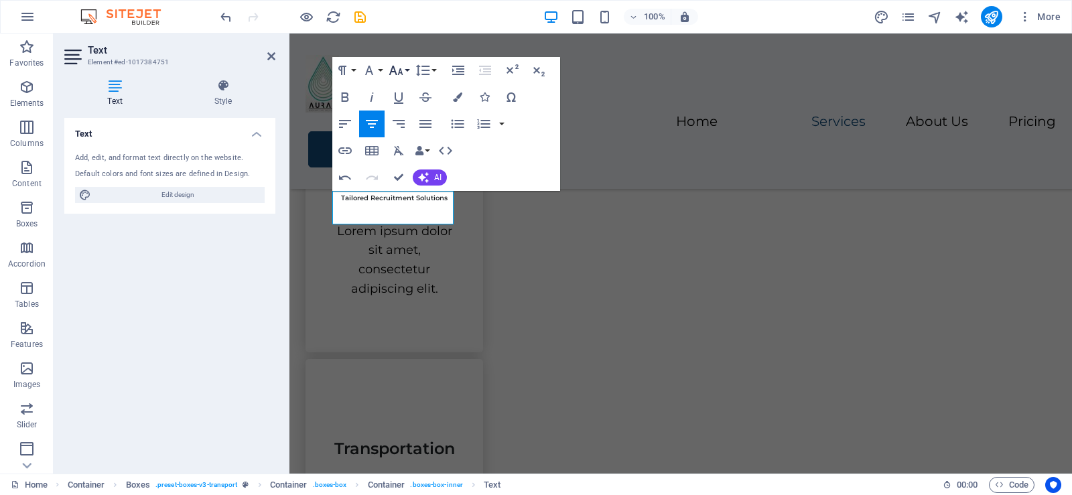
click at [409, 68] on button "Font Size" at bounding box center [398, 70] width 25 height 27
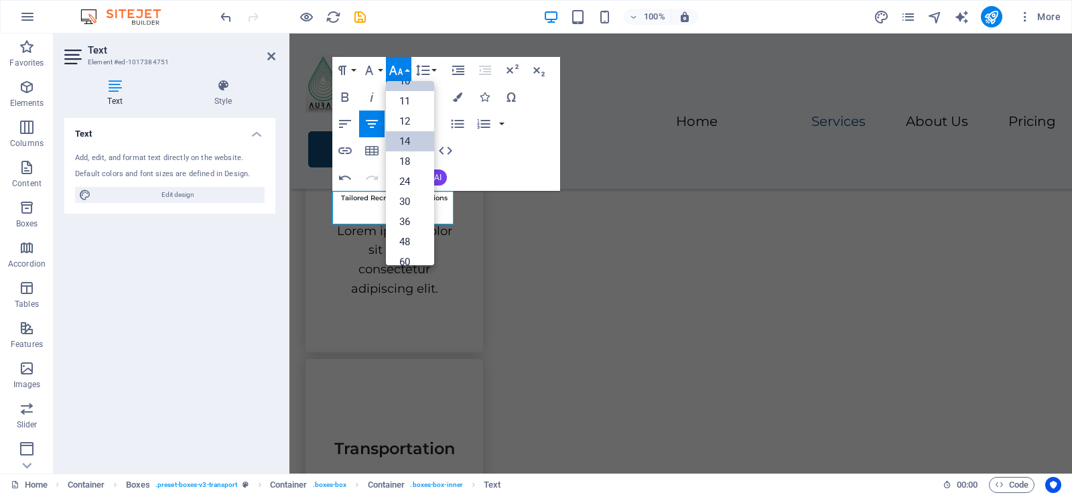
click at [403, 141] on link "14" at bounding box center [410, 141] width 48 height 20
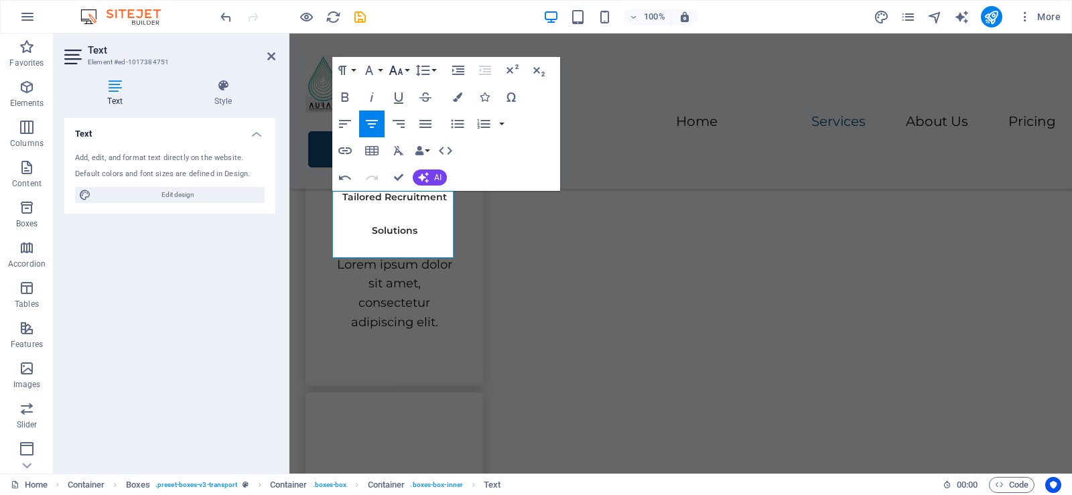
click at [410, 70] on button "Font Size" at bounding box center [398, 70] width 25 height 27
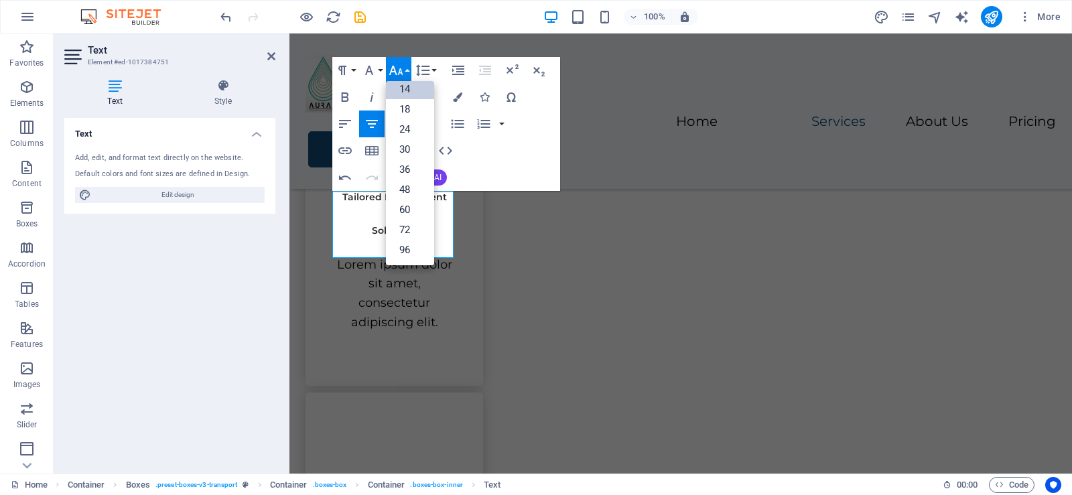
scroll to position [108, 0]
click at [417, 113] on link "18" at bounding box center [410, 109] width 48 height 20
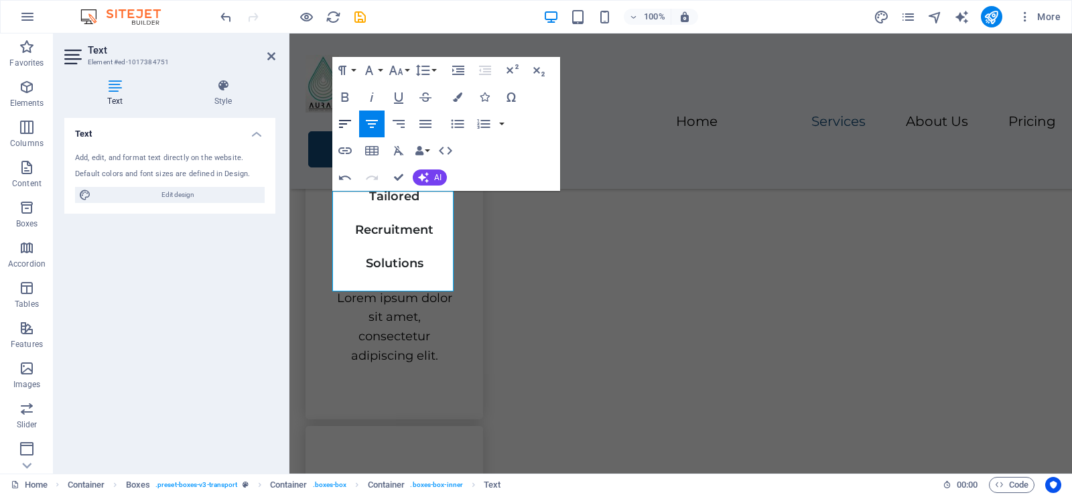
click at [352, 125] on icon "button" at bounding box center [345, 124] width 16 height 16
click at [370, 127] on icon "button" at bounding box center [372, 124] width 12 height 8
click at [596, 115] on div "Menu Home Services About Us Pricing Contact Us" at bounding box center [680, 111] width 783 height 155
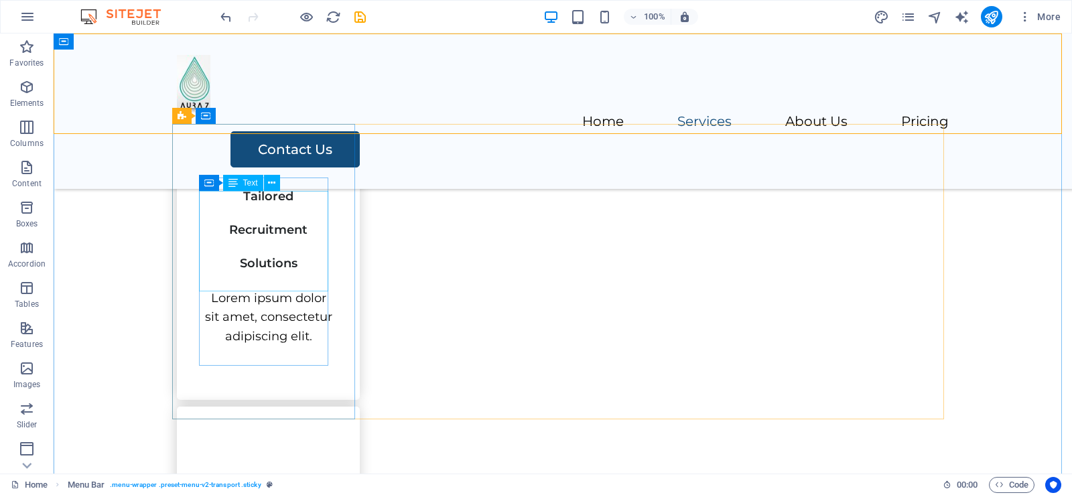
click at [282, 264] on div "Tailored Recruitment Solutions" at bounding box center [268, 222] width 129 height 101
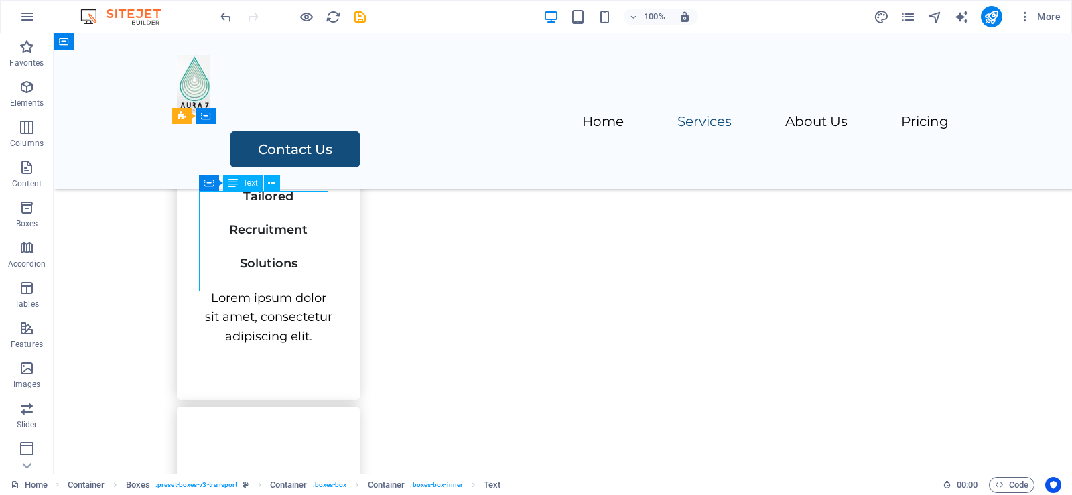
click at [282, 264] on div "Tailored Recruitment Solutions" at bounding box center [268, 222] width 129 height 101
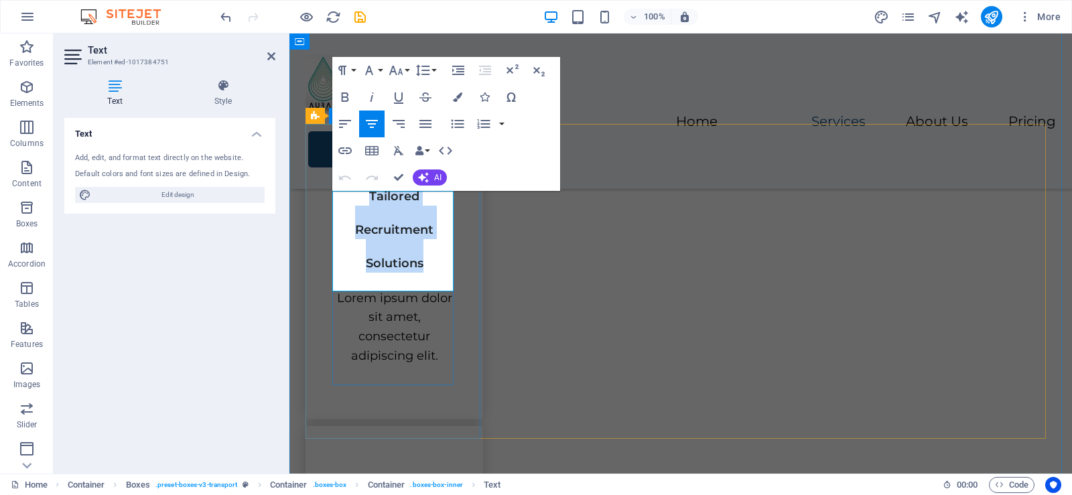
drag, startPoint x: 367, startPoint y: 210, endPoint x: 423, endPoint y: 283, distance: 91.8
click at [423, 273] on h3 "Tailored Recruitment Solutions" at bounding box center [394, 222] width 124 height 101
drag, startPoint x: 99, startPoint y: 206, endPoint x: 491, endPoint y: 153, distance: 395.6
click at [491, 153] on div "Paragraph Format Normal Heading 1 Heading 2 Heading 3 Heading 4 Heading 5 Headi…" at bounding box center [446, 124] width 228 height 134
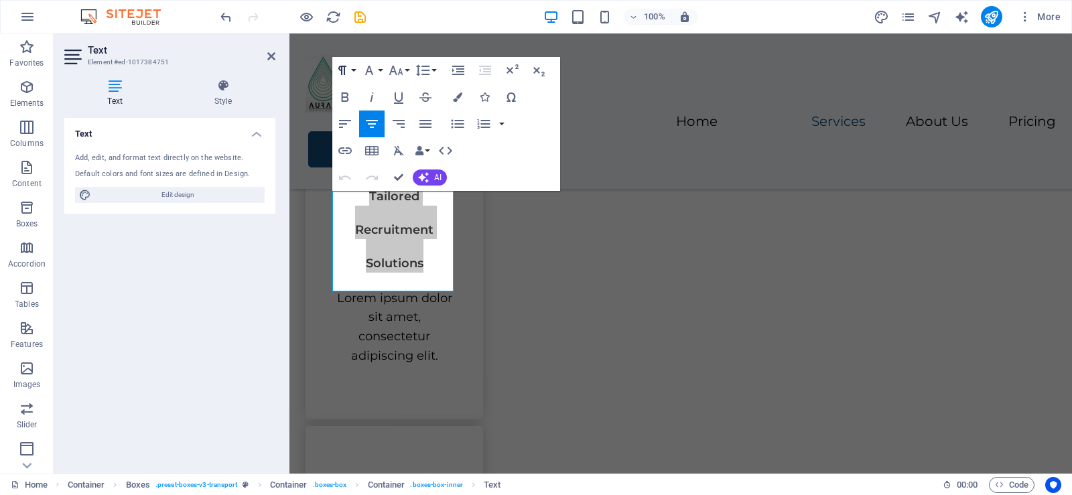
click at [353, 70] on button "Paragraph Format" at bounding box center [344, 70] width 25 height 27
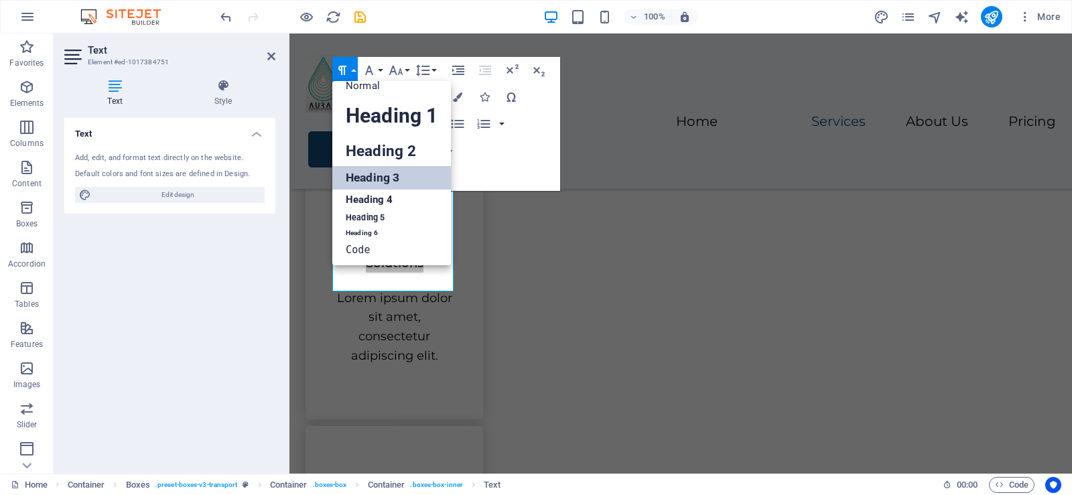
scroll to position [11, 0]
click at [381, 67] on button "Font Family" at bounding box center [371, 70] width 25 height 27
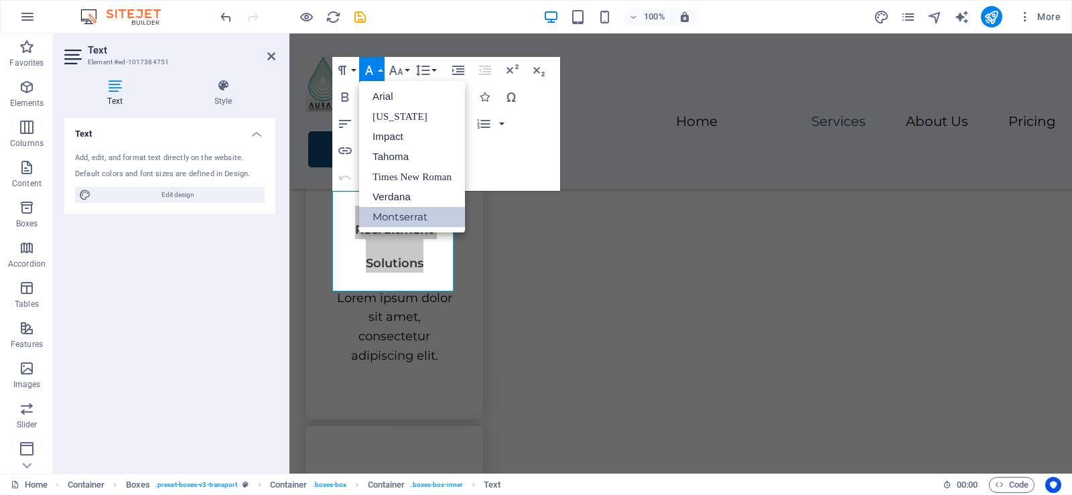
scroll to position [0, 0]
click at [407, 67] on button "Font Size" at bounding box center [398, 70] width 25 height 27
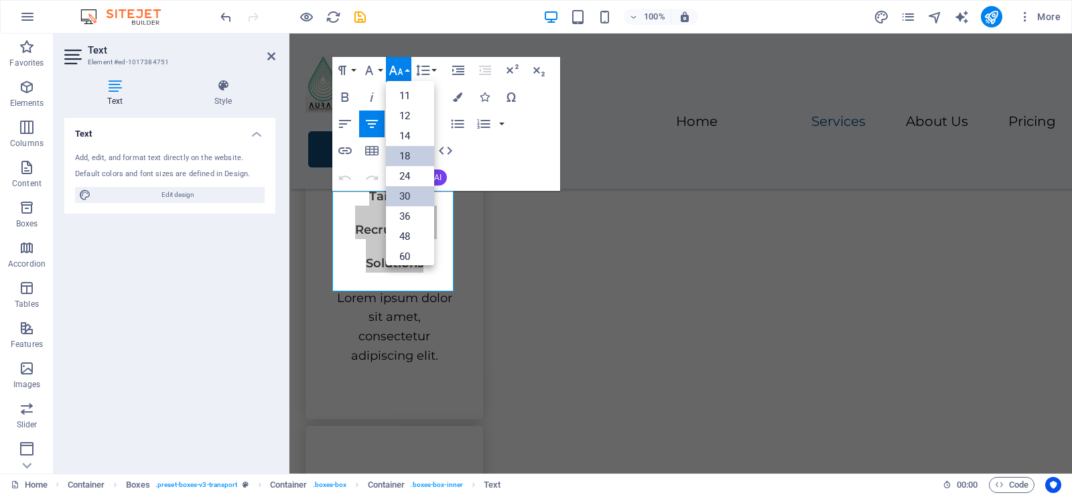
scroll to position [41, 0]
click at [405, 139] on link "12" at bounding box center [410, 136] width 48 height 20
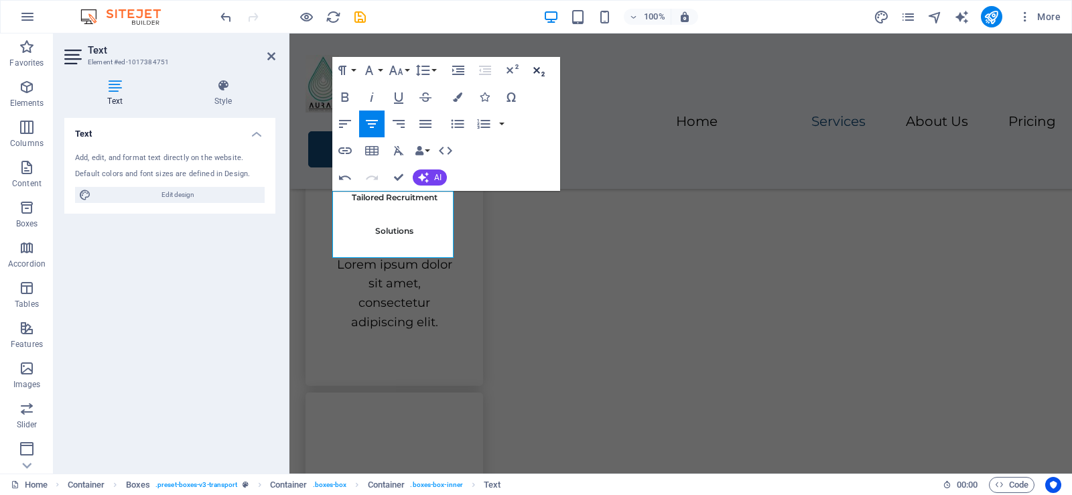
click at [538, 72] on icon "button" at bounding box center [538, 71] width 11 height 9
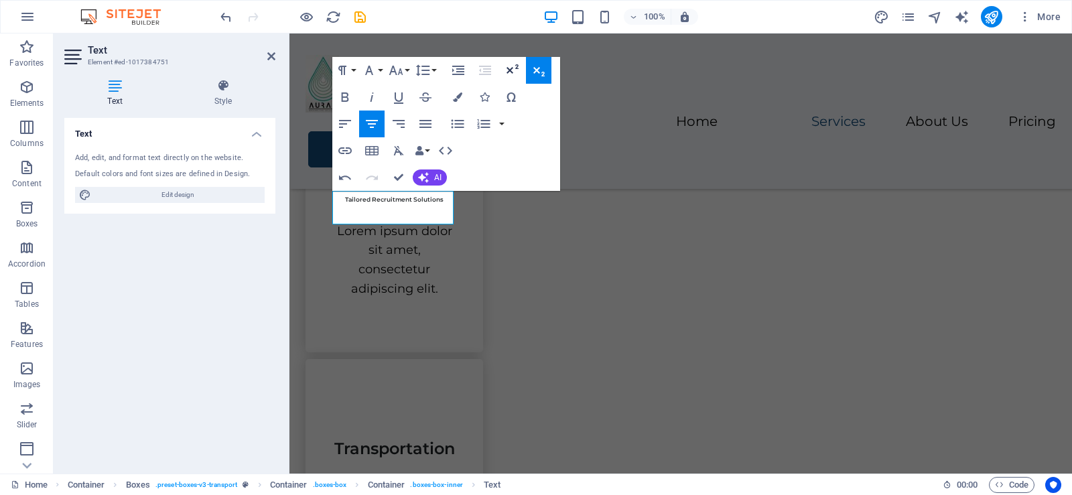
click at [513, 73] on icon "button" at bounding box center [513, 68] width 12 height 9
click at [512, 74] on icon "button" at bounding box center [512, 70] width 16 height 16
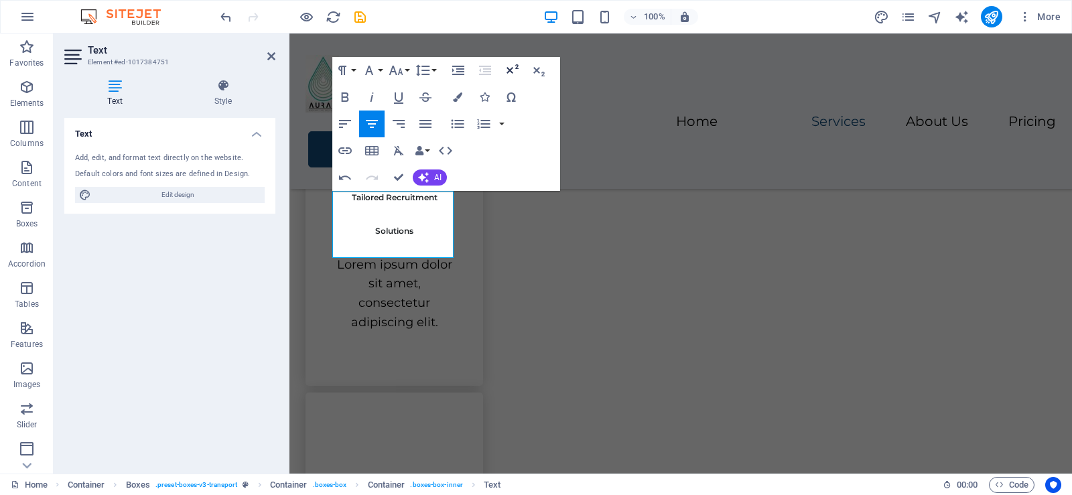
click at [514, 71] on icon "button" at bounding box center [512, 70] width 16 height 16
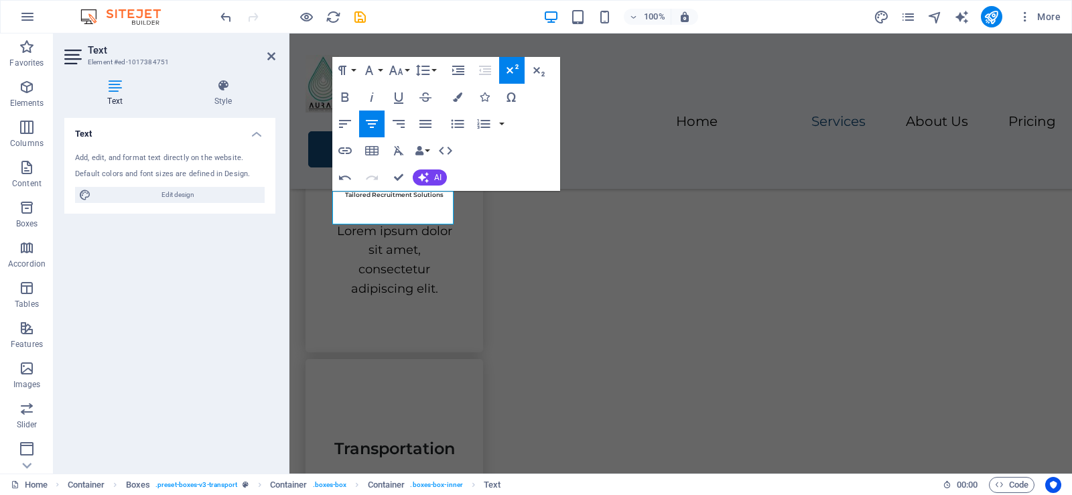
click at [514, 71] on icon "button" at bounding box center [512, 70] width 16 height 16
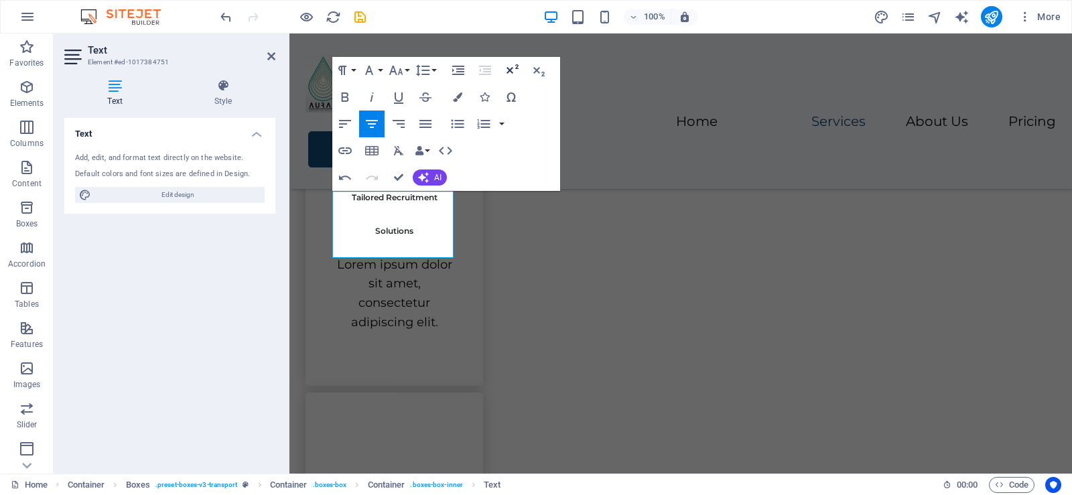
click at [514, 71] on icon "button" at bounding box center [512, 70] width 16 height 16
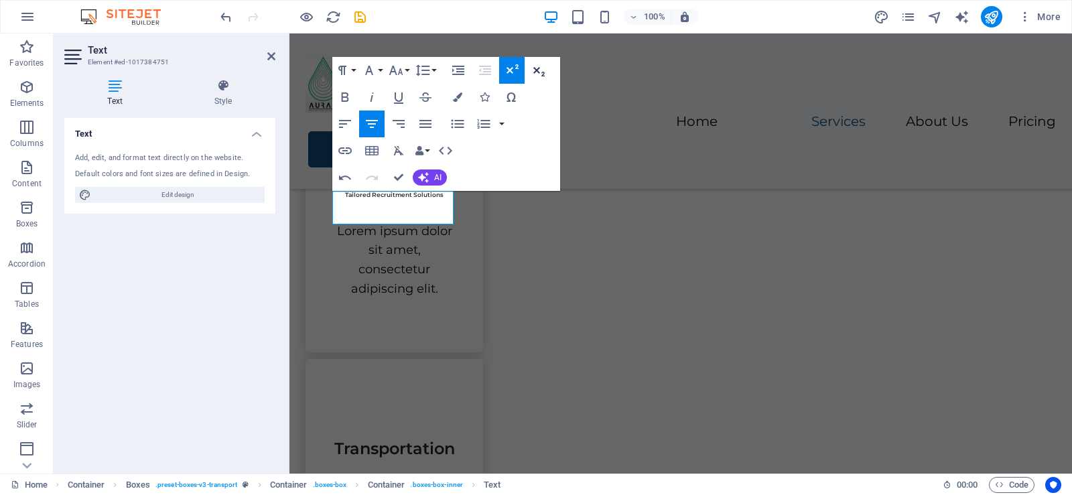
click at [537, 66] on icon "button" at bounding box center [539, 70] width 16 height 16
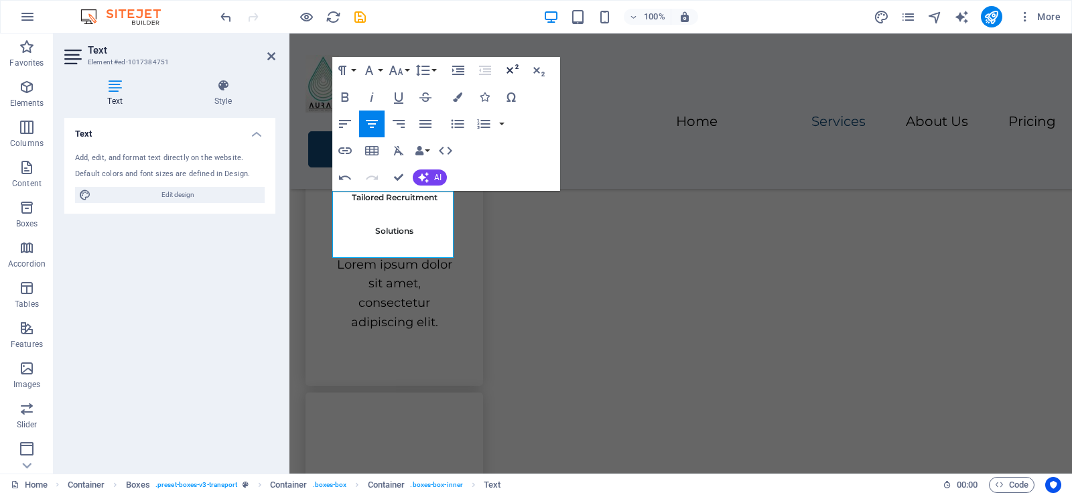
click at [510, 66] on icon "button" at bounding box center [512, 70] width 16 height 16
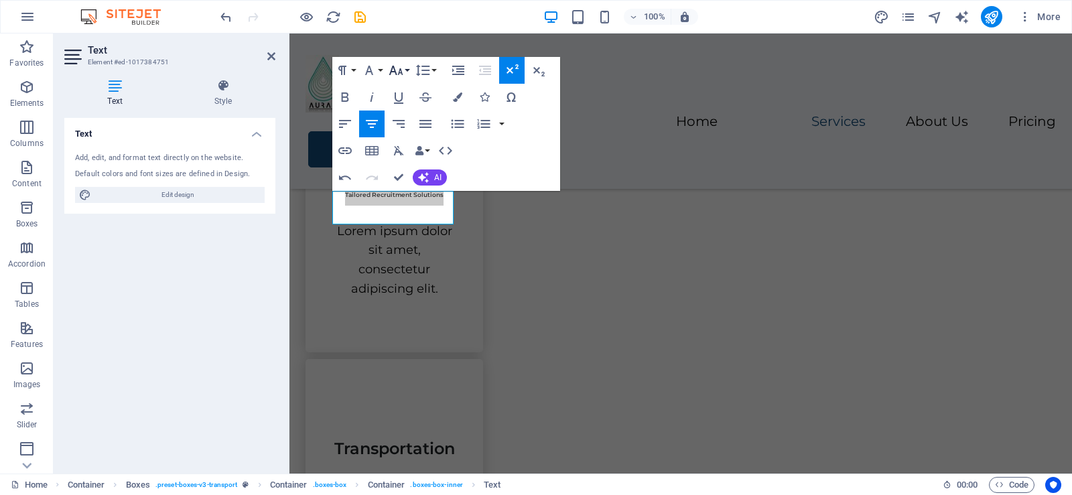
click at [405, 71] on button "Font Size" at bounding box center [398, 70] width 25 height 27
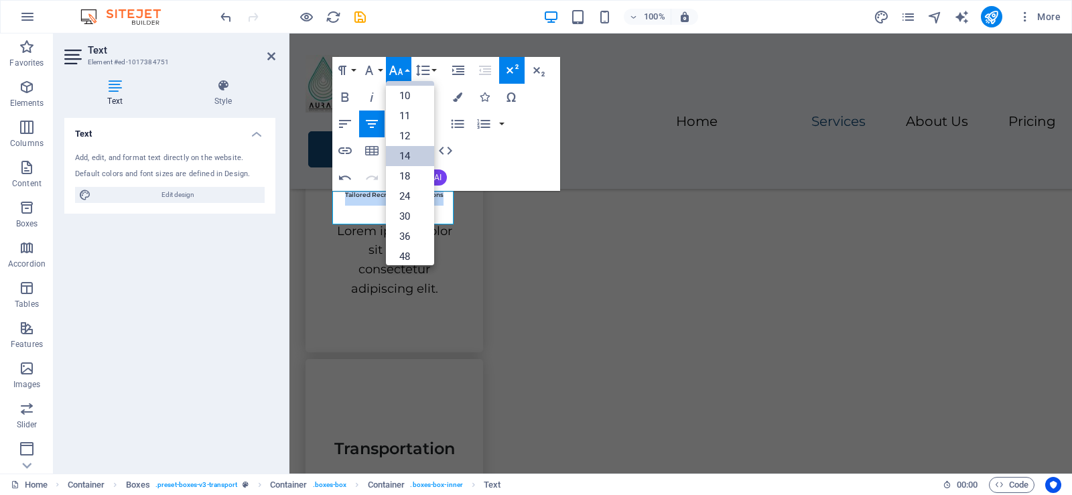
click at [399, 149] on link "14" at bounding box center [410, 156] width 48 height 20
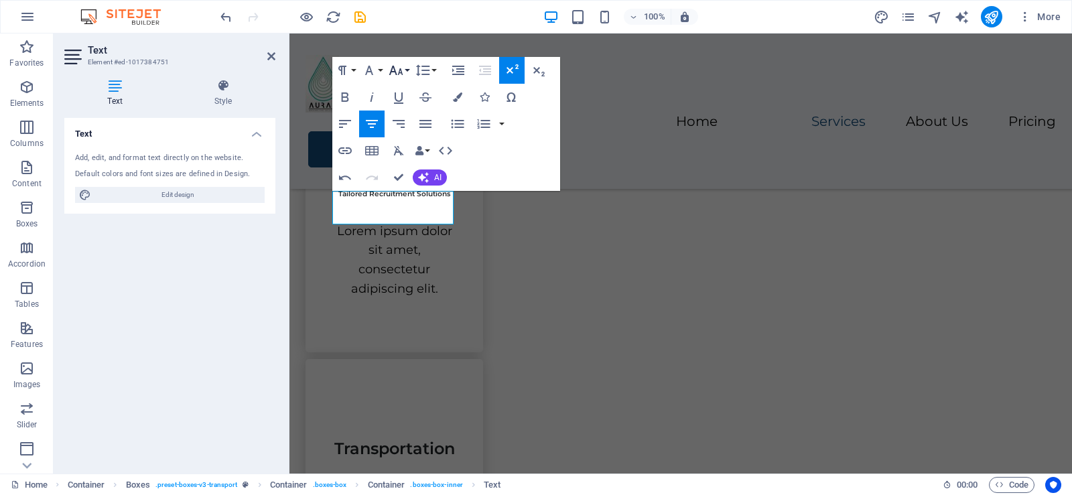
click at [405, 70] on button "Font Size" at bounding box center [398, 70] width 25 height 27
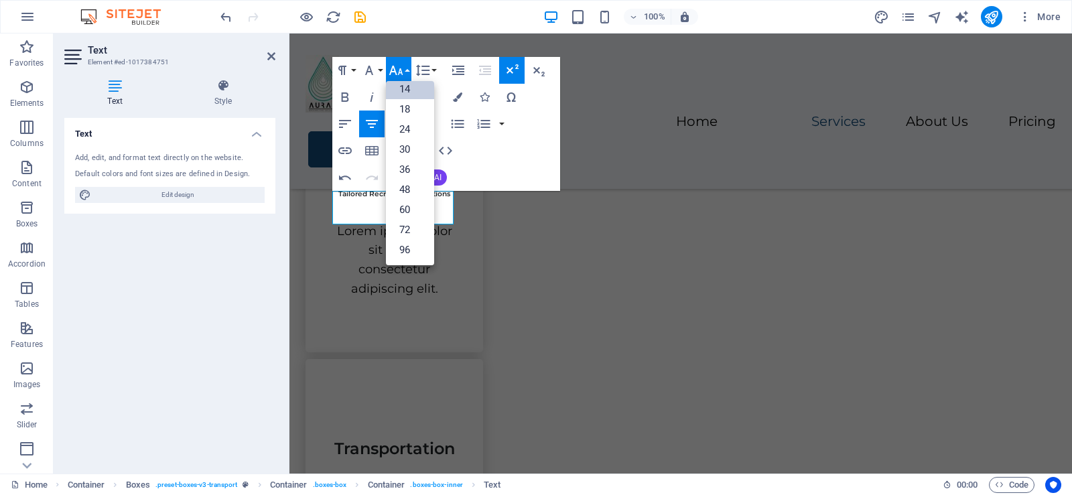
scroll to position [108, 0]
click at [405, 130] on link "24" at bounding box center [410, 129] width 48 height 20
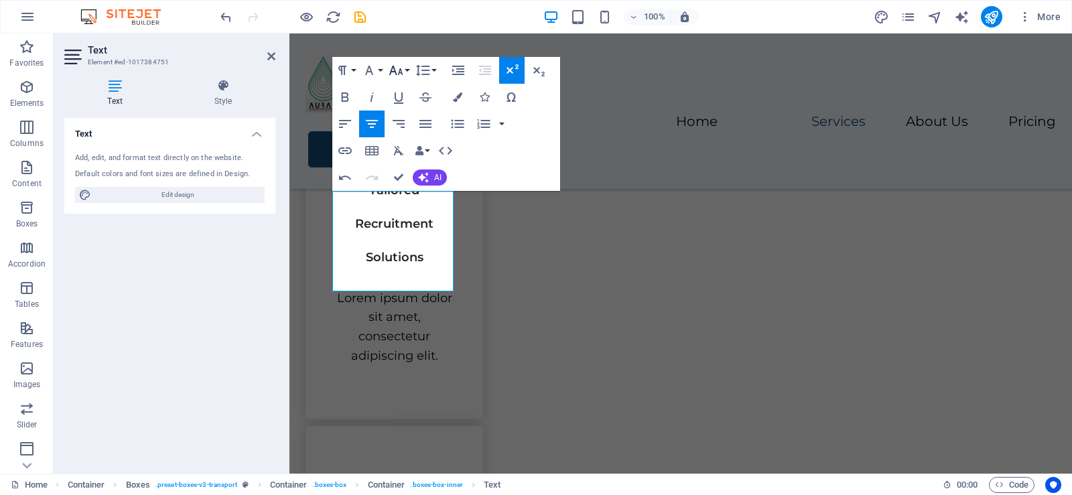
click at [409, 69] on button "Font Size" at bounding box center [398, 70] width 25 height 27
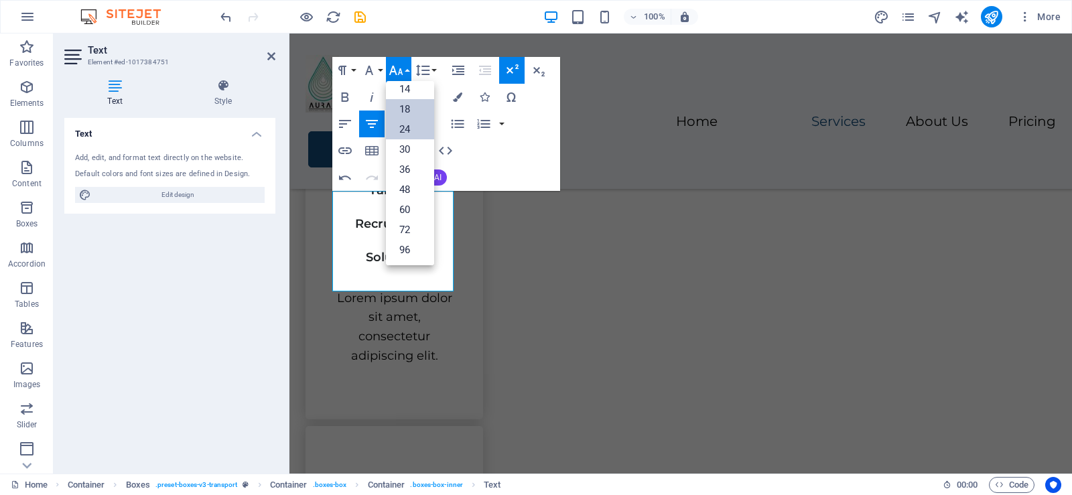
click at [404, 108] on link "18" at bounding box center [410, 109] width 48 height 20
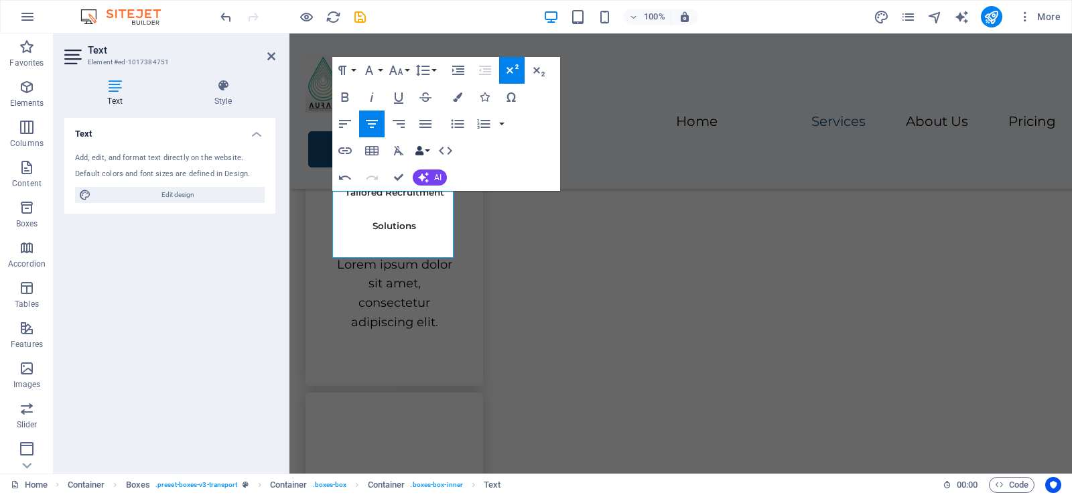
click at [430, 150] on button "Data Bindings" at bounding box center [422, 150] width 19 height 27
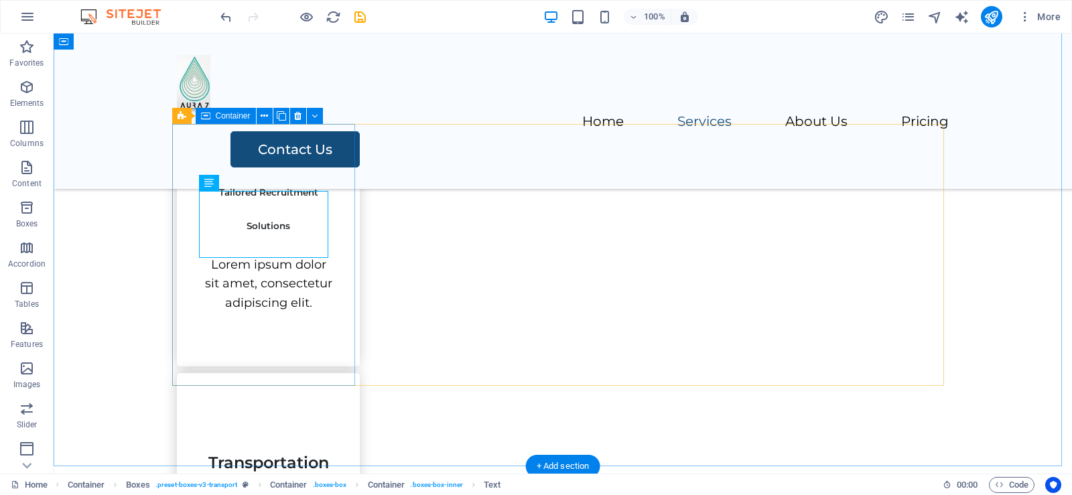
click at [317, 169] on div "Tailored Recruitment Solutions Lorem ipsum dolor sit amet, consectetur adipisci…" at bounding box center [268, 235] width 183 height 261
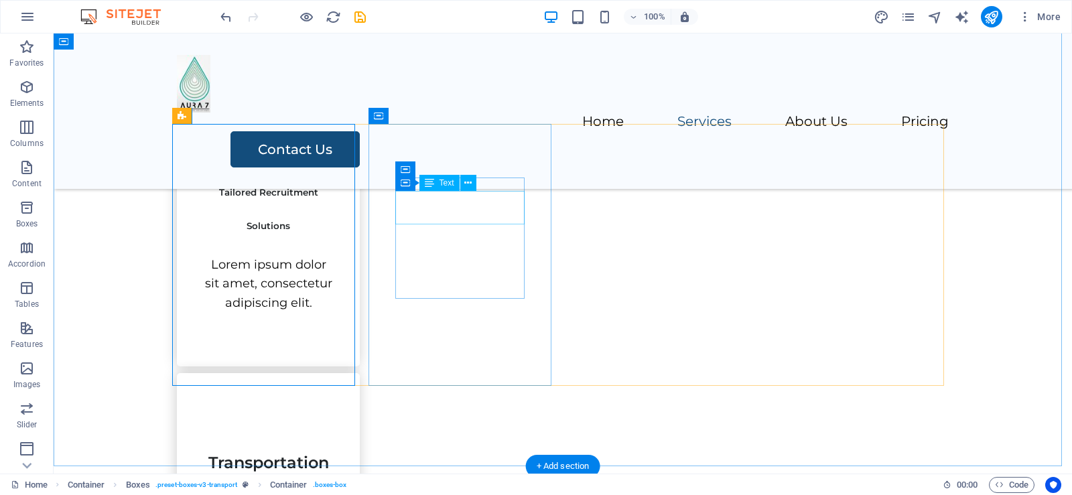
click at [333, 440] on div "Transportation" at bounding box center [268, 457] width 129 height 34
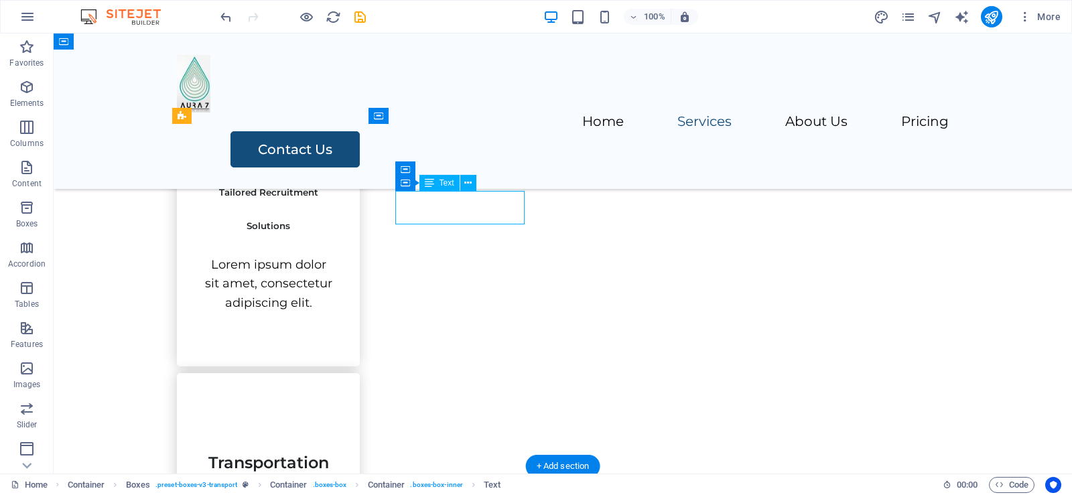
click at [333, 440] on div "Transportation" at bounding box center [268, 457] width 129 height 34
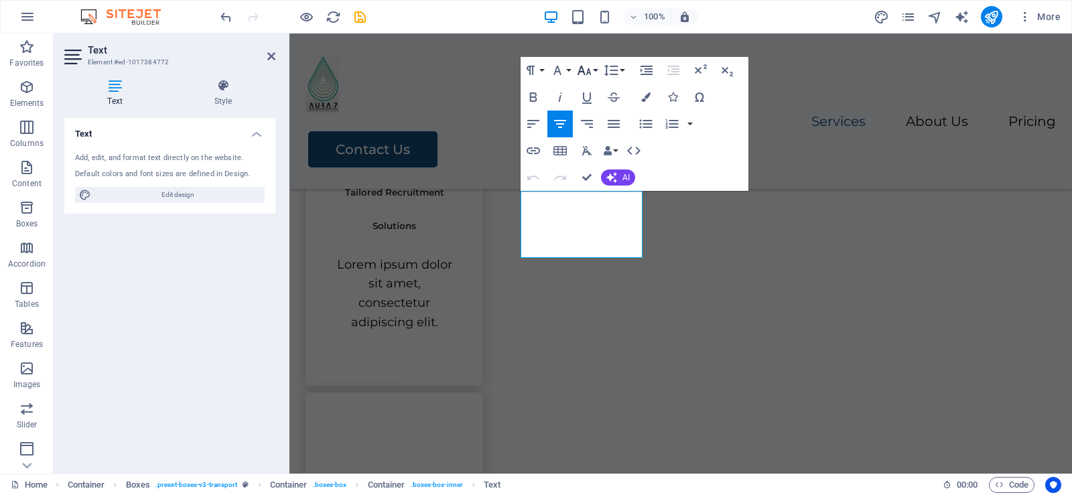
click at [594, 69] on button "Font Size" at bounding box center [586, 70] width 25 height 27
click at [569, 70] on button "Font Family" at bounding box center [559, 70] width 25 height 27
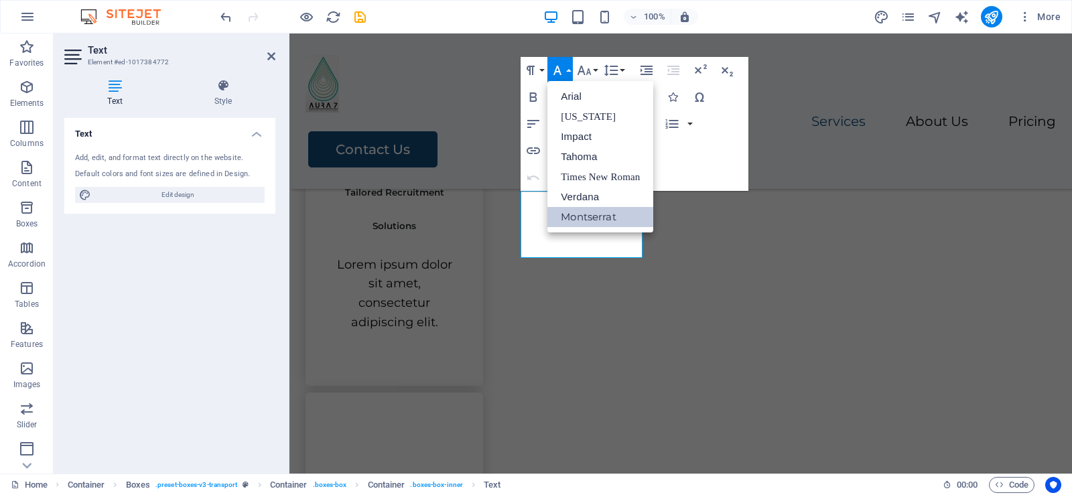
scroll to position [0, 0]
click at [509, 9] on div "100% More" at bounding box center [642, 16] width 848 height 21
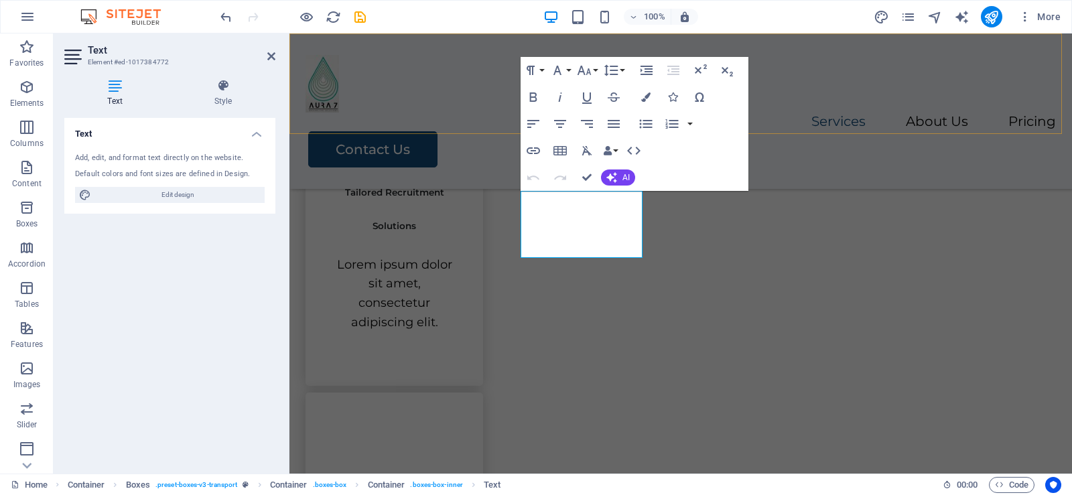
click at [448, 111] on div "Menu Home Services About Us Pricing Contact Us" at bounding box center [680, 111] width 783 height 155
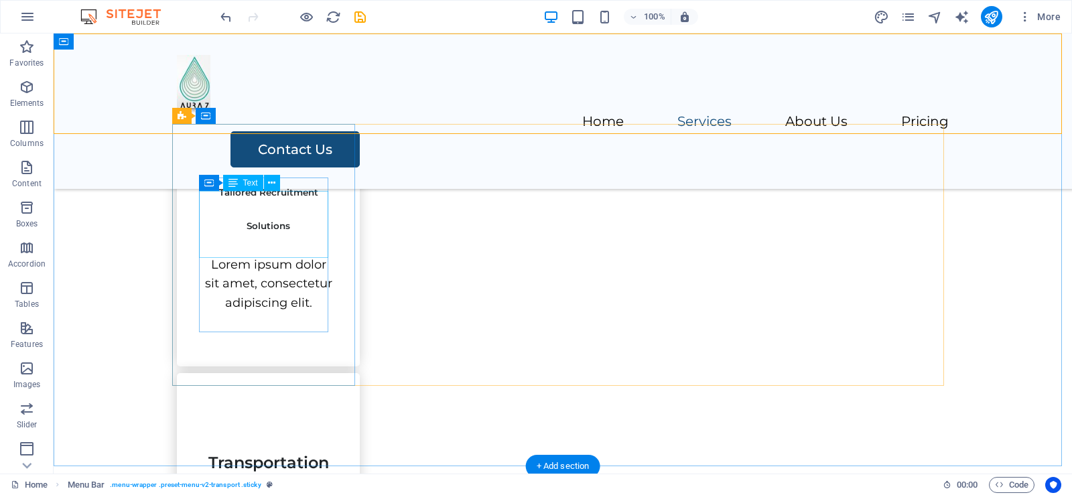
click at [265, 209] on div "Tailored Recruitment Solutions" at bounding box center [268, 205] width 129 height 67
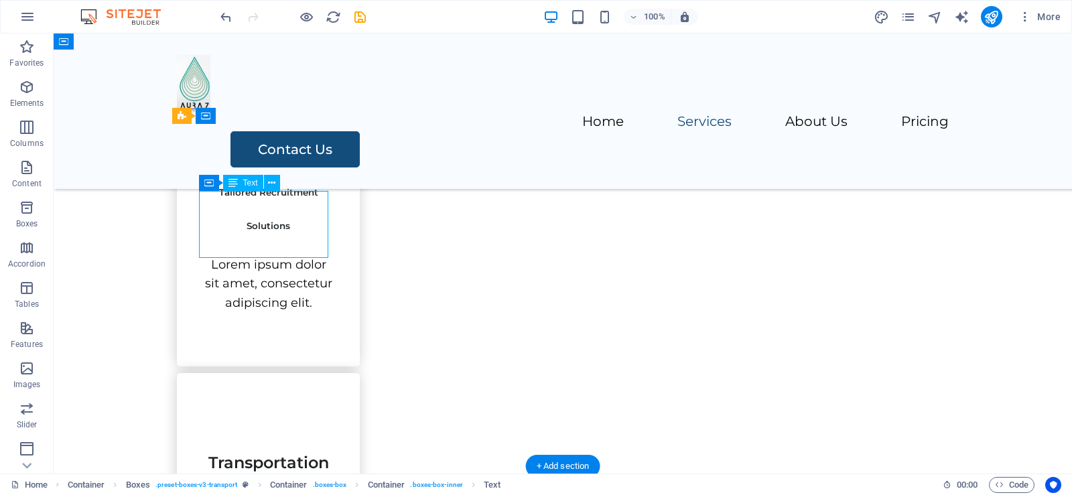
click at [265, 209] on div "Tailored Recruitment Solutions" at bounding box center [268, 205] width 129 height 67
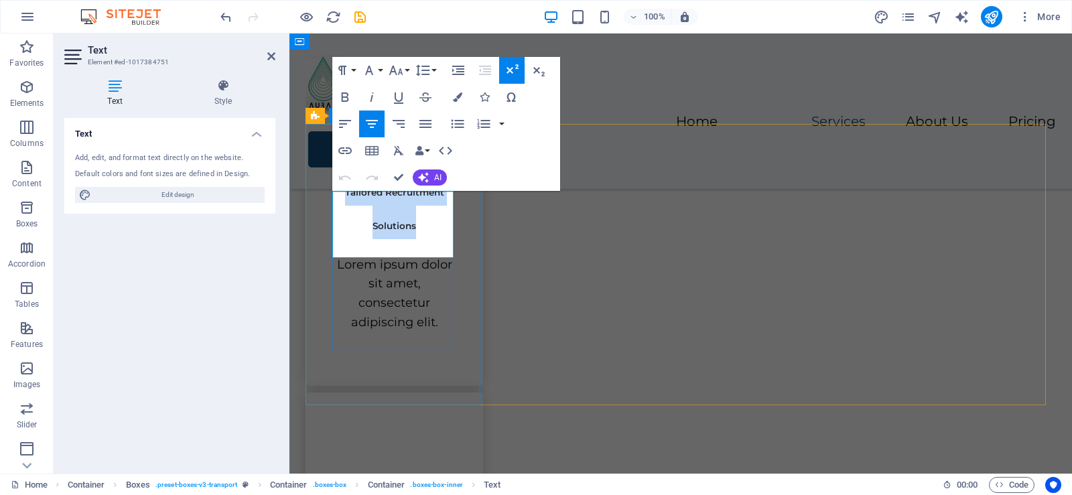
drag, startPoint x: 419, startPoint y: 244, endPoint x: 334, endPoint y: 216, distance: 88.8
click at [334, 216] on h3 "Tailored Recruitment Solutions" at bounding box center [394, 205] width 124 height 67
click at [406, 68] on button "Font Size" at bounding box center [398, 70] width 25 height 27
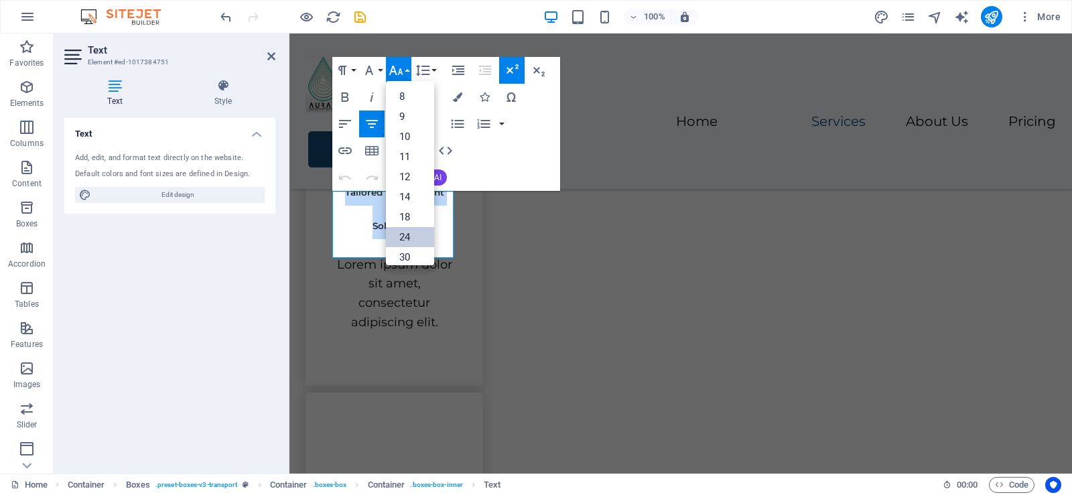
click at [407, 238] on link "24" at bounding box center [410, 237] width 48 height 20
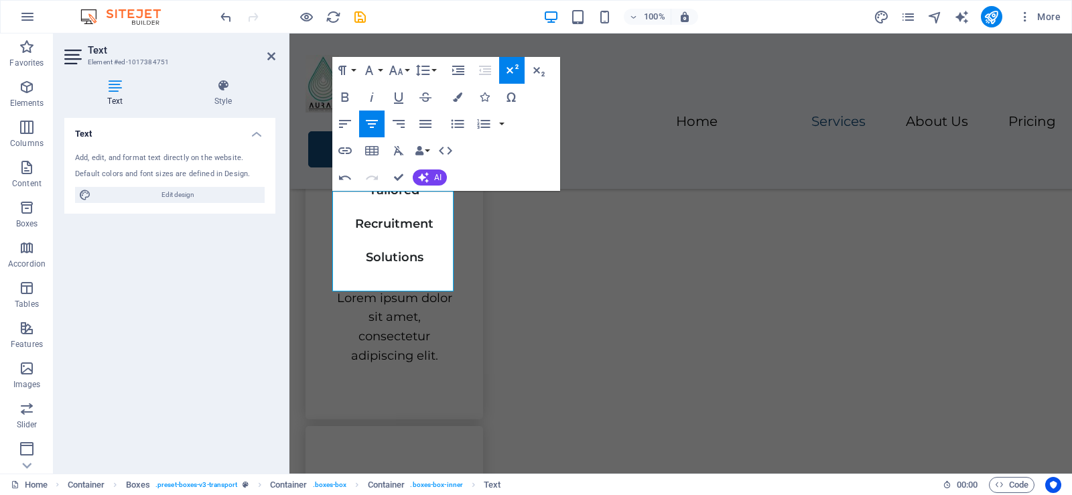
click at [514, 69] on icon "button" at bounding box center [512, 70] width 16 height 16
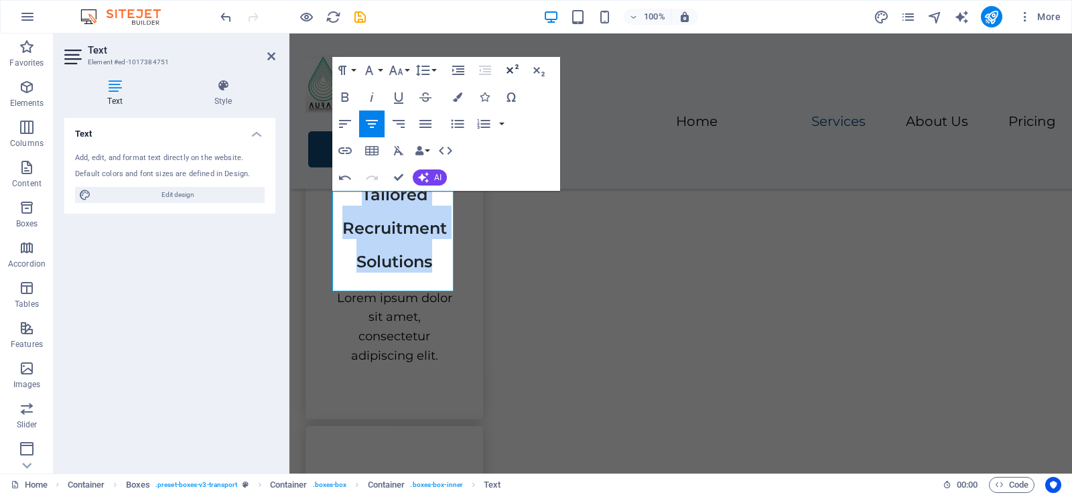
click at [514, 69] on icon "button" at bounding box center [512, 70] width 16 height 16
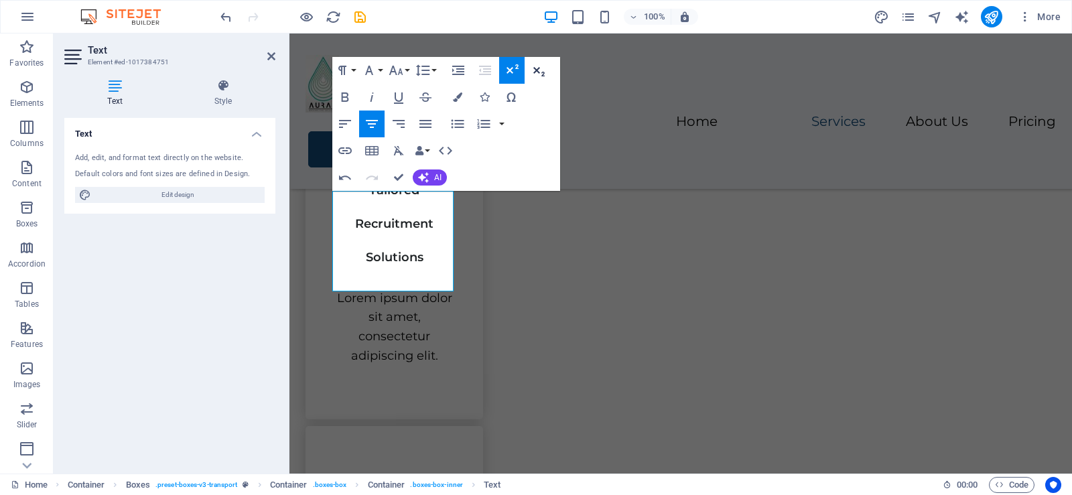
click at [543, 64] on icon "button" at bounding box center [539, 70] width 16 height 16
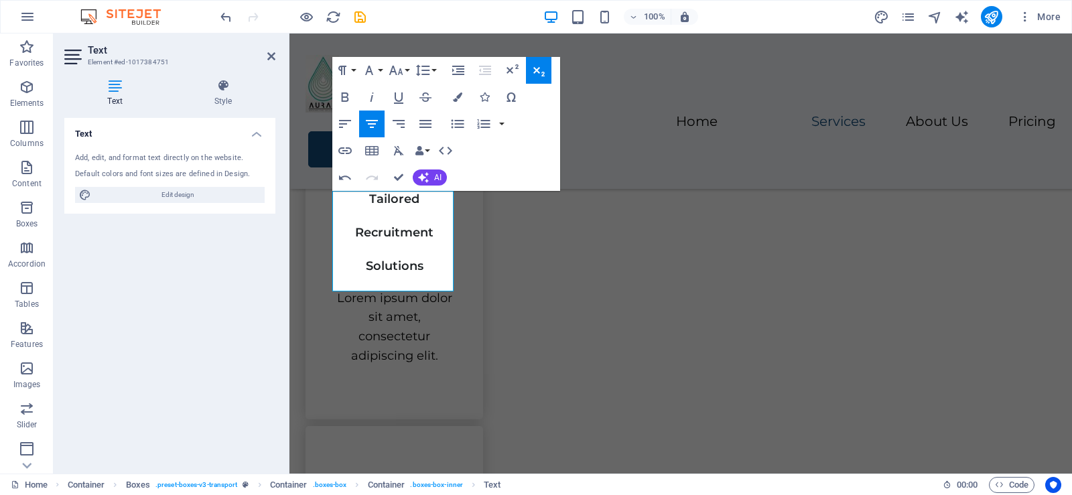
click at [543, 64] on icon "button" at bounding box center [539, 70] width 16 height 16
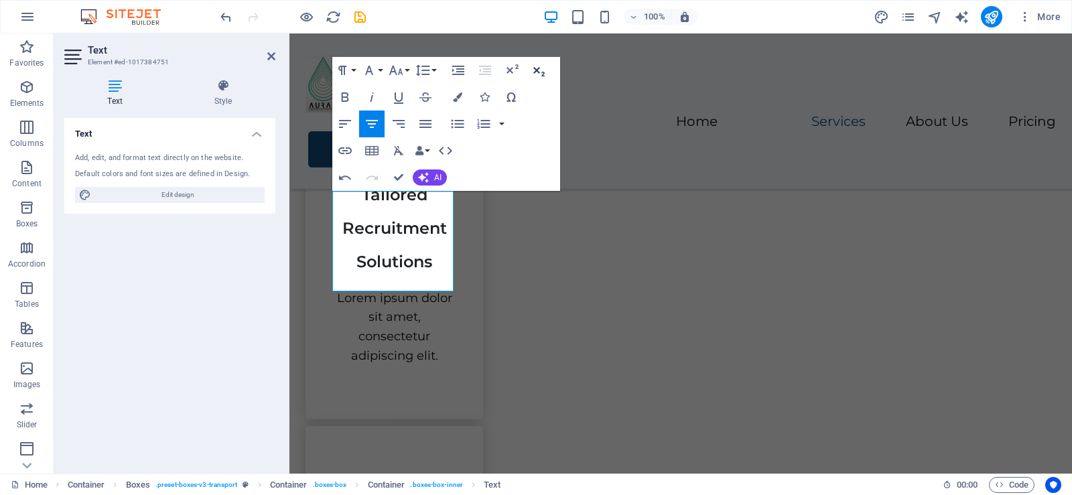
click at [543, 64] on icon "button" at bounding box center [539, 70] width 16 height 16
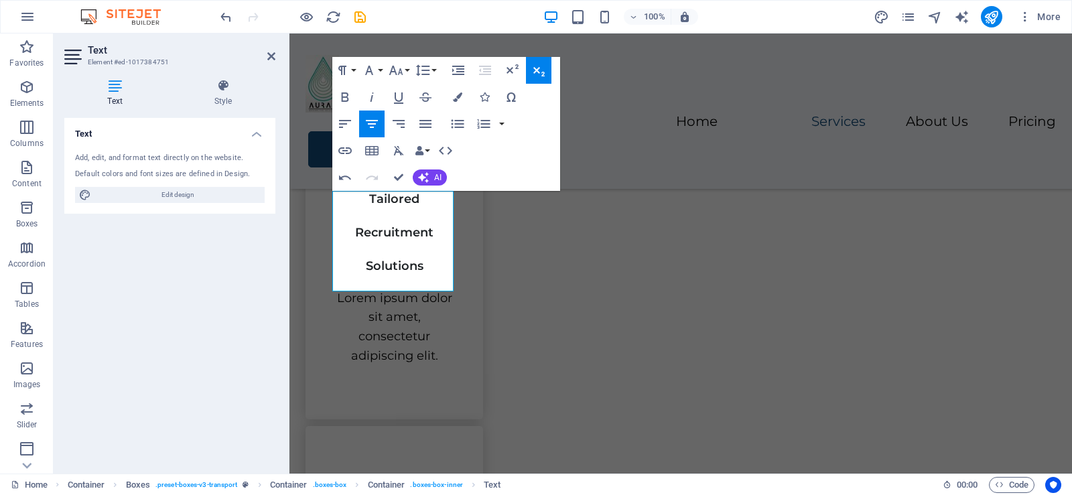
click at [543, 64] on icon "button" at bounding box center [539, 70] width 16 height 16
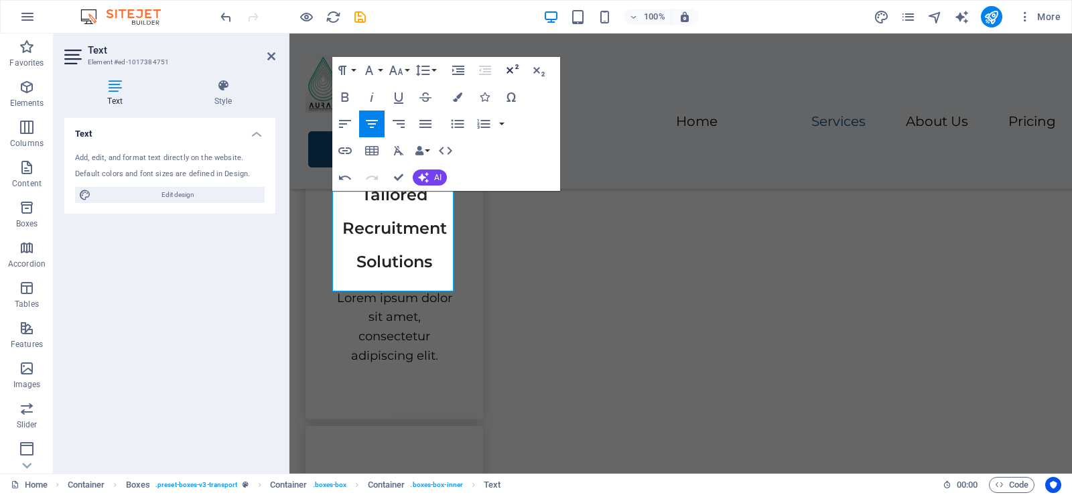
click at [509, 70] on icon "button" at bounding box center [512, 70] width 16 height 16
click at [461, 70] on icon "button" at bounding box center [458, 70] width 16 height 16
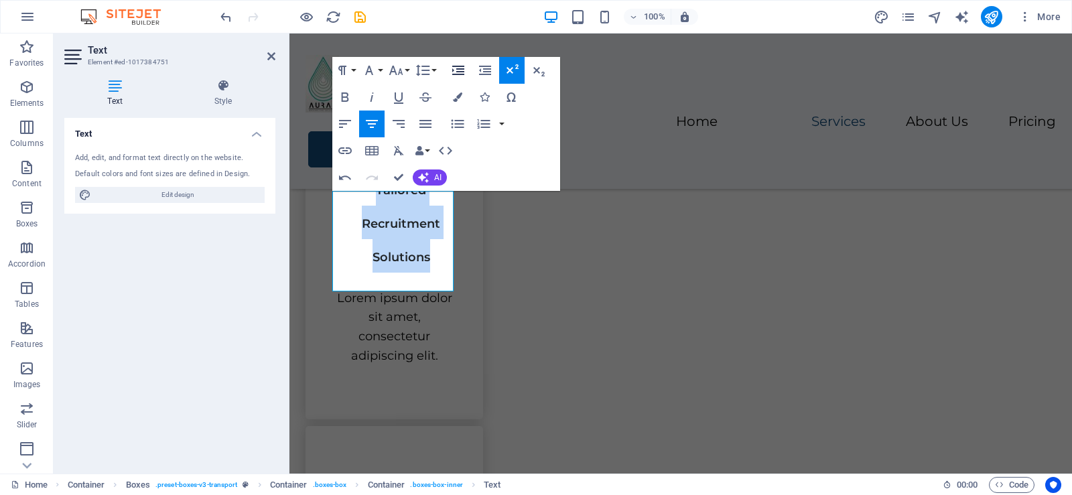
click at [461, 70] on icon "button" at bounding box center [458, 70] width 16 height 16
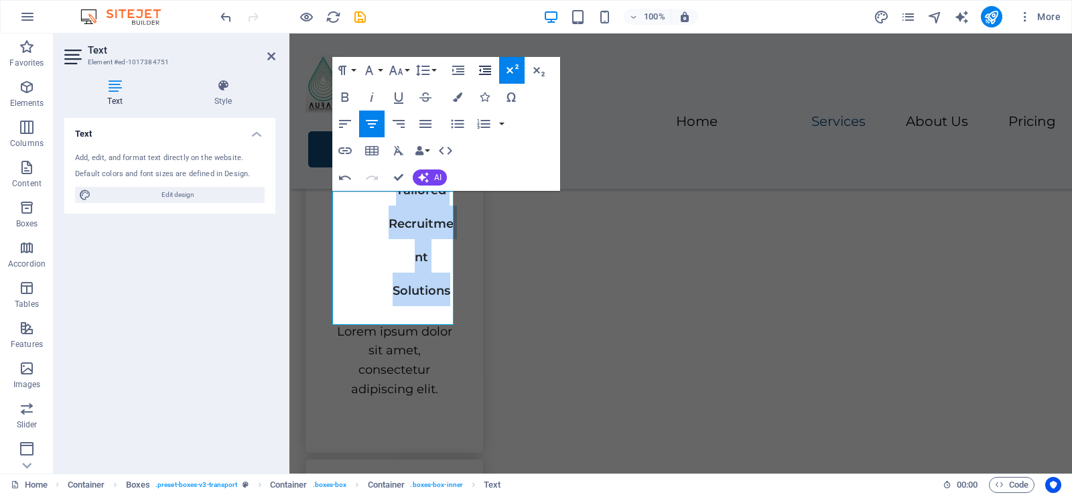
click at [489, 68] on icon "button" at bounding box center [485, 70] width 16 height 16
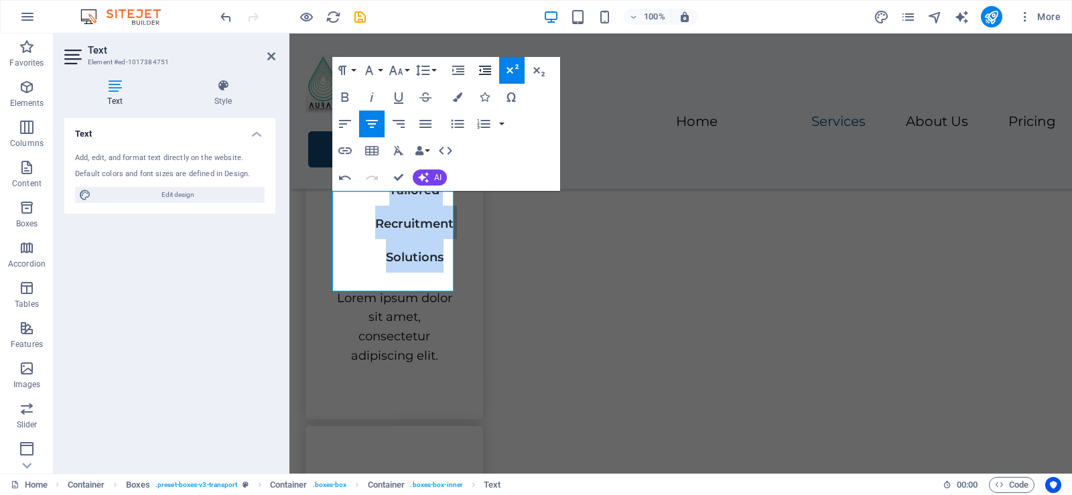
click at [489, 68] on icon "button" at bounding box center [485, 70] width 16 height 16
click at [399, 121] on icon "button" at bounding box center [399, 124] width 12 height 8
click at [338, 124] on icon "button" at bounding box center [345, 124] width 16 height 16
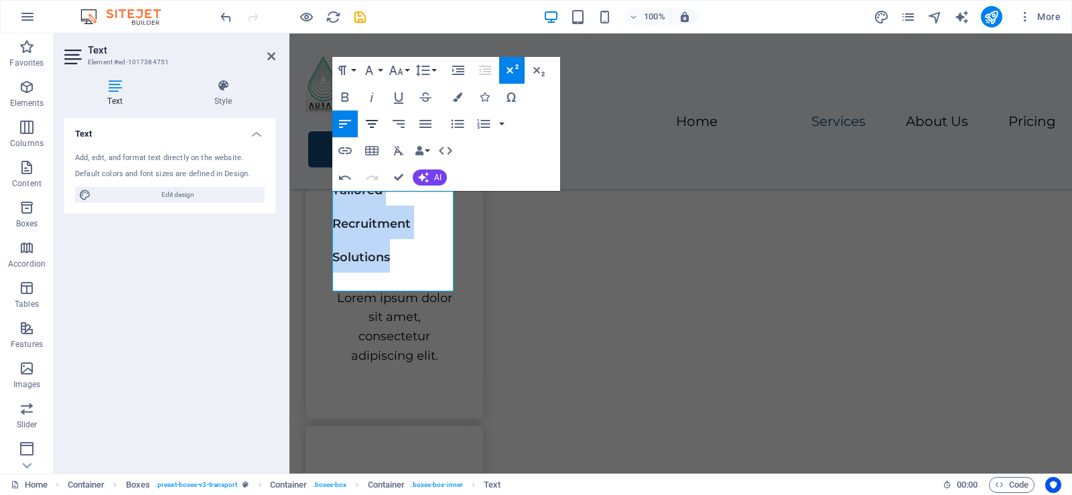
click at [370, 123] on icon "button" at bounding box center [372, 124] width 16 height 16
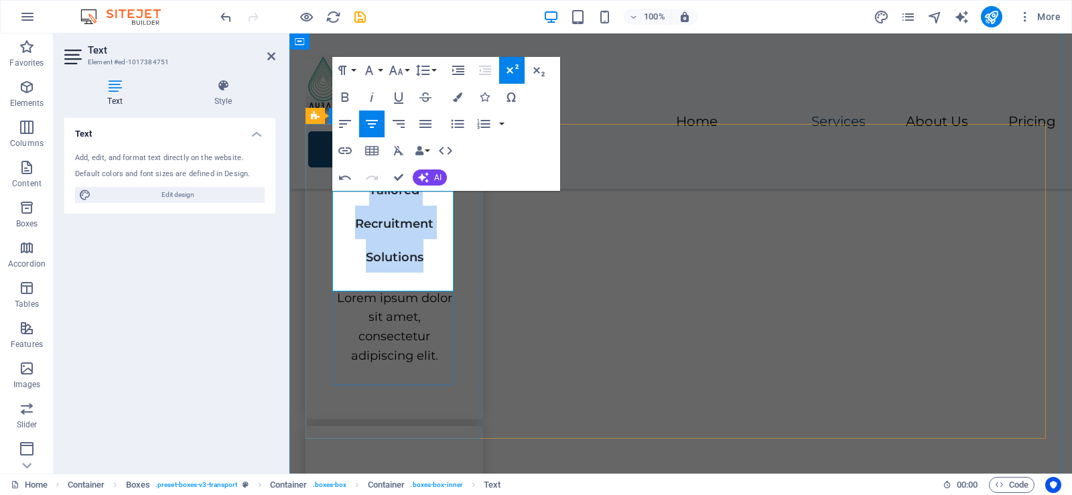
click at [356, 247] on sup "Tailored Recruitment Solutions" at bounding box center [394, 224] width 78 height 82
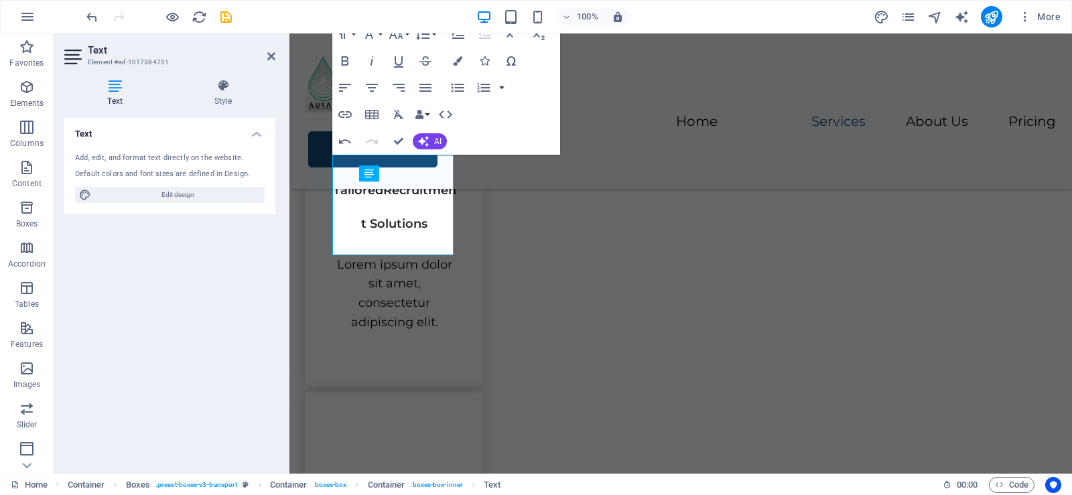
scroll to position [688, 0]
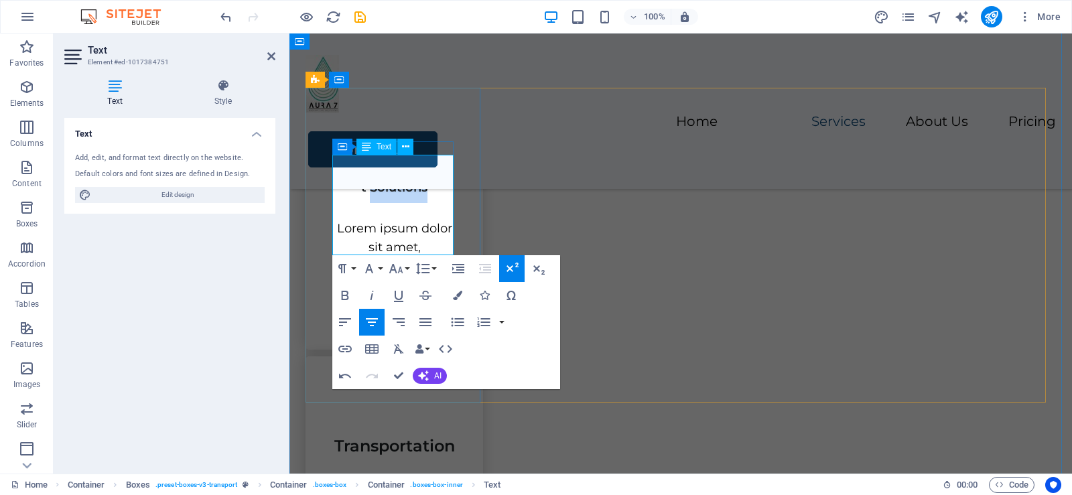
drag, startPoint x: 428, startPoint y: 241, endPoint x: 364, endPoint y: 242, distance: 63.7
click at [364, 203] on h3 "Tailored Recruitment Solutions" at bounding box center [394, 169] width 124 height 67
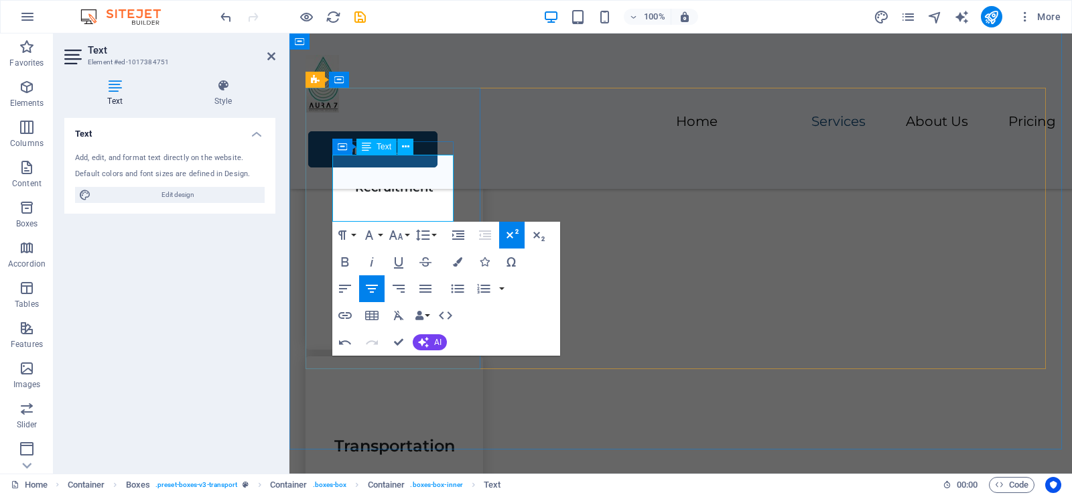
drag, startPoint x: 427, startPoint y: 170, endPoint x: 348, endPoint y: 170, distance: 78.4
click at [348, 170] on h3 "Tailored Recruitment" at bounding box center [394, 169] width 124 height 67
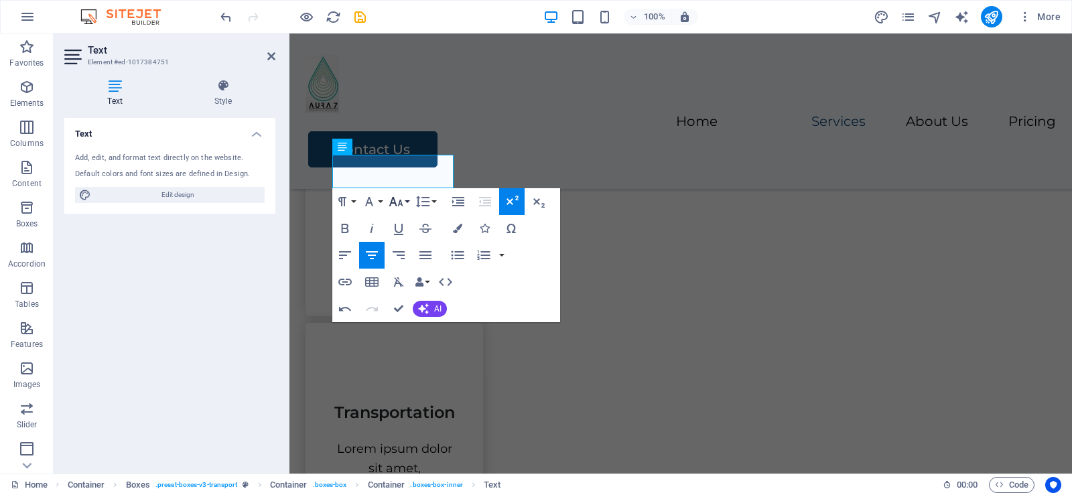
click at [406, 203] on button "Font Size" at bounding box center [398, 201] width 25 height 27
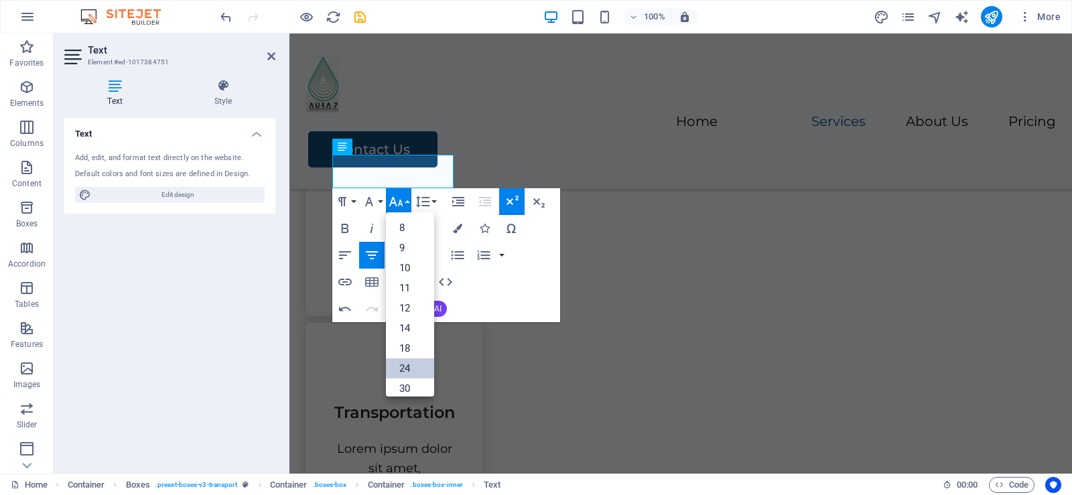
click at [408, 367] on link "24" at bounding box center [410, 369] width 48 height 20
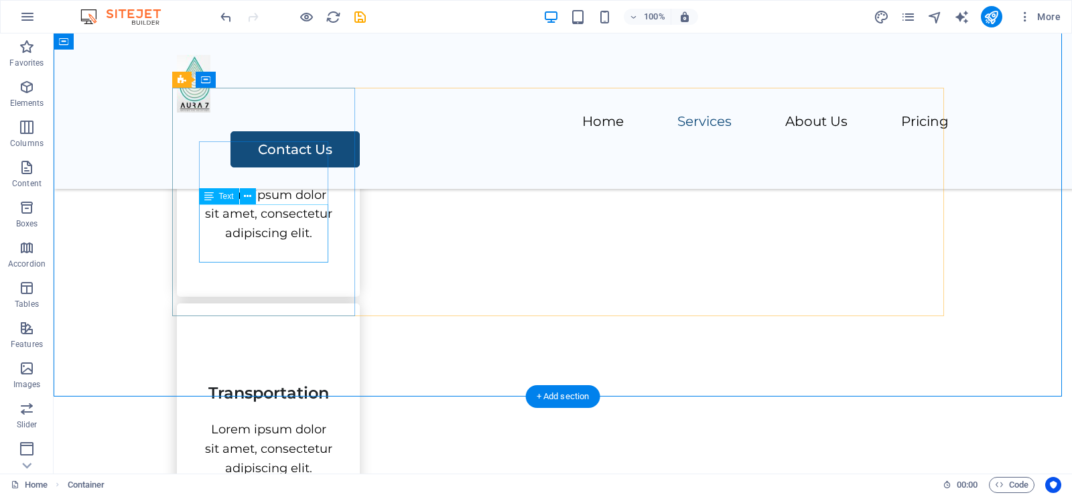
scroll to position [554, 0]
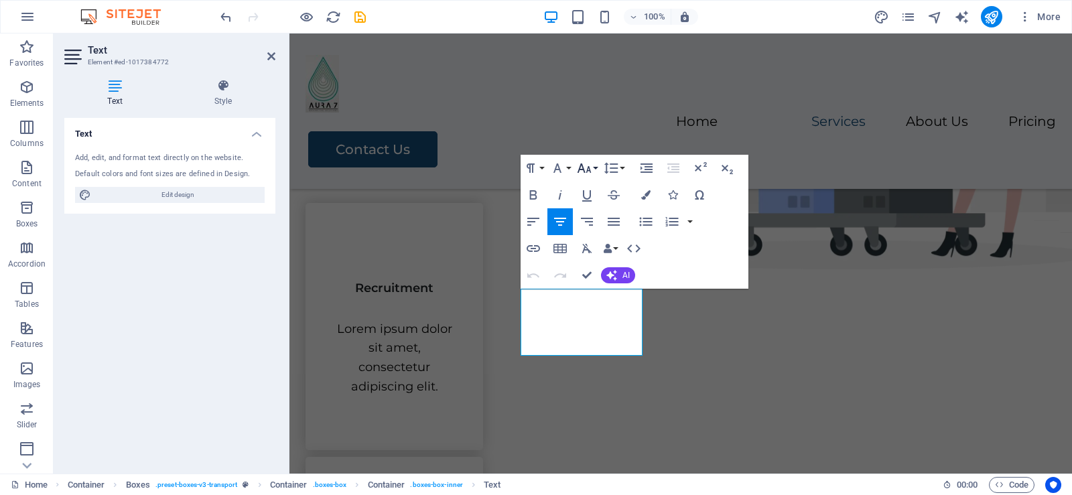
click at [594, 166] on button "Font Size" at bounding box center [586, 168] width 25 height 27
click at [565, 166] on icon "button" at bounding box center [557, 168] width 16 height 16
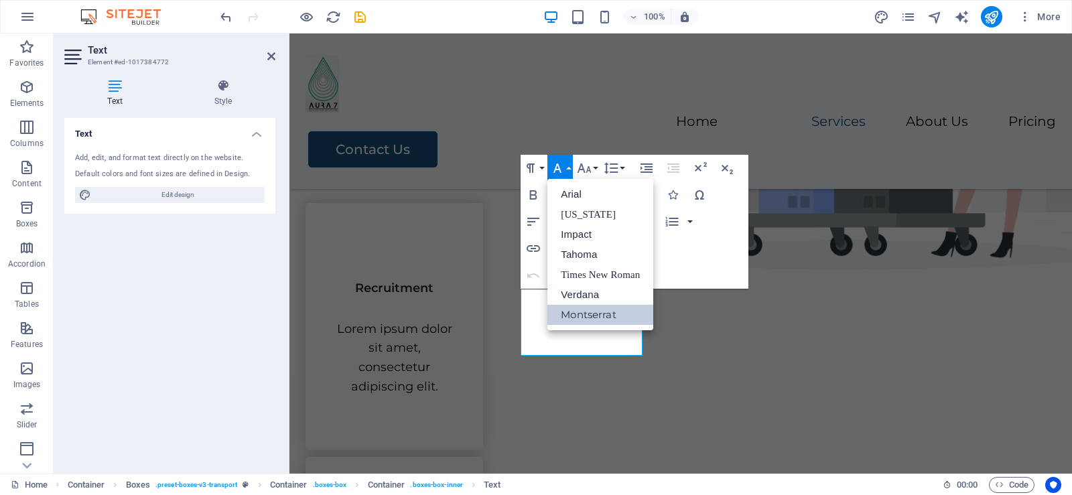
scroll to position [0, 0]
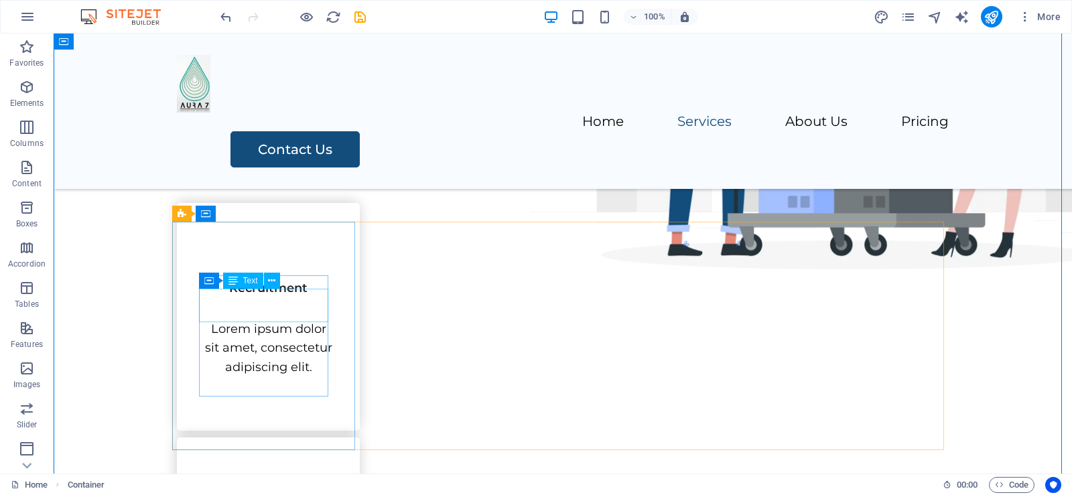
click at [282, 304] on div "Recruitment" at bounding box center [268, 287] width 129 height 34
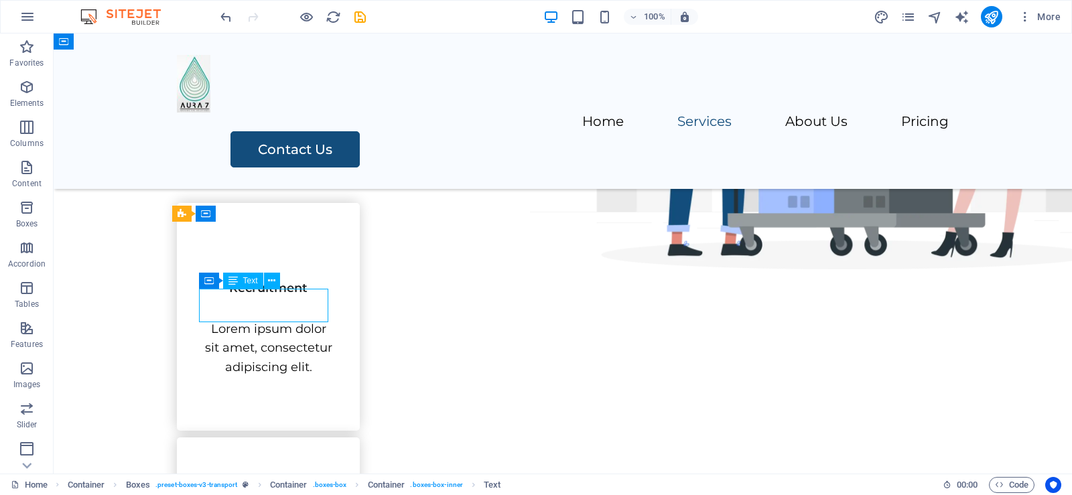
click at [282, 304] on div "Recruitment" at bounding box center [268, 287] width 129 height 34
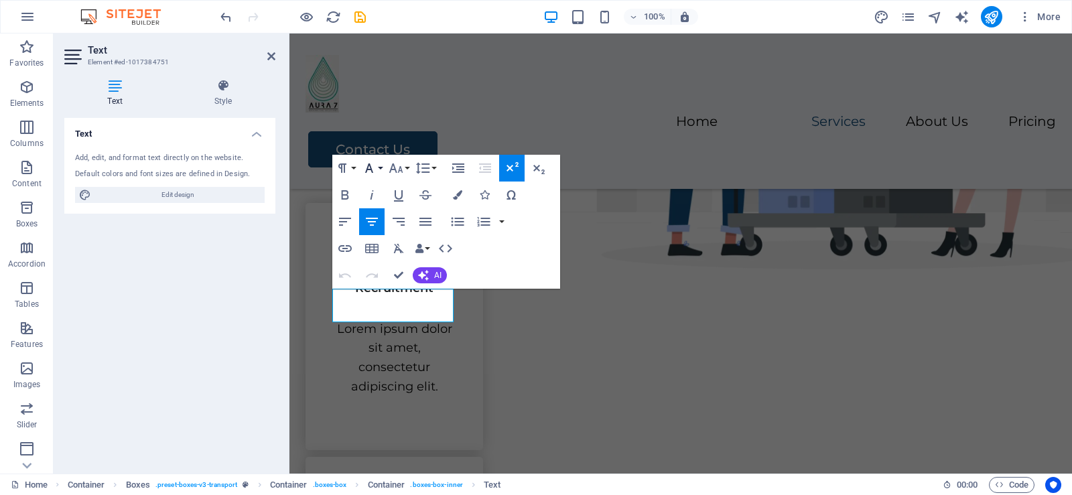
click at [377, 166] on button "Font Family" at bounding box center [371, 168] width 25 height 27
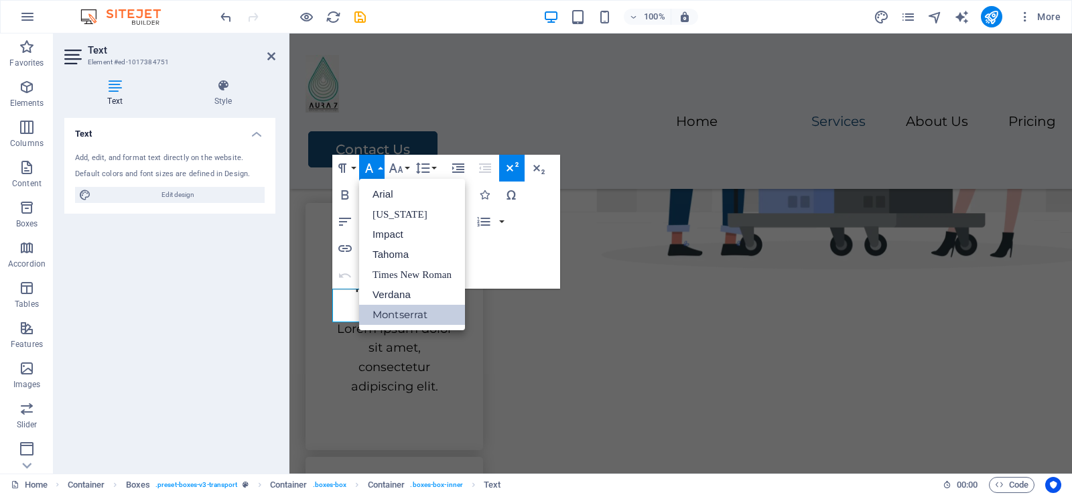
click at [383, 310] on link "Montserrat" at bounding box center [412, 315] width 106 height 20
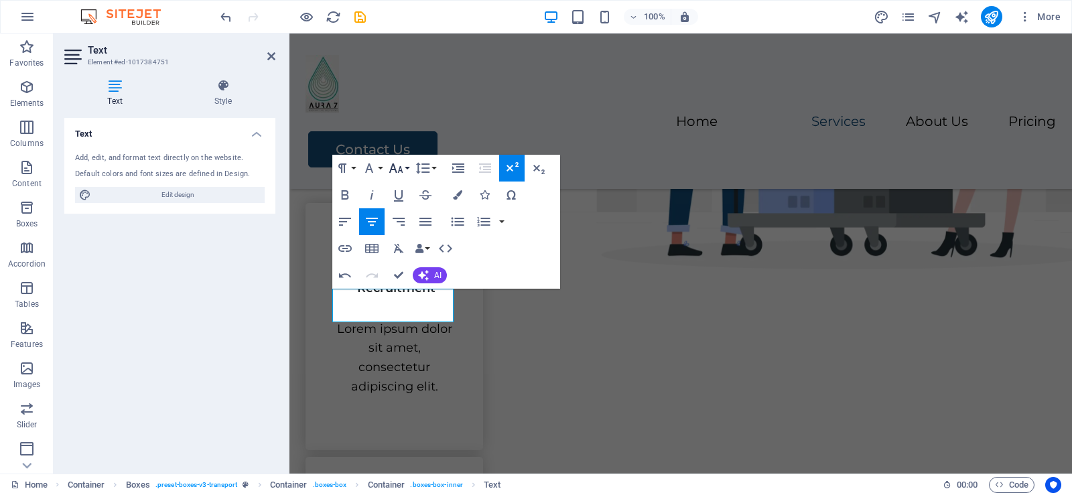
click at [405, 168] on button "Font Size" at bounding box center [398, 168] width 25 height 27
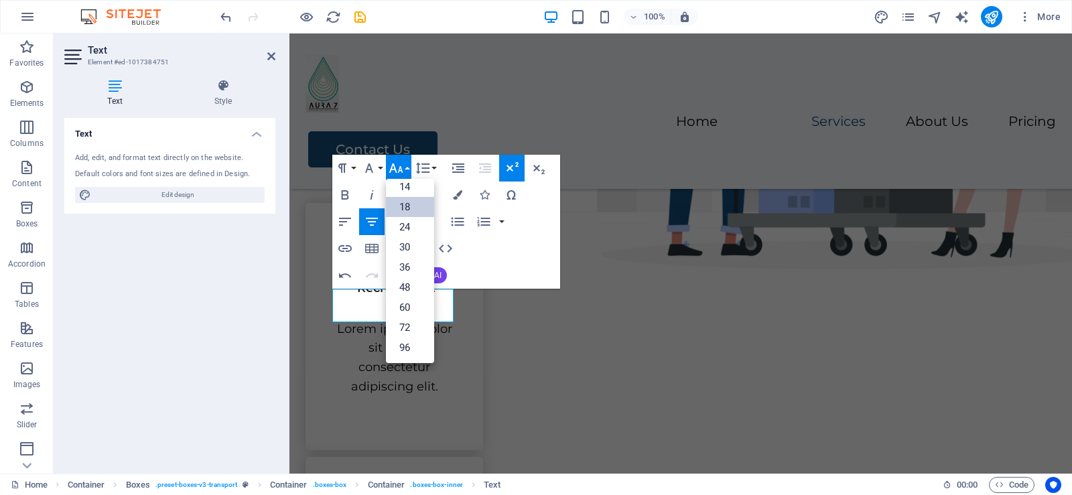
scroll to position [108, 0]
click at [412, 225] on link "24" at bounding box center [410, 227] width 48 height 20
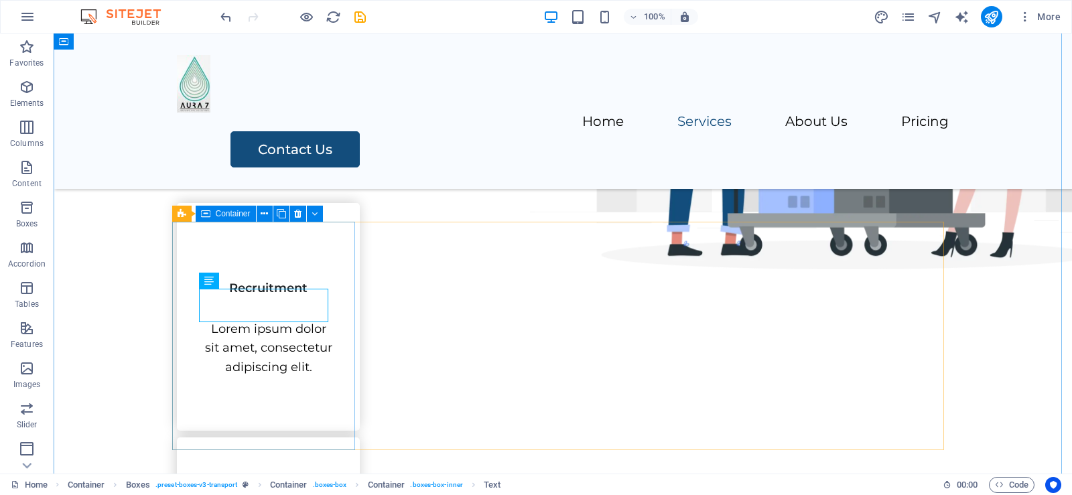
click at [300, 245] on div "Recruitment Lorem ipsum dolor sit amet, consectetur adipiscing elit." at bounding box center [268, 317] width 183 height 228
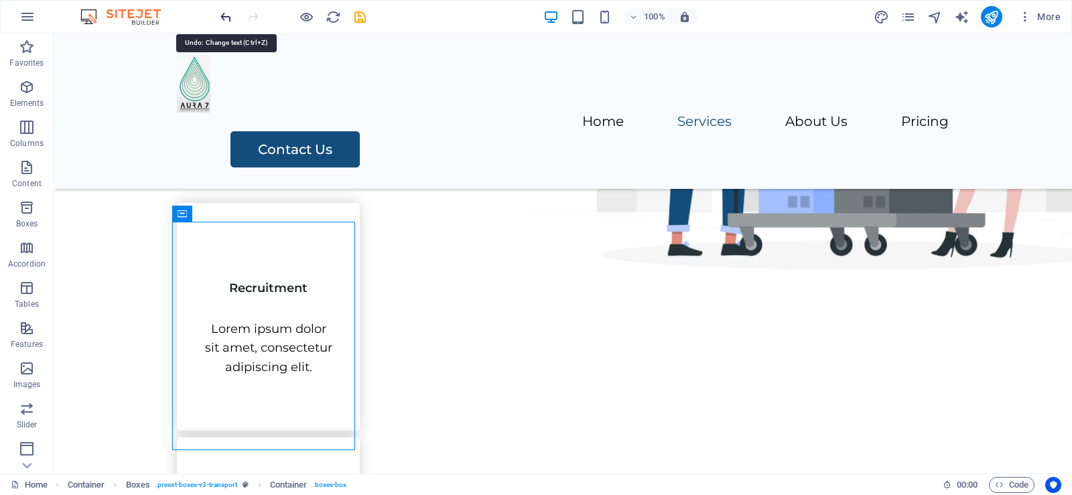
click at [226, 16] on icon "undo" at bounding box center [225, 16] width 15 height 15
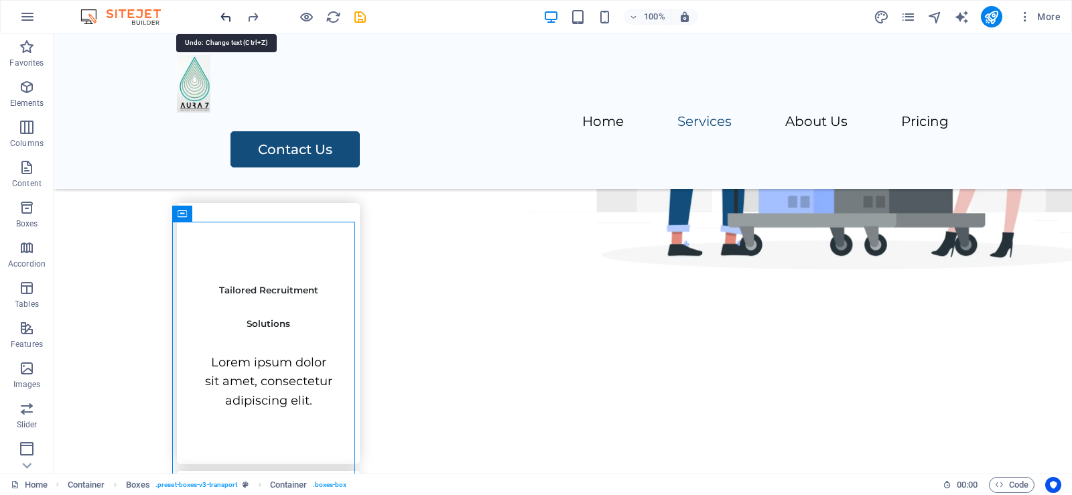
click at [226, 16] on icon "undo" at bounding box center [225, 16] width 15 height 15
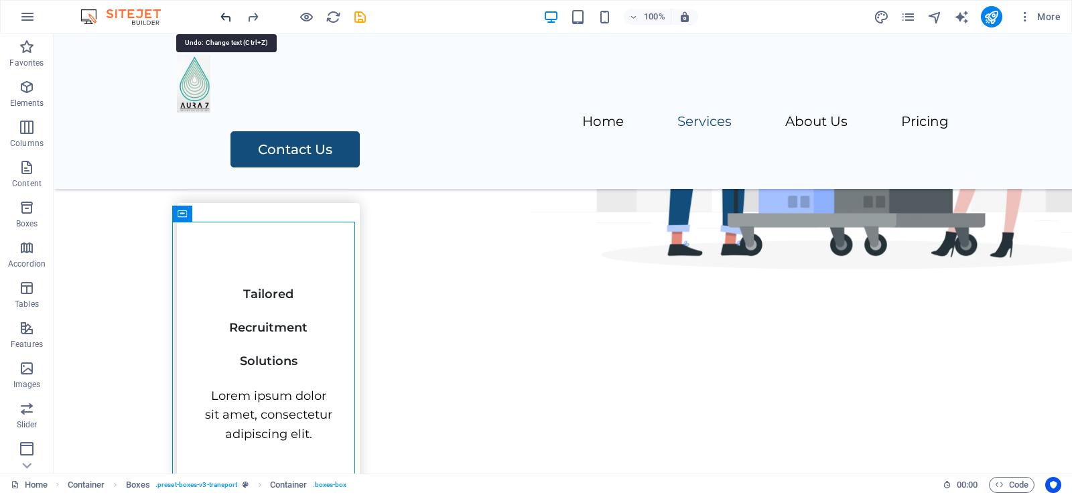
click at [226, 16] on icon "undo" at bounding box center [225, 16] width 15 height 15
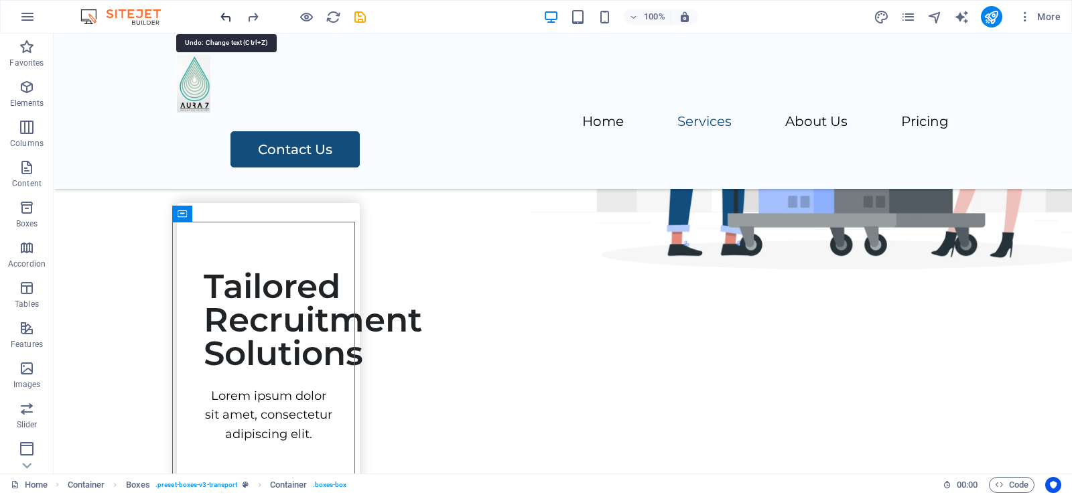
click at [226, 16] on icon "undo" at bounding box center [225, 16] width 15 height 15
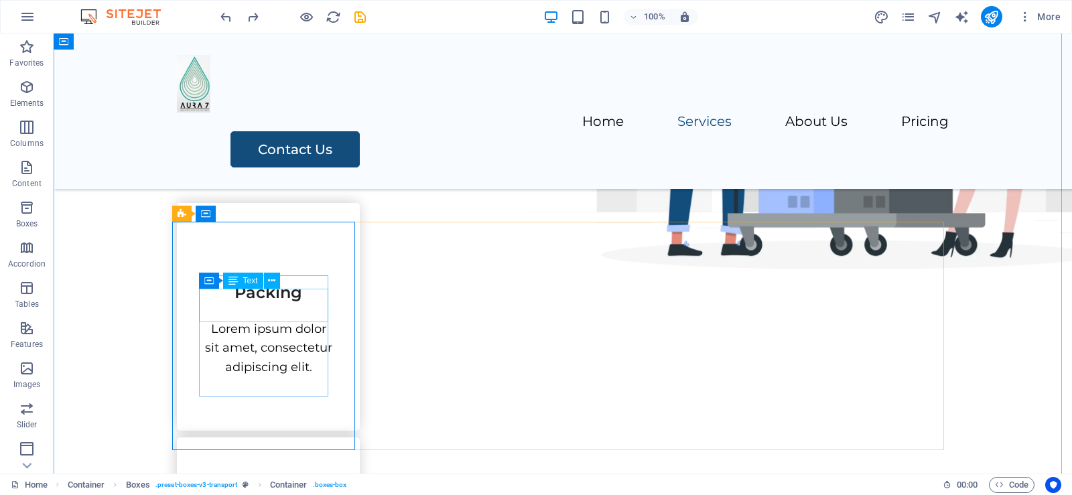
click at [289, 304] on div "Packing" at bounding box center [268, 287] width 129 height 34
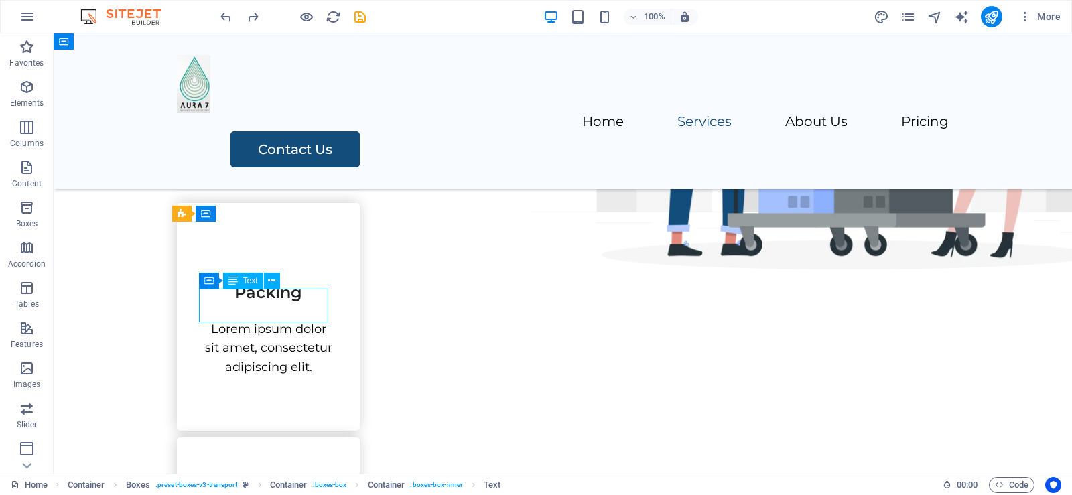
click at [289, 304] on div "Packing" at bounding box center [268, 287] width 129 height 34
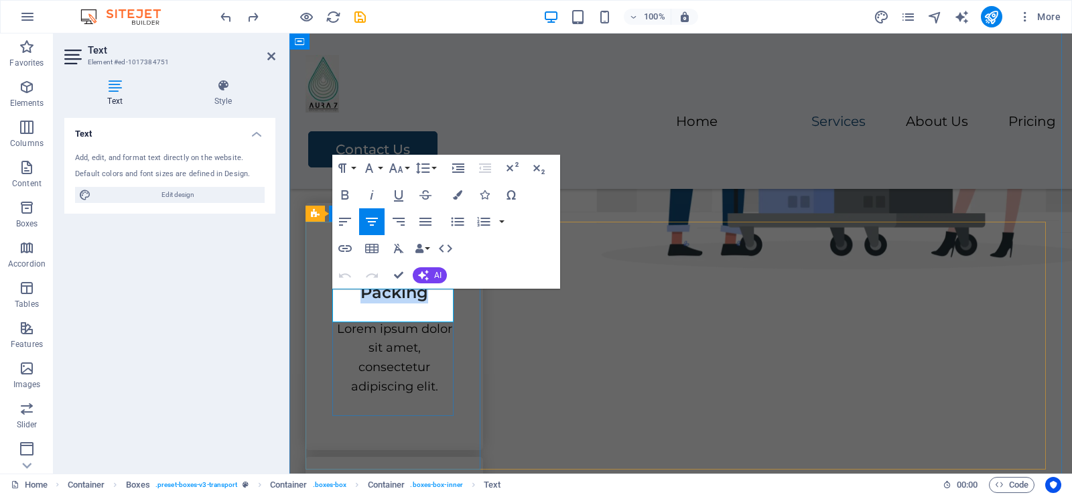
drag, startPoint x: 427, startPoint y: 310, endPoint x: 363, endPoint y: 317, distance: 64.8
click at [363, 302] on span "Packing" at bounding box center [395, 292] width 68 height 19
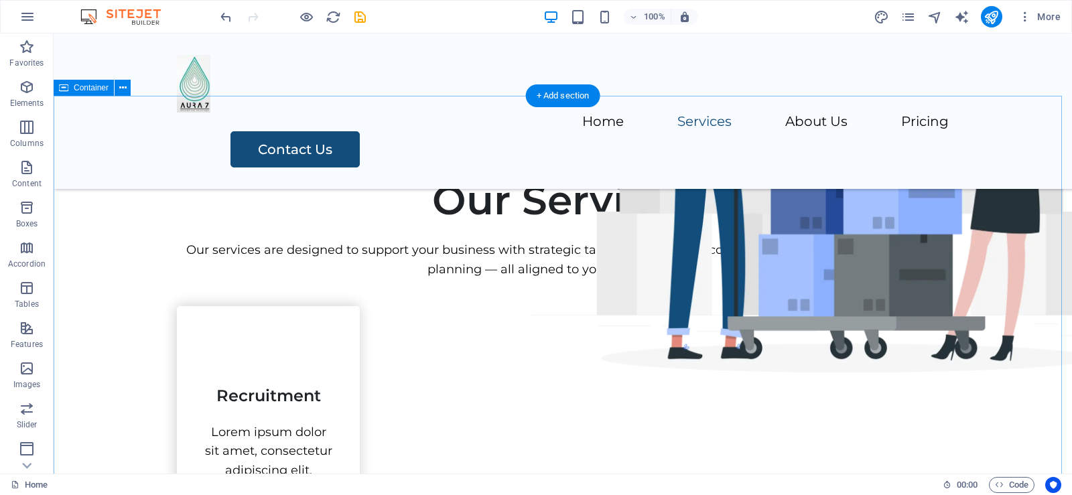
scroll to position [518, 0]
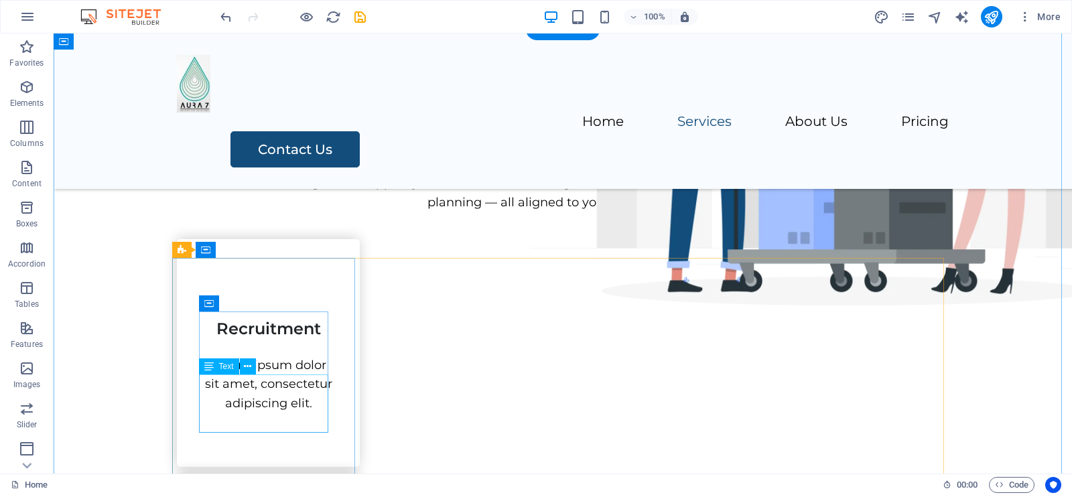
click at [251, 390] on div "Lorem ipsum dolor sit amet, consectetur adipiscing elit." at bounding box center [268, 385] width 129 height 58
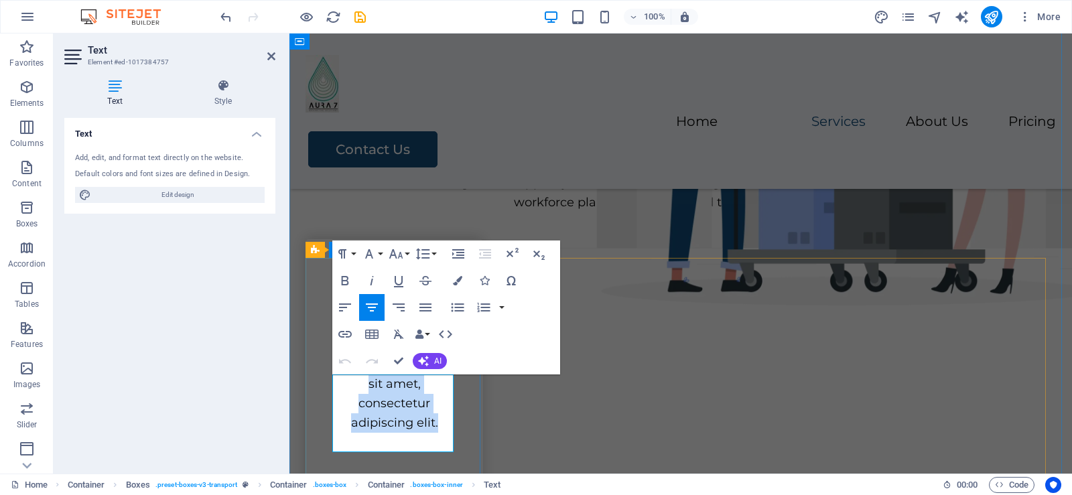
drag, startPoint x: 438, startPoint y: 444, endPoint x: 330, endPoint y: 385, distance: 123.0
click at [330, 385] on div "Recruitment Lorem ipsum dolor sit amet, consectetur adipiscing elit." at bounding box center [395, 362] width 178 height 247
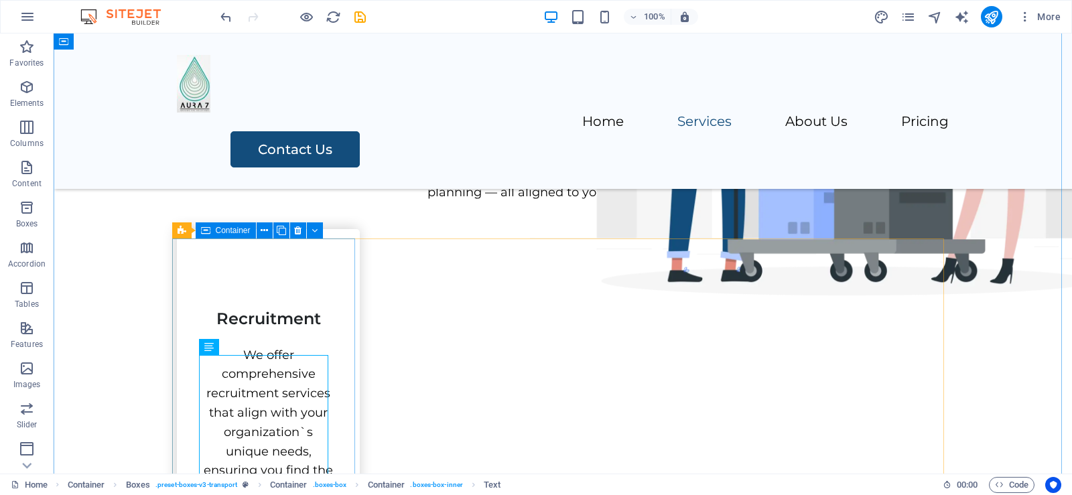
scroll to position [652, 0]
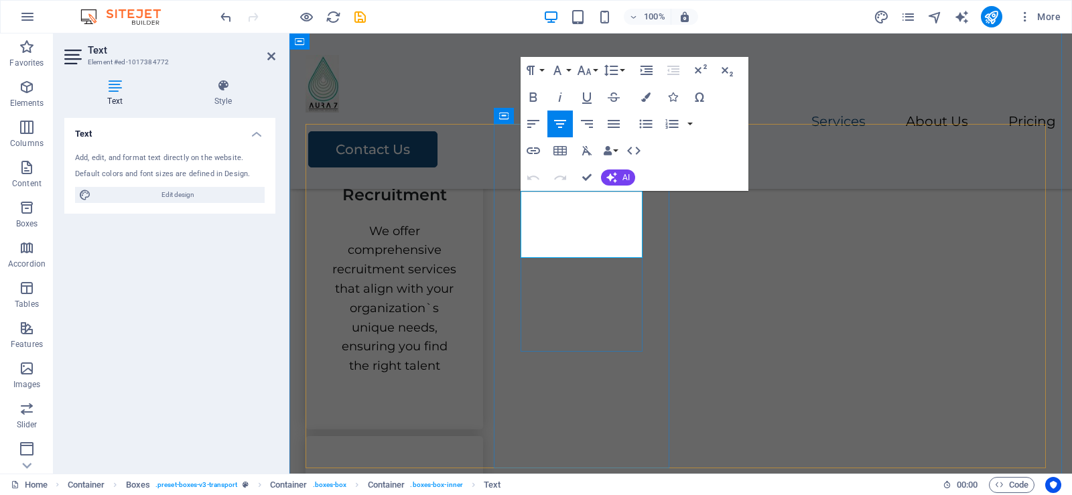
drag, startPoint x: 578, startPoint y: 241, endPoint x: 528, endPoint y: 220, distance: 53.5
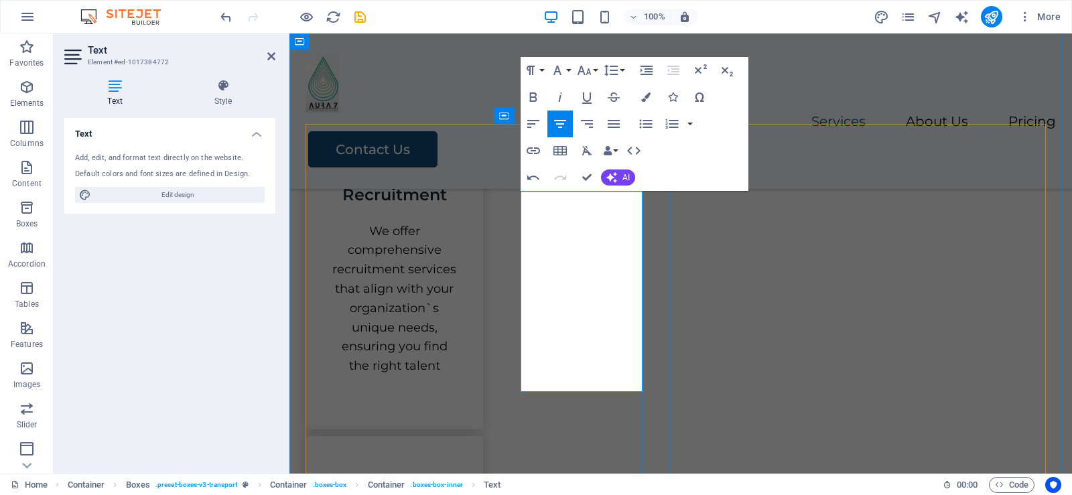
scroll to position [0, 5]
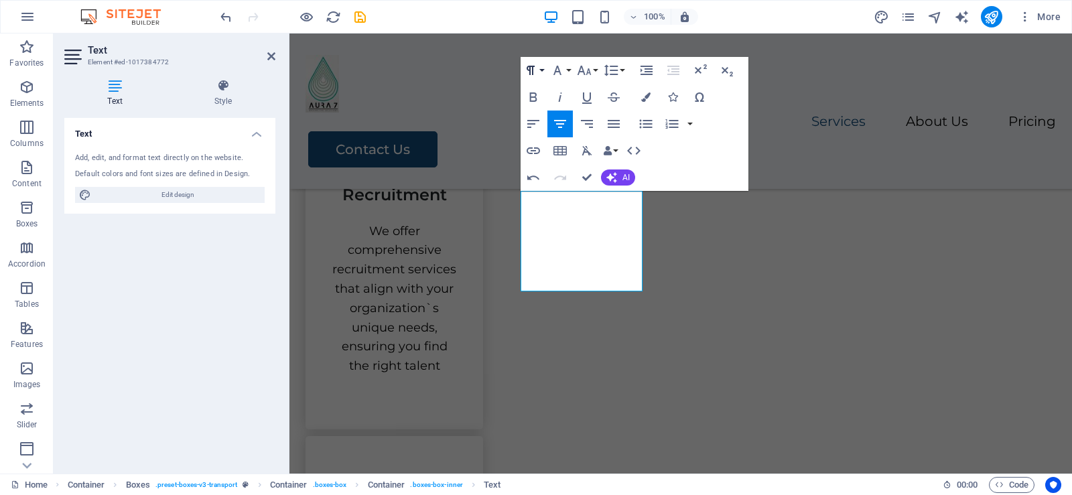
click at [537, 67] on icon "button" at bounding box center [531, 70] width 16 height 16
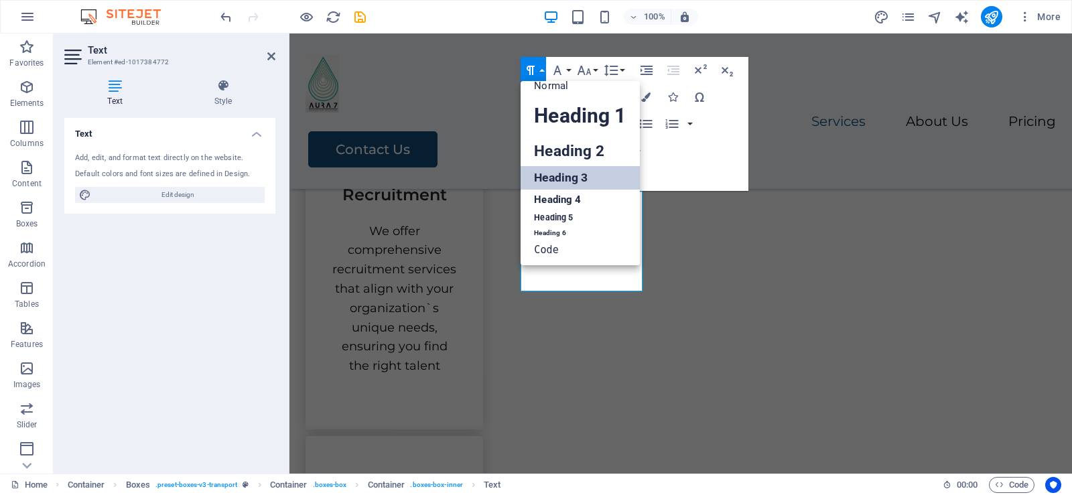
scroll to position [11, 0]
click at [696, 149] on div "Paragraph Format Normal Heading 1 Heading 2 Heading 3 Heading 4 Heading 5 Headi…" at bounding box center [635, 124] width 228 height 134
click at [693, 152] on div "Paragraph Format Normal Heading 1 Heading 2 Heading 3 Heading 4 Heading 5 Headi…" at bounding box center [635, 124] width 228 height 134
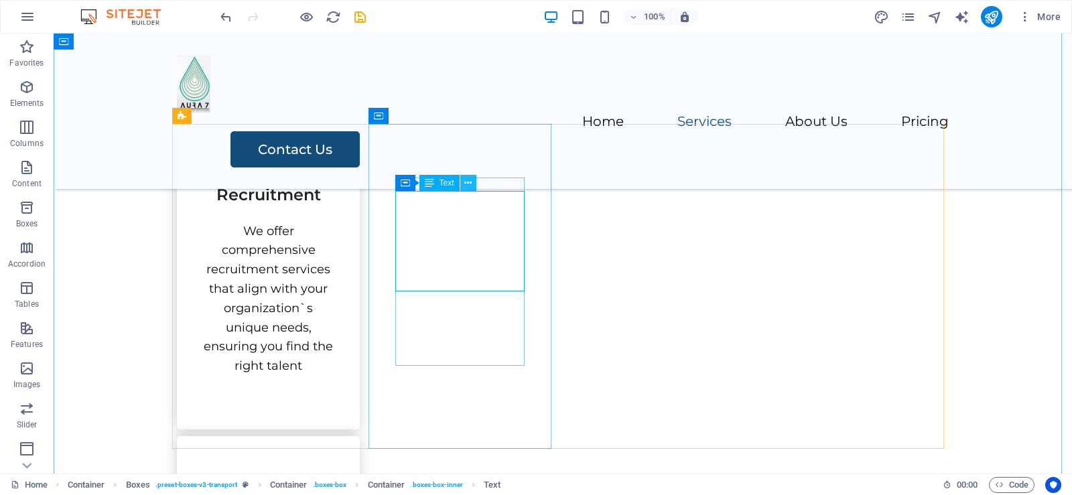
click at [469, 181] on icon at bounding box center [467, 183] width 7 height 14
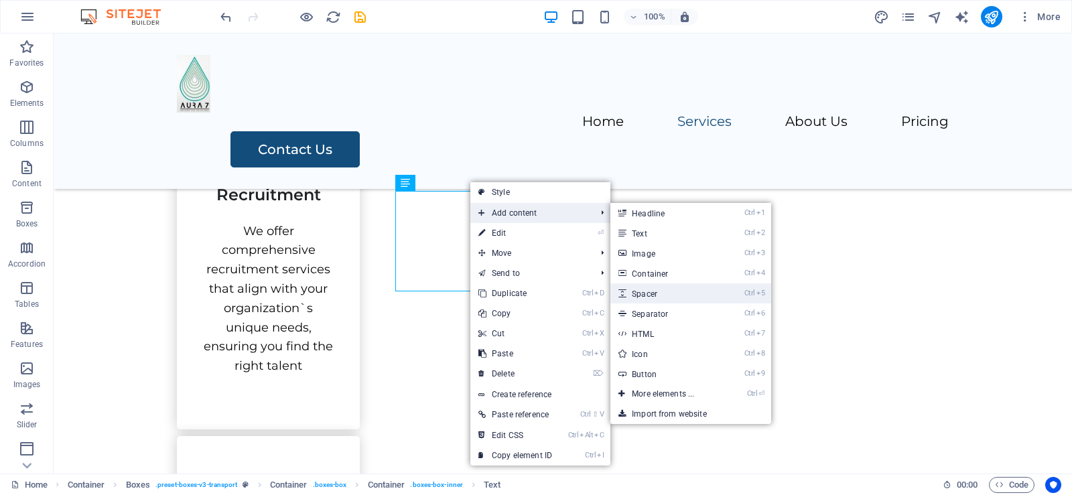
click at [659, 296] on link "Ctrl 5 Spacer" at bounding box center [665, 293] width 111 height 20
select select "px"
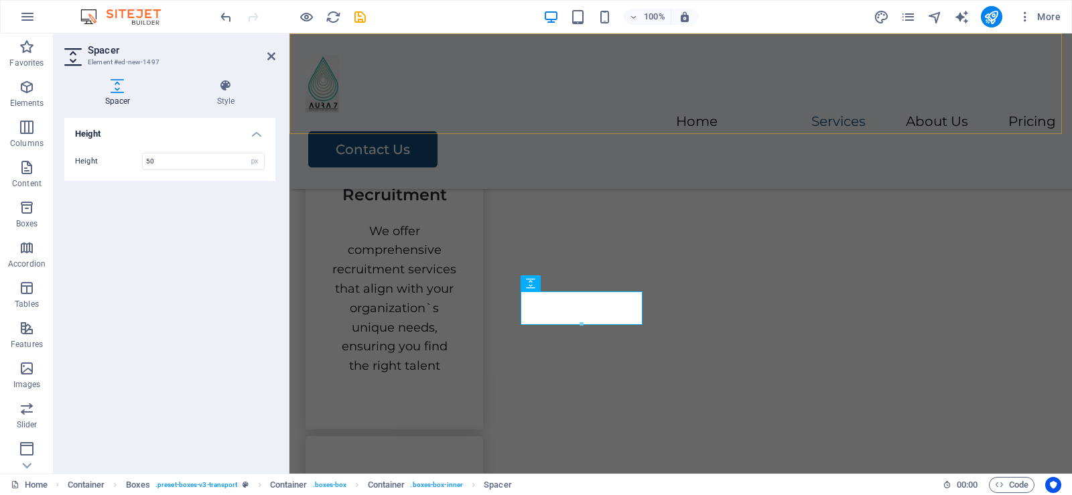
click at [740, 104] on div "Menu Home Services About Us Pricing Contact Us" at bounding box center [680, 111] width 783 height 155
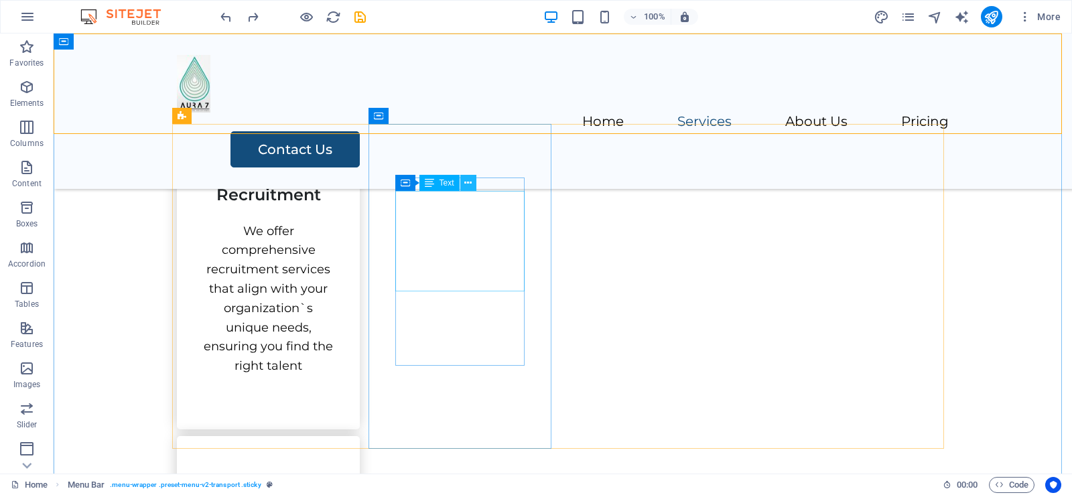
click at [466, 178] on icon at bounding box center [467, 183] width 7 height 14
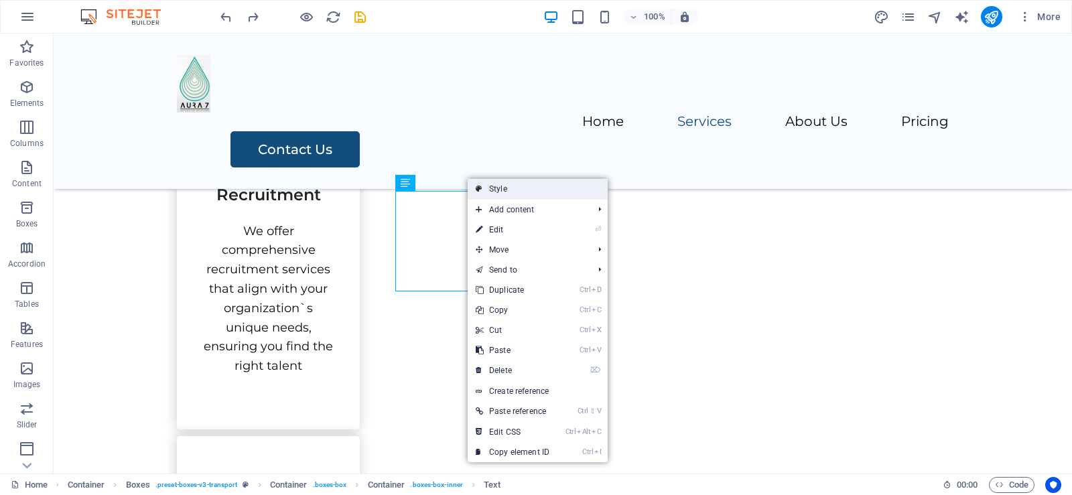
click at [531, 192] on link "Style" at bounding box center [538, 189] width 140 height 20
select select "rem"
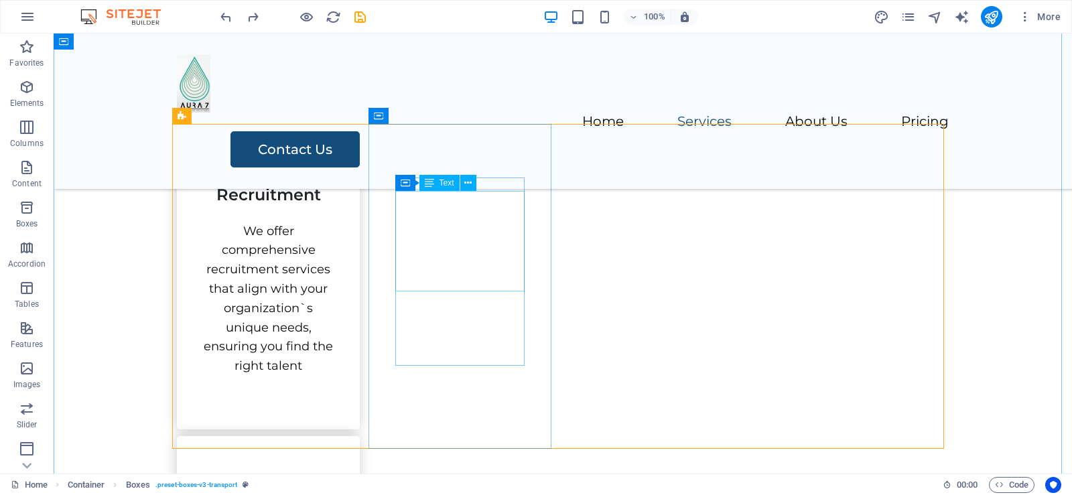
click at [466, 179] on icon at bounding box center [467, 183] width 7 height 14
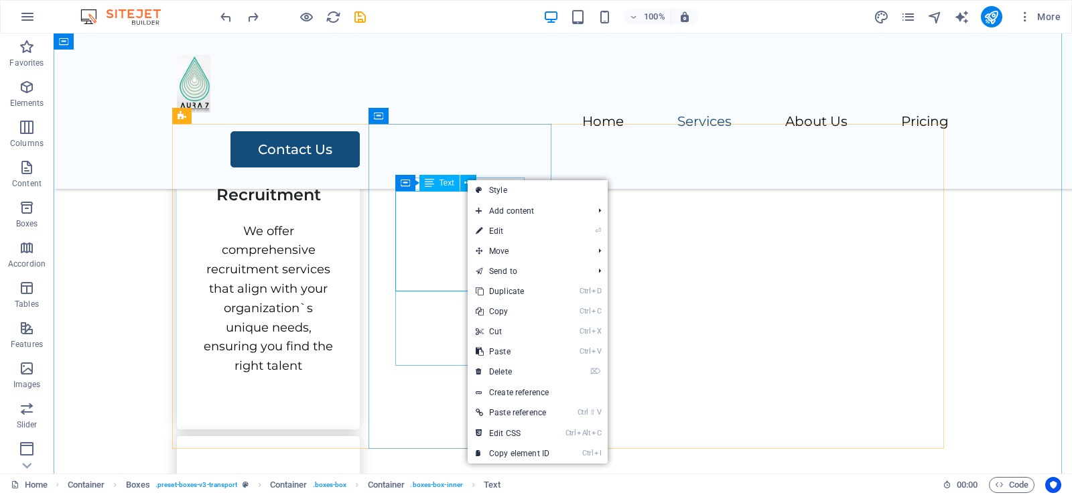
click at [445, 181] on span "Text" at bounding box center [447, 183] width 15 height 8
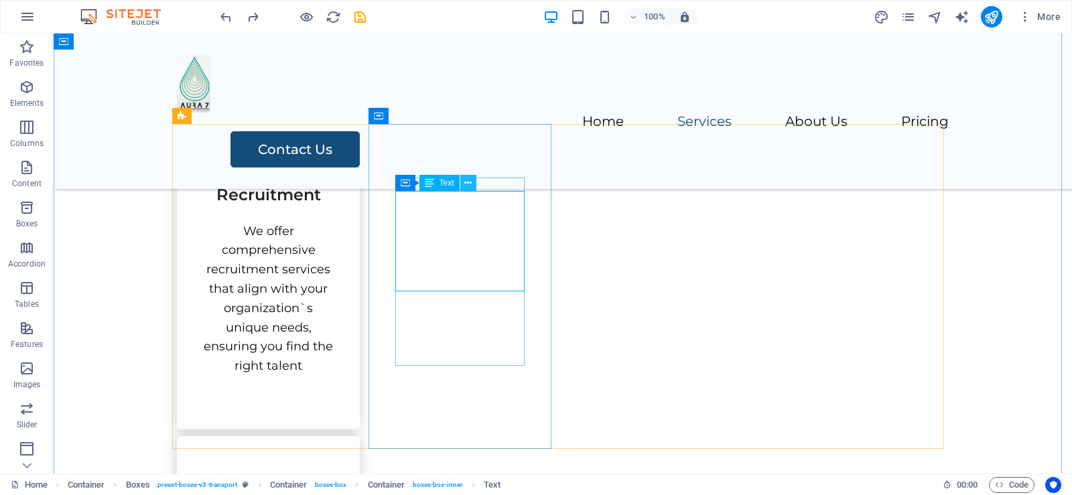
click at [469, 180] on icon at bounding box center [467, 183] width 7 height 14
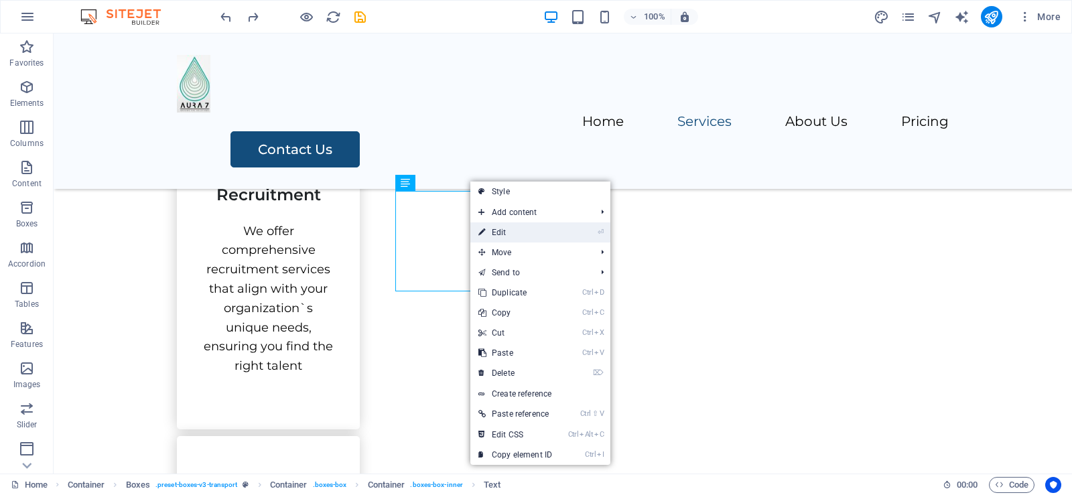
click at [527, 234] on link "⏎ Edit" at bounding box center [515, 232] width 90 height 20
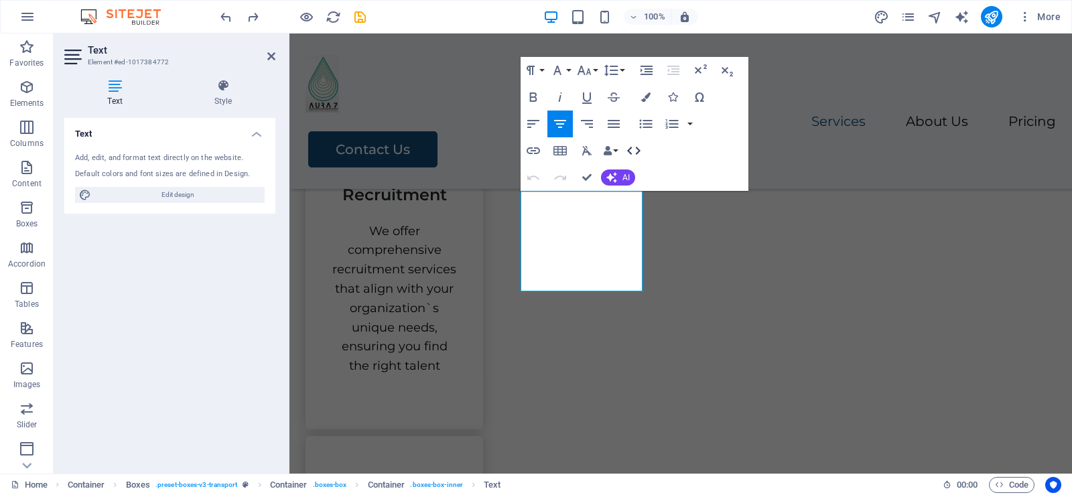
click at [636, 148] on icon "button" at bounding box center [634, 151] width 16 height 16
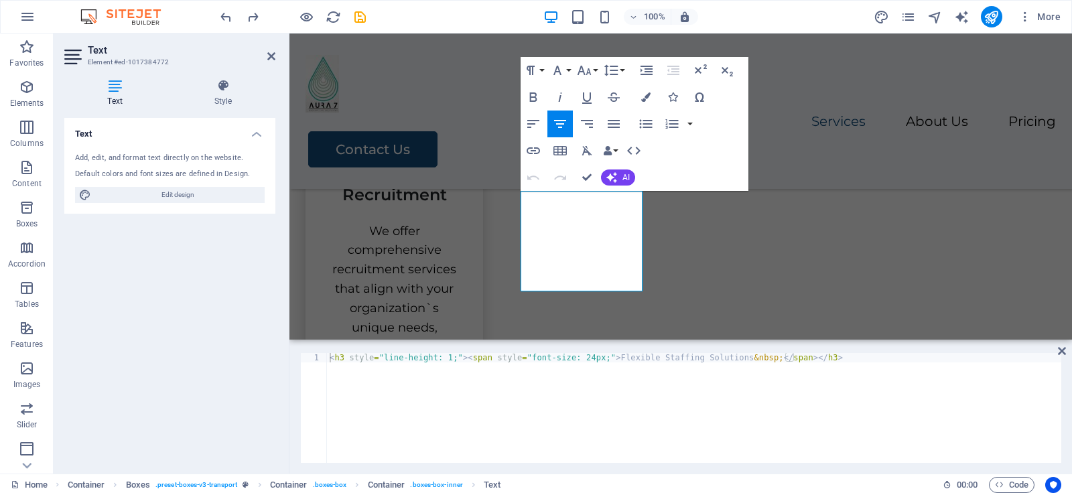
click at [637, 358] on div "< h3 style = "line-height: 1;" > < span style = "font-size: 24px;" > Flexible S…" at bounding box center [694, 417] width 734 height 129
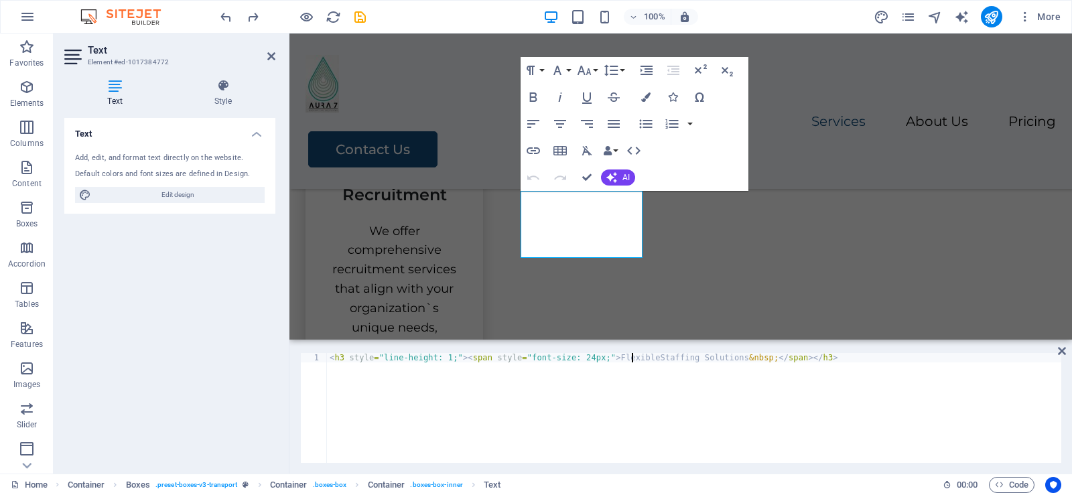
paste textarea "&nbsp"
type textarea "<h3 style="line-height: 1;"><span style="font-size: 24px;">Flexible&nbspStaffin…"
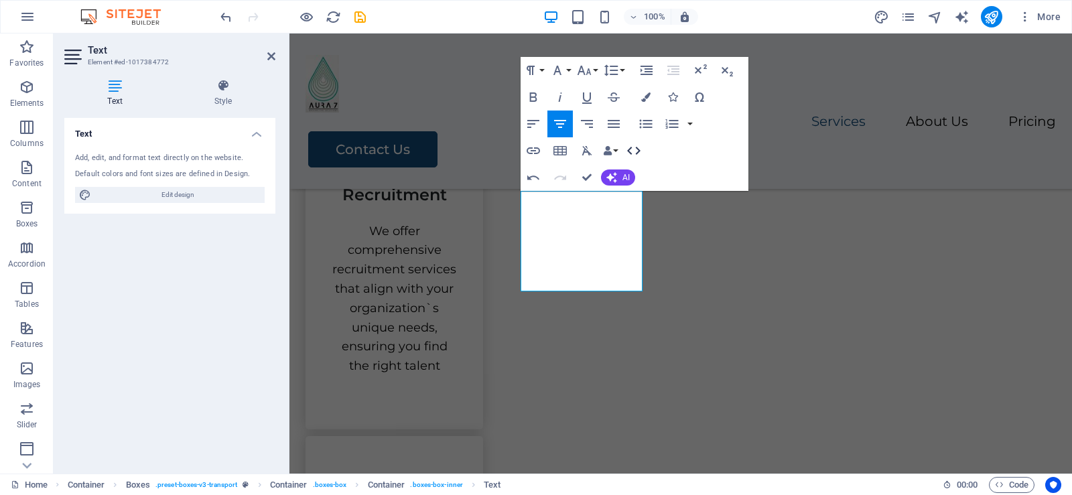
click at [629, 148] on icon "button" at bounding box center [634, 151] width 16 height 16
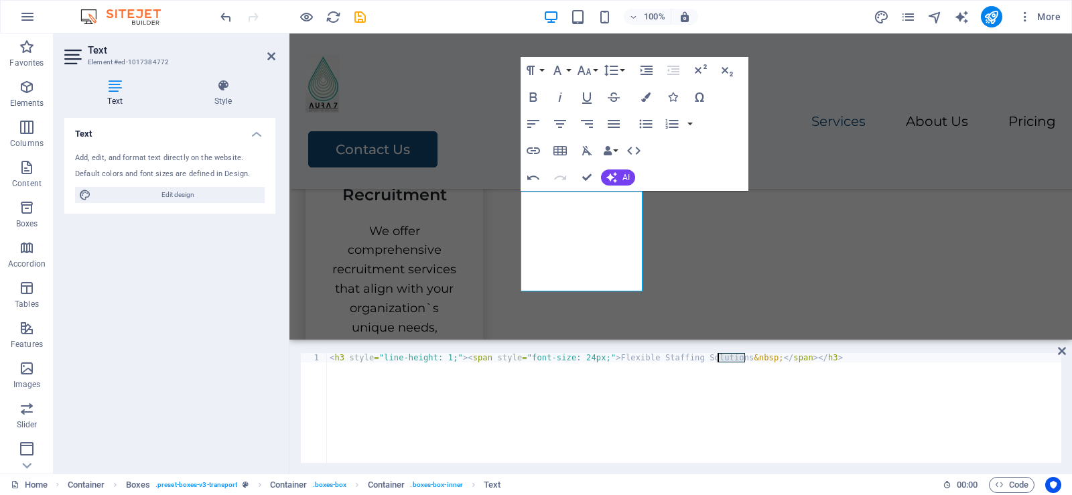
drag, startPoint x: 746, startPoint y: 361, endPoint x: 716, endPoint y: 358, distance: 29.6
click at [716, 358] on div "< h3 style = "line-height: 1;" > < span style = "font-size: 24px;" > Flexible S…" at bounding box center [694, 417] width 734 height 129
click at [677, 361] on div "< h3 style = "line-height: 1;" > < span style = "font-size: 24px;" > Flexible S…" at bounding box center [694, 417] width 734 height 129
paste textarea "&nbsp;"
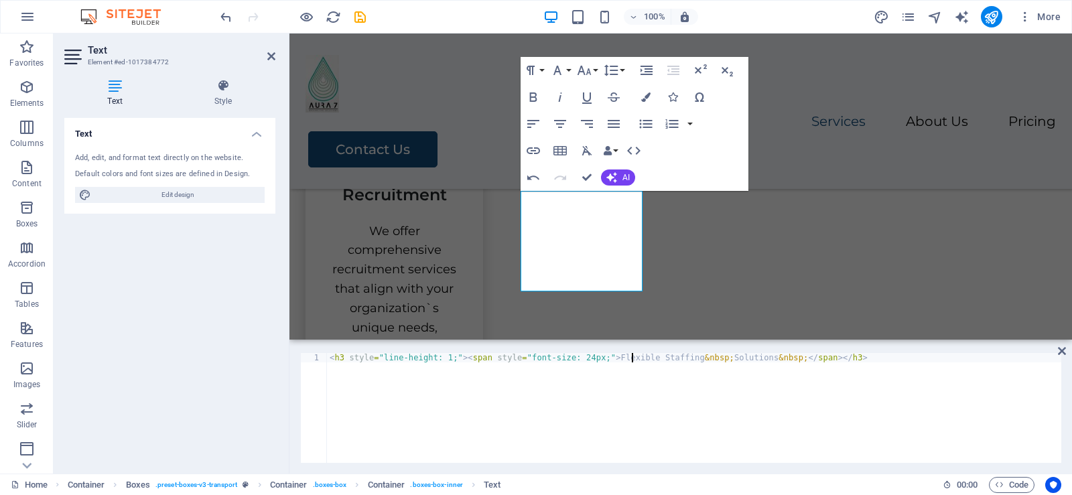
type textarea "<h3 style="line-height: 1;"><span style="font-size: 24px;">Flexible&nbsp; Staff…"
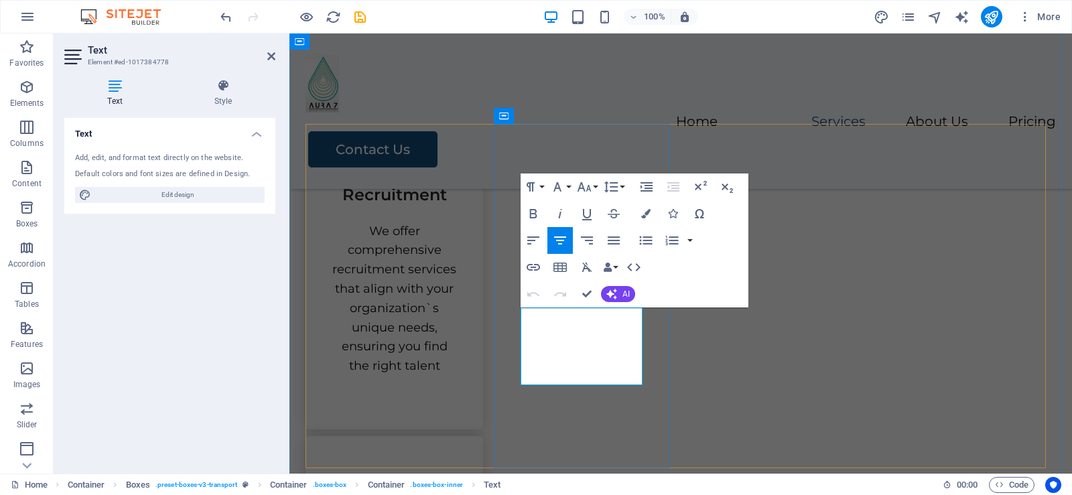
drag, startPoint x: 627, startPoint y: 379, endPoint x: 531, endPoint y: 318, distance: 114.2
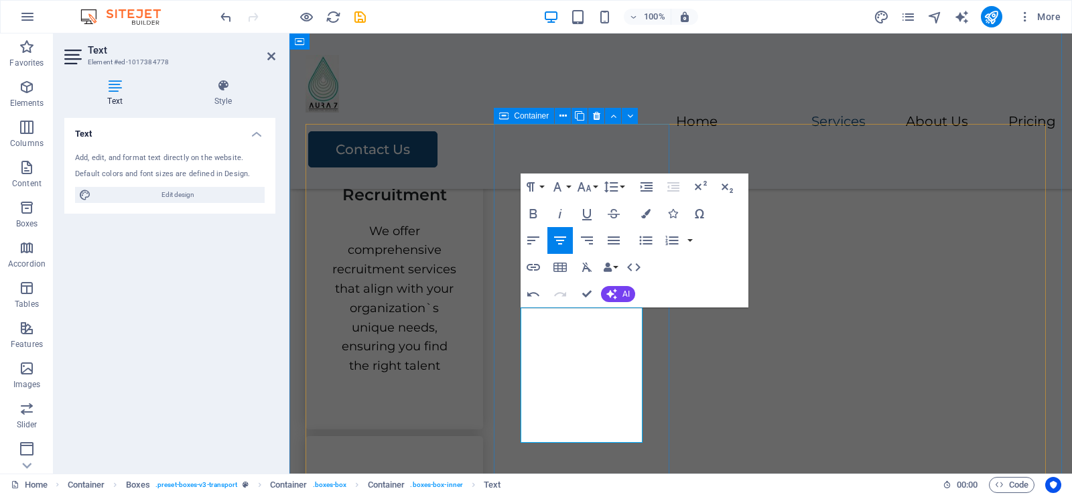
scroll to position [1332, 5]
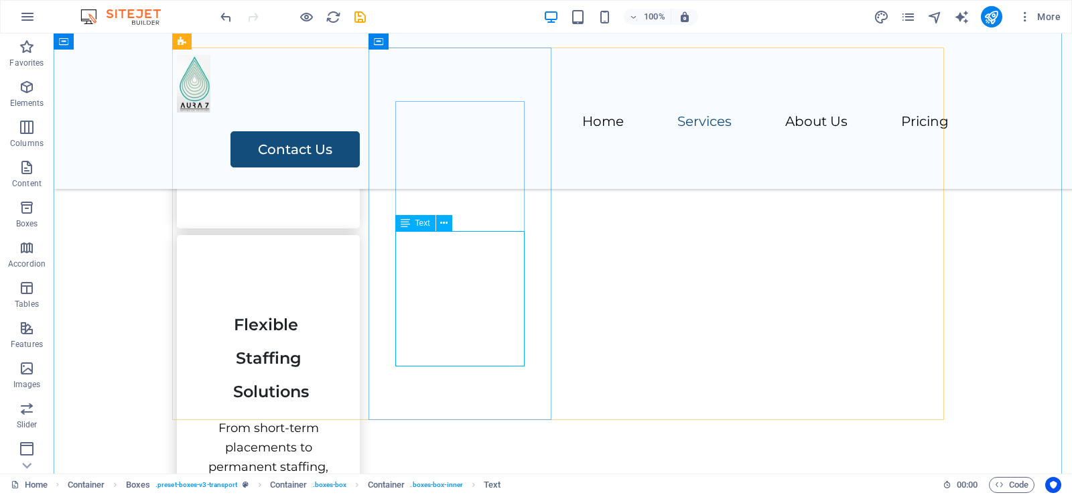
scroll to position [585, 0]
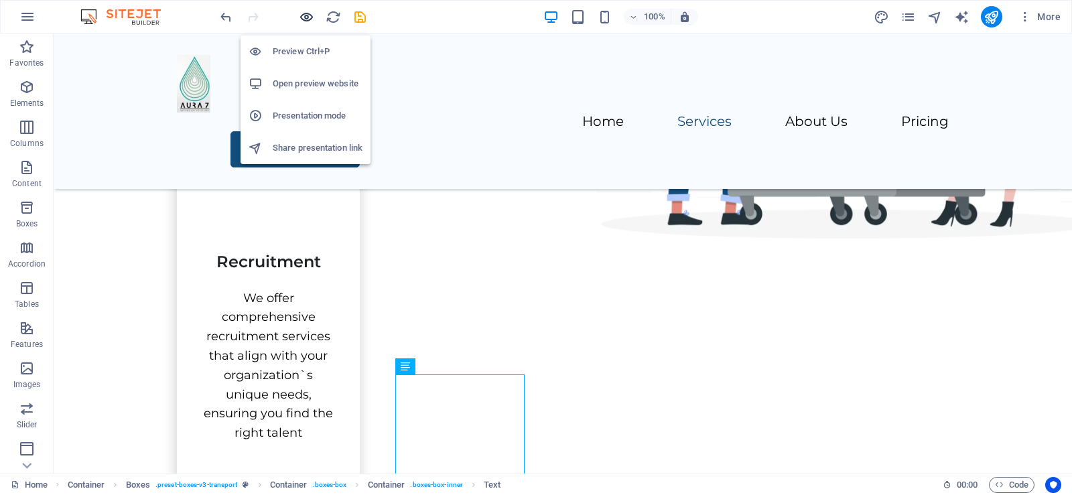
click at [306, 15] on icon "button" at bounding box center [306, 16] width 15 height 15
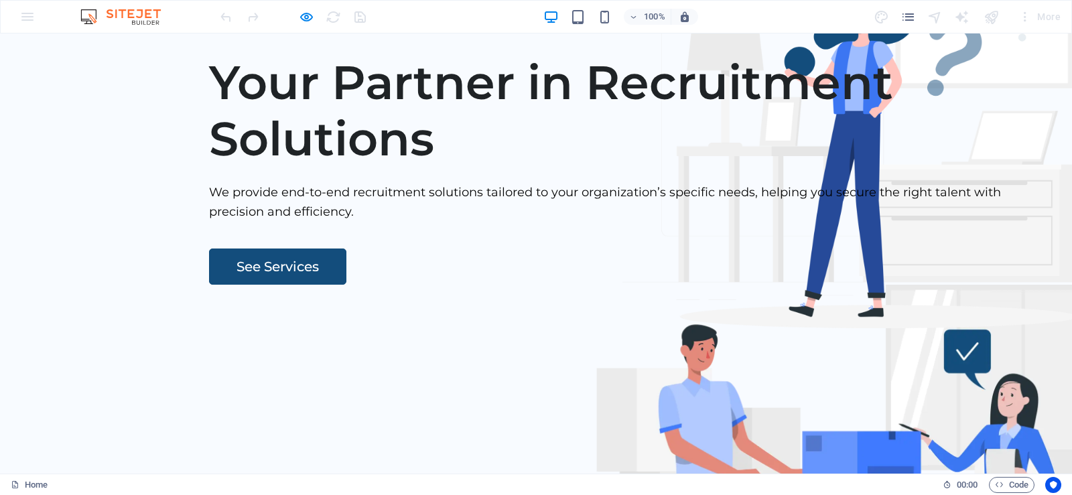
scroll to position [0, 0]
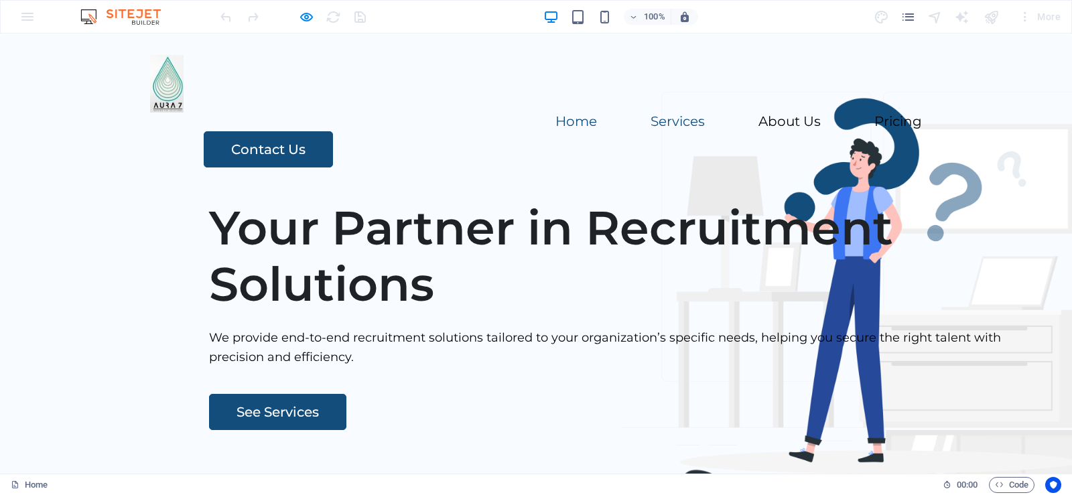
click at [651, 128] on link "Services" at bounding box center [678, 121] width 54 height 13
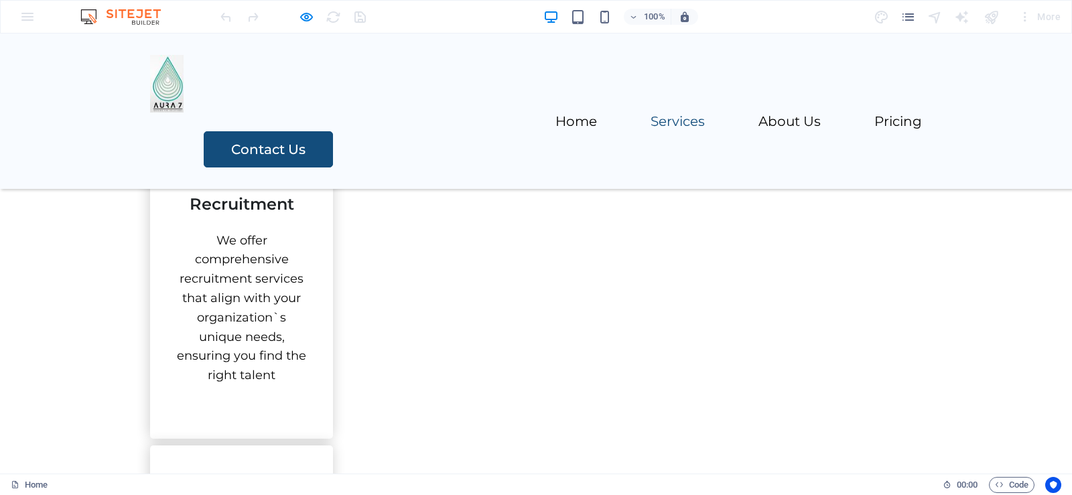
scroll to position [413, 0]
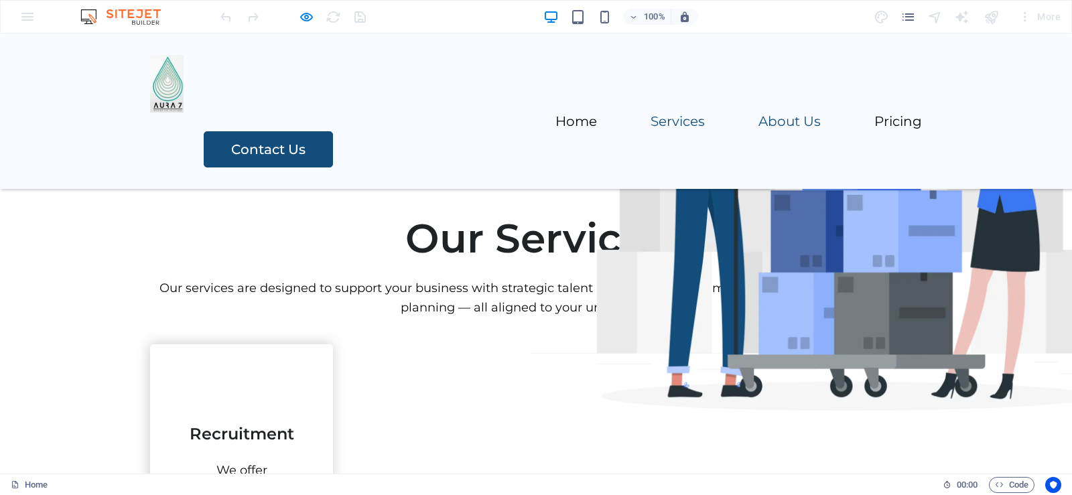
click at [759, 115] on link "About Us" at bounding box center [790, 121] width 62 height 13
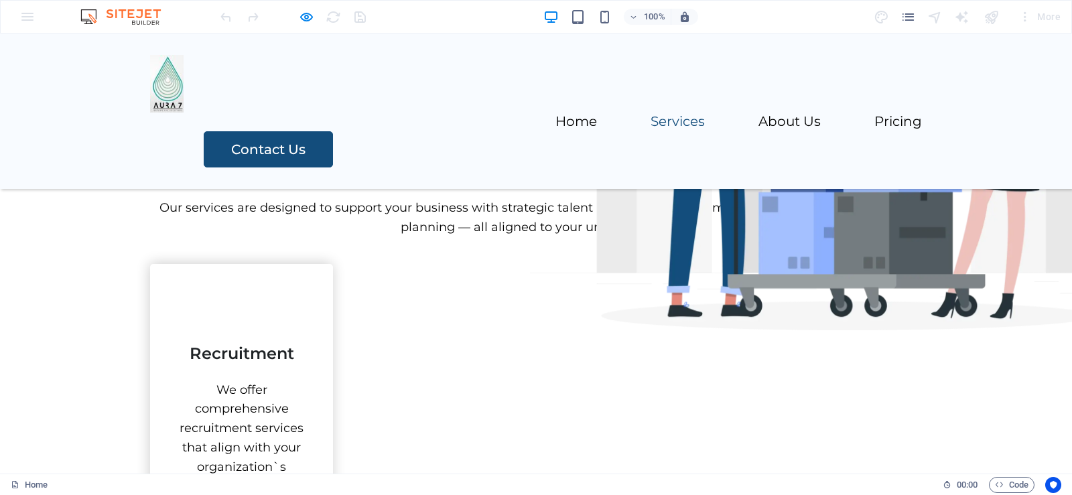
scroll to position [492, 0]
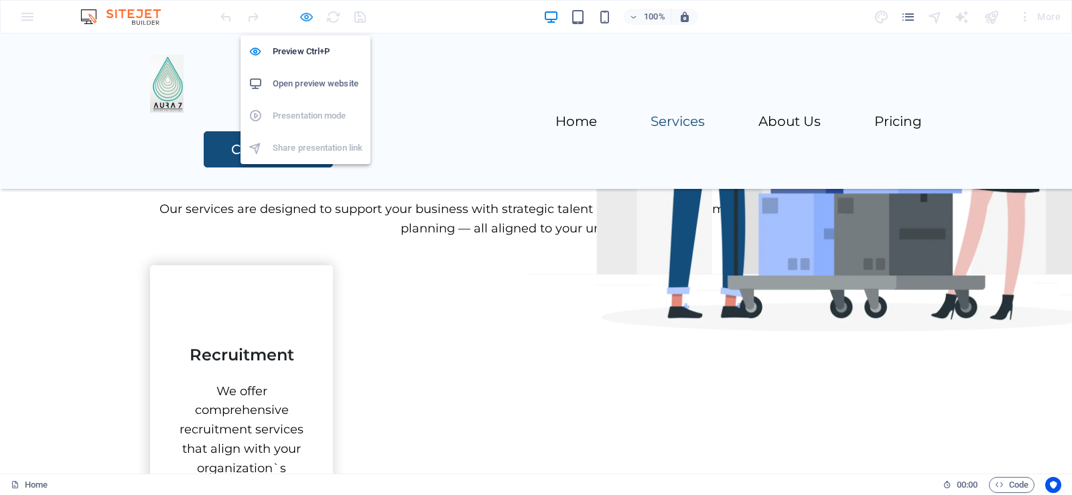
click at [302, 19] on icon "button" at bounding box center [306, 16] width 15 height 15
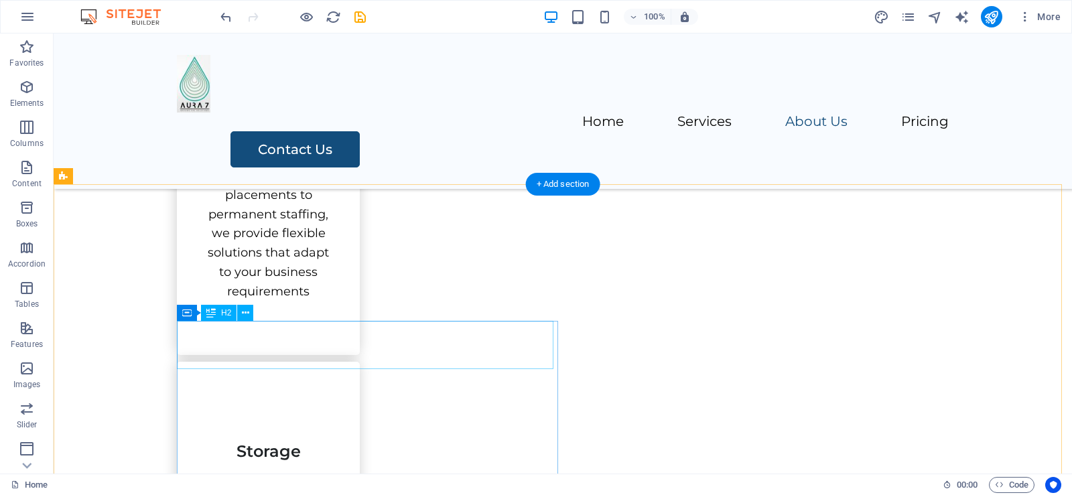
scroll to position [1229, 0]
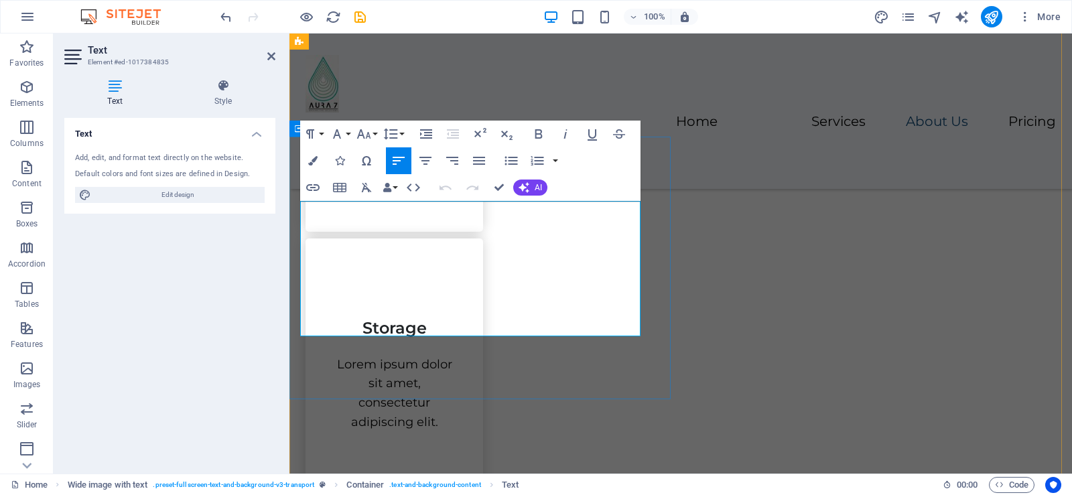
drag, startPoint x: 381, startPoint y: 326, endPoint x: 309, endPoint y: 204, distance: 141.5
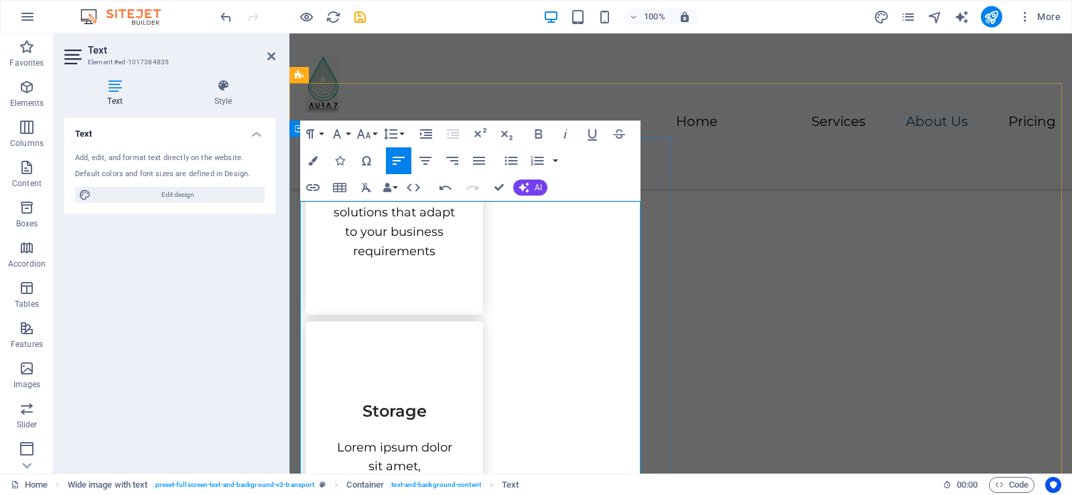
scroll to position [6990, 1]
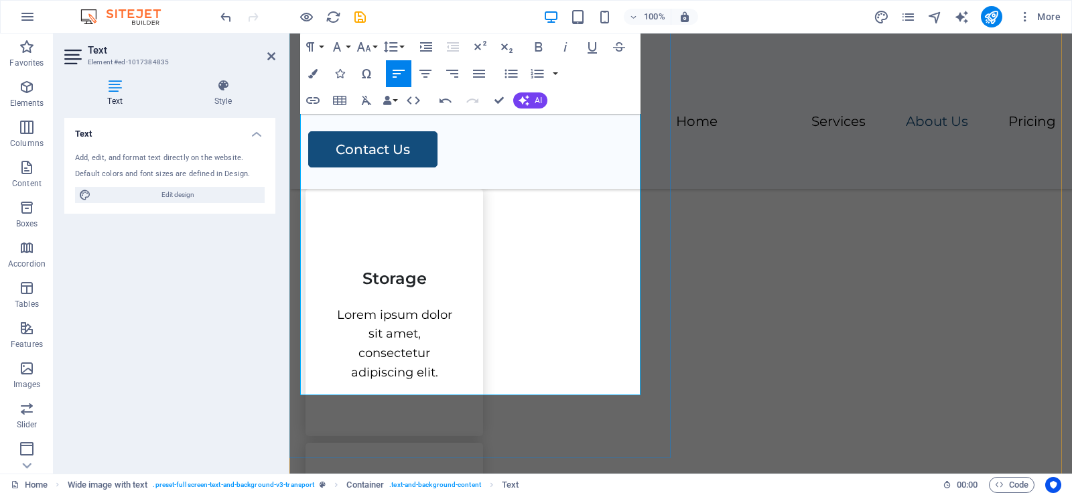
scroll to position [1280, 0]
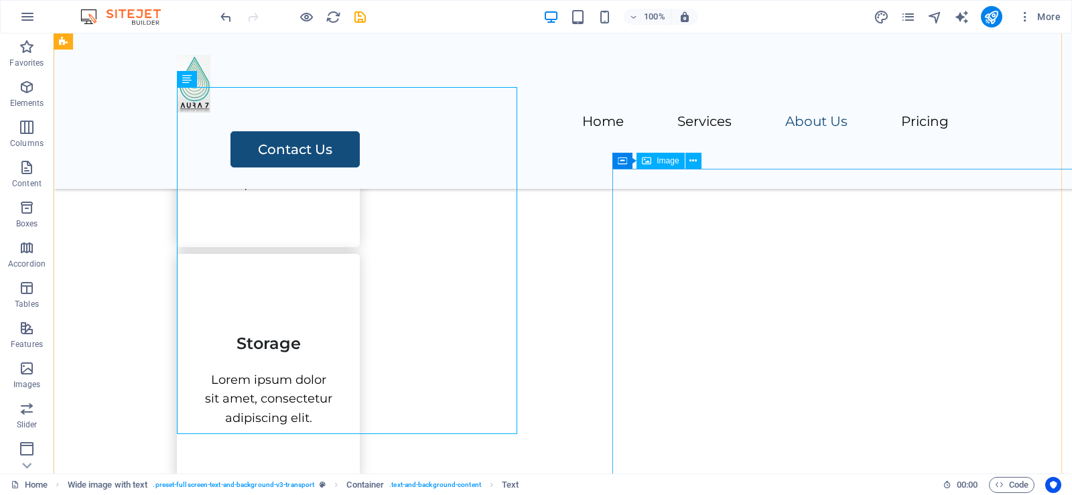
scroll to position [1146, 0]
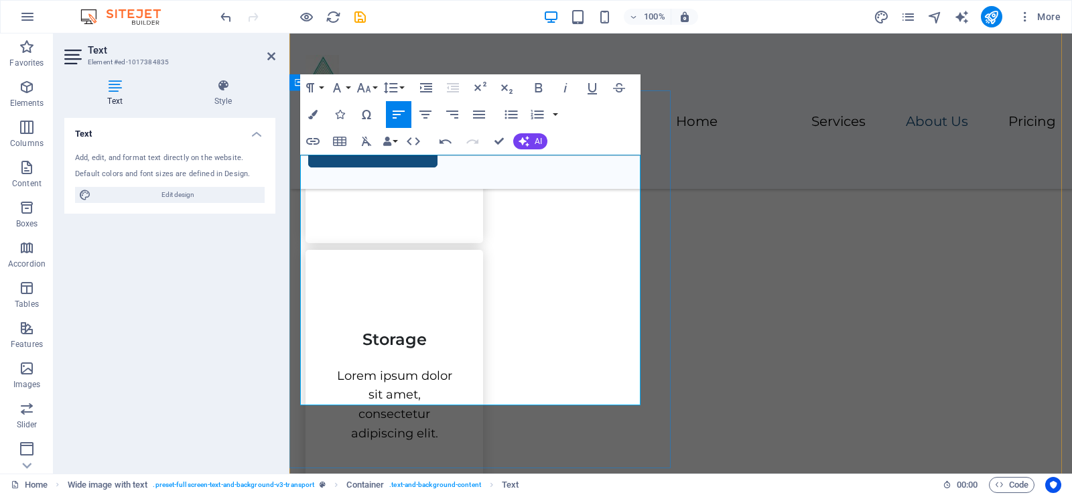
scroll to position [1238, 0]
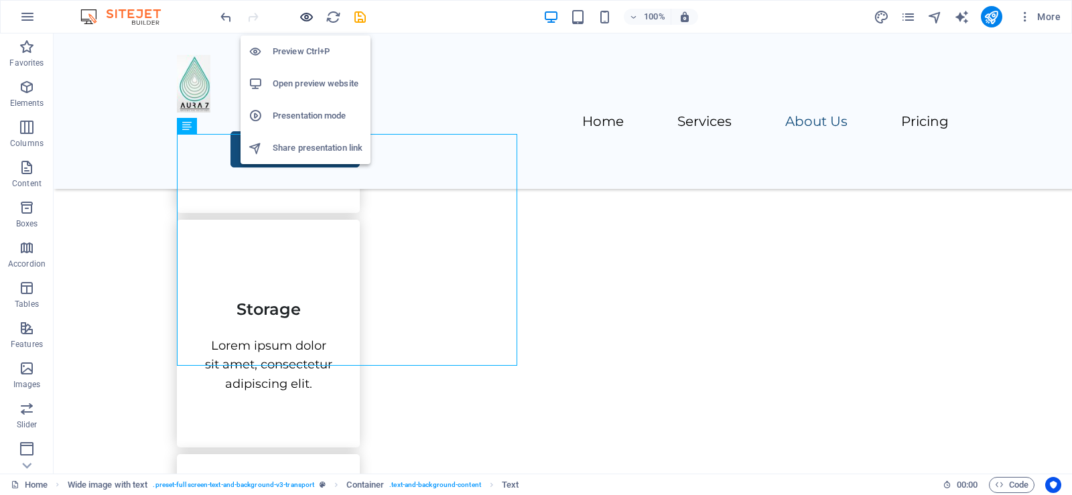
click at [302, 15] on icon "button" at bounding box center [306, 16] width 15 height 15
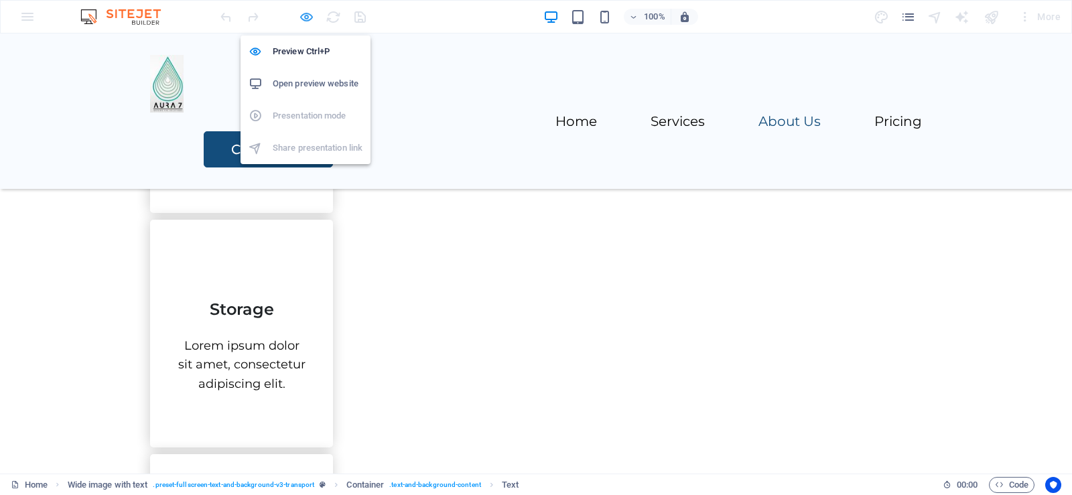
click at [306, 23] on icon "button" at bounding box center [306, 16] width 15 height 15
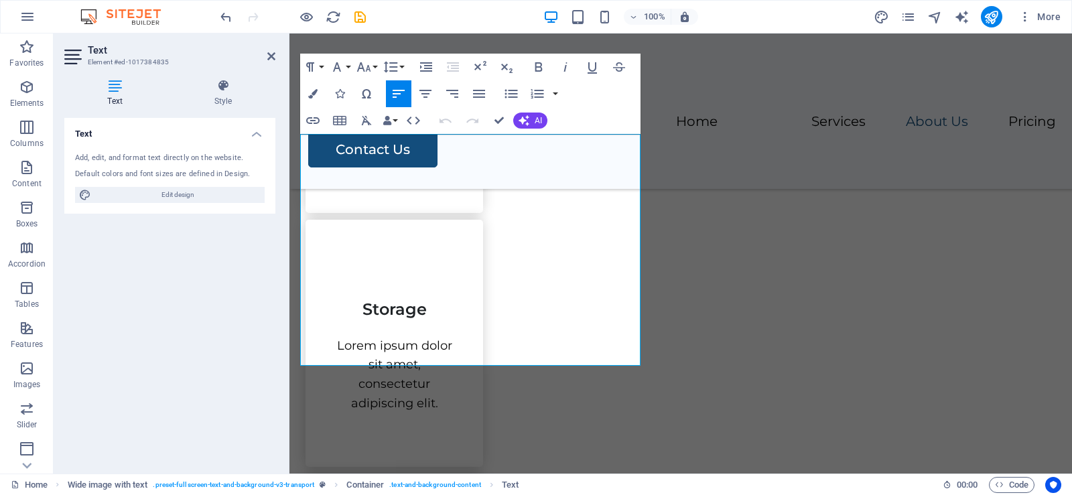
drag, startPoint x: 541, startPoint y: 361, endPoint x: 285, endPoint y: 144, distance: 335.7
click at [482, 90] on icon "button" at bounding box center [479, 94] width 12 height 8
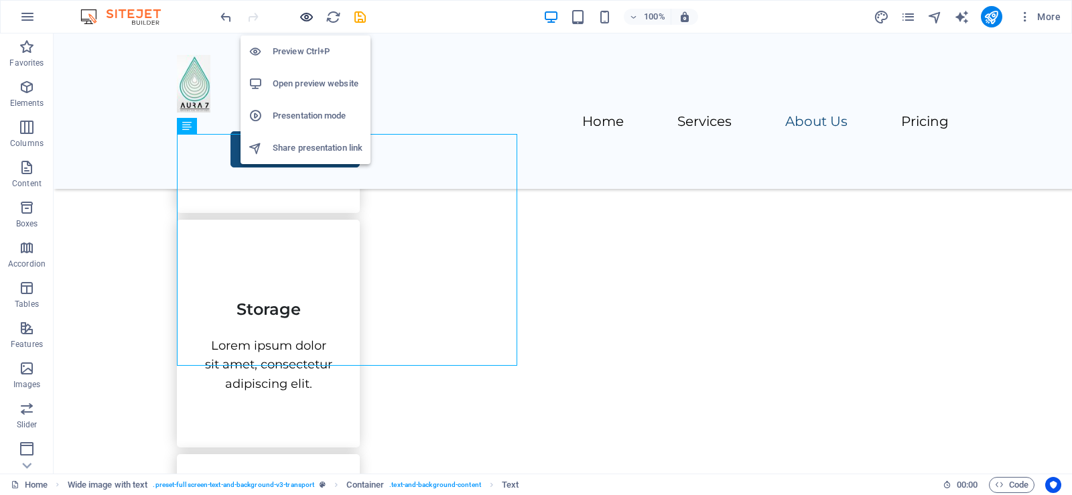
click at [305, 19] on icon "button" at bounding box center [306, 16] width 15 height 15
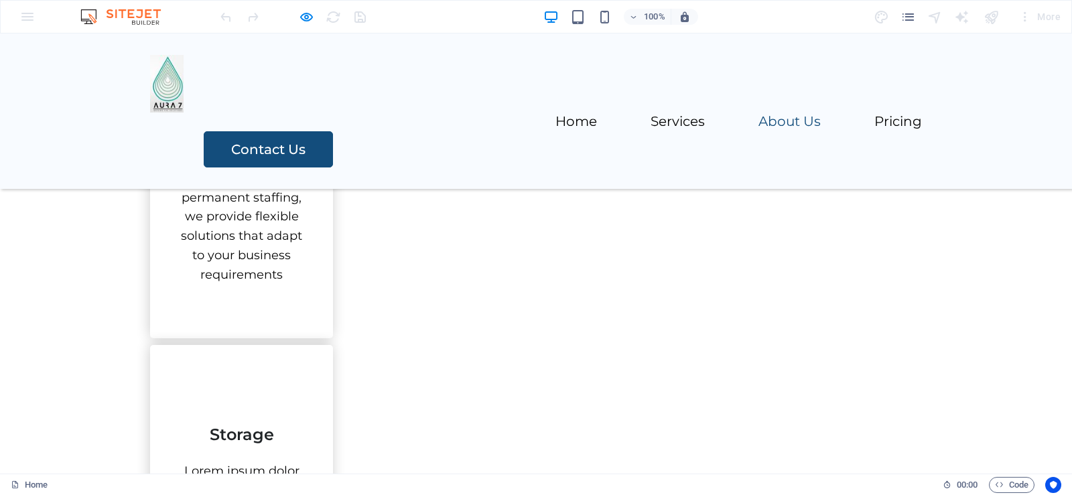
scroll to position [1181, 0]
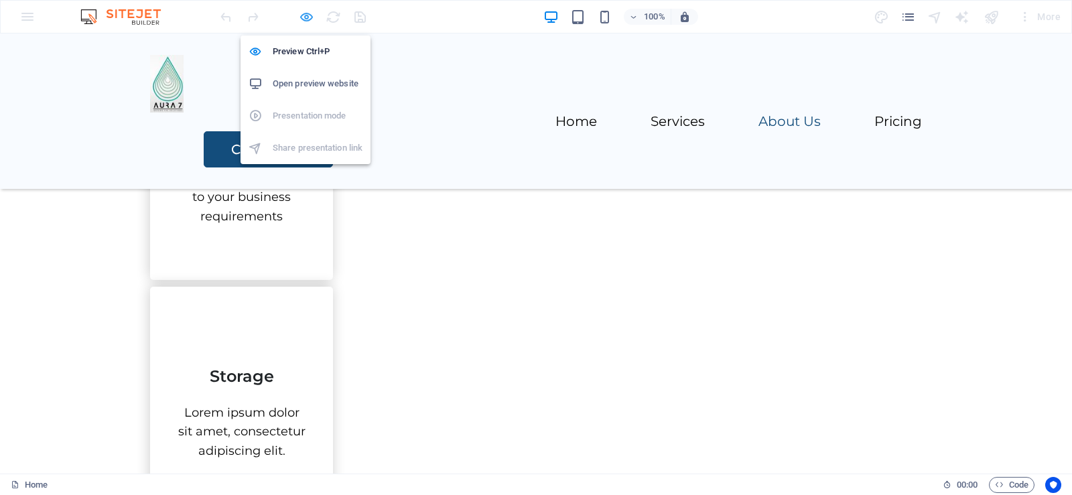
click at [310, 15] on icon "button" at bounding box center [306, 16] width 15 height 15
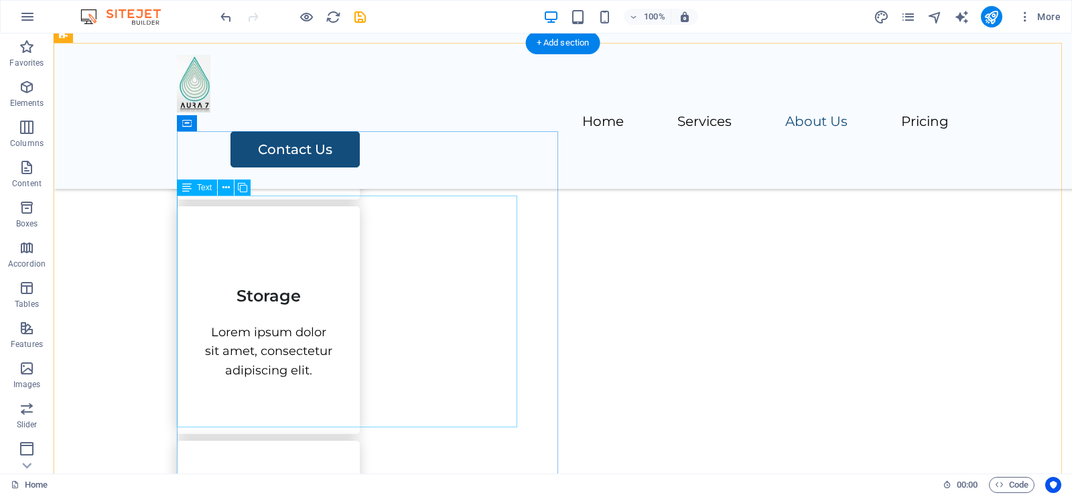
scroll to position [1382, 0]
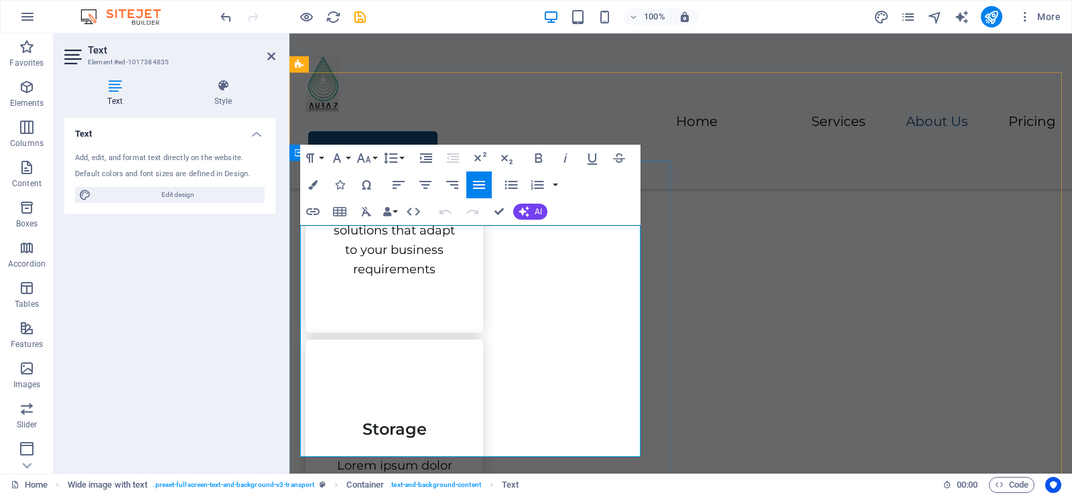
scroll to position [1195, 0]
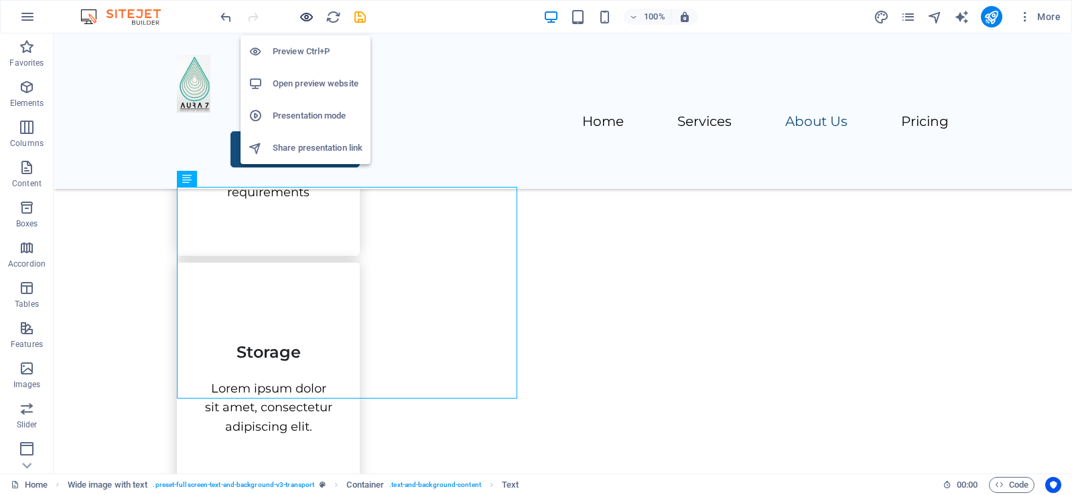
click at [305, 17] on icon "button" at bounding box center [306, 16] width 15 height 15
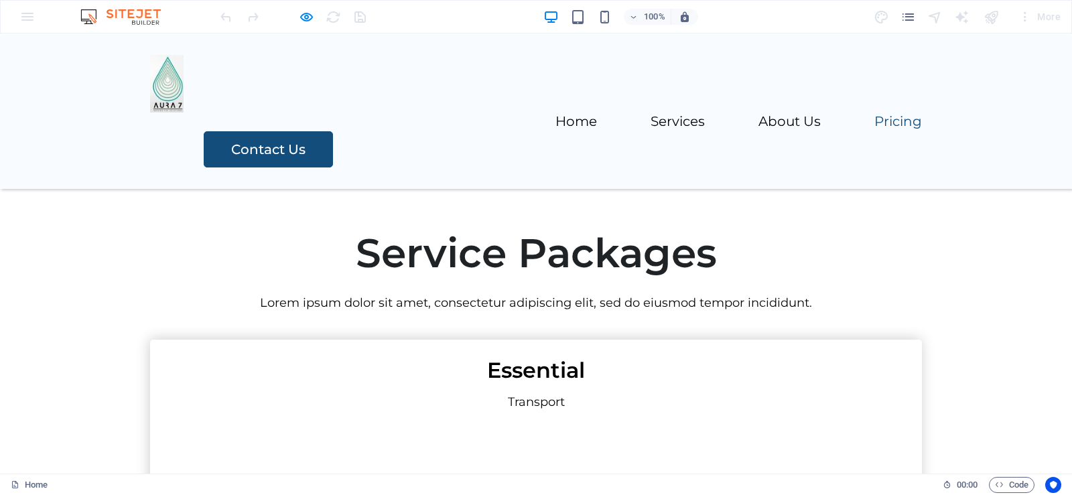
scroll to position [2395, 0]
